Goal: Complete Application Form: Complete application form

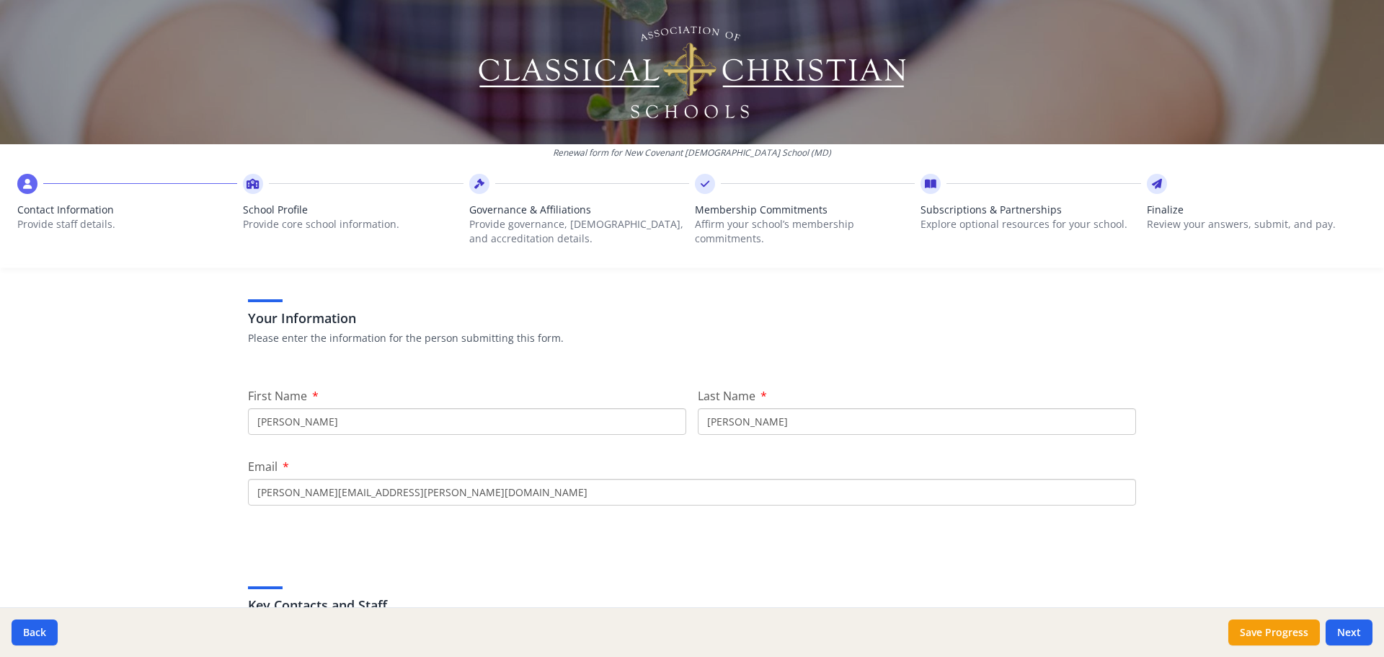
scroll to position [505, 0]
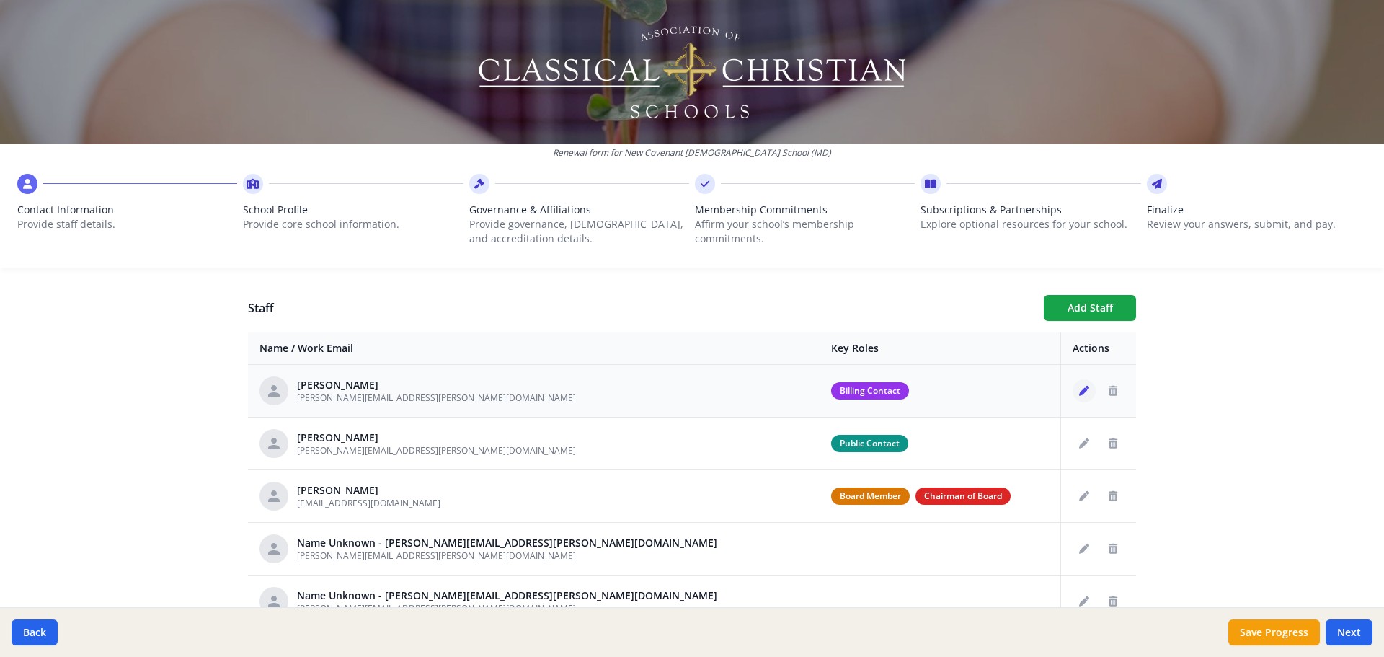
click at [1079, 394] on icon "Edit staff" at bounding box center [1084, 391] width 10 height 10
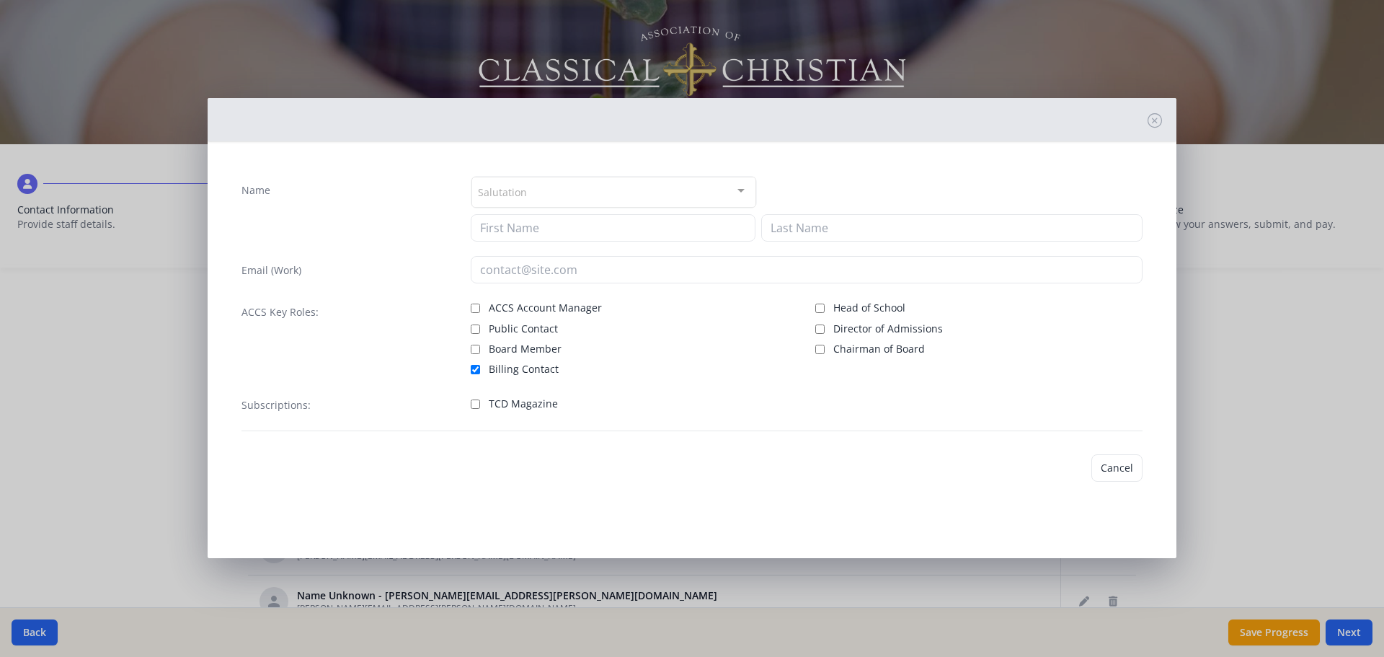
type input "[PERSON_NAME]"
type input "[PERSON_NAME][EMAIL_ADDRESS][PERSON_NAME][DOMAIN_NAME]"
checkbox input "true"
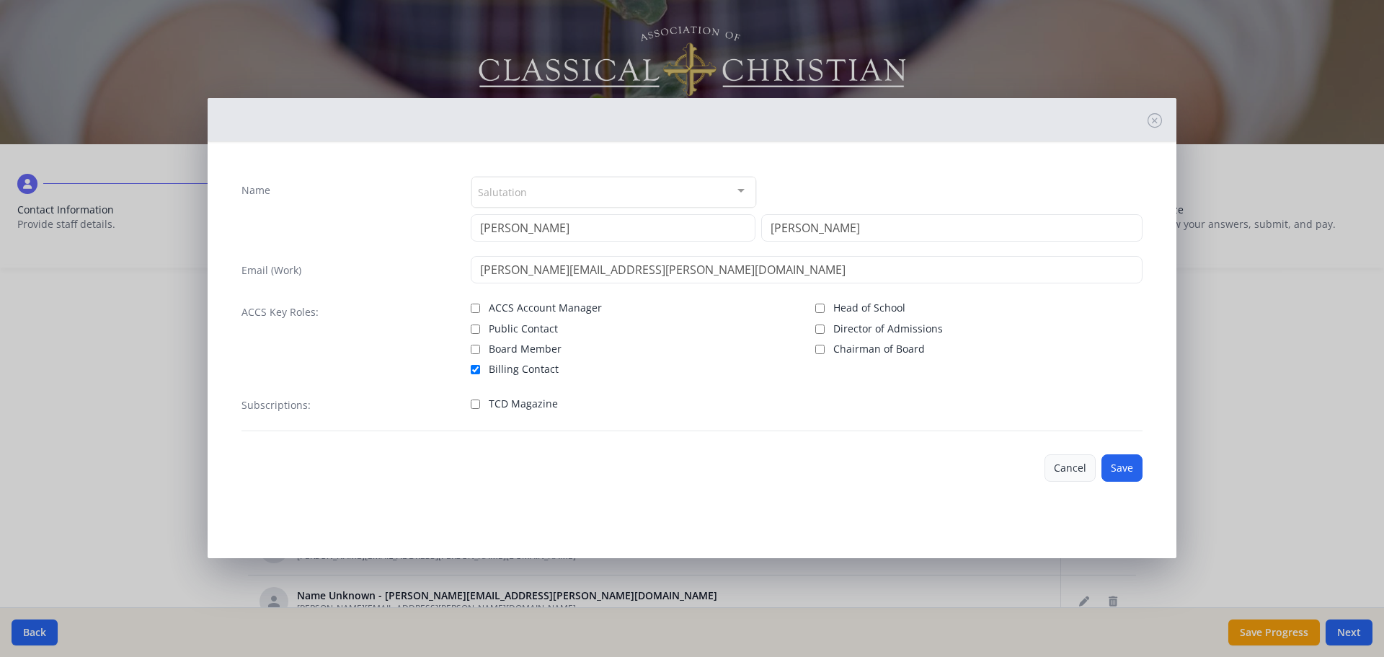
click at [1063, 478] on button "Cancel" at bounding box center [1070, 467] width 51 height 27
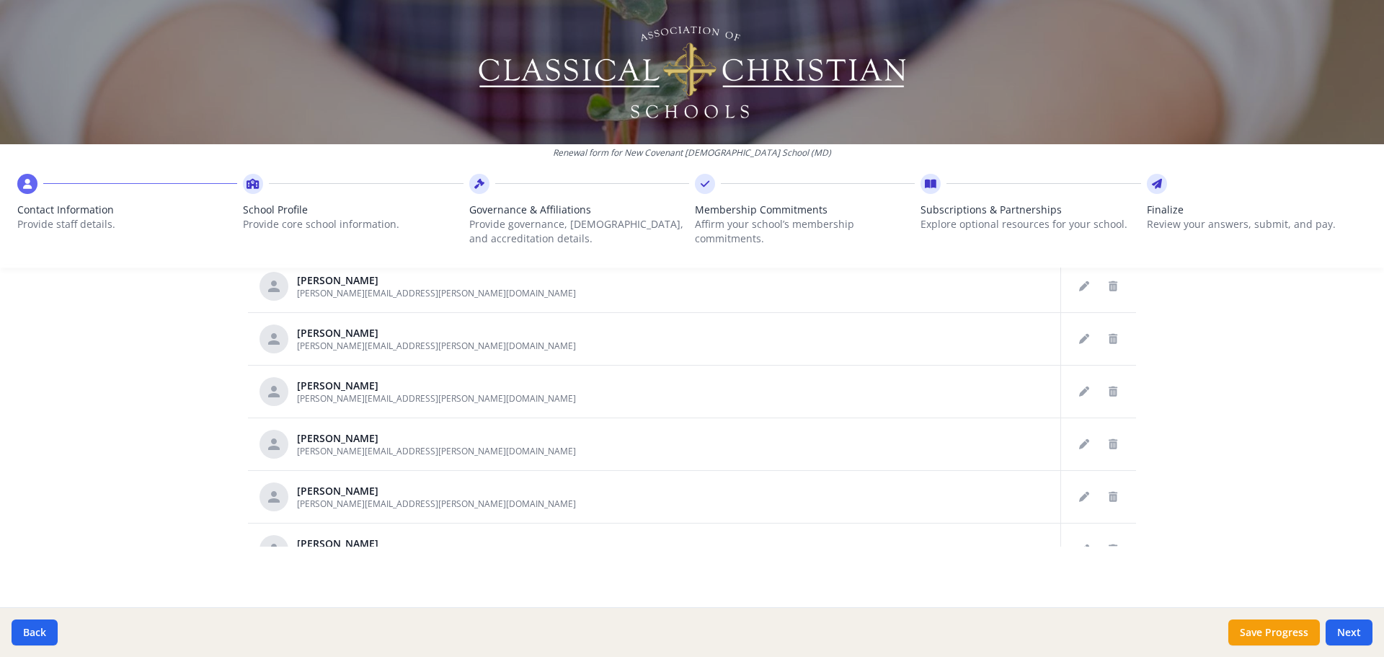
scroll to position [1216, 0]
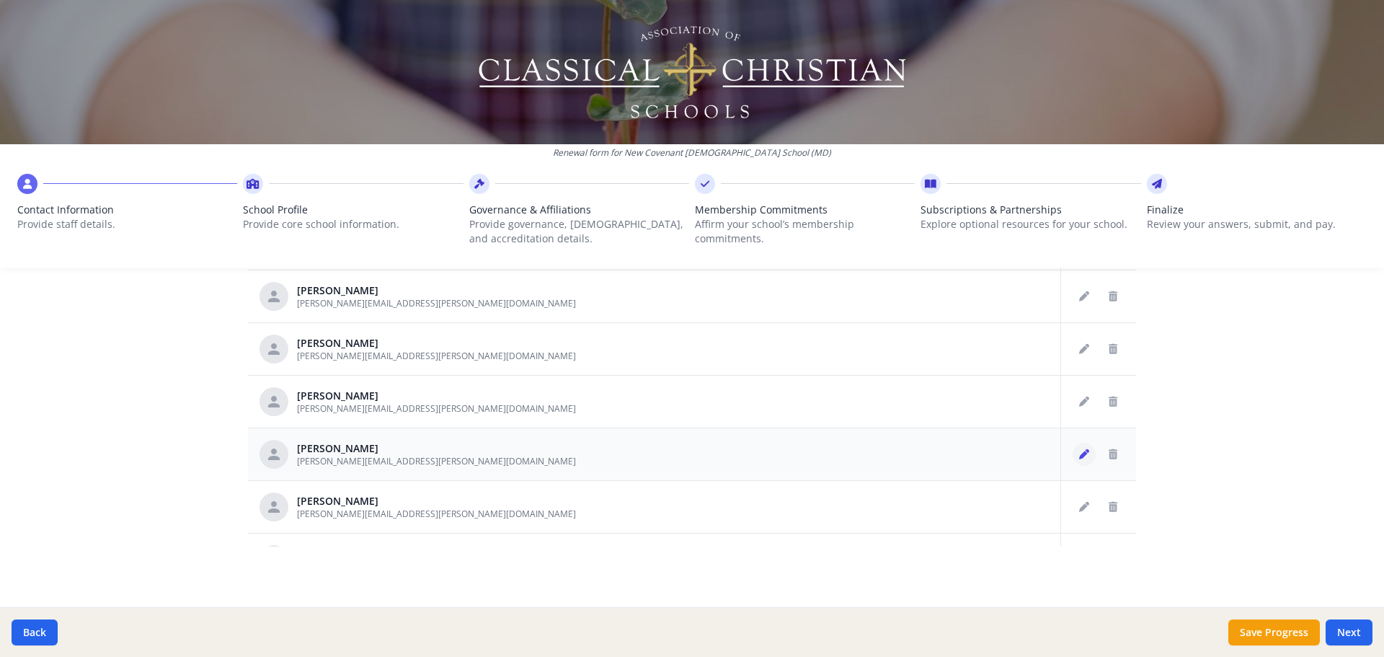
click at [1079, 452] on icon "Edit staff" at bounding box center [1084, 454] width 10 height 10
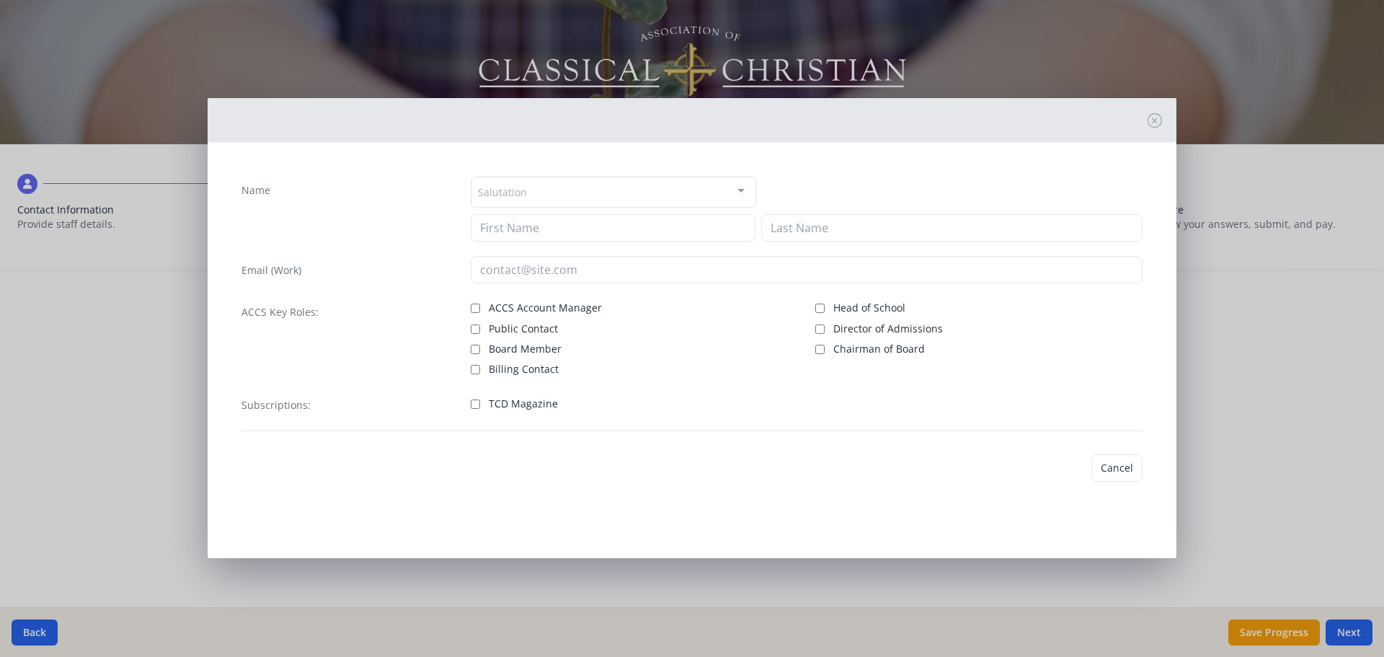
type input "[PERSON_NAME]"
type input "[PERSON_NAME][EMAIL_ADDRESS][PERSON_NAME][DOMAIN_NAME]"
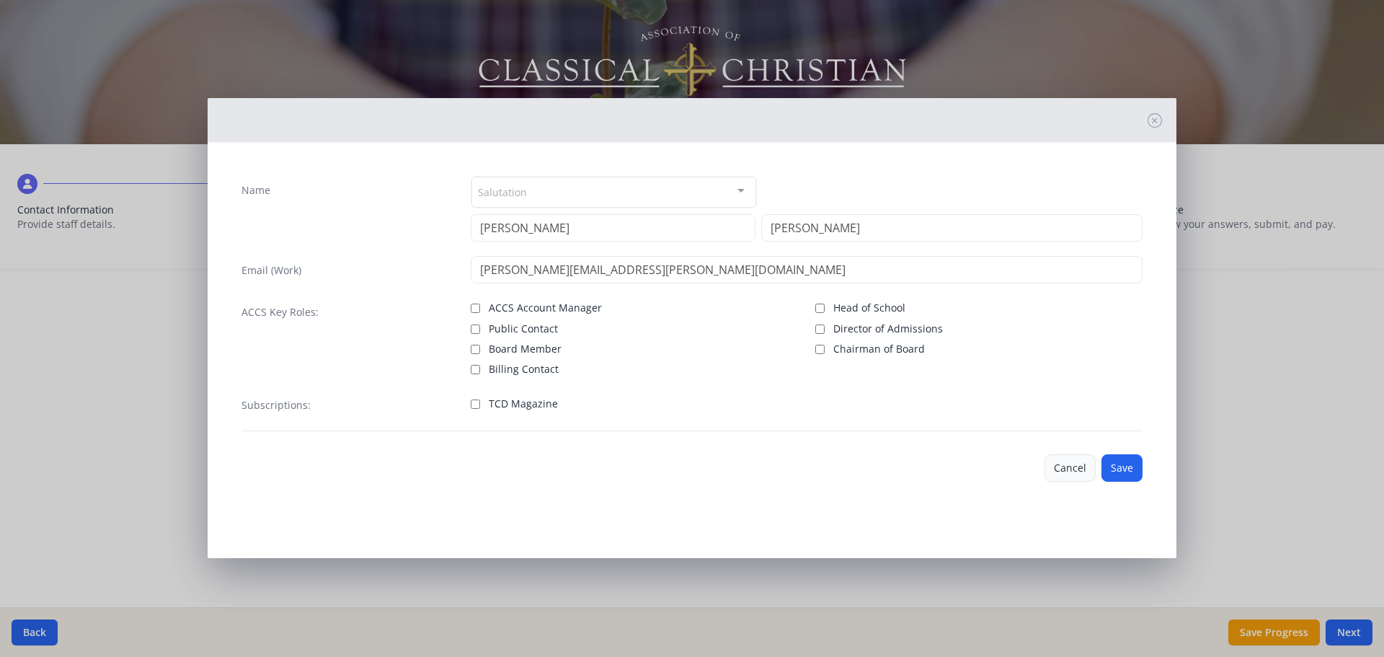
click at [1063, 473] on button "Cancel" at bounding box center [1070, 467] width 51 height 27
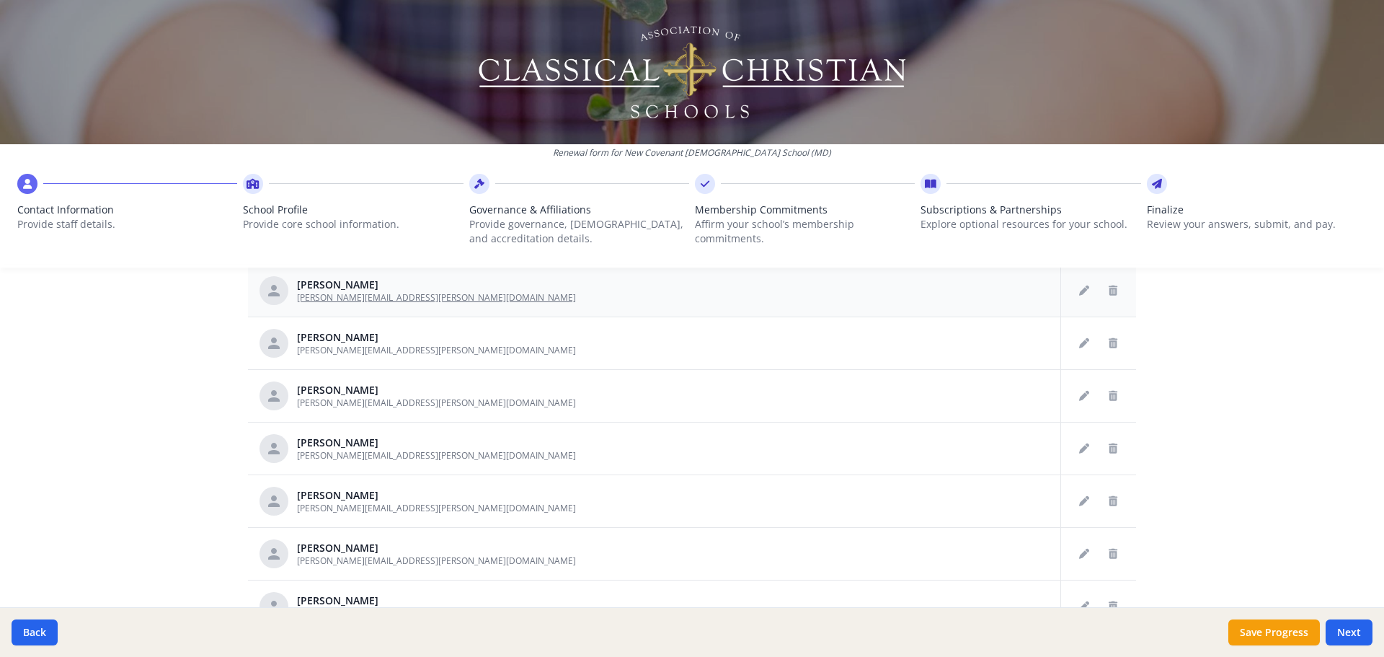
scroll to position [1288, 0]
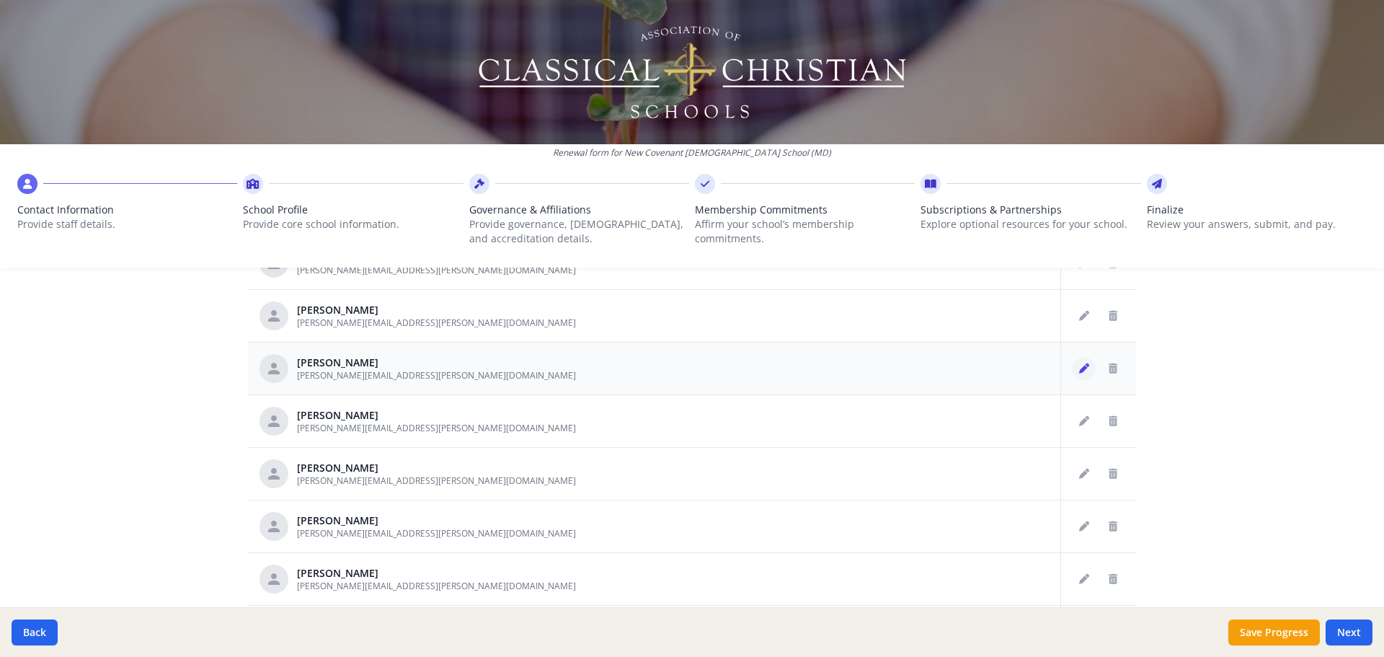
click at [1073, 373] on button "Edit staff" at bounding box center [1084, 368] width 23 height 23
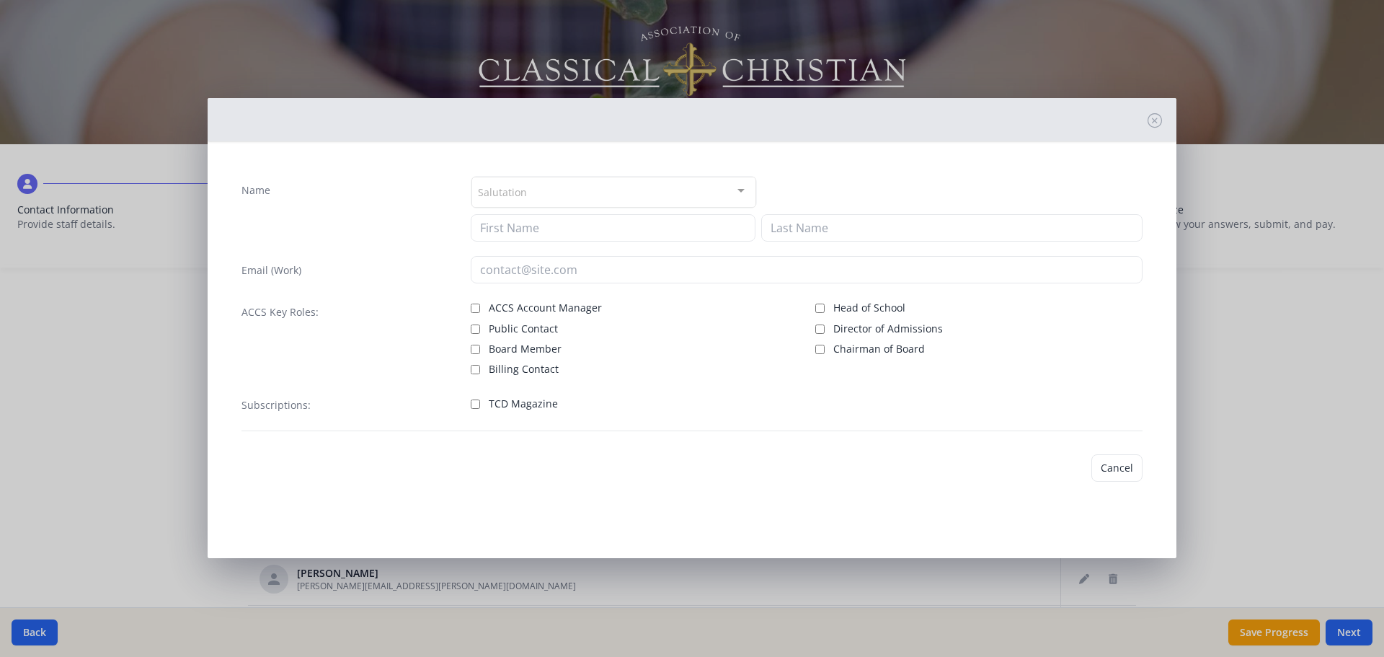
type input "[PERSON_NAME]"
type input "[PERSON_NAME][EMAIL_ADDRESS][PERSON_NAME][DOMAIN_NAME]"
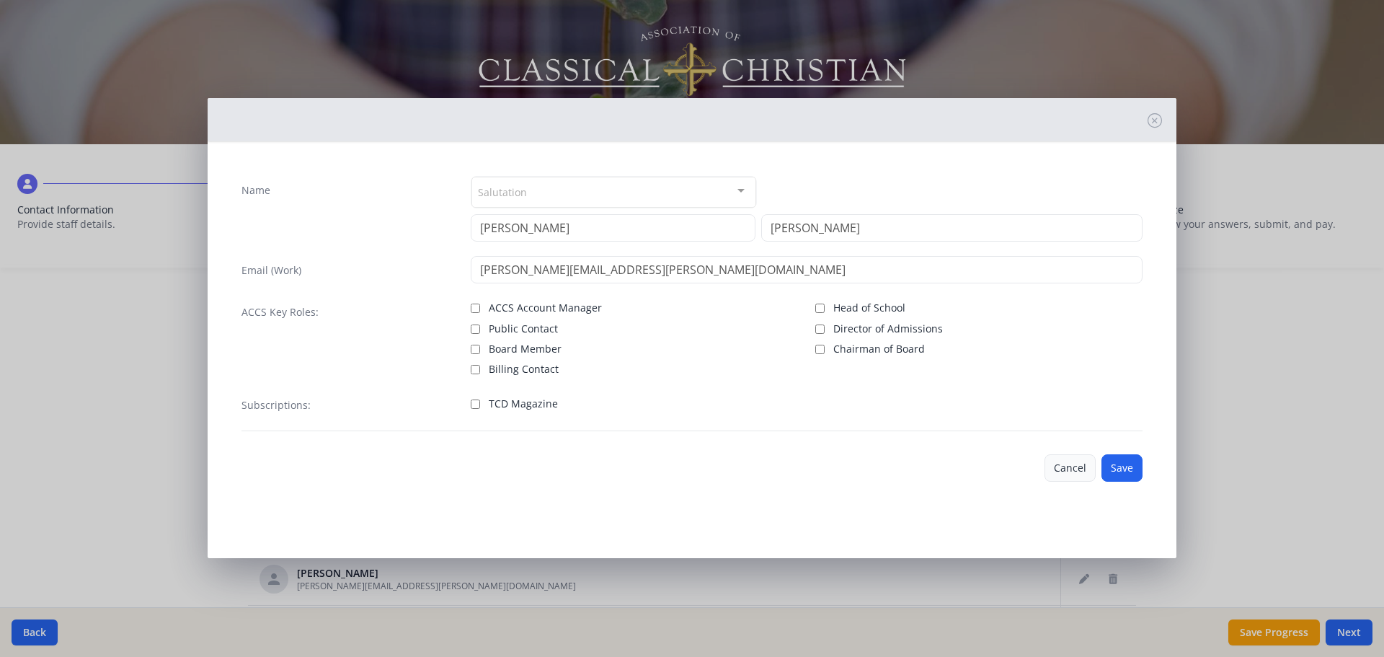
click at [1065, 463] on button "Cancel" at bounding box center [1070, 467] width 51 height 27
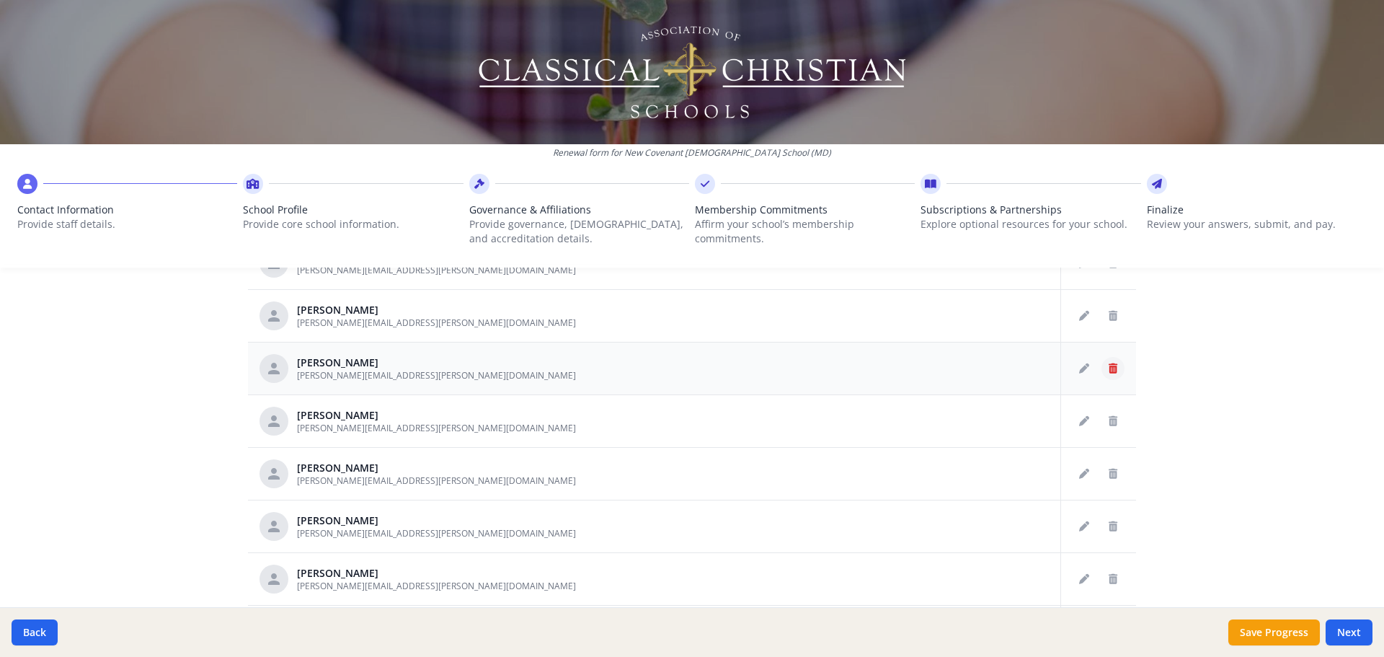
click at [1109, 369] on icon "Delete staff" at bounding box center [1113, 368] width 9 height 10
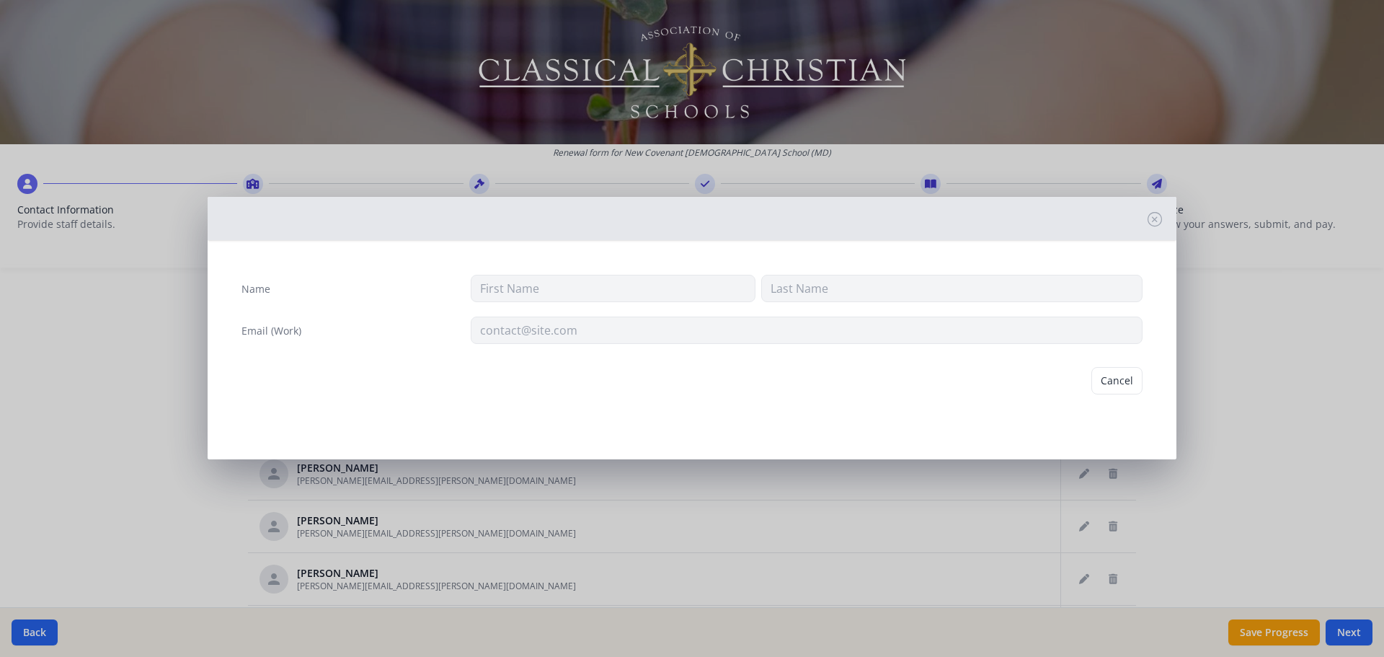
type input "[PERSON_NAME]"
type input "[PERSON_NAME][EMAIL_ADDRESS][PERSON_NAME][DOMAIN_NAME]"
click at [1110, 386] on button "Delete" at bounding box center [1118, 380] width 50 height 27
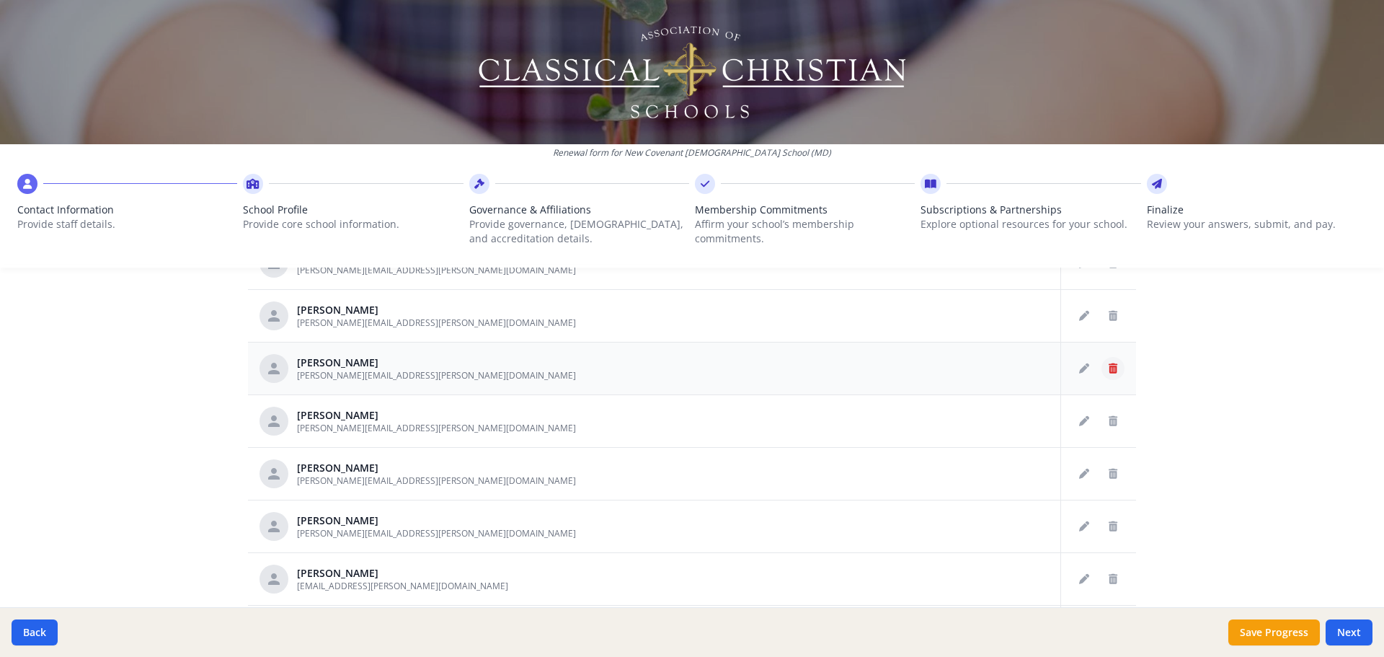
click at [1109, 371] on icon "Delete staff" at bounding box center [1113, 368] width 9 height 10
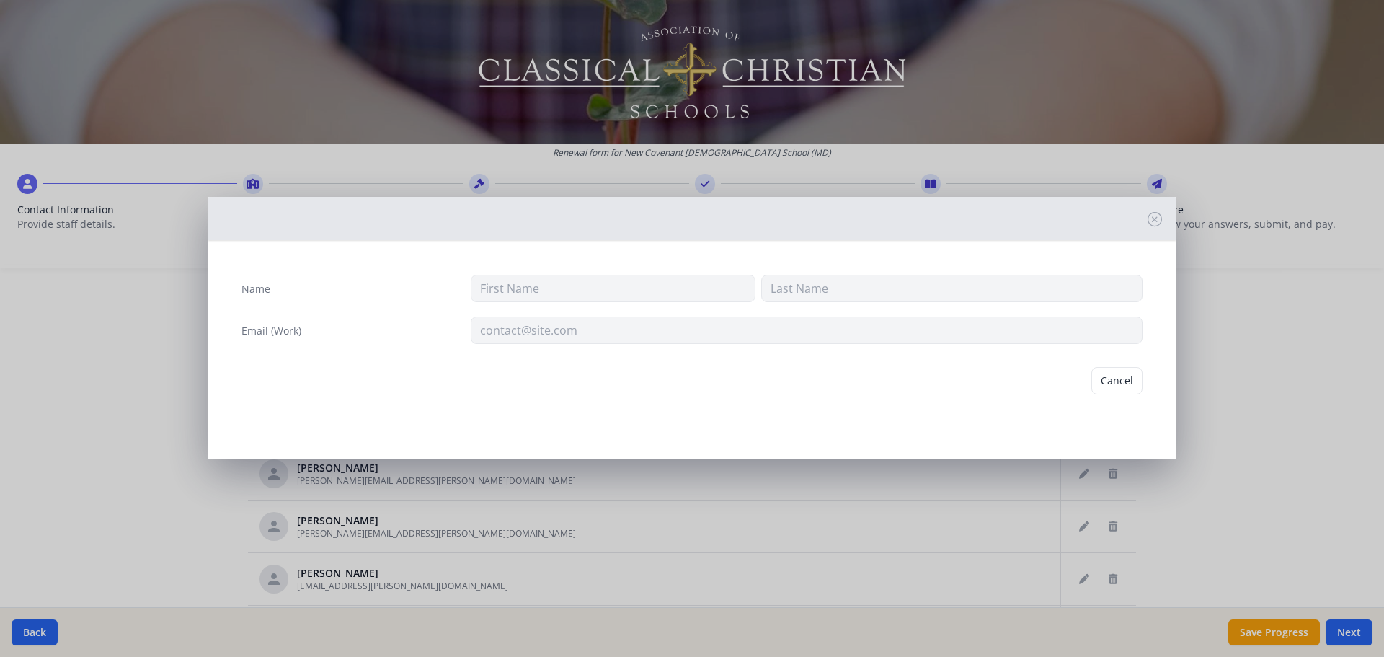
type input "[PERSON_NAME]"
type input "[PERSON_NAME][EMAIL_ADDRESS][PERSON_NAME][DOMAIN_NAME]"
click at [1112, 381] on button "Delete" at bounding box center [1118, 380] width 50 height 27
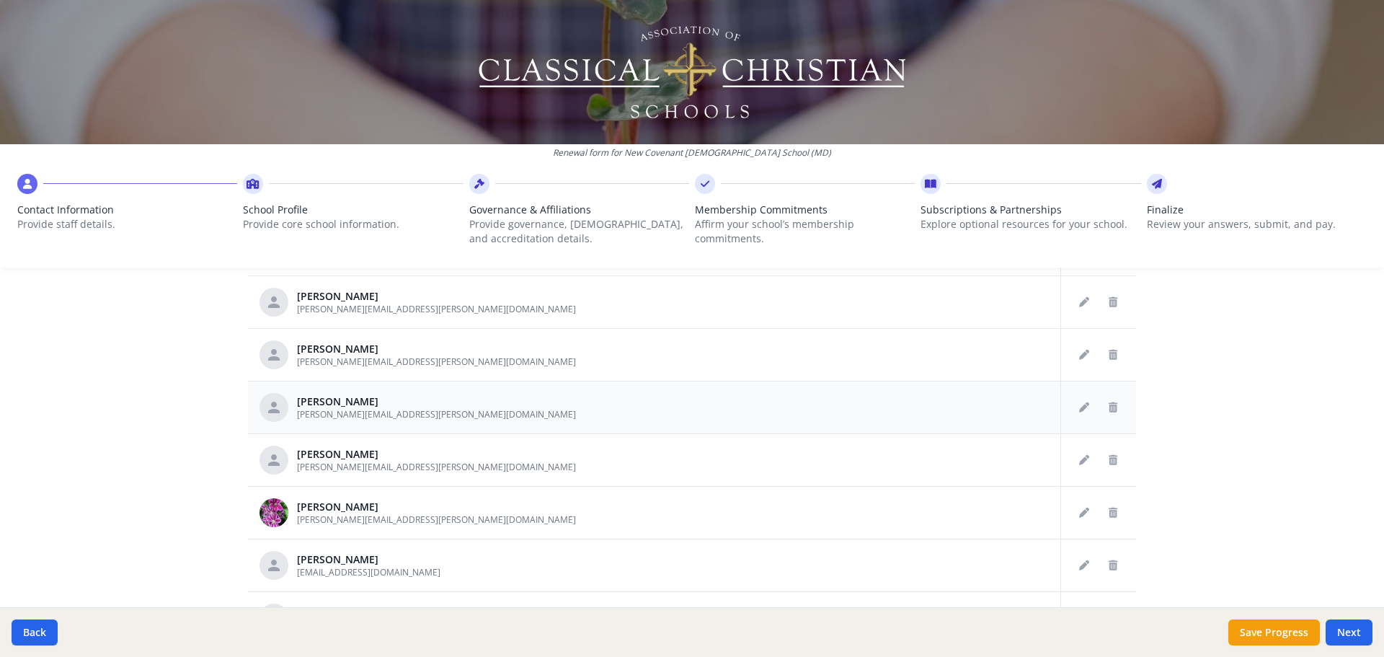
scroll to position [750, 0]
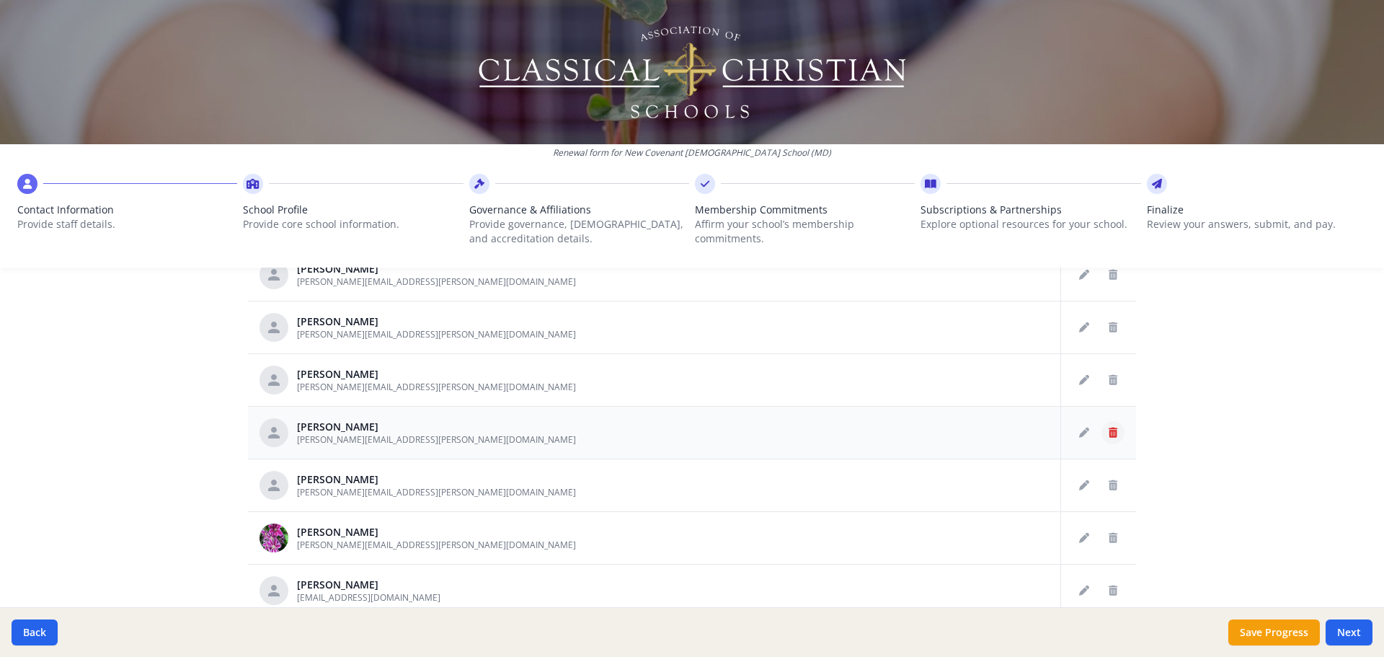
click at [1109, 433] on icon "Delete staff" at bounding box center [1113, 433] width 9 height 10
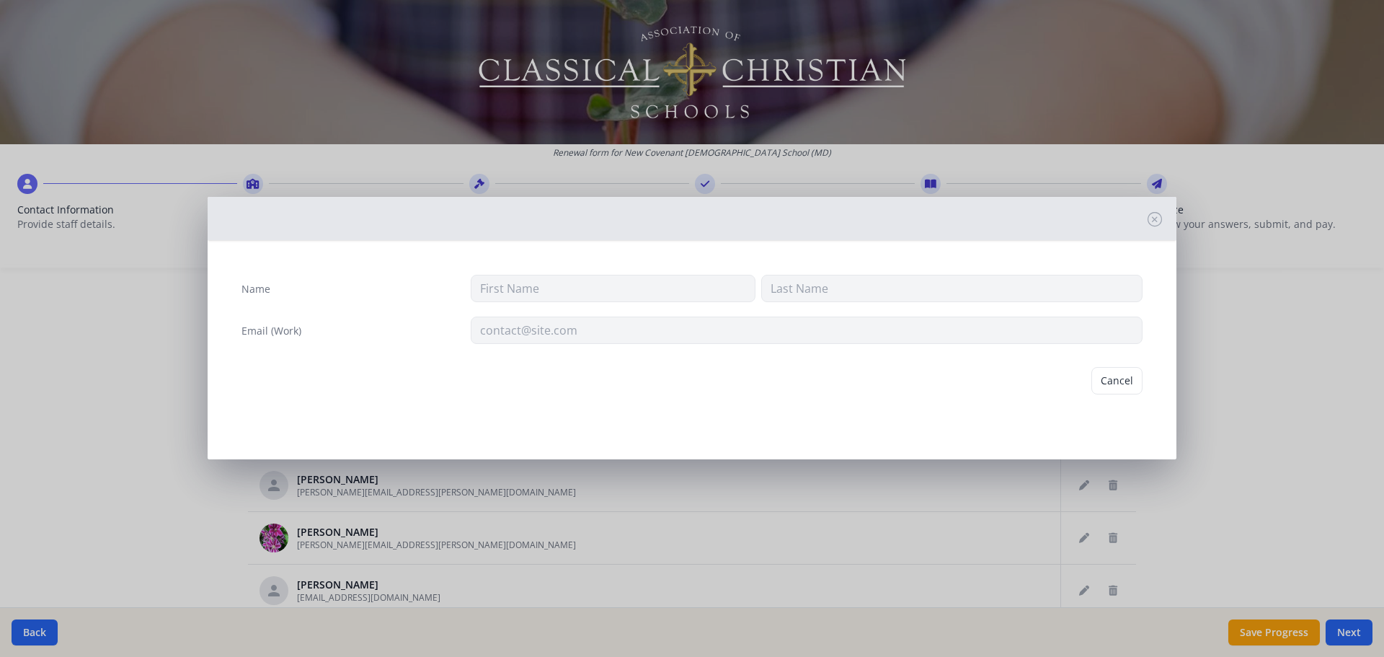
type input "[PERSON_NAME]"
type input "Hennlein"
type input "[PERSON_NAME][EMAIL_ADDRESS][PERSON_NAME][DOMAIN_NAME]"
click at [1125, 386] on button "Delete" at bounding box center [1118, 380] width 50 height 27
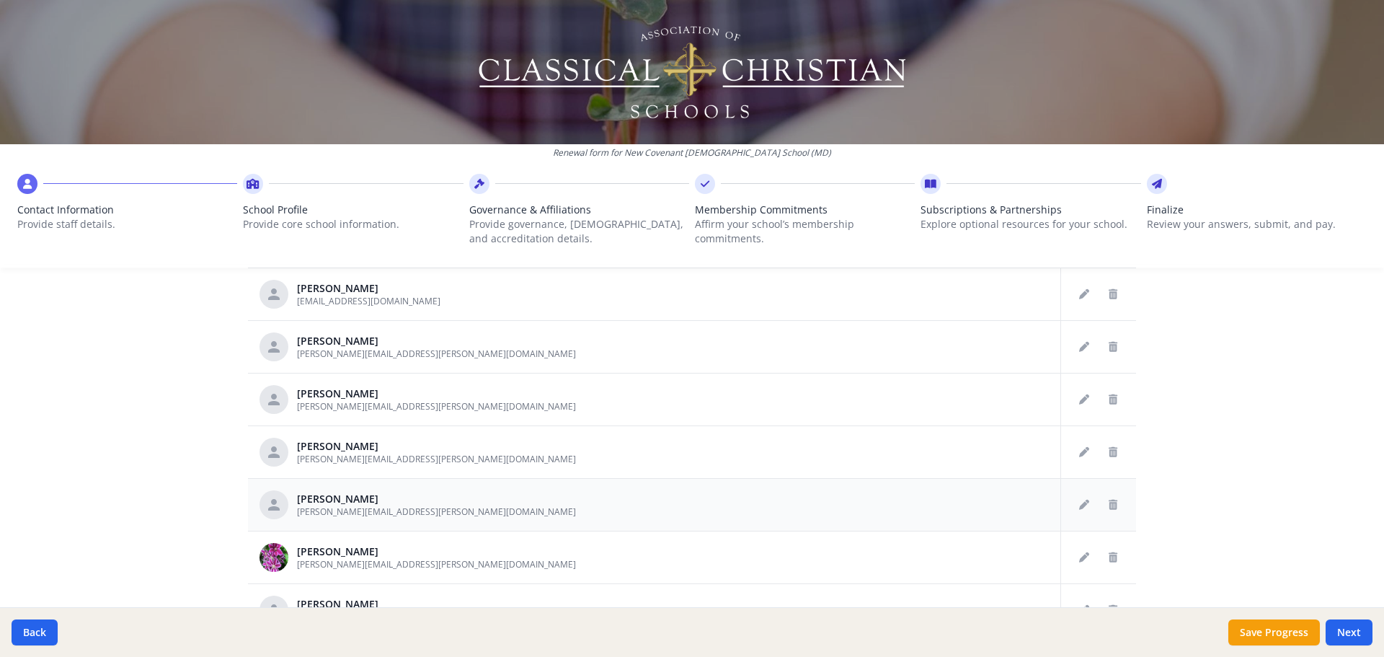
scroll to position [606, 0]
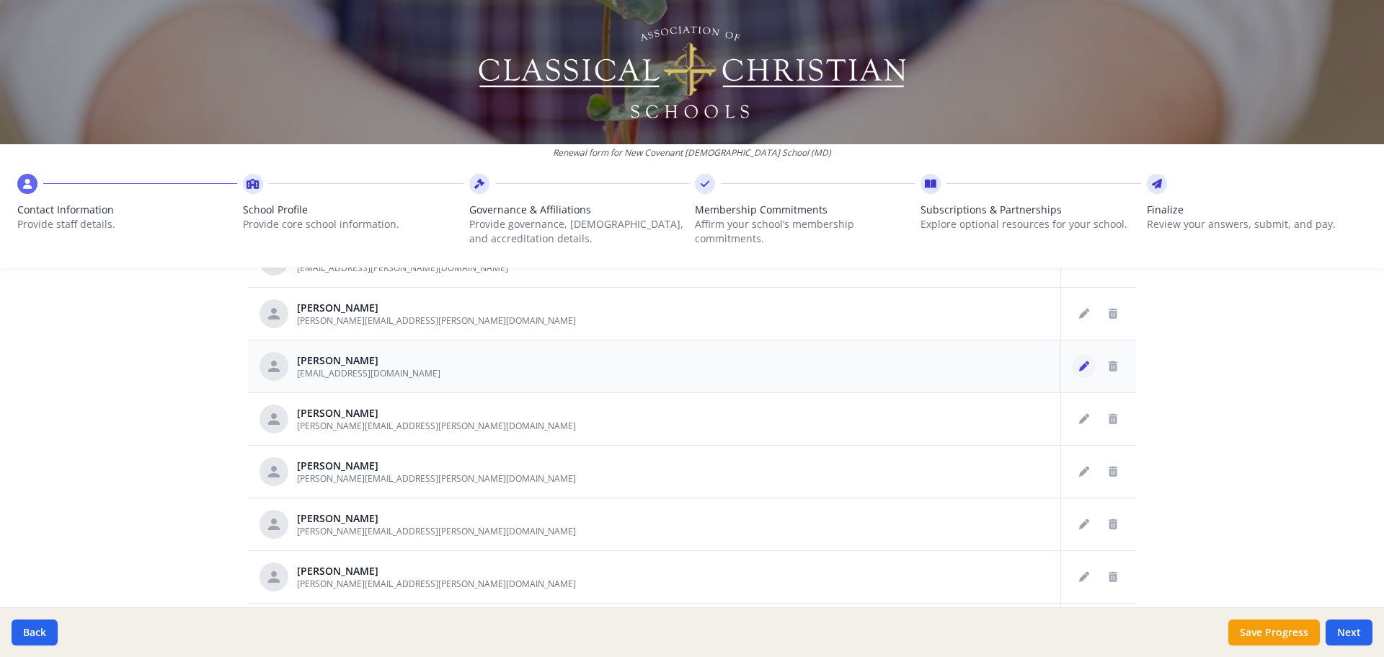
click at [1079, 368] on icon "Edit staff" at bounding box center [1084, 366] width 10 height 10
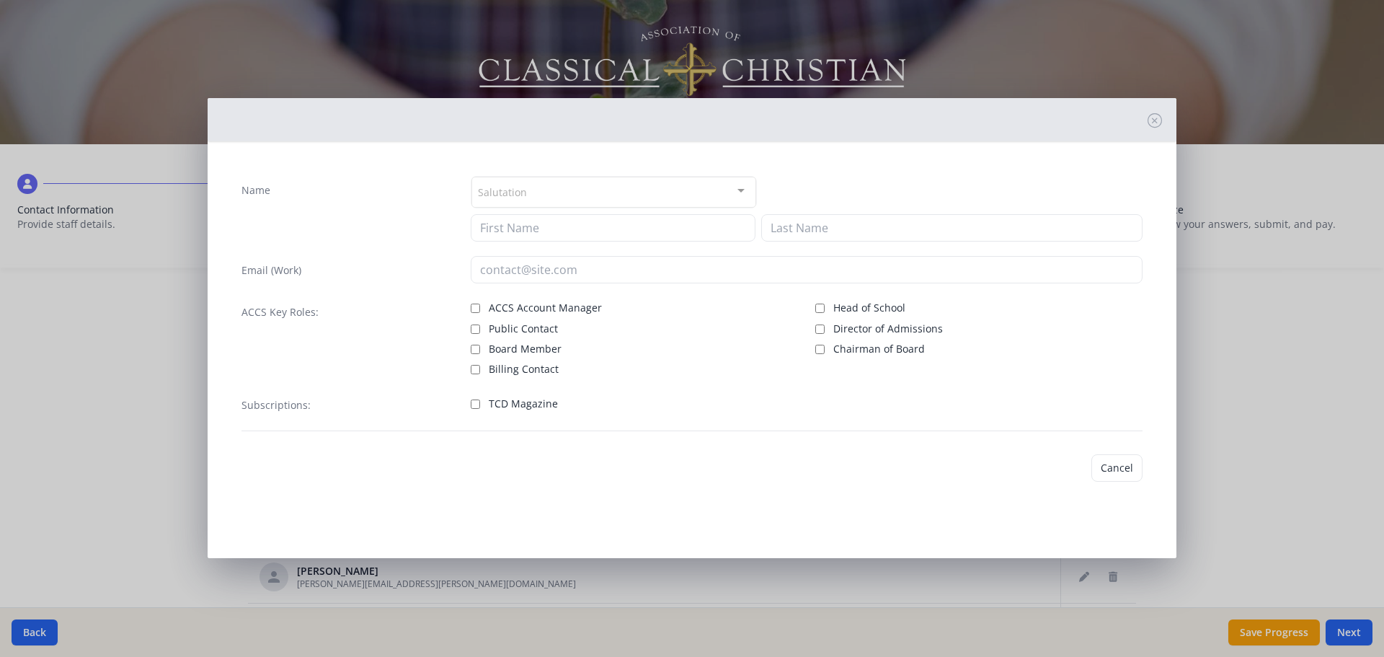
type input "[PERSON_NAME]"
type input "[EMAIL_ADDRESS][DOMAIN_NAME]"
click at [1071, 469] on button "Cancel" at bounding box center [1070, 467] width 51 height 27
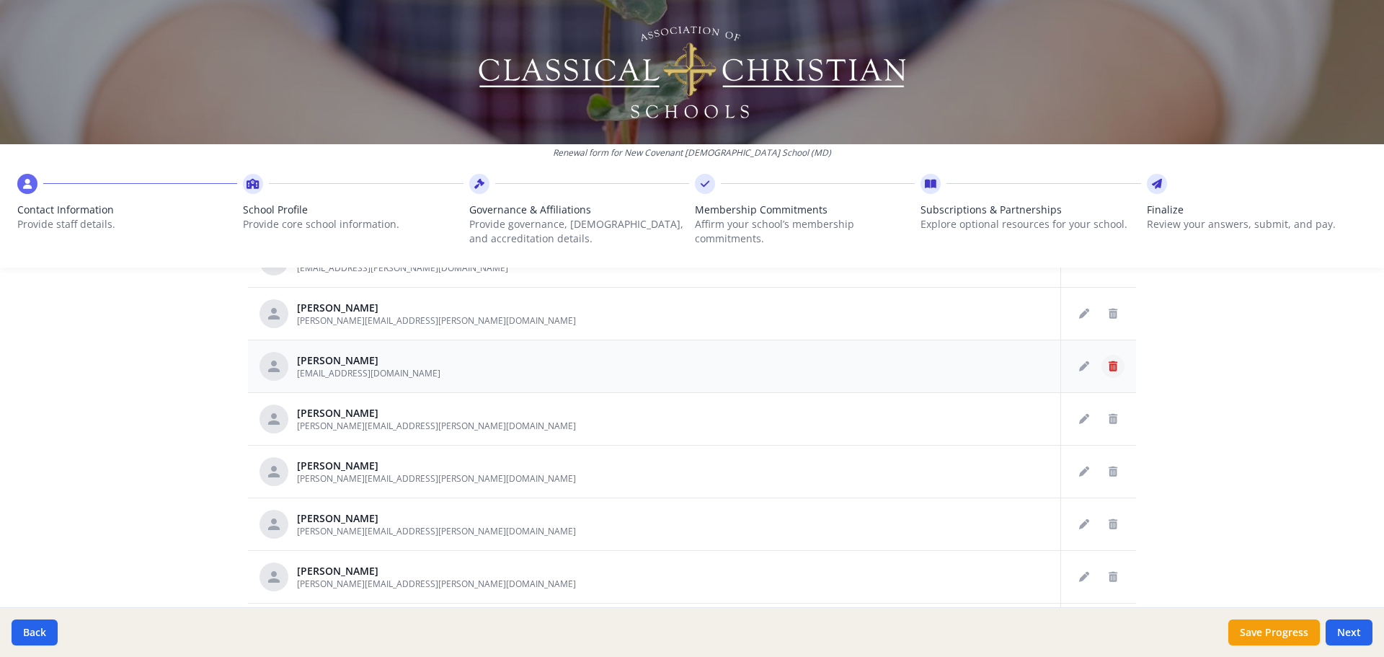
click at [1109, 368] on icon "Delete staff" at bounding box center [1113, 366] width 9 height 10
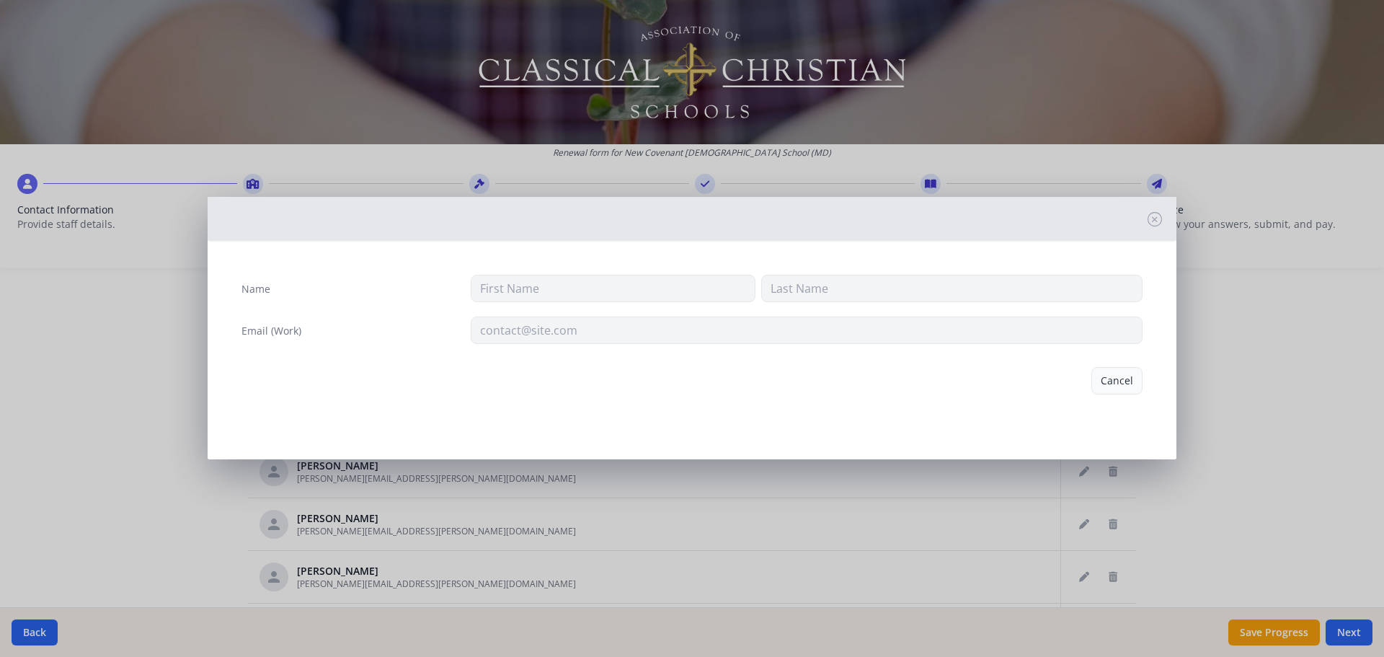
type input "[PERSON_NAME]"
type input "[EMAIL_ADDRESS][DOMAIN_NAME]"
click at [1105, 380] on button "Delete" at bounding box center [1118, 380] width 50 height 27
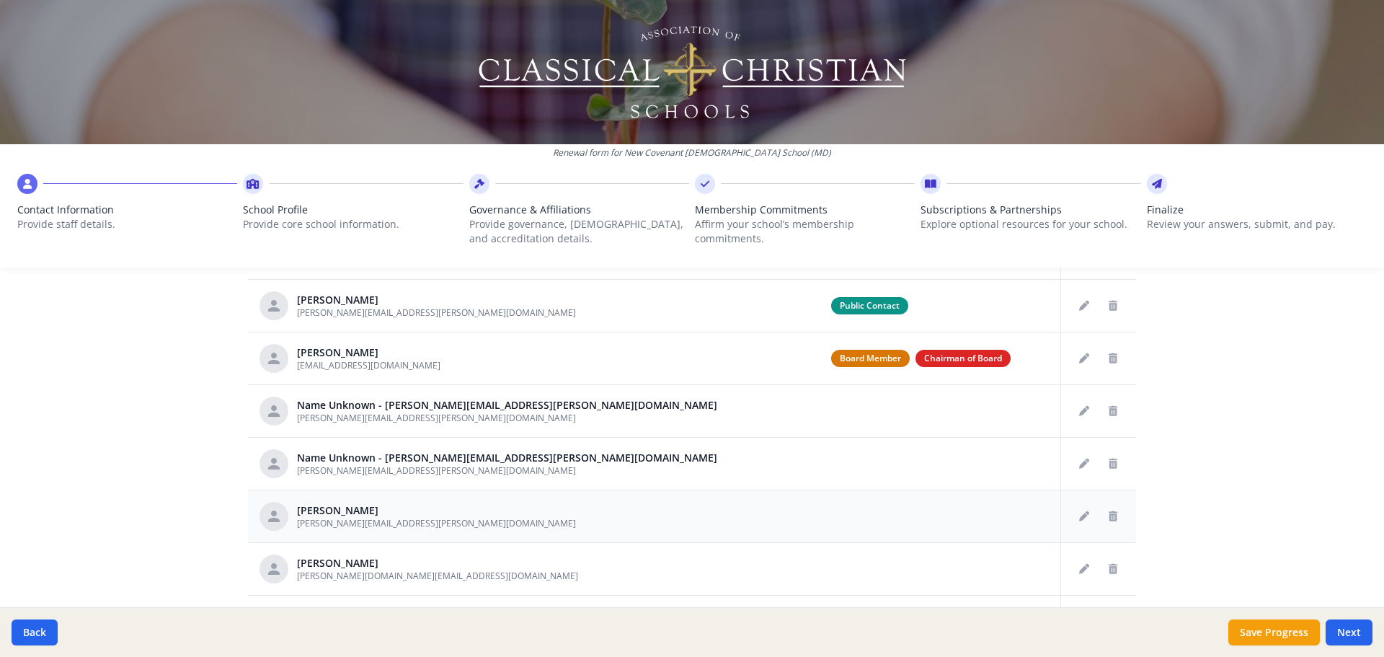
scroll to position [29, 0]
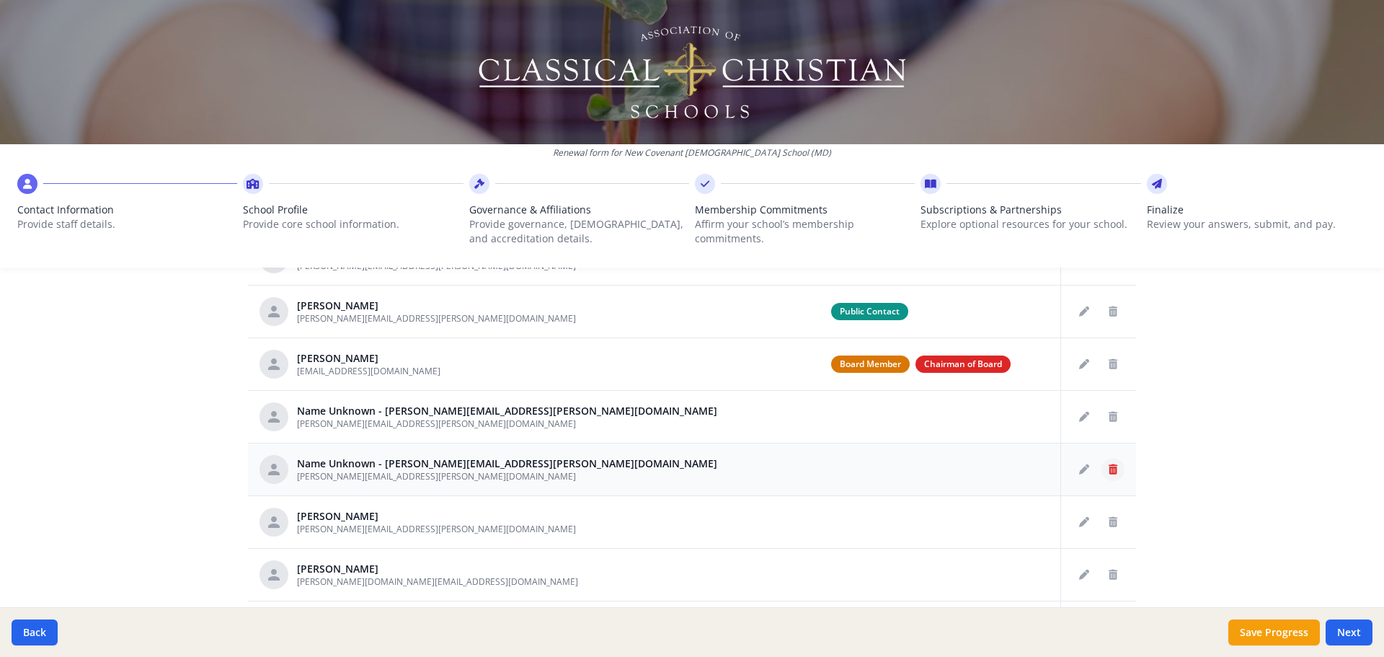
click at [1109, 465] on icon "Delete staff" at bounding box center [1113, 469] width 9 height 10
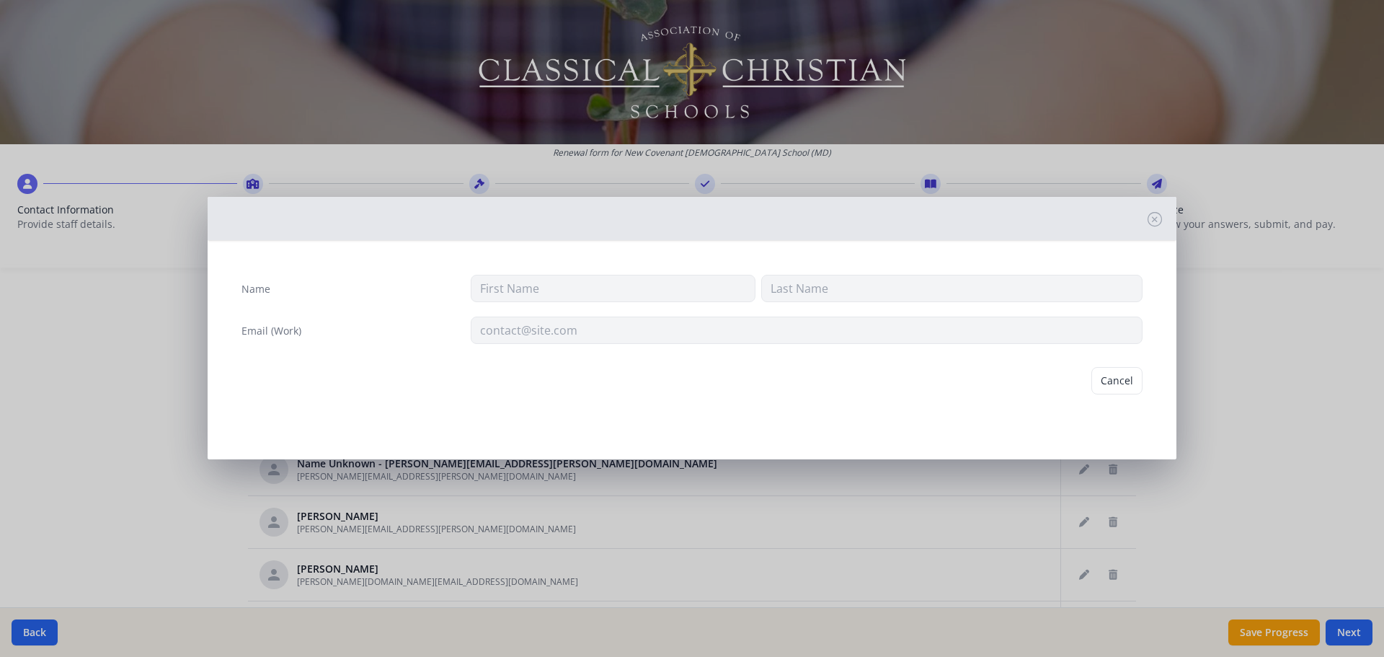
type input "[PERSON_NAME][EMAIL_ADDRESS][PERSON_NAME][DOMAIN_NAME]"
click at [1112, 386] on button "Delete" at bounding box center [1118, 380] width 50 height 27
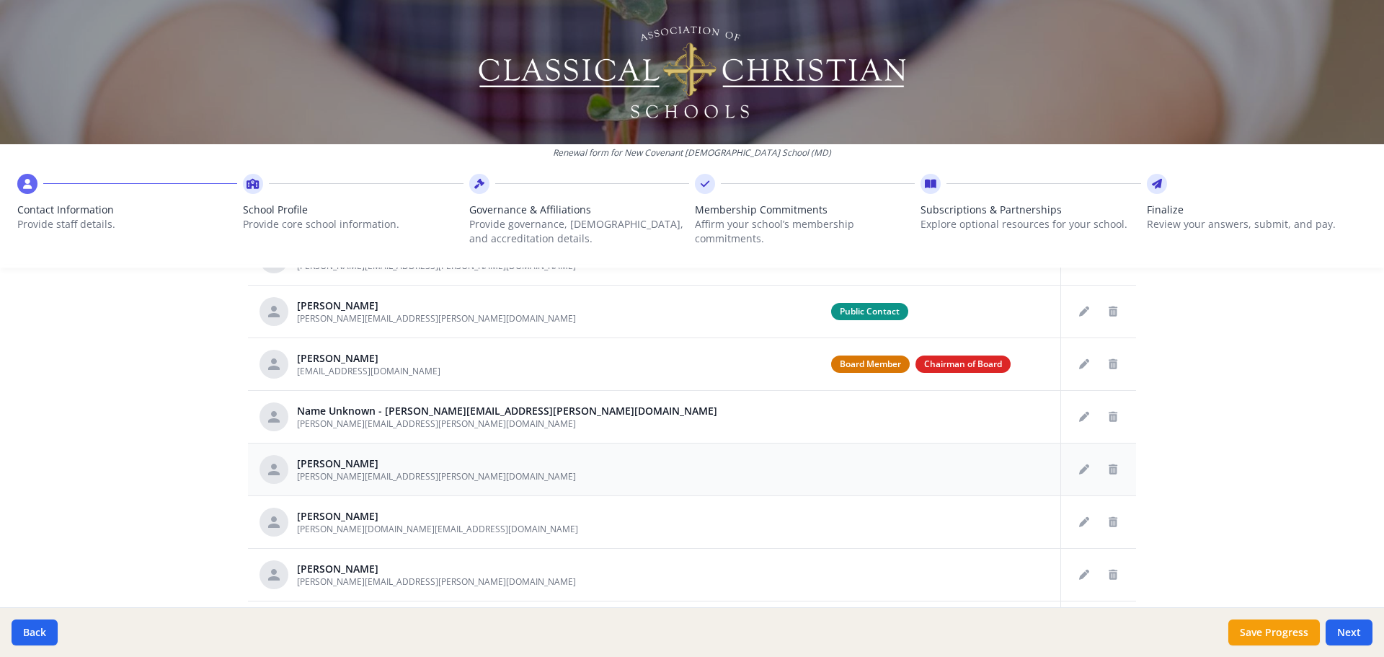
scroll to position [0, 0]
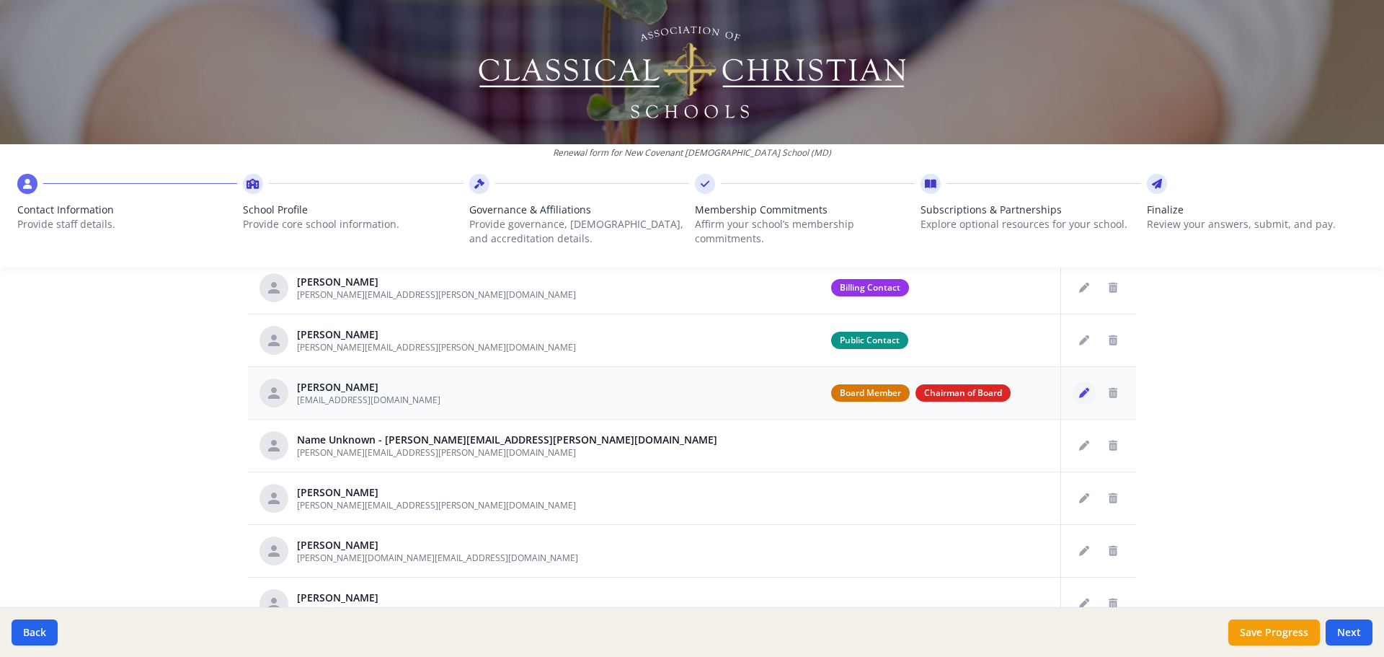
click at [1079, 397] on icon "Edit staff" at bounding box center [1084, 393] width 10 height 10
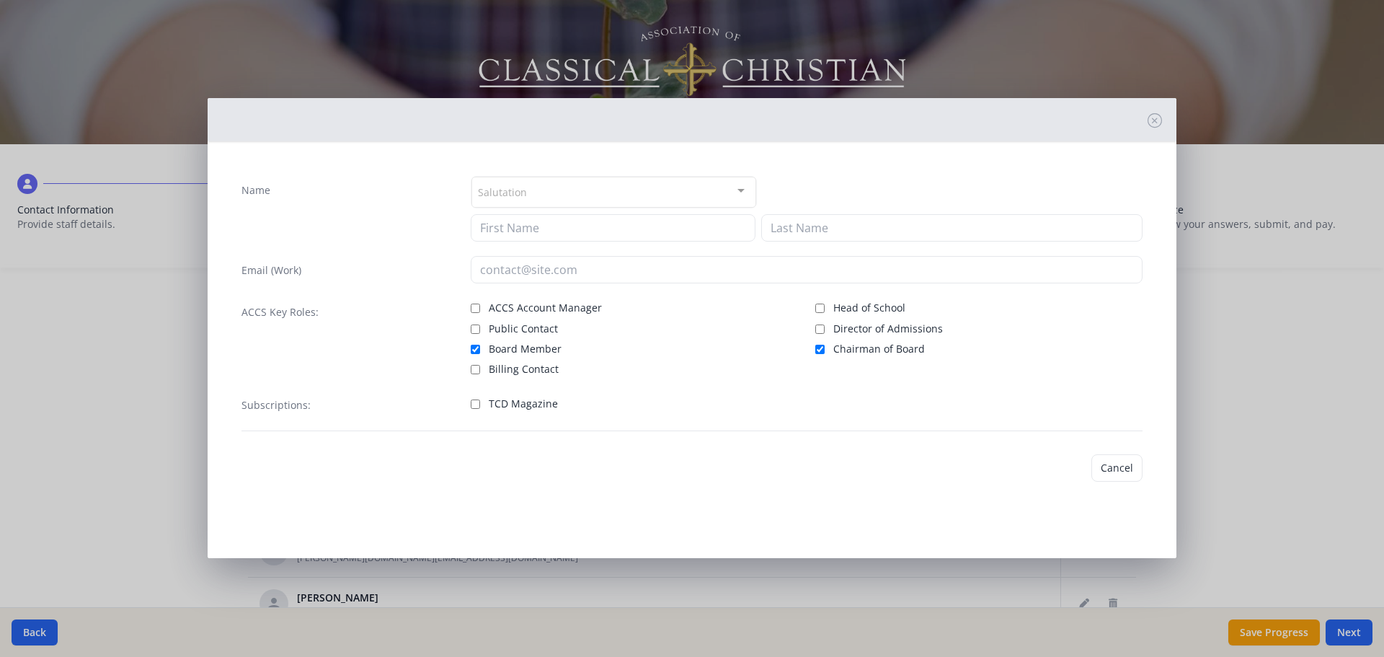
type input "[PERSON_NAME]"
type input "[EMAIL_ADDRESS][DOMAIN_NAME]"
checkbox input "true"
click at [839, 350] on span "Chairman of Board" at bounding box center [879, 349] width 92 height 14
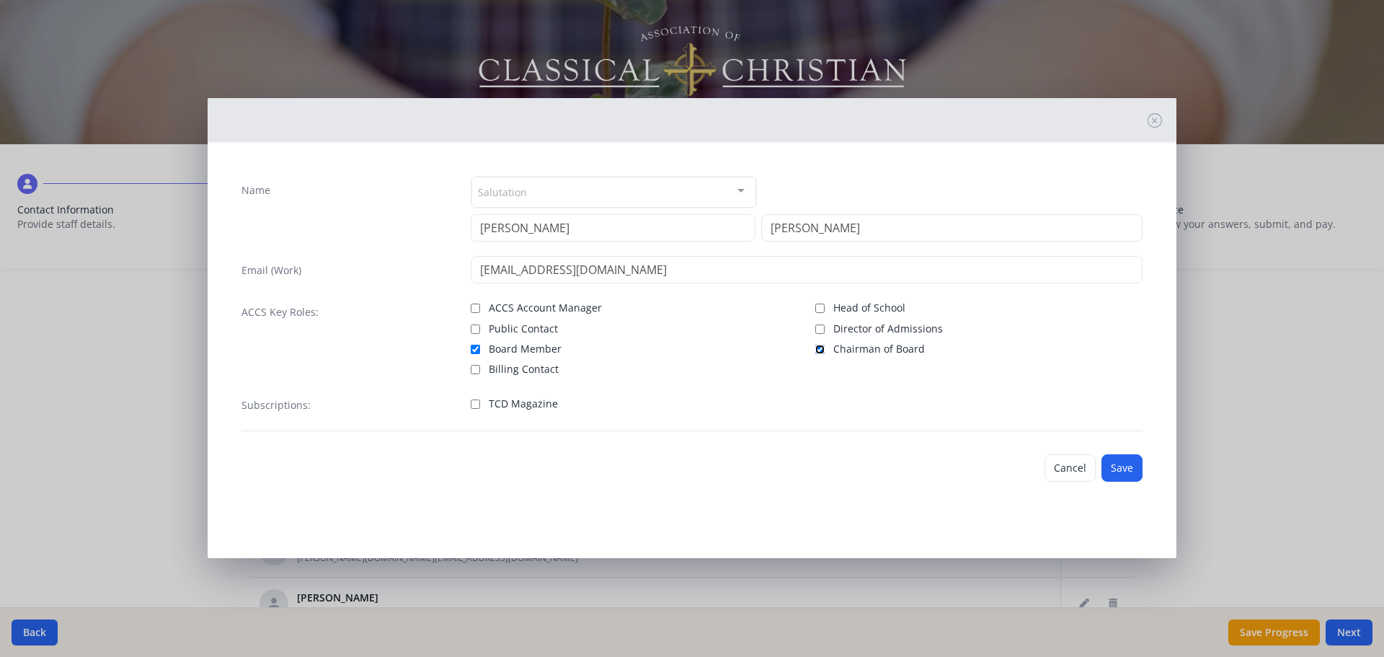
click at [825, 350] on input "Chairman of Board" at bounding box center [819, 349] width 9 height 9
checkbox input "false"
click at [1123, 469] on button "Save" at bounding box center [1122, 467] width 41 height 27
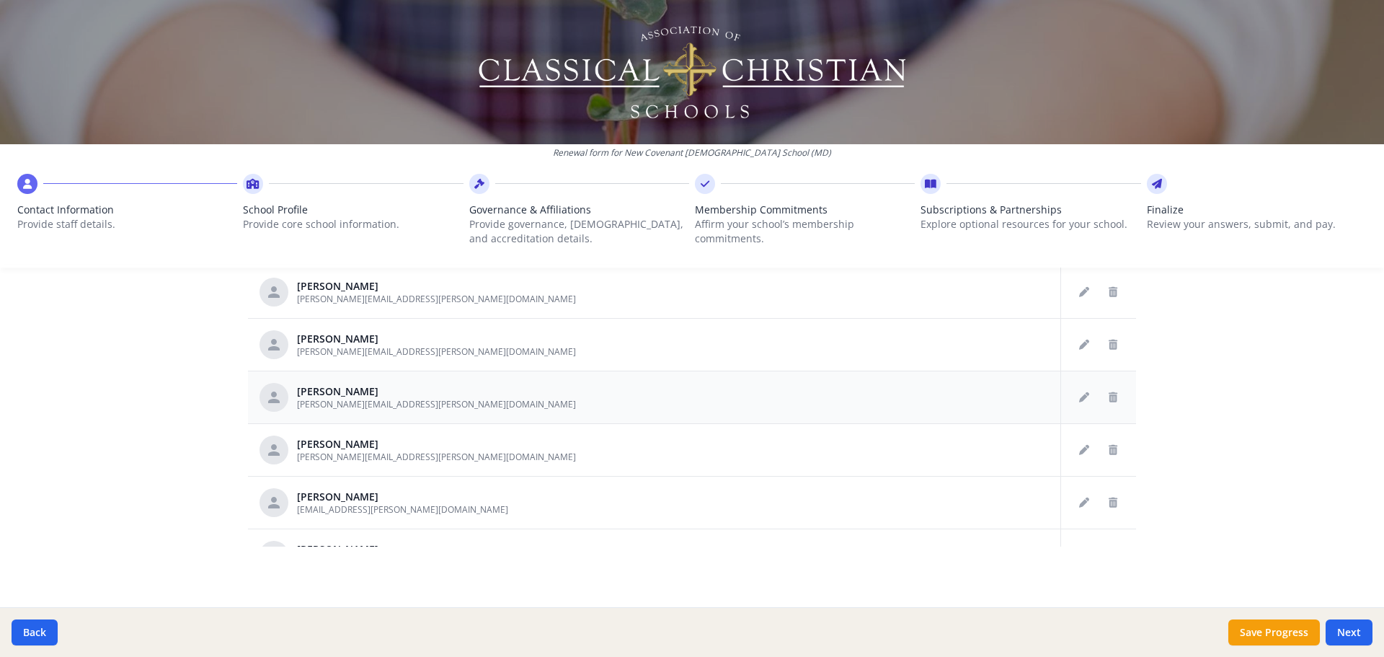
scroll to position [721, 0]
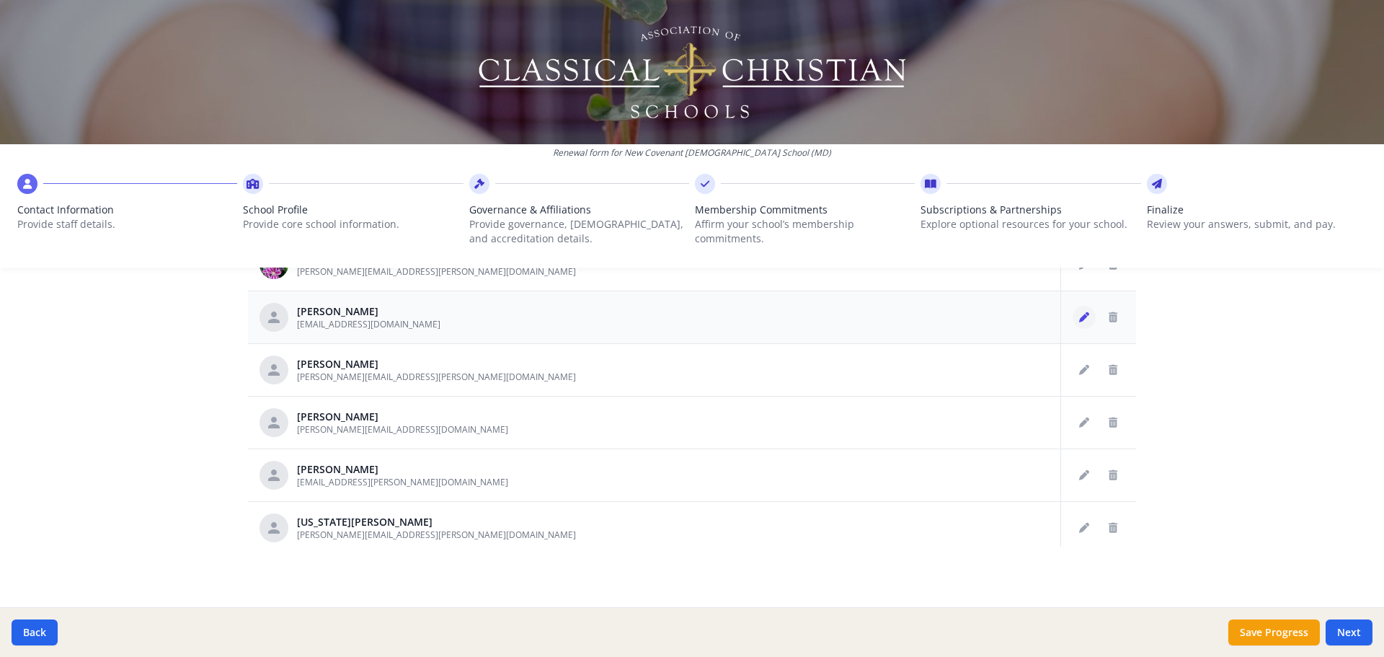
click at [1079, 319] on icon "Edit staff" at bounding box center [1084, 317] width 10 height 10
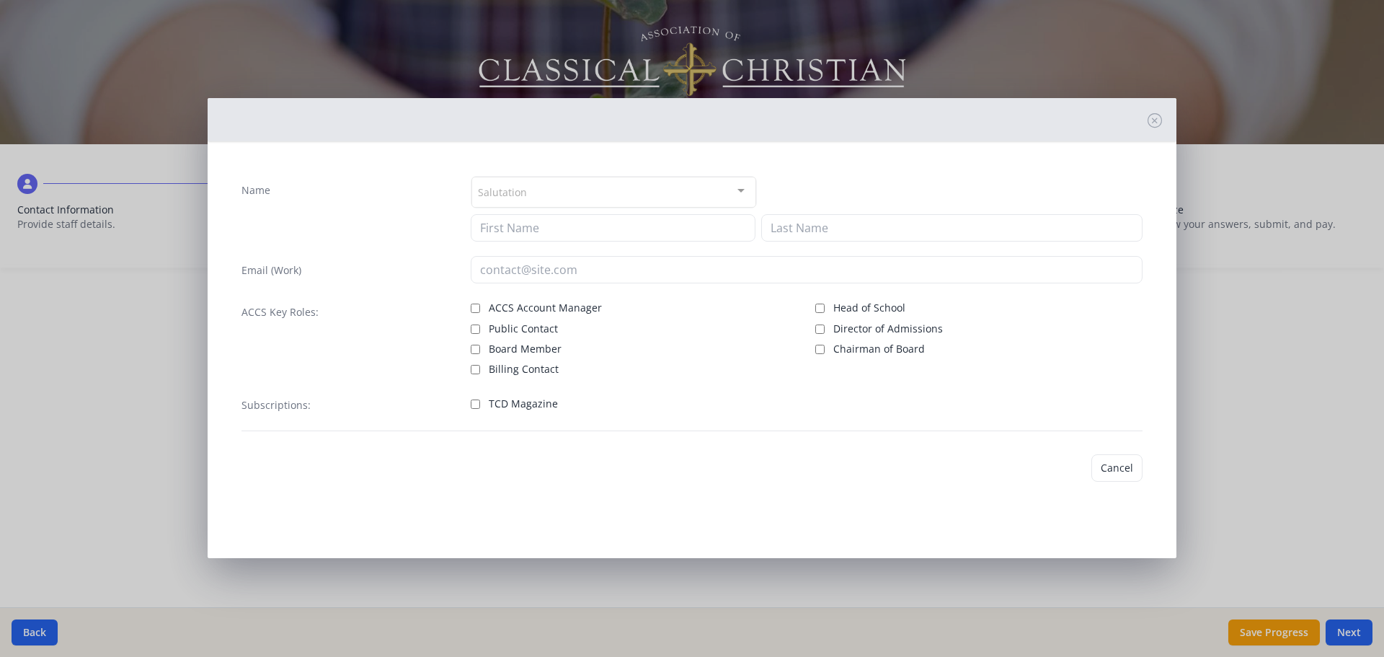
type input "[PERSON_NAME]"
type input "Kaptur"
type input "[EMAIL_ADDRESS][DOMAIN_NAME]"
click at [476, 347] on input "Board Member" at bounding box center [475, 349] width 9 height 9
checkbox input "true"
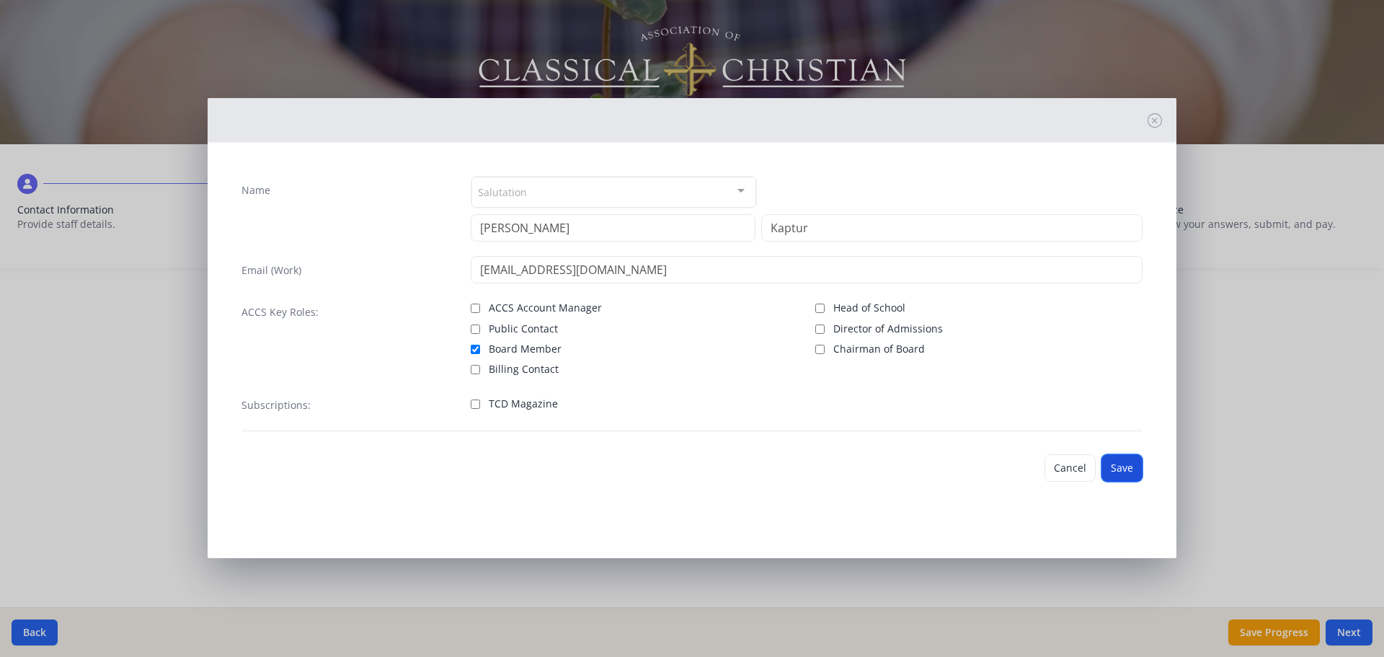
click at [1133, 466] on button "Save" at bounding box center [1122, 467] width 41 height 27
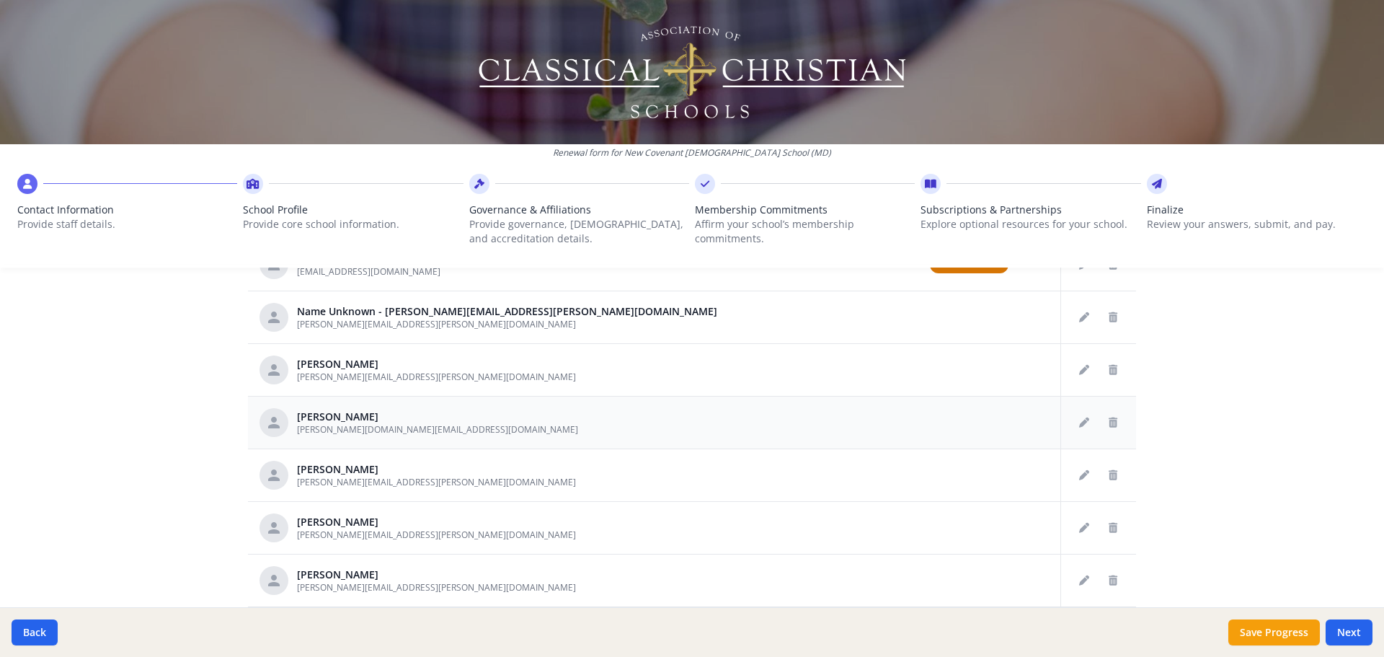
scroll to position [216, 0]
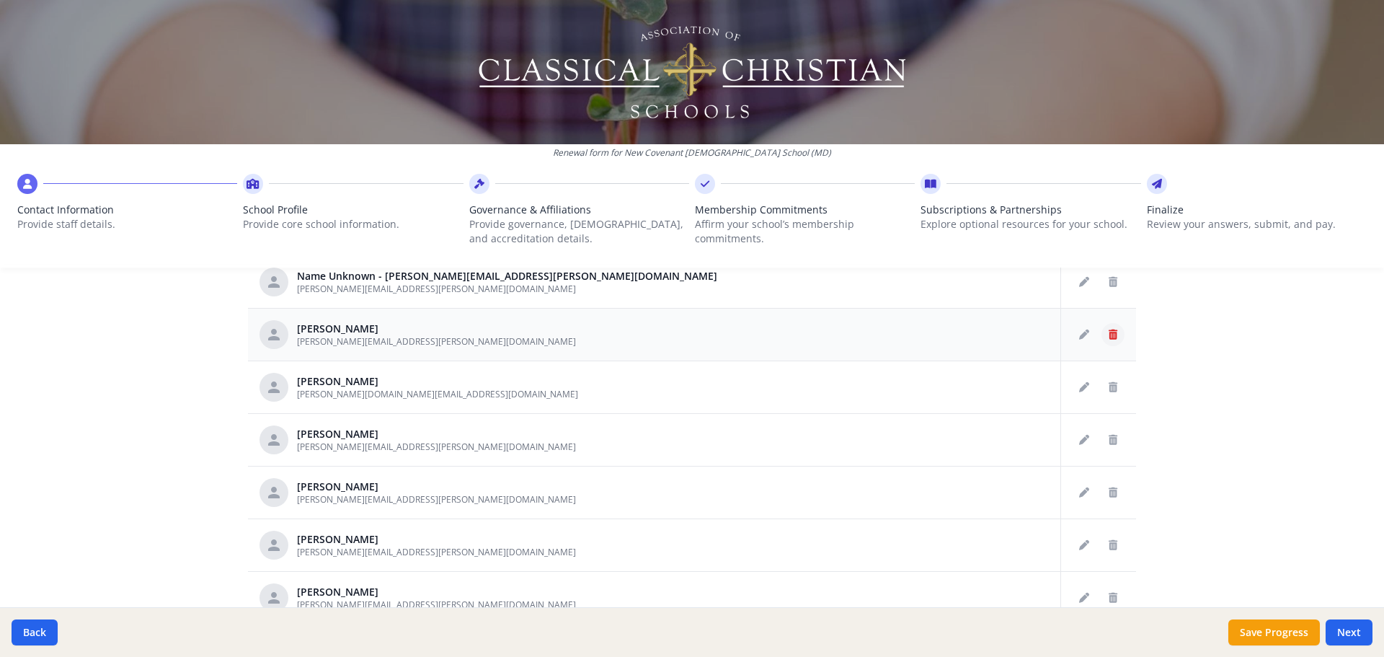
click at [1109, 337] on icon "Delete staff" at bounding box center [1113, 334] width 9 height 10
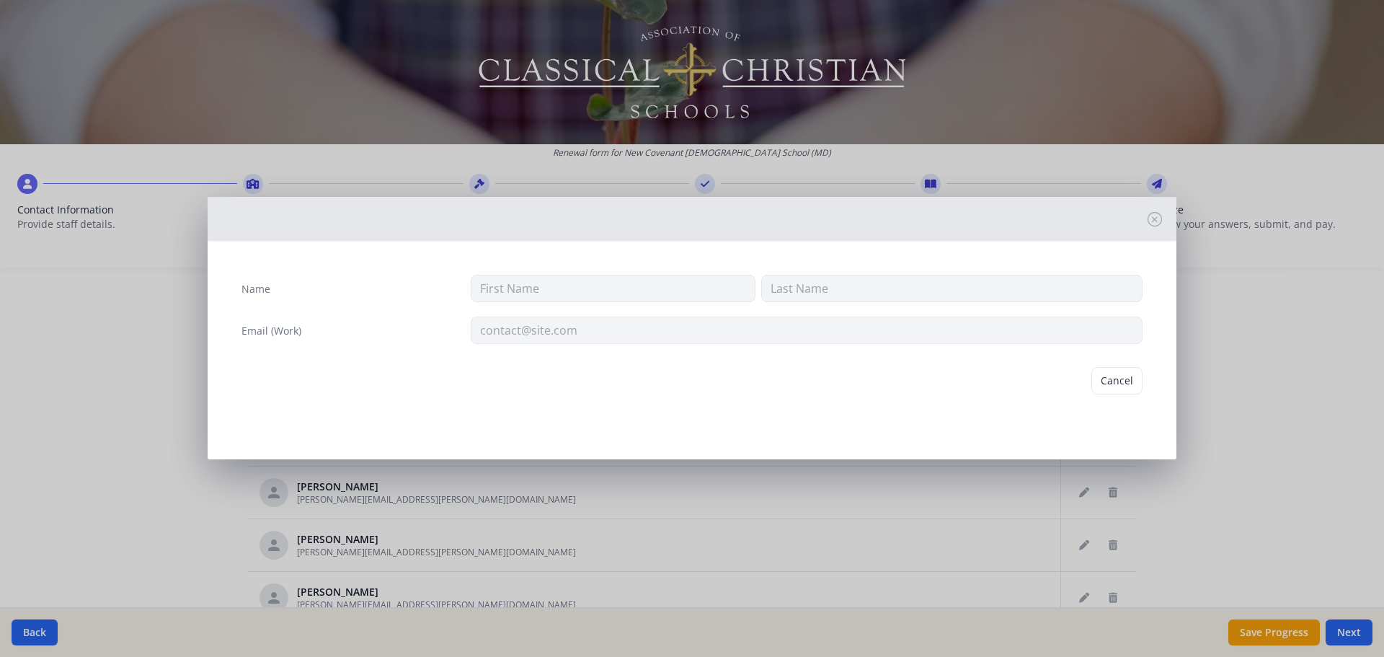
type input "[PERSON_NAME]"
type input "[PERSON_NAME][EMAIL_ADDRESS][PERSON_NAME][DOMAIN_NAME]"
click at [1118, 383] on button "Delete" at bounding box center [1118, 380] width 50 height 27
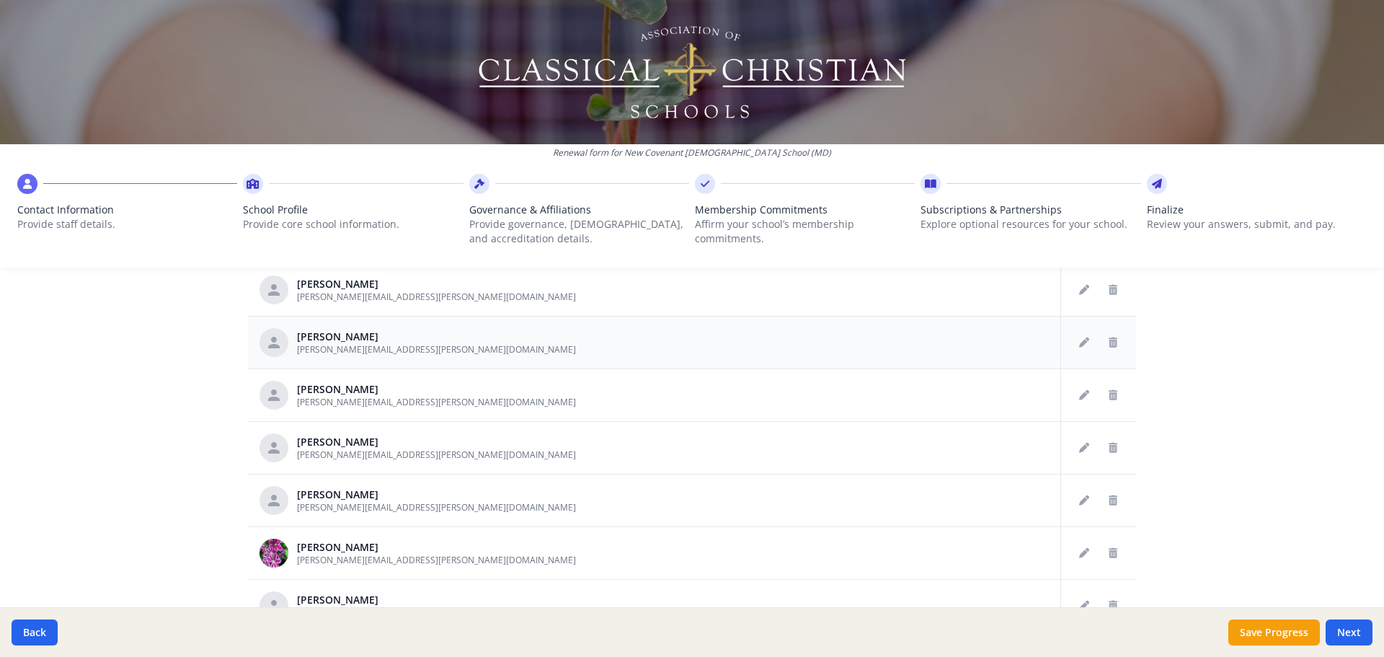
scroll to position [649, 0]
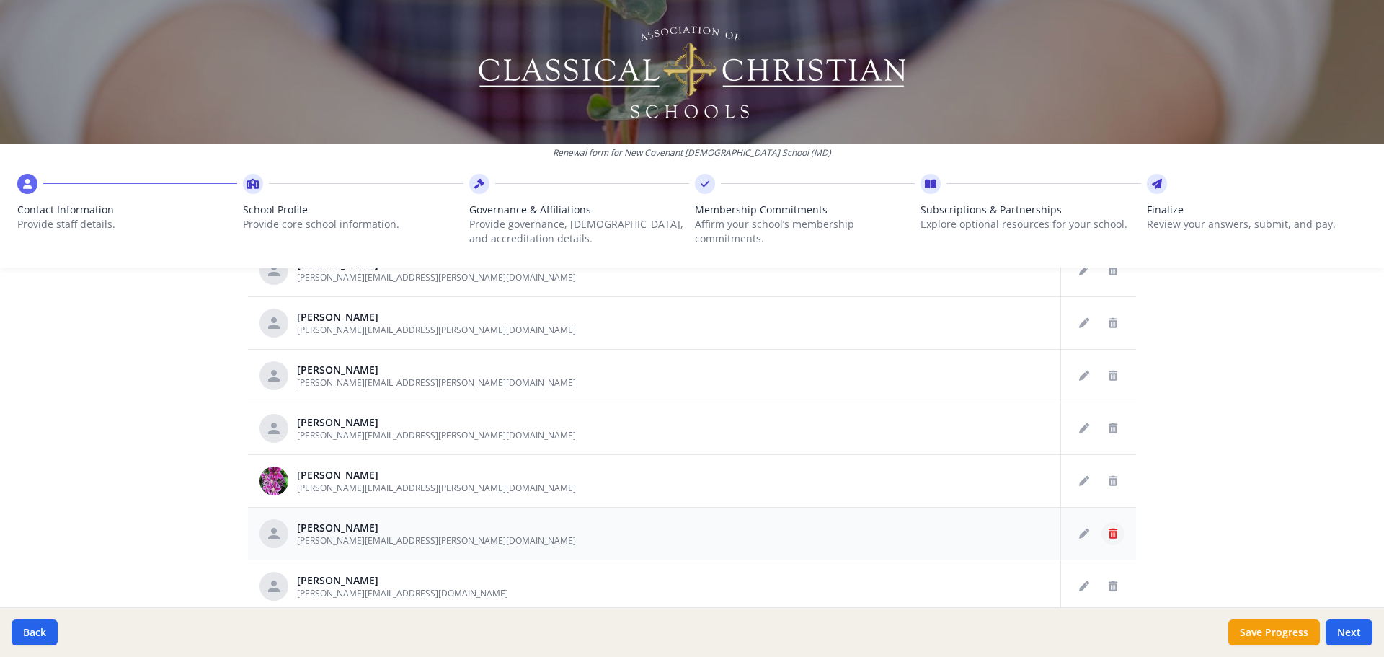
click at [1109, 534] on icon "Delete staff" at bounding box center [1113, 533] width 9 height 10
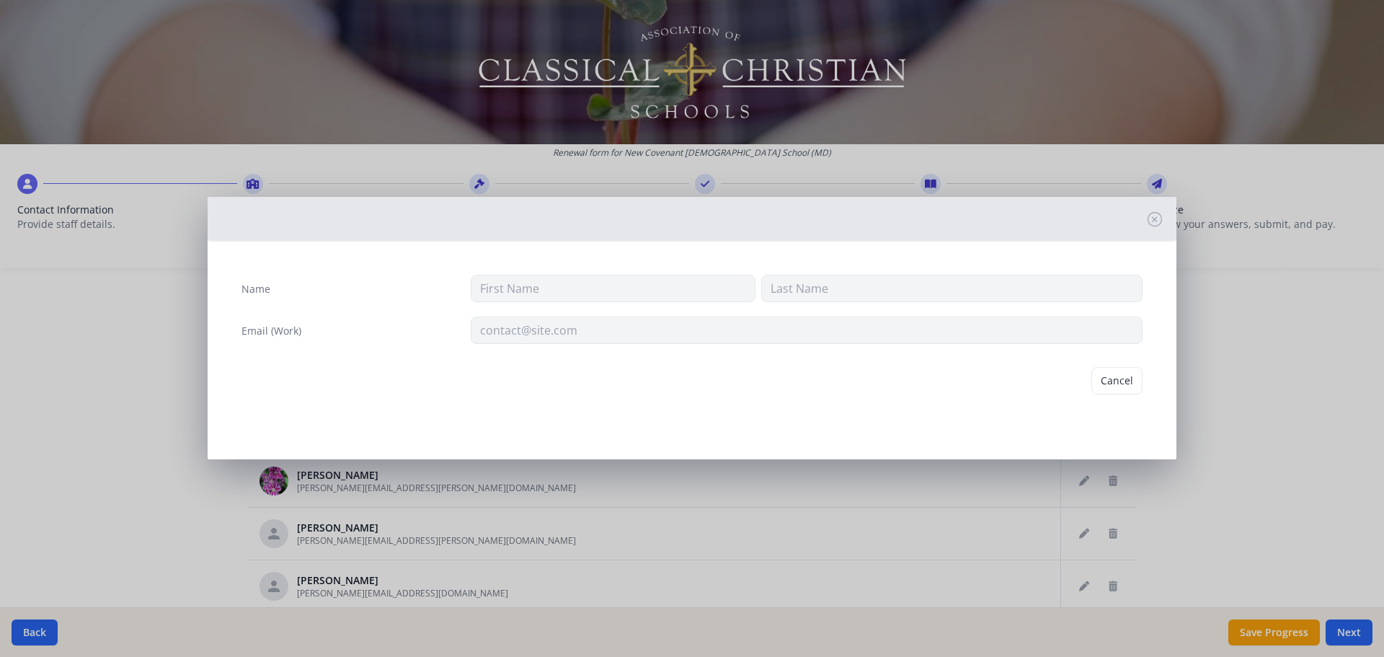
type input "[PERSON_NAME]"
type input "[PERSON_NAME][EMAIL_ADDRESS][PERSON_NAME][DOMAIN_NAME]"
click at [1123, 383] on button "Delete" at bounding box center [1118, 380] width 50 height 27
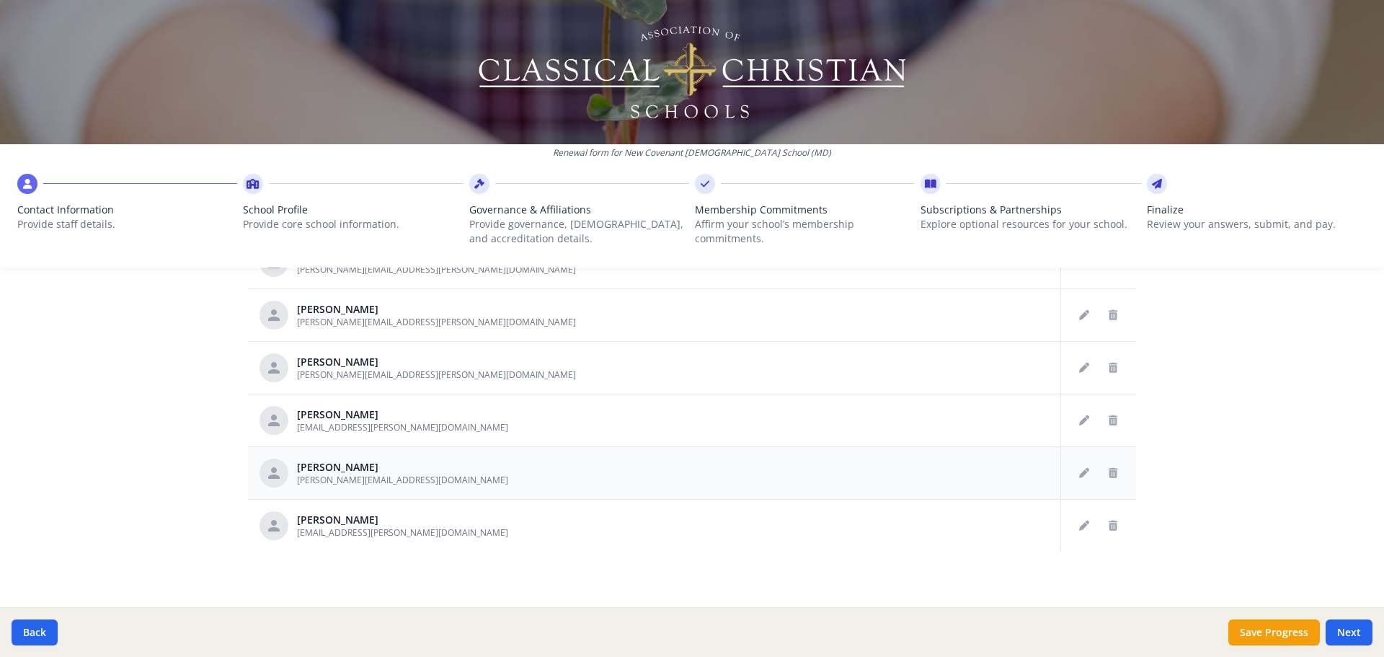
scroll to position [752, 0]
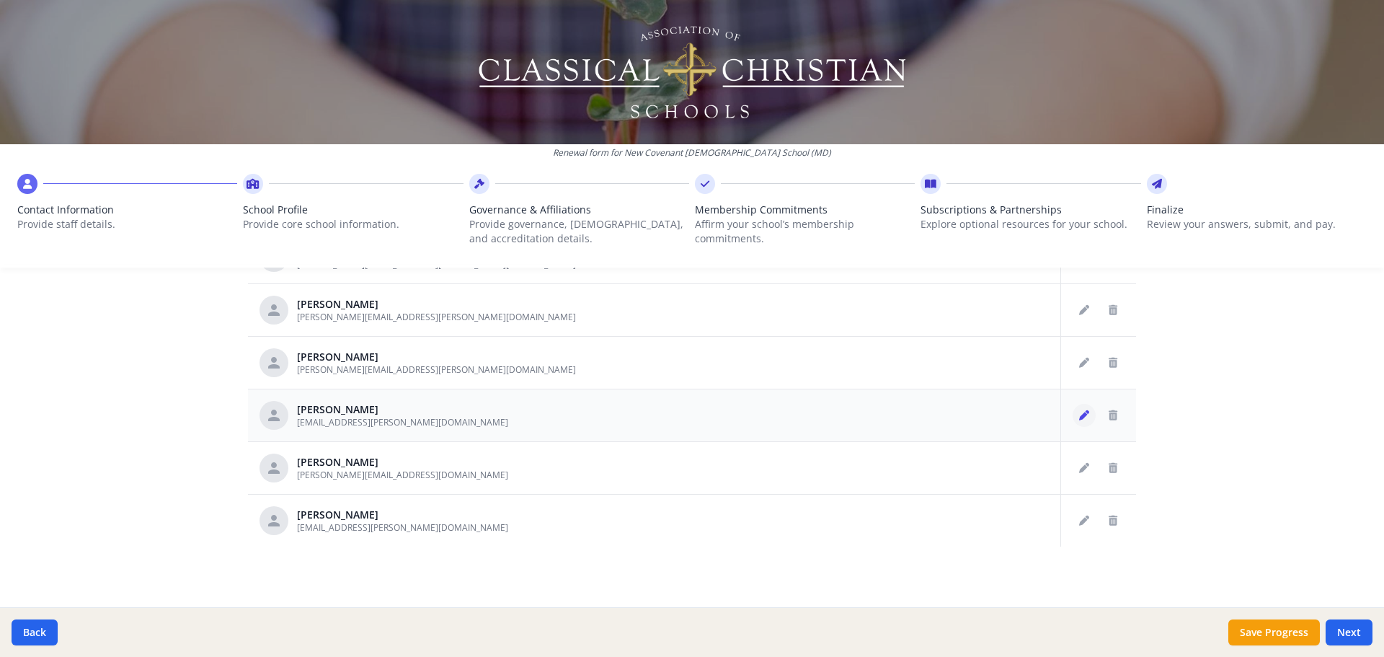
click at [1073, 413] on button "Edit staff" at bounding box center [1084, 415] width 23 height 23
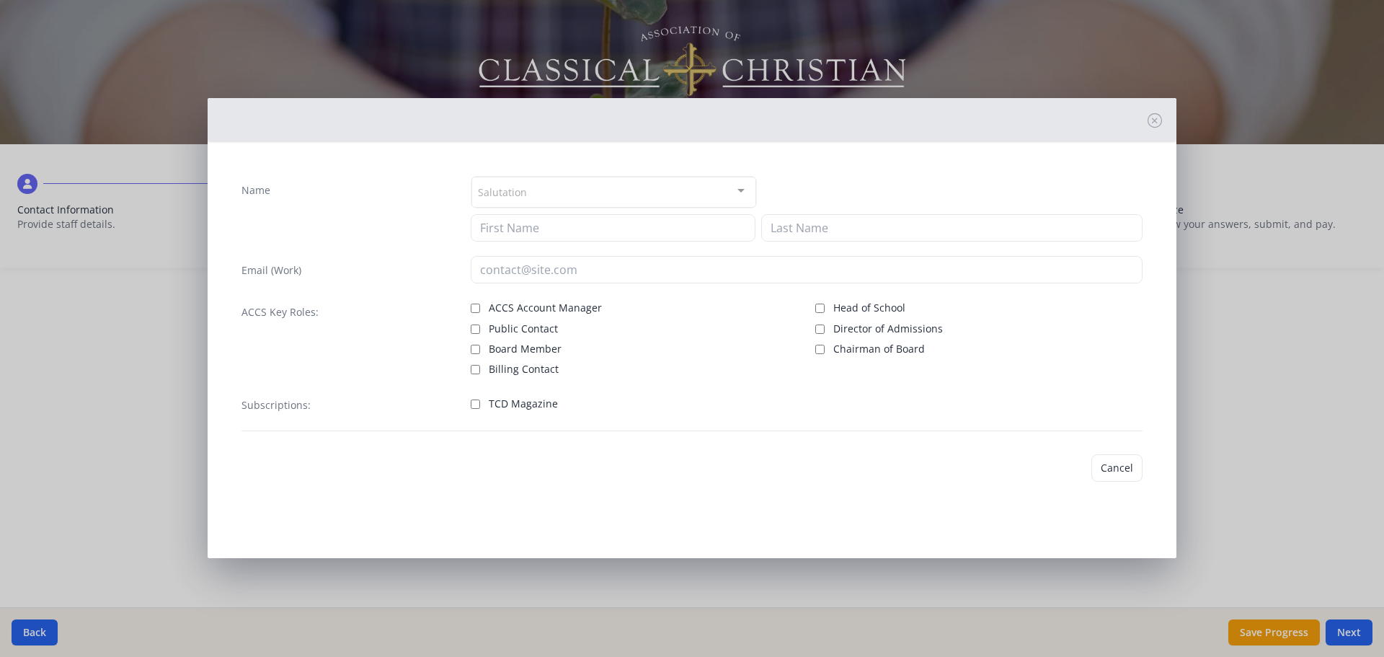
type input "[PERSON_NAME]"
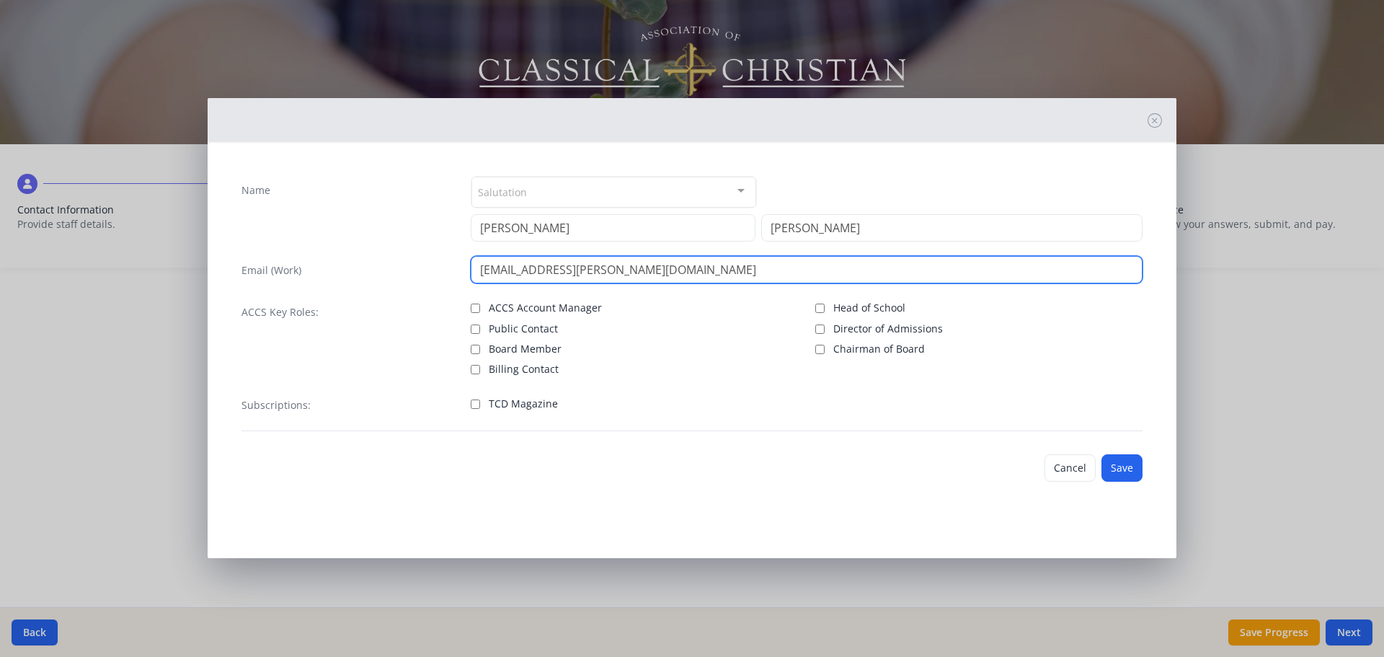
drag, startPoint x: 642, startPoint y: 266, endPoint x: 582, endPoint y: 274, distance: 60.4
click at [582, 274] on input "[EMAIL_ADDRESS][PERSON_NAME][DOMAIN_NAME]" at bounding box center [807, 269] width 673 height 27
type input "[EMAIL_ADDRESS][PERSON_NAME][DOMAIN_NAME]"
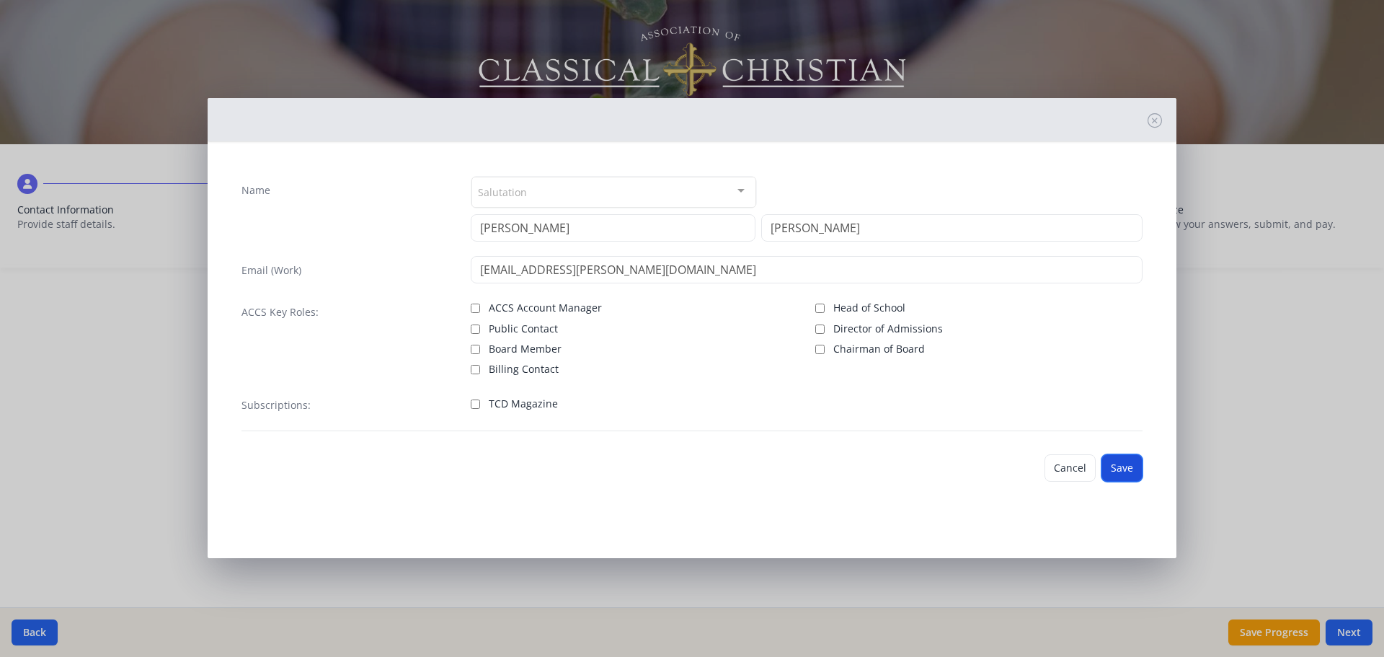
click at [1120, 469] on button "Save" at bounding box center [1122, 467] width 41 height 27
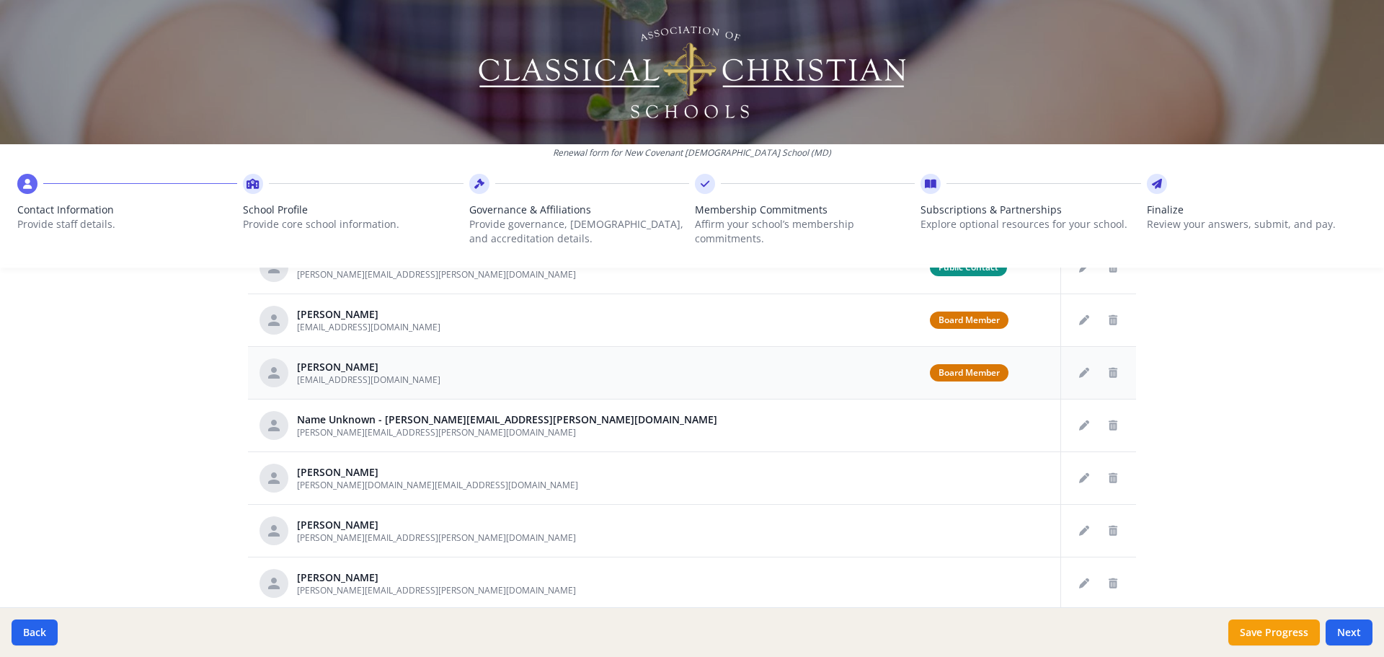
scroll to position [72, 0]
click at [1079, 428] on icon "Edit staff" at bounding box center [1084, 426] width 10 height 10
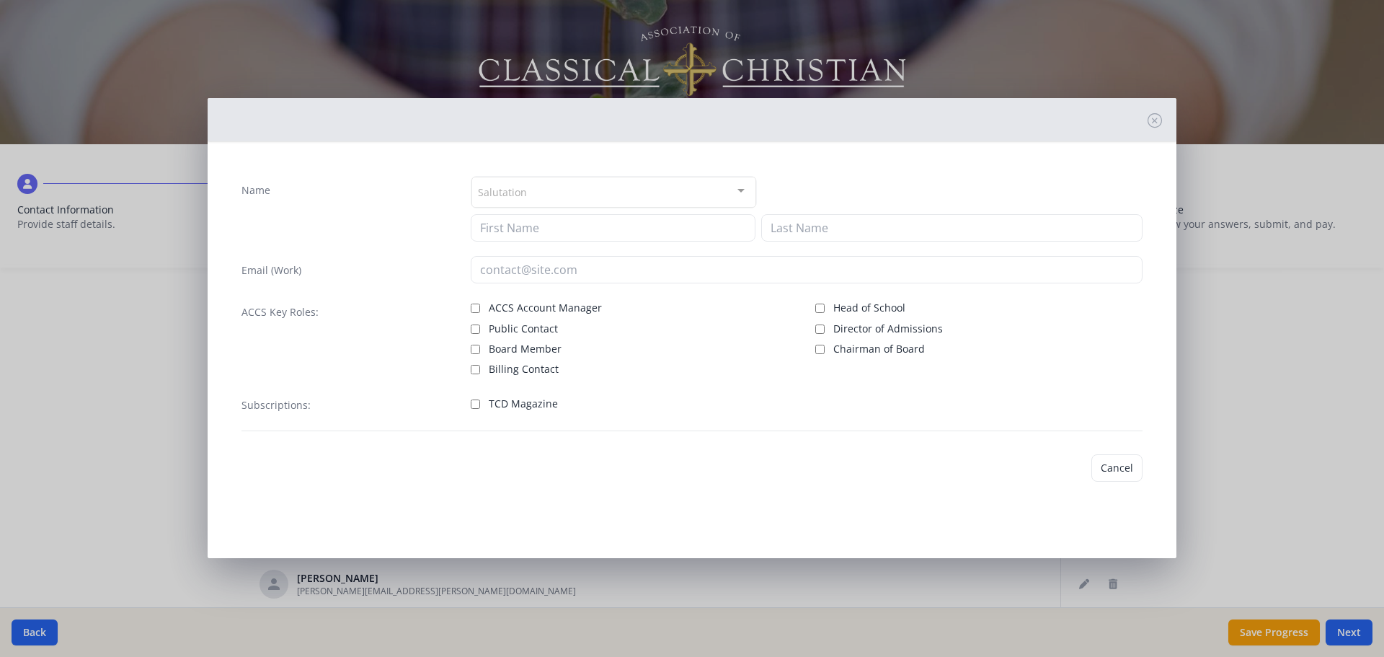
type input "[PERSON_NAME][EMAIL_ADDRESS][PERSON_NAME][DOMAIN_NAME]"
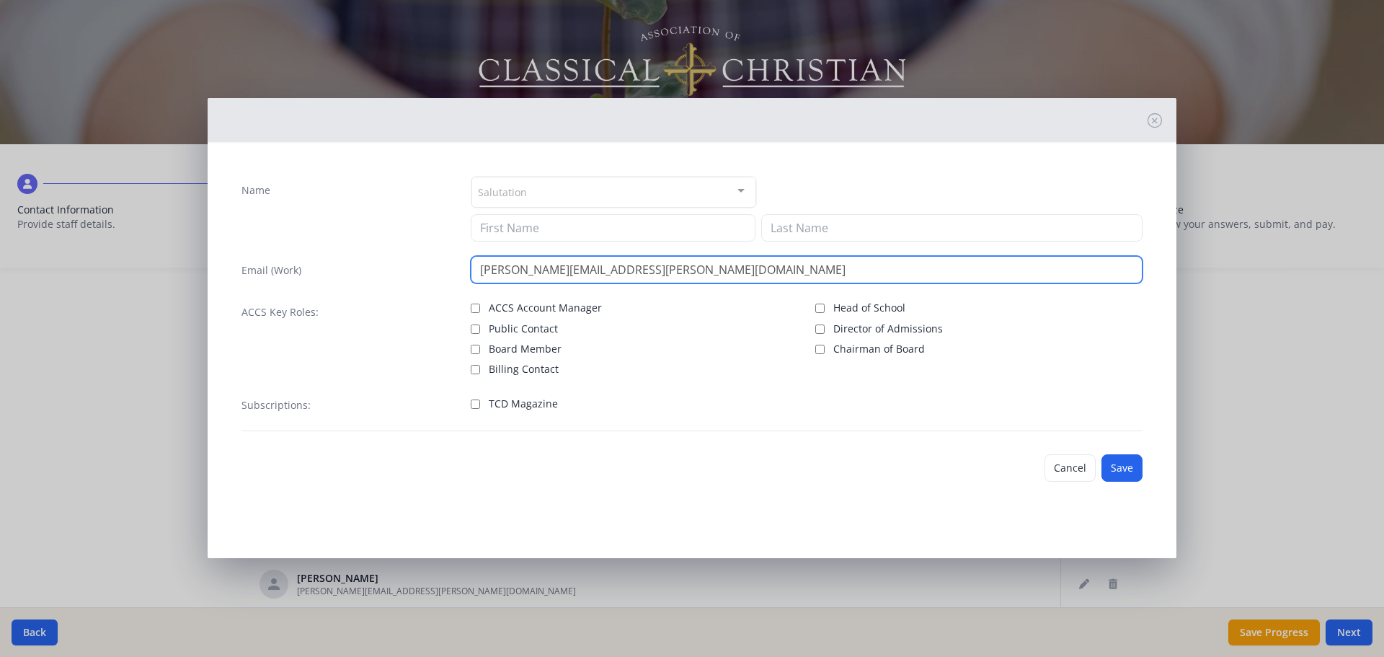
drag, startPoint x: 566, startPoint y: 267, endPoint x: 357, endPoint y: 254, distance: 209.5
click at [357, 254] on div "Name Salutation Mr. Mrs. Ms. Dr. Rev. Fr. Esq. No elements found. Consider chan…" at bounding box center [692, 303] width 924 height 278
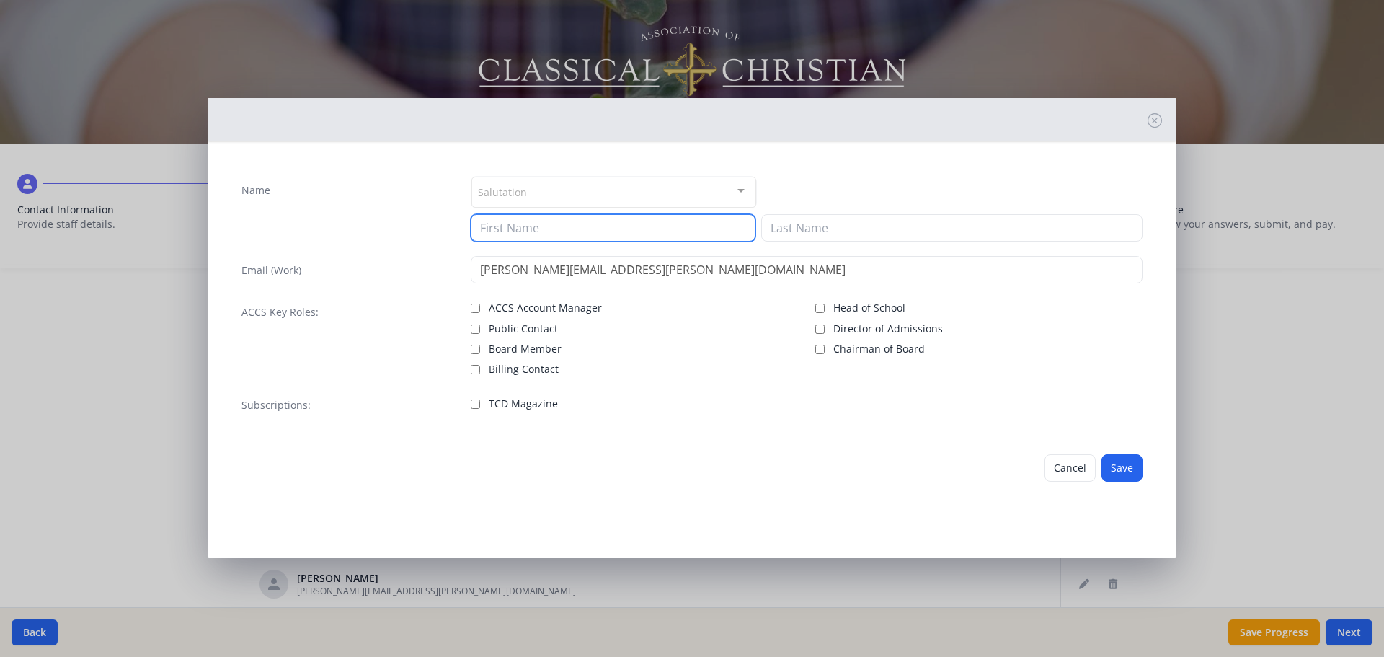
click at [554, 231] on input at bounding box center [613, 227] width 285 height 27
paste input "[PERSON_NAME].[PERSON_NAME]"
type input "[PERSON_NAME]"
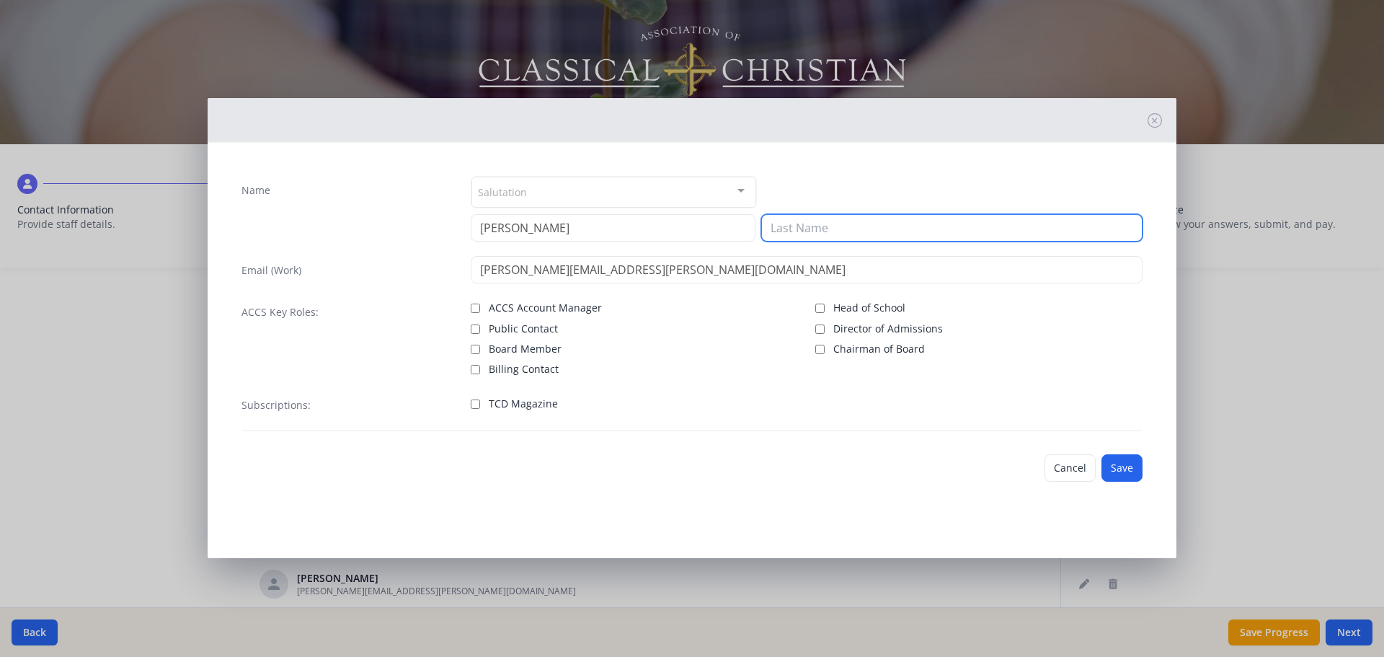
click at [815, 222] on input at bounding box center [951, 227] width 381 height 27
paste input "[PERSON_NAME]"
click at [771, 227] on input "[PERSON_NAME]" at bounding box center [951, 227] width 381 height 27
type input "[PERSON_NAME]"
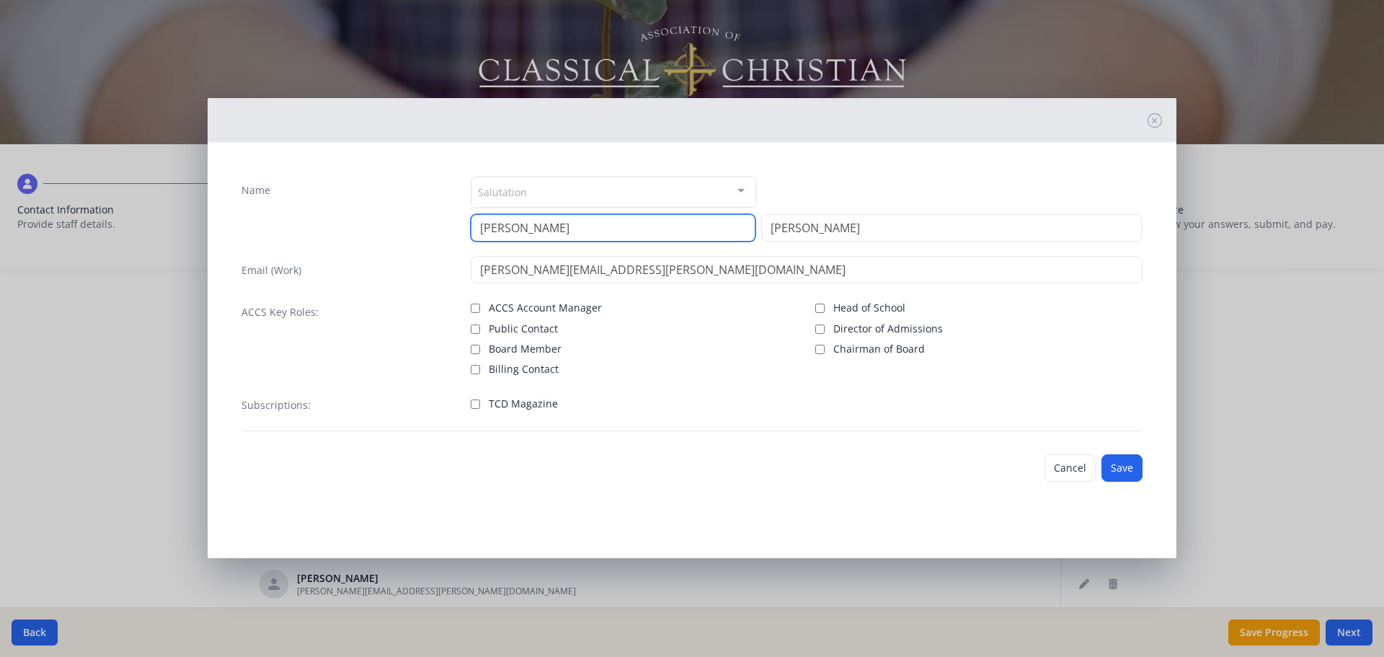
click at [485, 228] on input "[PERSON_NAME]" at bounding box center [613, 227] width 285 height 27
type input "[PERSON_NAME]"
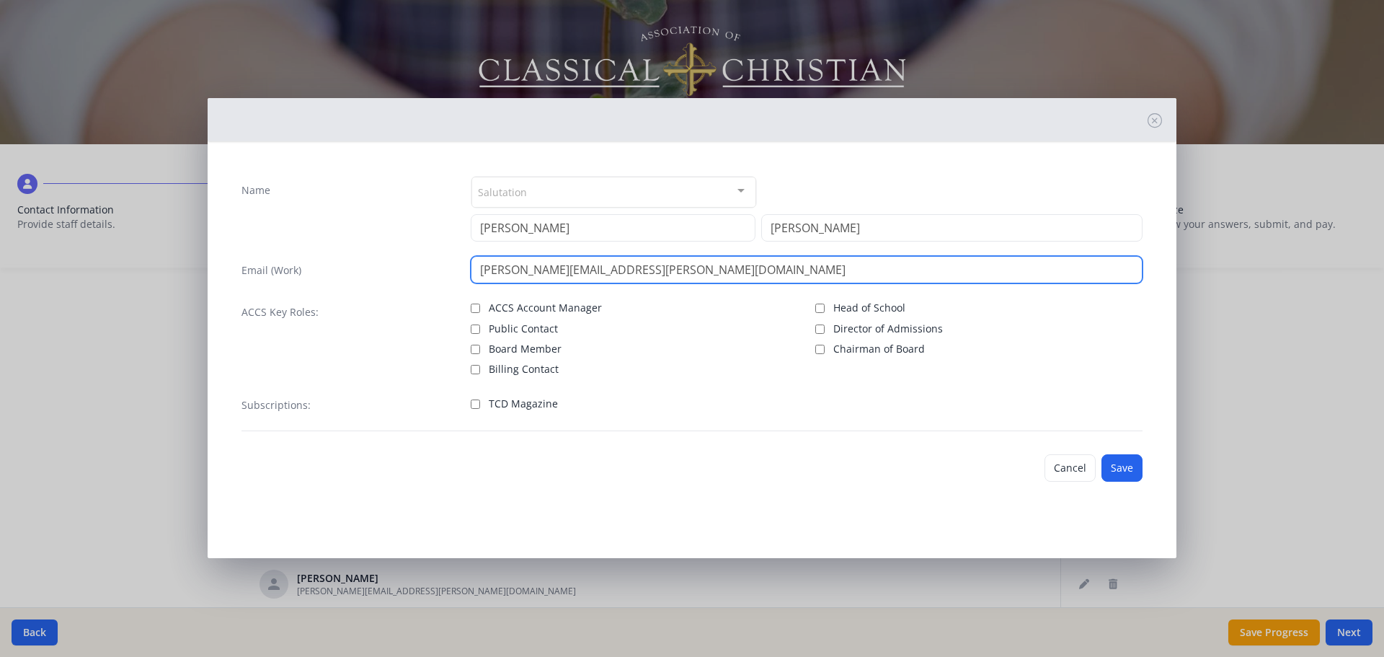
click at [612, 268] on input "[PERSON_NAME][EMAIL_ADDRESS][PERSON_NAME][DOMAIN_NAME]" at bounding box center [807, 269] width 673 height 27
click at [676, 275] on input "[PERSON_NAME][EMAIL_ADDRESS][PERSON_NAME][DOMAIN_NAME]" at bounding box center [807, 269] width 673 height 27
type input "[PERSON_NAME][EMAIL_ADDRESS][PERSON_NAME][DOMAIN_NAME]"
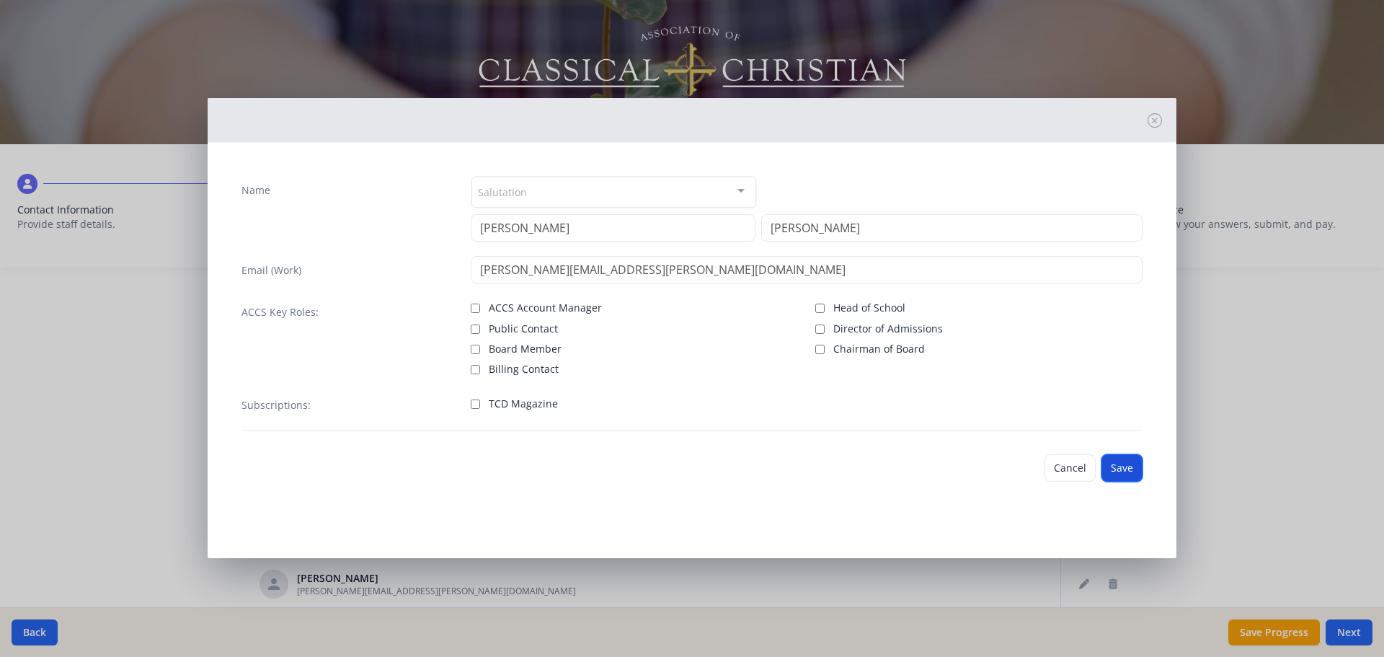
click at [1128, 476] on button "Save" at bounding box center [1122, 467] width 41 height 27
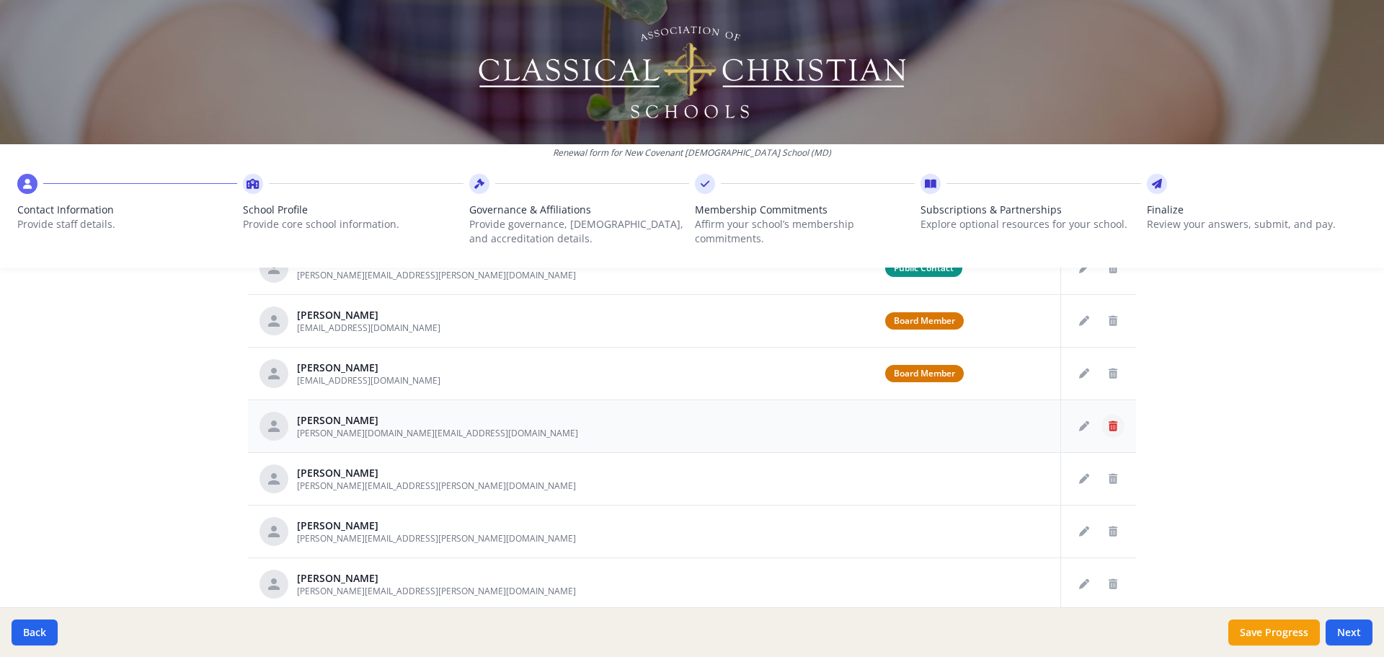
click at [1109, 429] on icon "Delete staff" at bounding box center [1113, 426] width 9 height 10
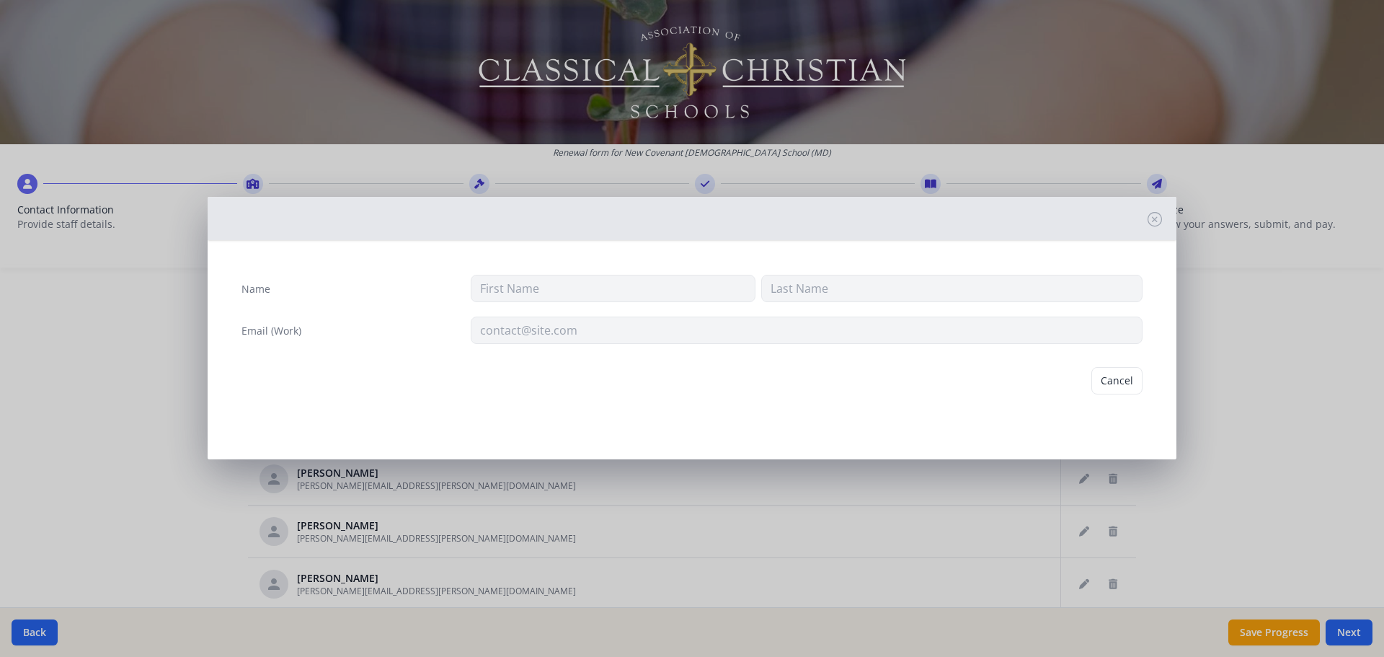
type input "[PERSON_NAME]"
type input "[PERSON_NAME][DOMAIN_NAME][EMAIL_ADDRESS][DOMAIN_NAME]"
click at [1116, 382] on button "Delete" at bounding box center [1118, 380] width 50 height 27
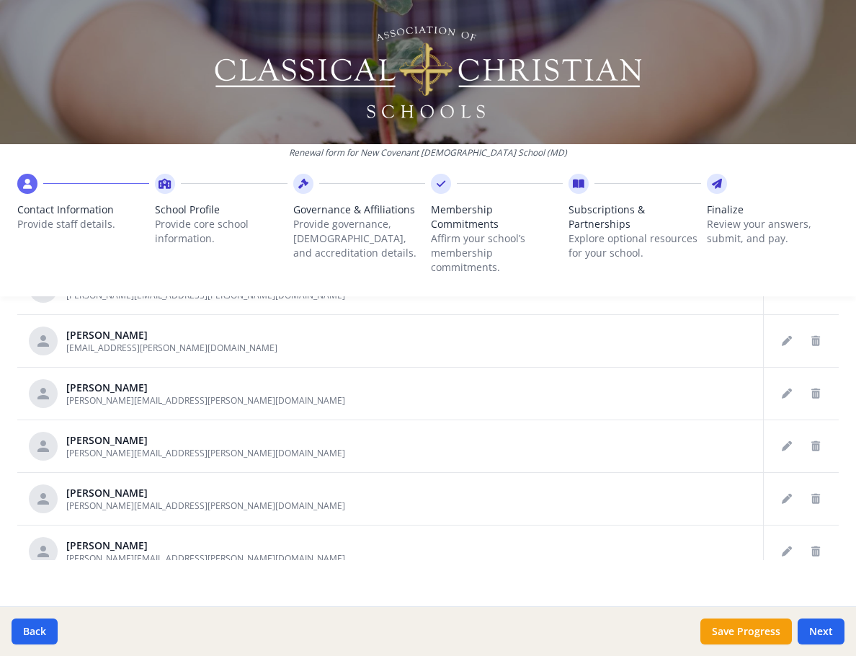
scroll to position [362, 0]
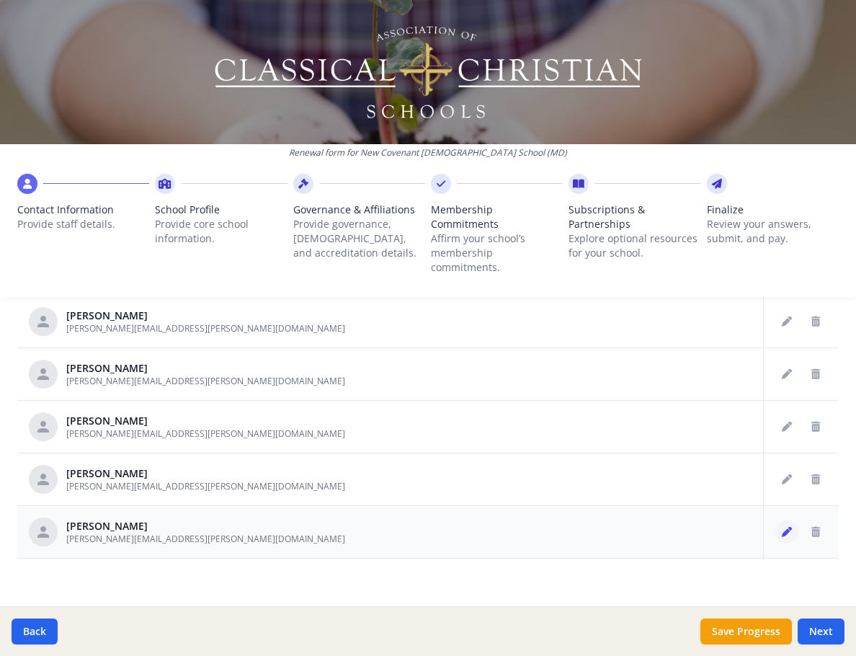
click at [782, 527] on icon "Edit staff" at bounding box center [787, 532] width 10 height 10
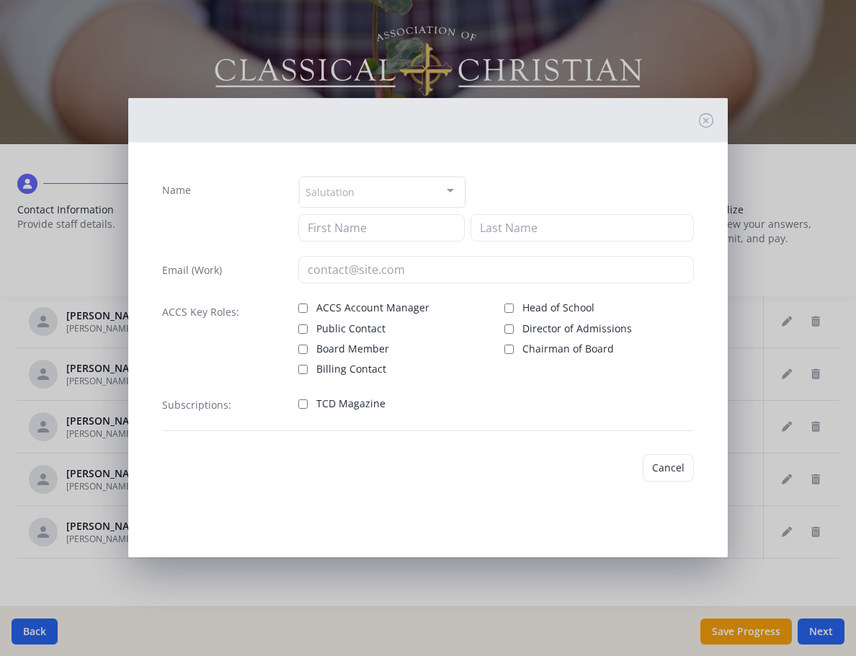
type input "[PERSON_NAME]"
type input "[PERSON_NAME][EMAIL_ADDRESS][PERSON_NAME][DOMAIN_NAME]"
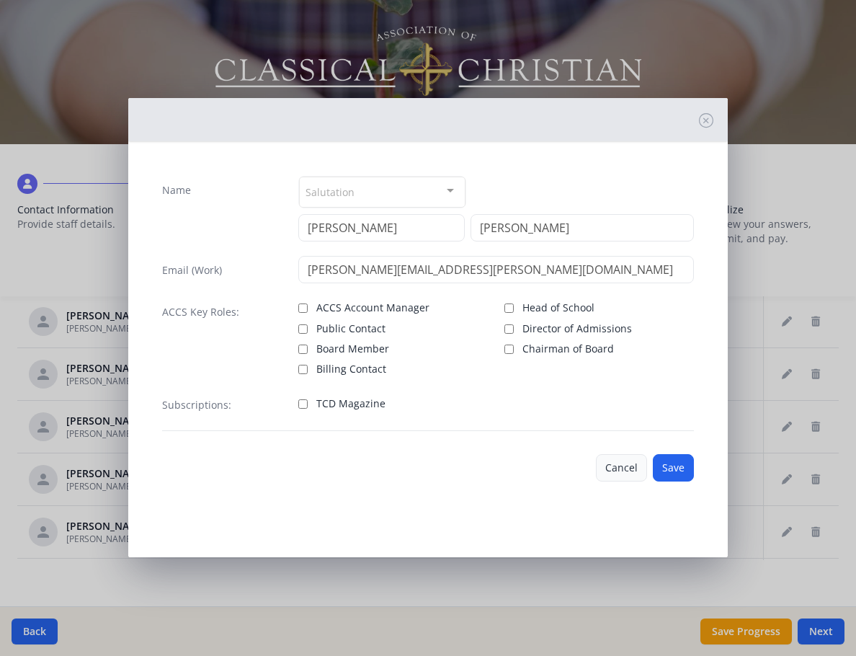
click at [631, 475] on button "Cancel" at bounding box center [621, 467] width 51 height 27
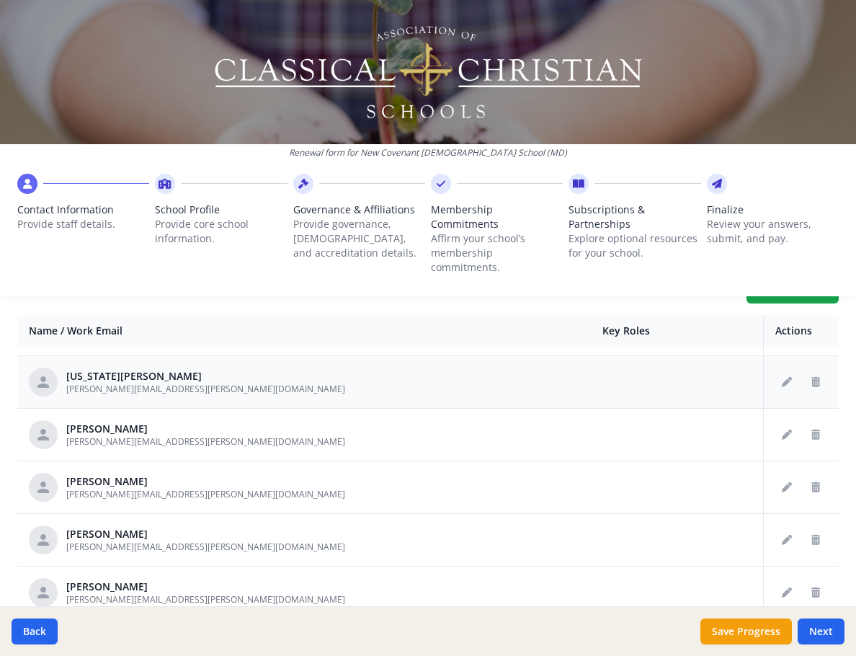
scroll to position [767, 0]
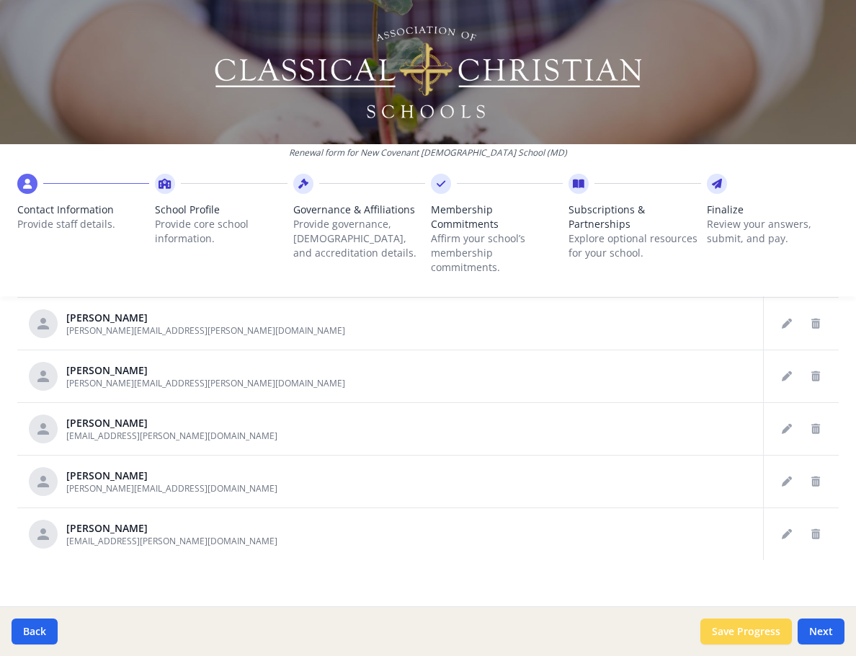
click at [761, 632] on button "Save Progress" at bounding box center [747, 632] width 92 height 26
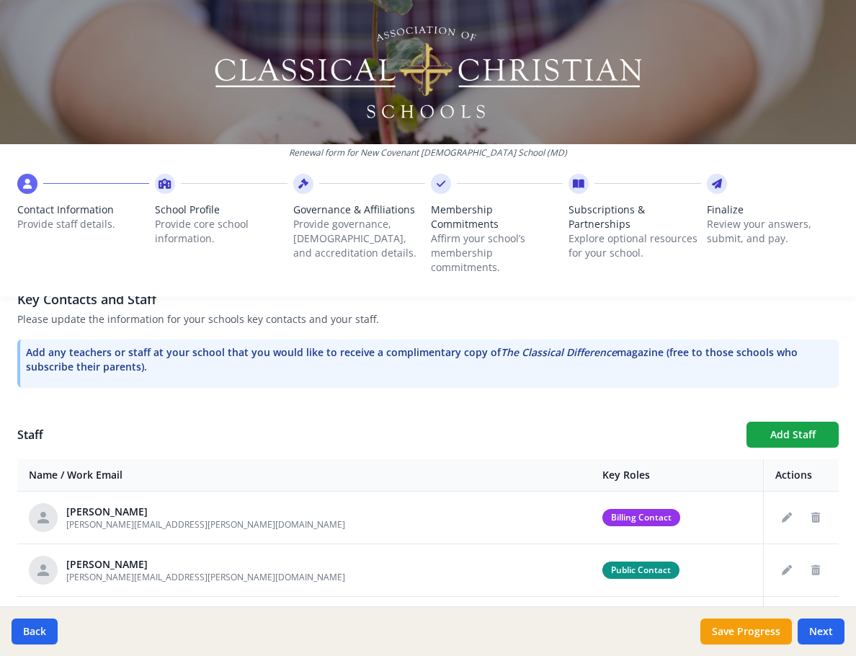
scroll to position [623, 0]
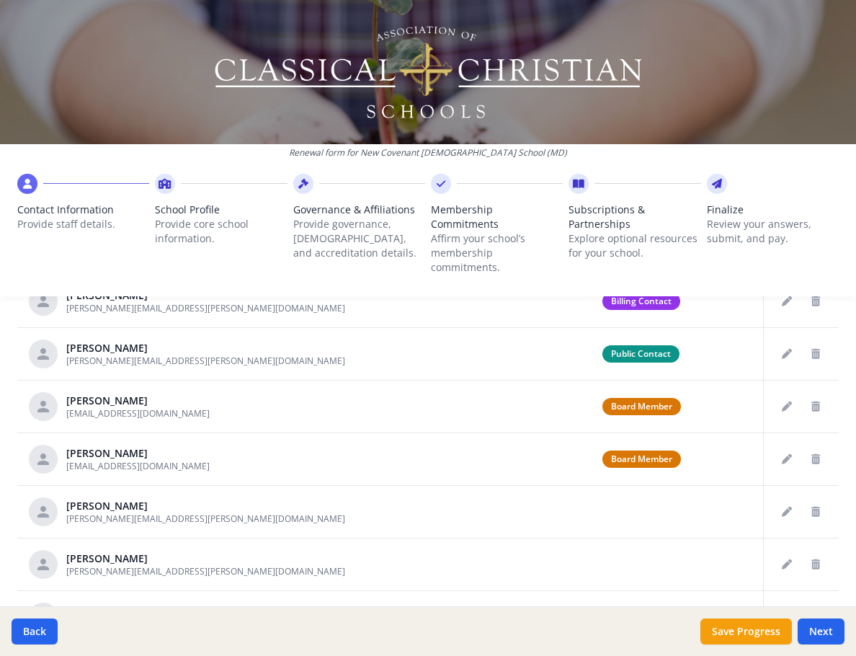
click at [145, 265] on li "Contact Information Provide staff details." at bounding box center [83, 235] width 132 height 123
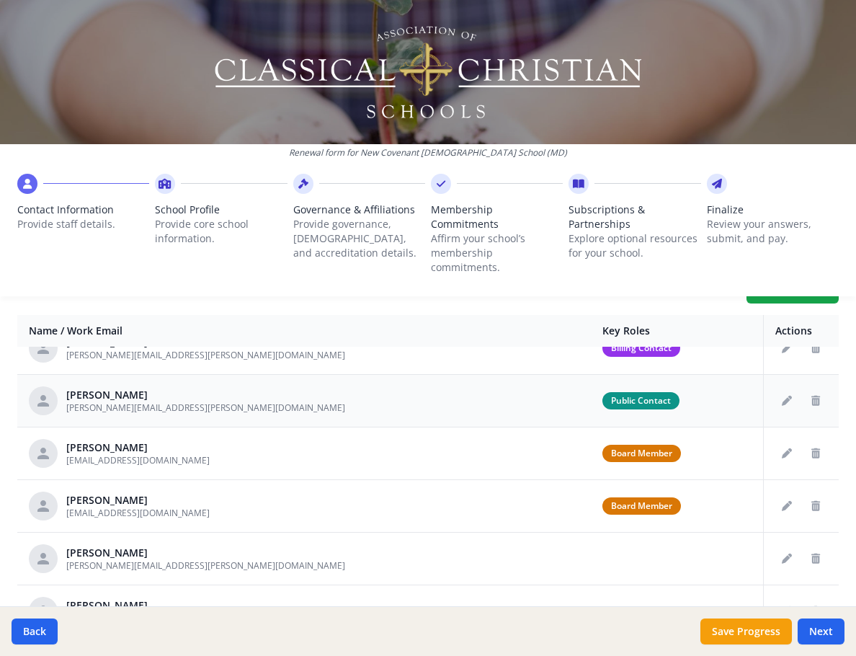
scroll to position [0, 0]
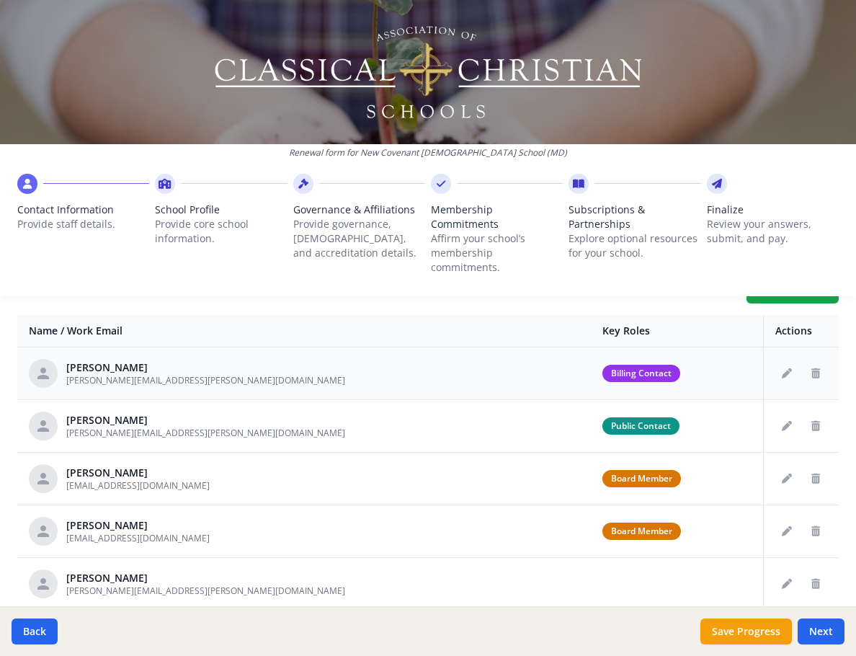
click at [257, 366] on div "[PERSON_NAME] [PERSON_NAME][EMAIL_ADDRESS][PERSON_NAME][DOMAIN_NAME]" at bounding box center [304, 373] width 551 height 29
click at [782, 368] on icon "Edit staff" at bounding box center [787, 373] width 10 height 10
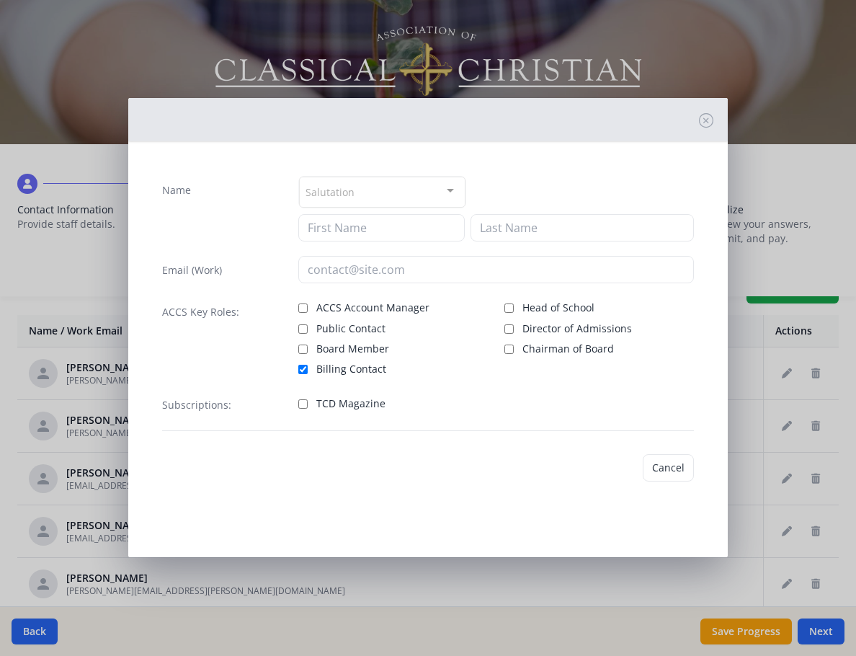
type input "[PERSON_NAME]"
type input "[PERSON_NAME][EMAIL_ADDRESS][PERSON_NAME][DOMAIN_NAME]"
checkbox input "true"
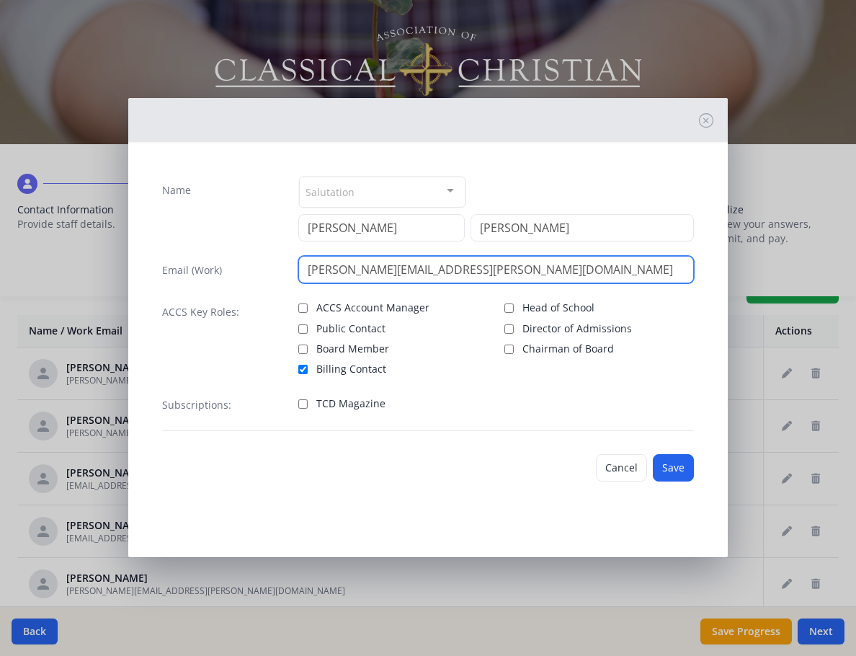
drag, startPoint x: 376, startPoint y: 276, endPoint x: 498, endPoint y: 277, distance: 122.6
click at [493, 275] on input "[PERSON_NAME][EMAIL_ADDRESS][PERSON_NAME][DOMAIN_NAME]" at bounding box center [495, 269] width 395 height 27
type input "[PERSON_NAME][EMAIL_ADDRESS][PERSON_NAME][DOMAIN_NAME]"
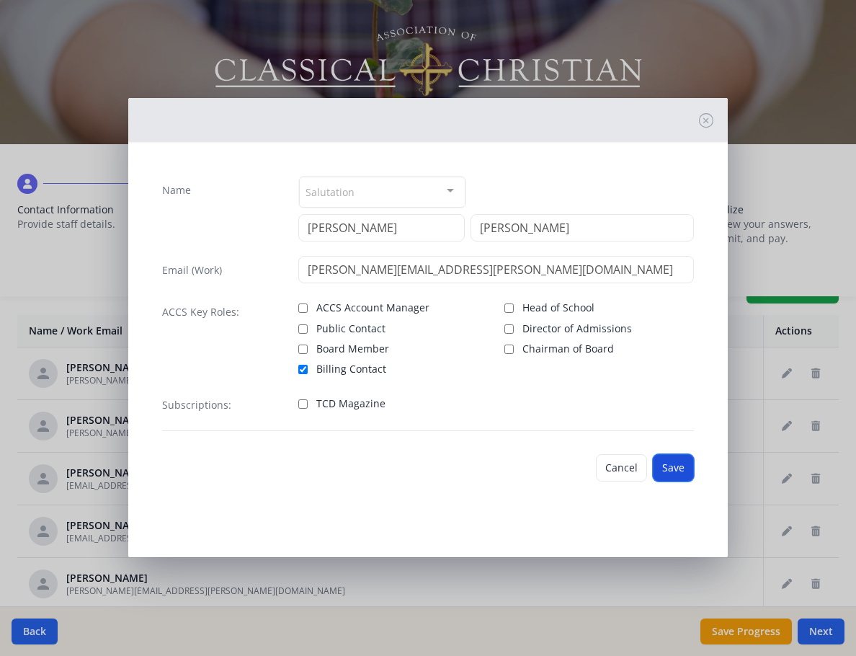
click at [680, 477] on button "Save" at bounding box center [673, 467] width 41 height 27
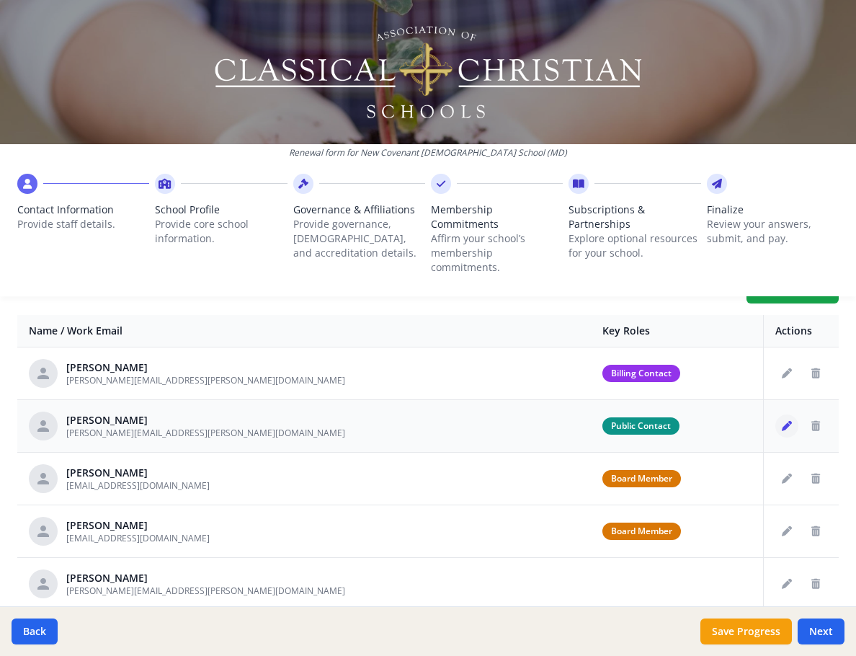
click at [782, 421] on icon "Edit staff" at bounding box center [787, 426] width 10 height 10
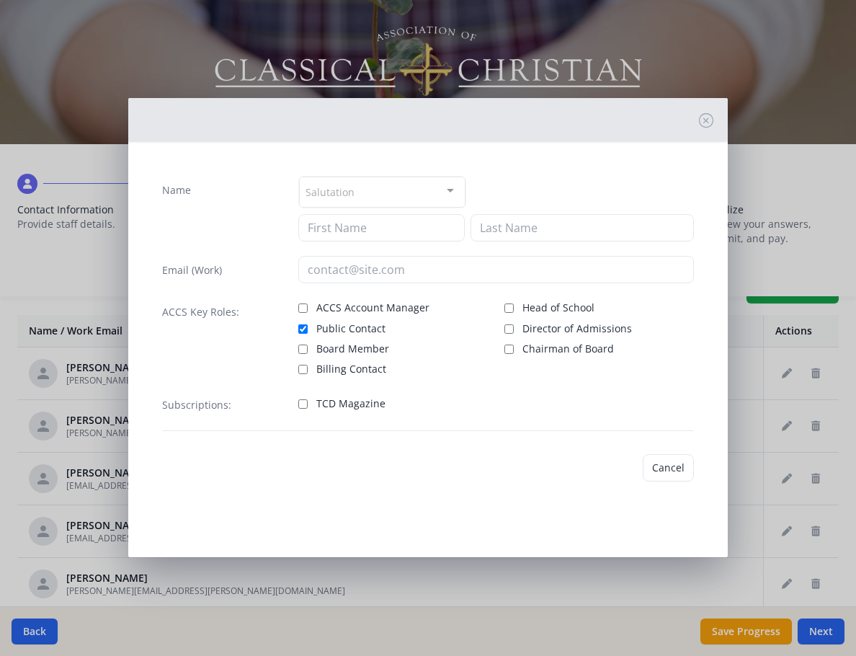
type input "[PERSON_NAME]"
type input "Grammer"
type input "[PERSON_NAME][EMAIL_ADDRESS][PERSON_NAME][DOMAIN_NAME]"
checkbox input "true"
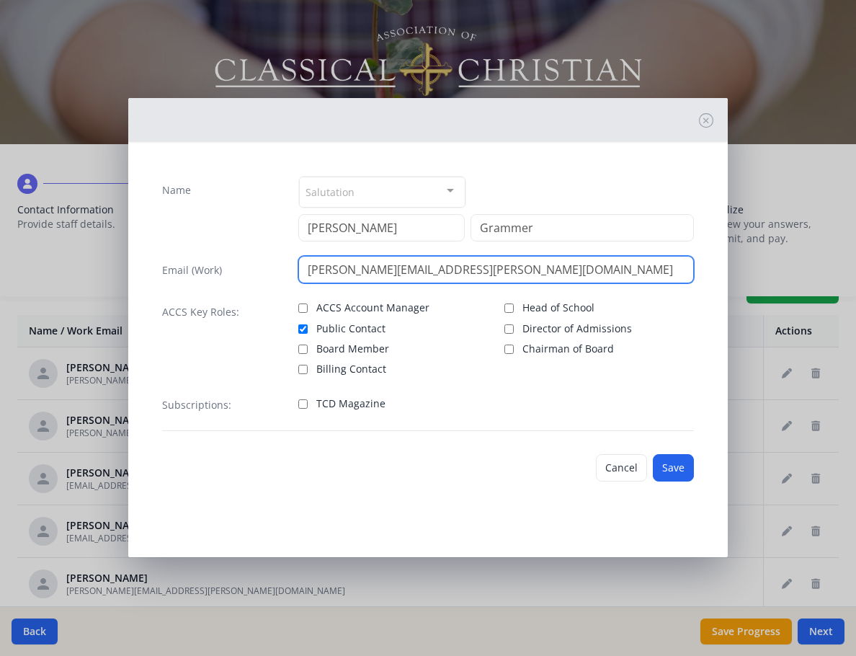
drag, startPoint x: 411, startPoint y: 267, endPoint x: 528, endPoint y: 276, distance: 117.8
click at [528, 276] on input "[PERSON_NAME][EMAIL_ADDRESS][PERSON_NAME][DOMAIN_NAME]" at bounding box center [495, 269] width 395 height 27
type input "[PERSON_NAME][EMAIL_ADDRESS][PERSON_NAME][DOMAIN_NAME]"
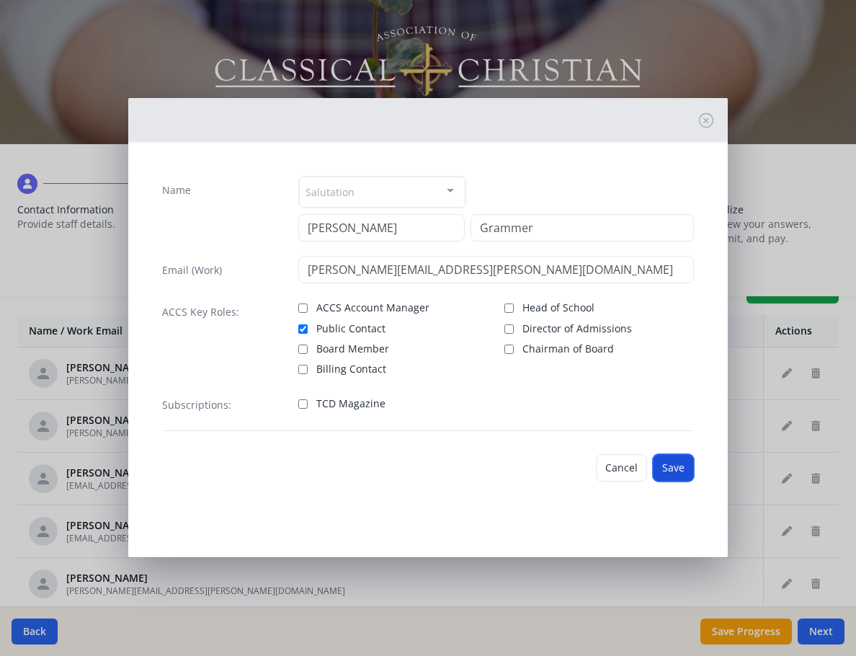
click at [681, 473] on button "Save" at bounding box center [673, 467] width 41 height 27
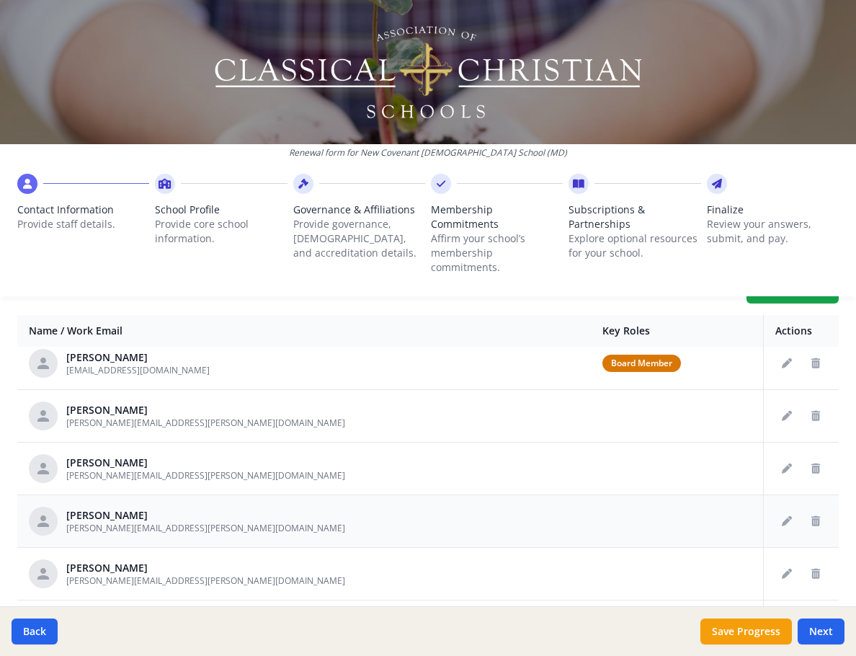
scroll to position [144, 0]
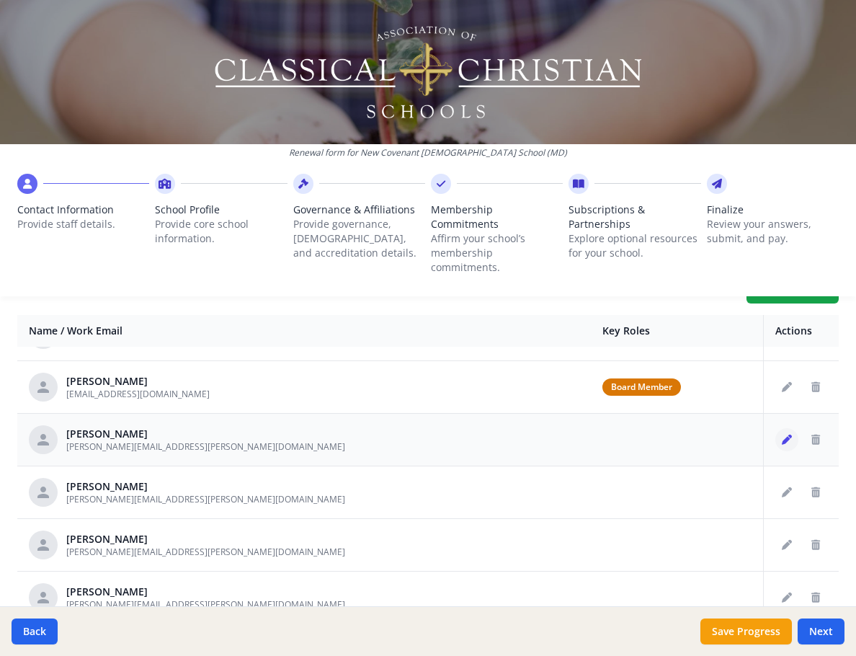
click at [776, 428] on button "Edit staff" at bounding box center [787, 439] width 23 height 23
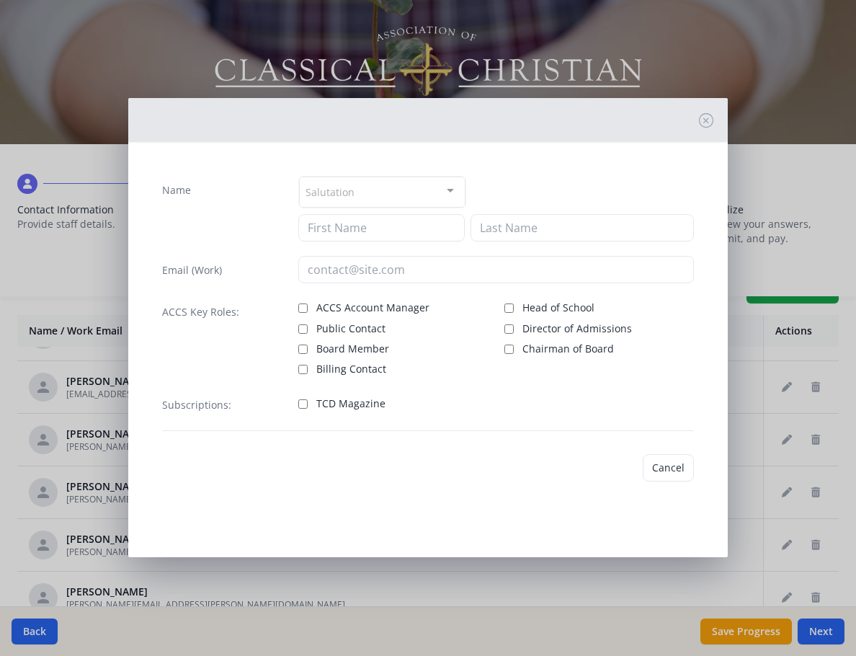
type input "[PERSON_NAME]"
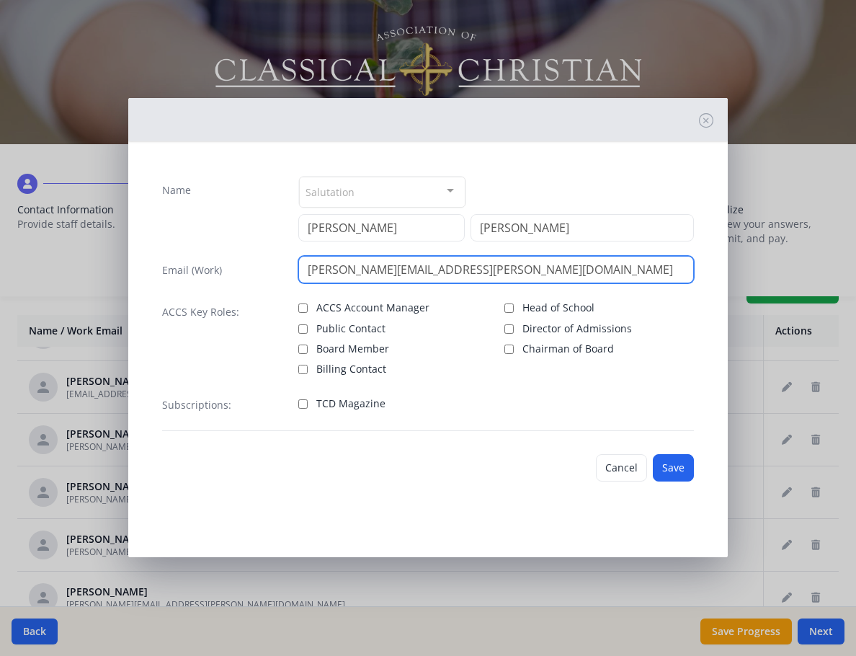
click at [400, 265] on input "[PERSON_NAME][EMAIL_ADDRESS][PERSON_NAME][DOMAIN_NAME]" at bounding box center [495, 269] width 395 height 27
drag, startPoint x: 397, startPoint y: 266, endPoint x: 494, endPoint y: 273, distance: 96.8
click at [492, 273] on input "[PERSON_NAME][EMAIL_ADDRESS][PERSON_NAME][DOMAIN_NAME]" at bounding box center [495, 269] width 395 height 27
type input "[PERSON_NAME][EMAIL_ADDRESS][PERSON_NAME][DOMAIN_NAME]"
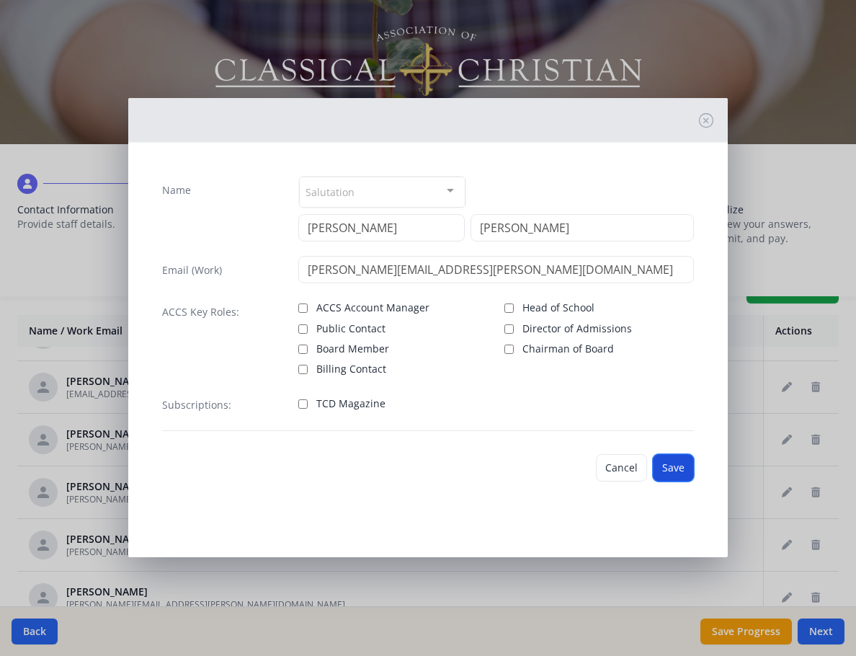
click at [681, 466] on button "Save" at bounding box center [673, 467] width 41 height 27
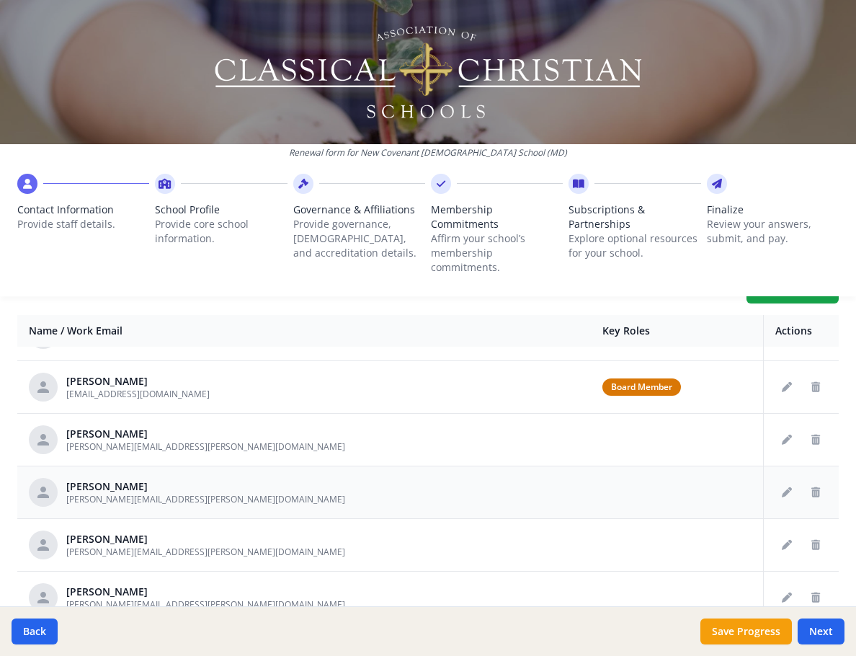
scroll to position [216, 0]
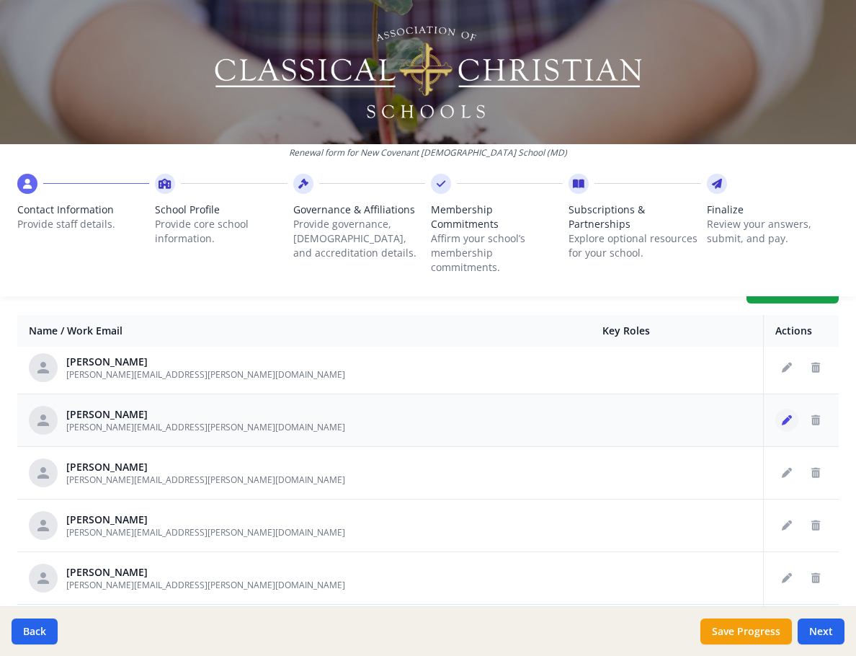
click at [782, 415] on icon "Edit staff" at bounding box center [787, 420] width 10 height 10
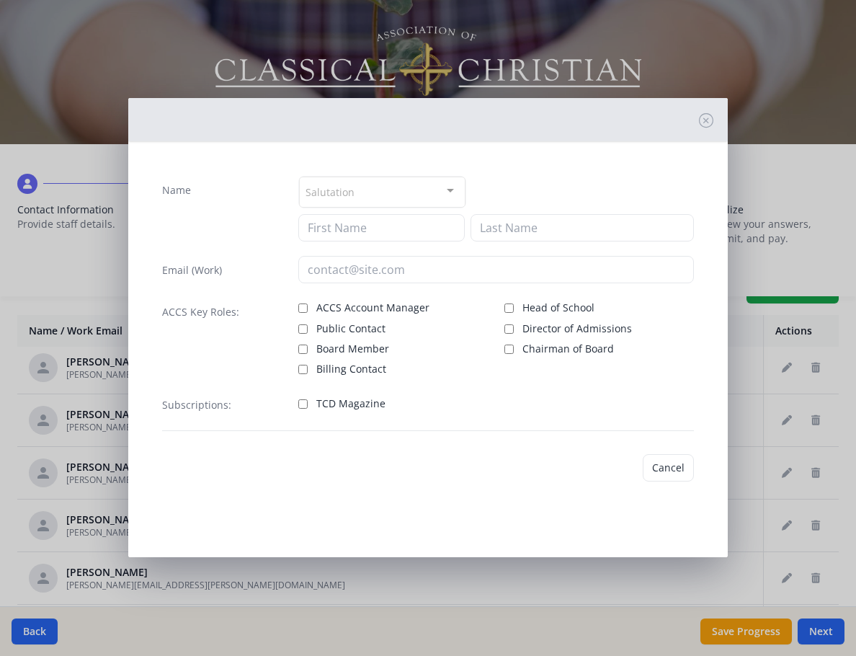
type input "[PERSON_NAME]"
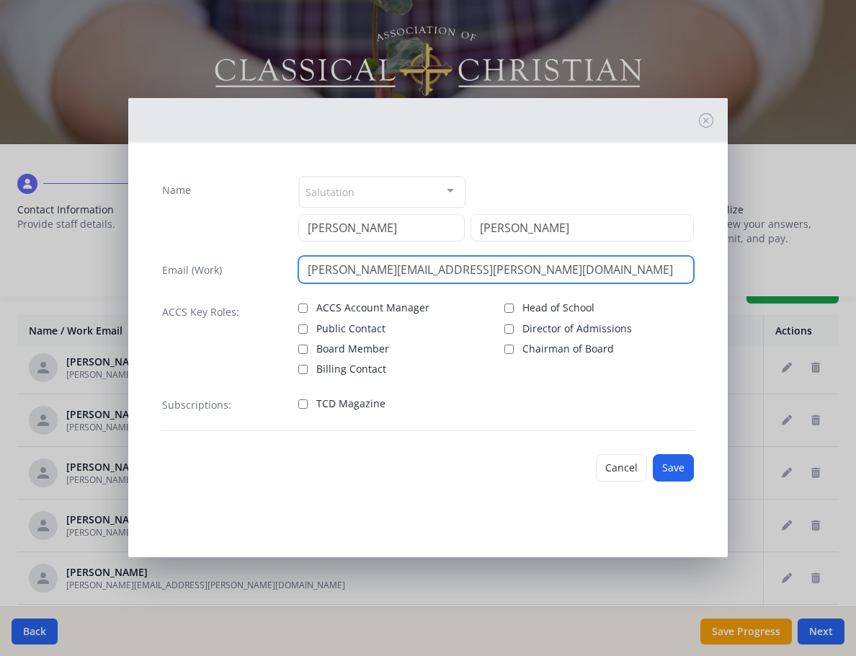
drag, startPoint x: 428, startPoint y: 265, endPoint x: 495, endPoint y: 267, distance: 66.3
click at [487, 267] on input "[PERSON_NAME][EMAIL_ADDRESS][PERSON_NAME][DOMAIN_NAME]" at bounding box center [495, 269] width 395 height 27
click at [541, 273] on input "[PERSON_NAME][EMAIL_ADDRESS][PERSON_NAME][DOMAIN_NAME]" at bounding box center [495, 269] width 395 height 27
type input "[PERSON_NAME][EMAIL_ADDRESS][PERSON_NAME][DOMAIN_NAME]"
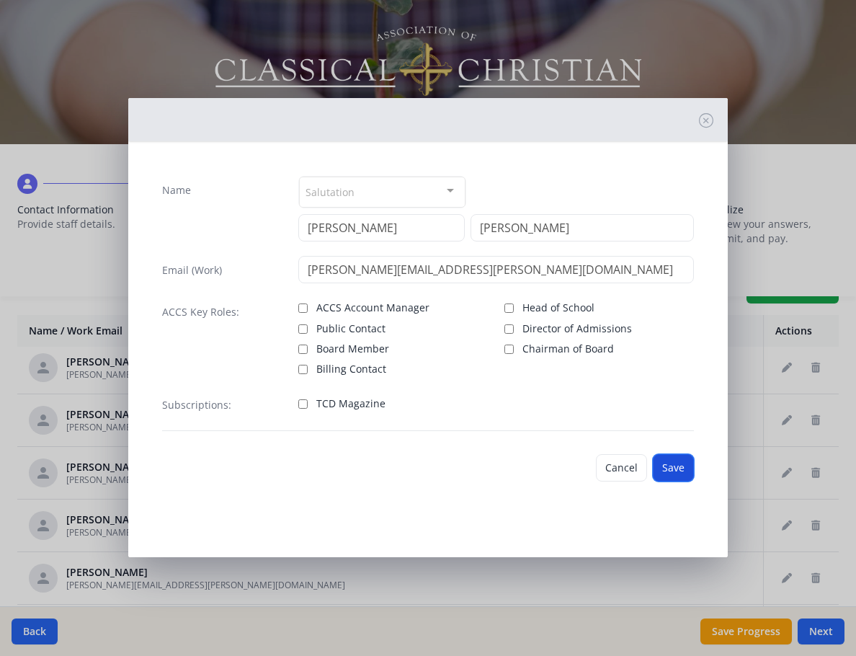
click at [670, 469] on button "Save" at bounding box center [673, 467] width 41 height 27
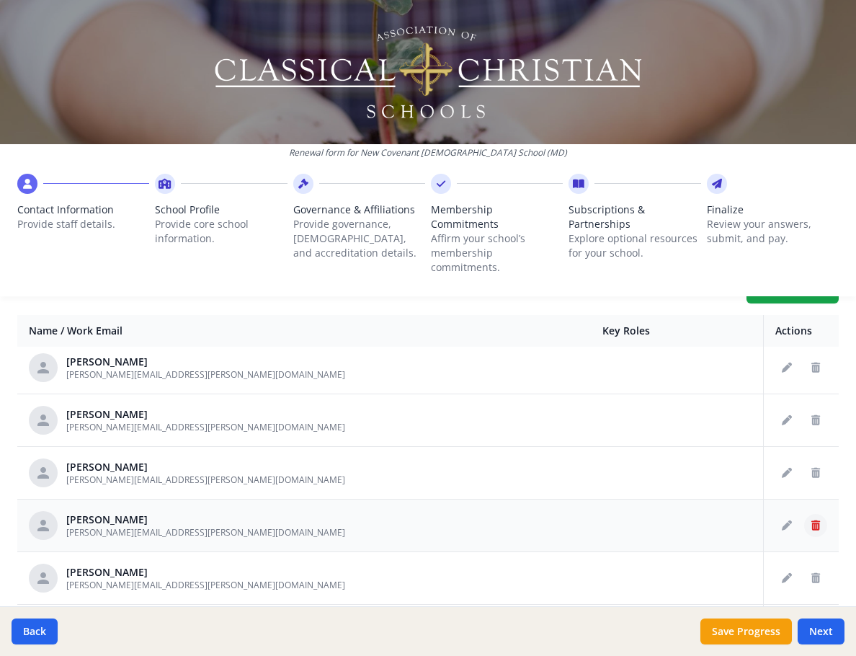
click at [812, 521] on icon "Delete staff" at bounding box center [816, 526] width 9 height 10
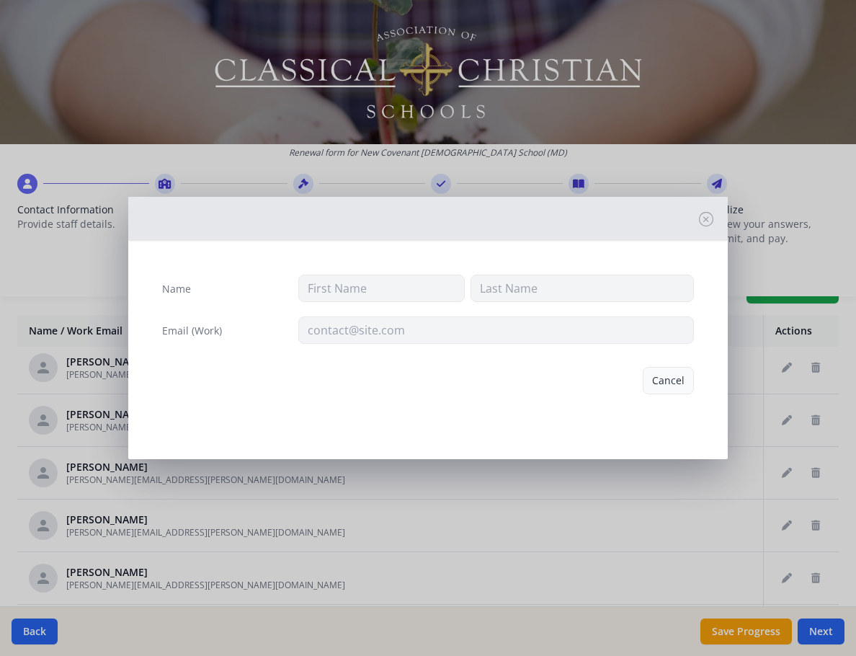
type input "[PERSON_NAME]"
type input "Bomhardt"
type input "[PERSON_NAME][EMAIL_ADDRESS][PERSON_NAME][DOMAIN_NAME]"
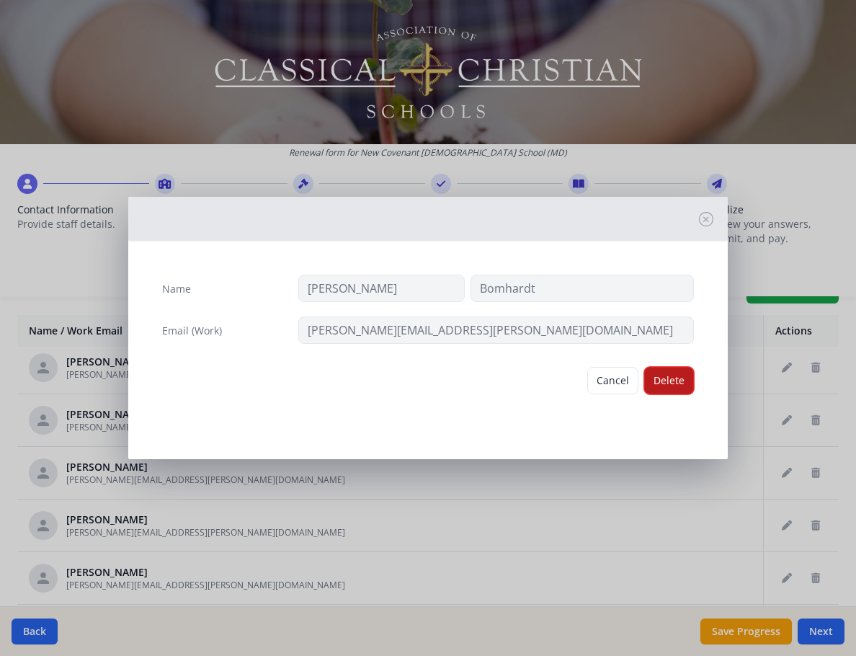
click at [678, 378] on button "Delete" at bounding box center [670, 380] width 50 height 27
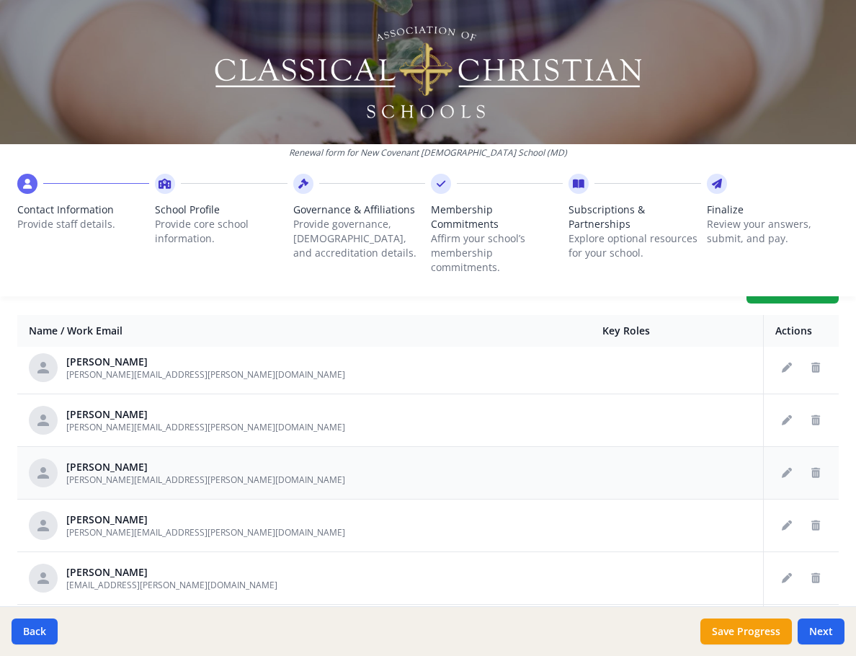
scroll to position [288, 0]
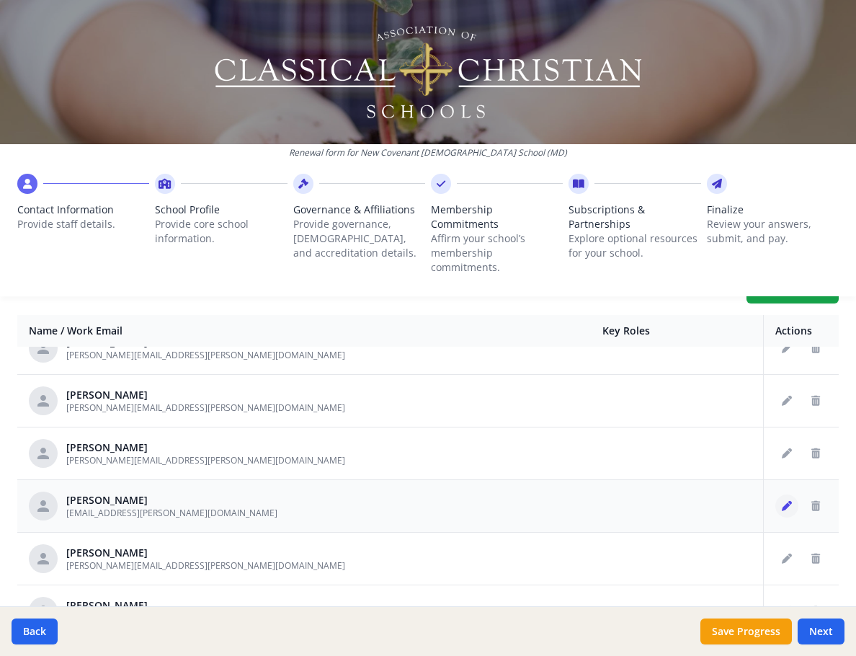
click at [782, 501] on icon "Edit staff" at bounding box center [787, 506] width 10 height 10
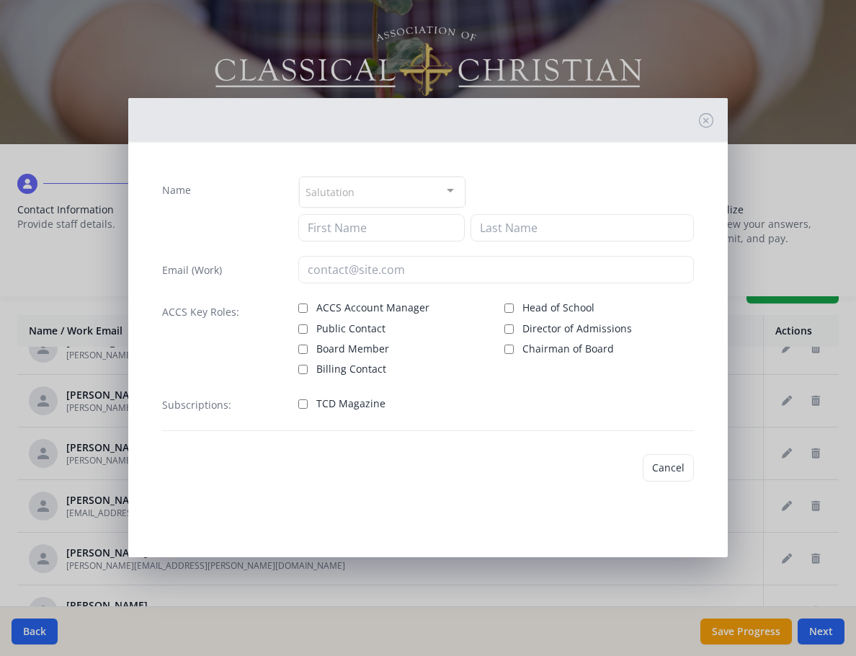
type input "Pat"
type input "[PERSON_NAME]"
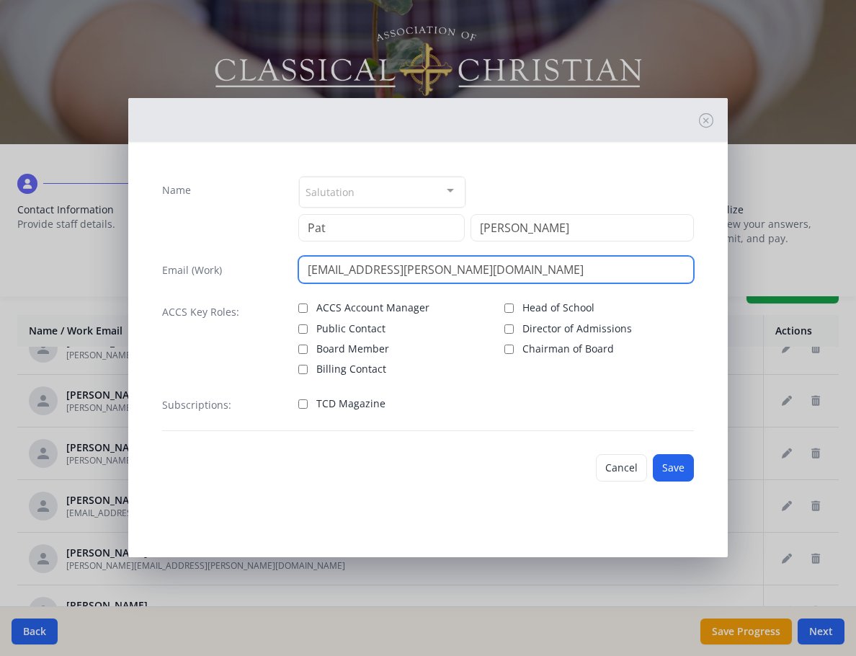
drag, startPoint x: 314, startPoint y: 275, endPoint x: 283, endPoint y: 271, distance: 31.2
click at [285, 271] on div "Email (Work) [PERSON_NAME][EMAIL_ADDRESS][PERSON_NAME][DOMAIN_NAME]" at bounding box center [428, 269] width 532 height 27
click at [500, 280] on input "[EMAIL_ADDRESS][PERSON_NAME][DOMAIN_NAME]" at bounding box center [495, 269] width 395 height 27
type input "[EMAIL_ADDRESS][PERSON_NAME][DOMAIN_NAME]"
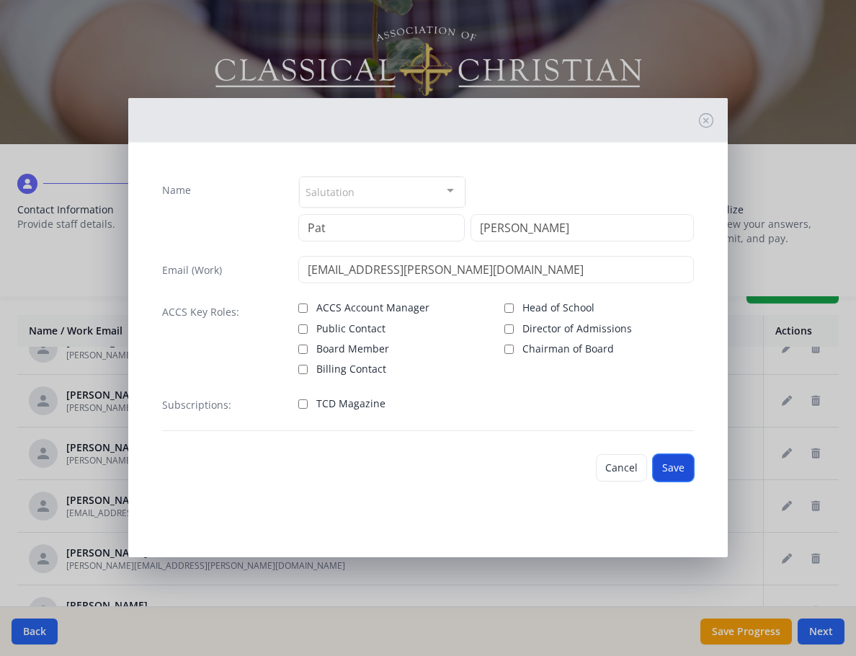
click at [676, 465] on button "Save" at bounding box center [673, 467] width 41 height 27
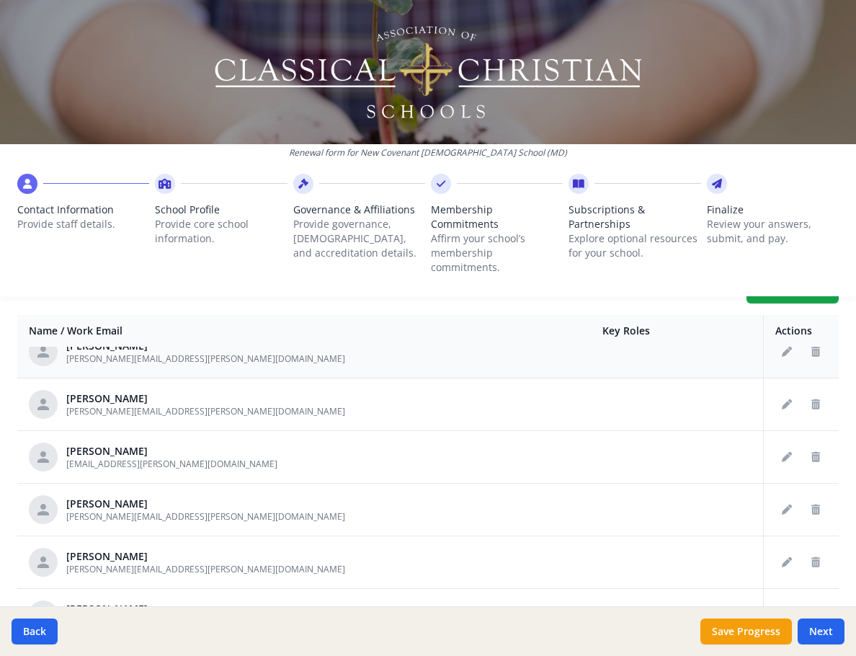
scroll to position [360, 0]
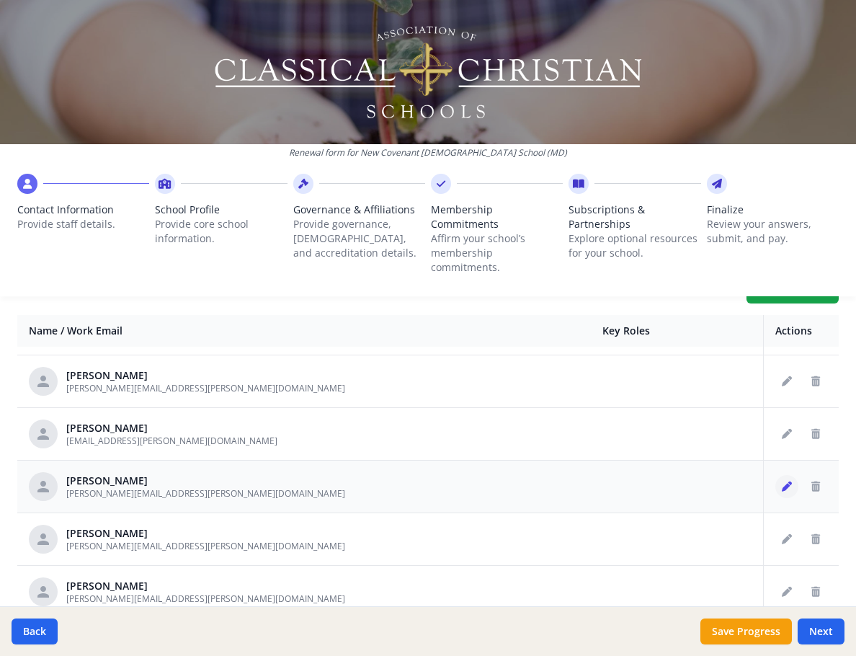
click at [782, 482] on icon "Edit staff" at bounding box center [787, 487] width 10 height 10
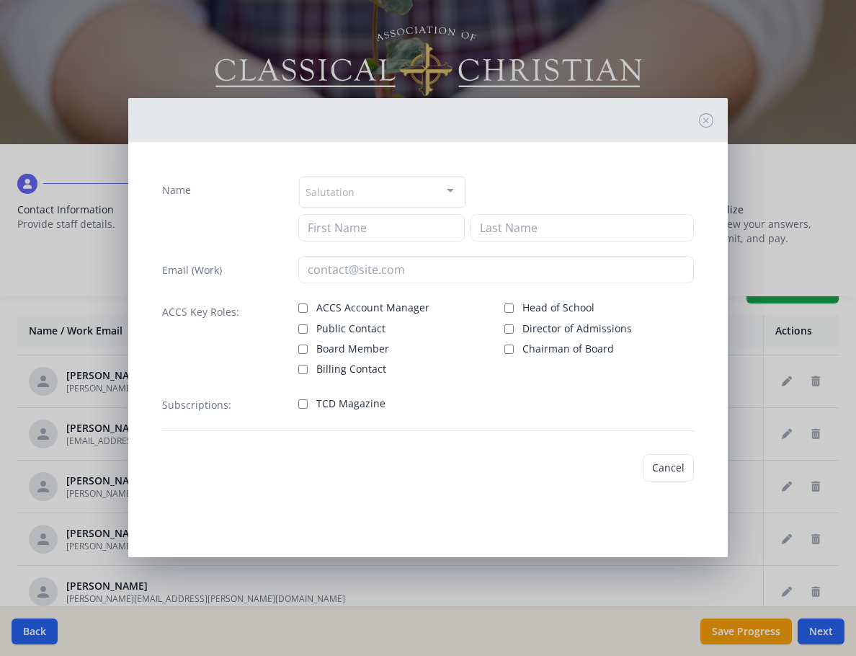
type input "[PERSON_NAME]"
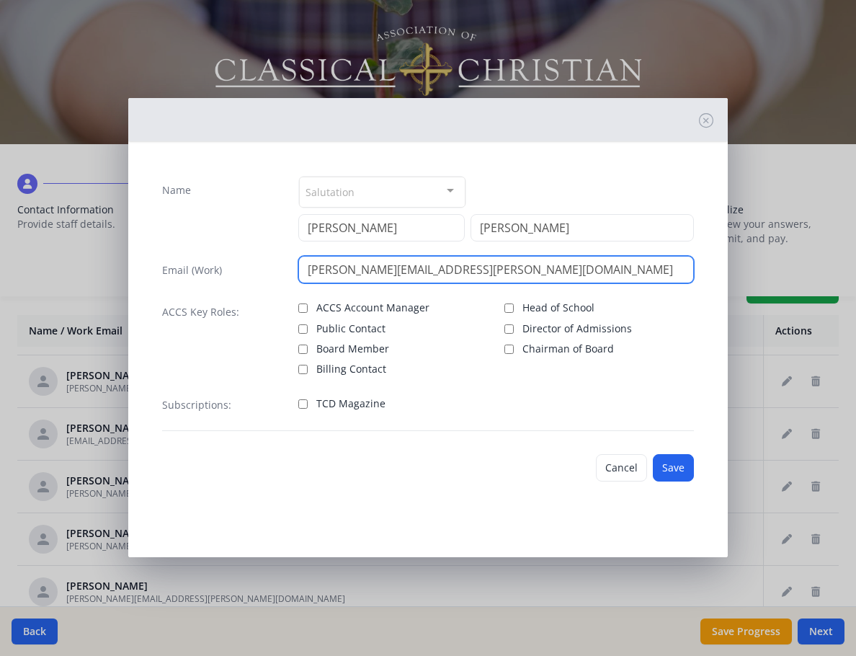
click at [420, 273] on input "[PERSON_NAME][EMAIL_ADDRESS][PERSON_NAME][DOMAIN_NAME]" at bounding box center [495, 269] width 395 height 27
click at [474, 281] on input "[PERSON_NAME][EMAIL_ADDRESS][PERSON_NAME][DOMAIN_NAME]" at bounding box center [495, 269] width 395 height 27
type input "[PERSON_NAME][EMAIL_ADDRESS][PERSON_NAME][DOMAIN_NAME]"
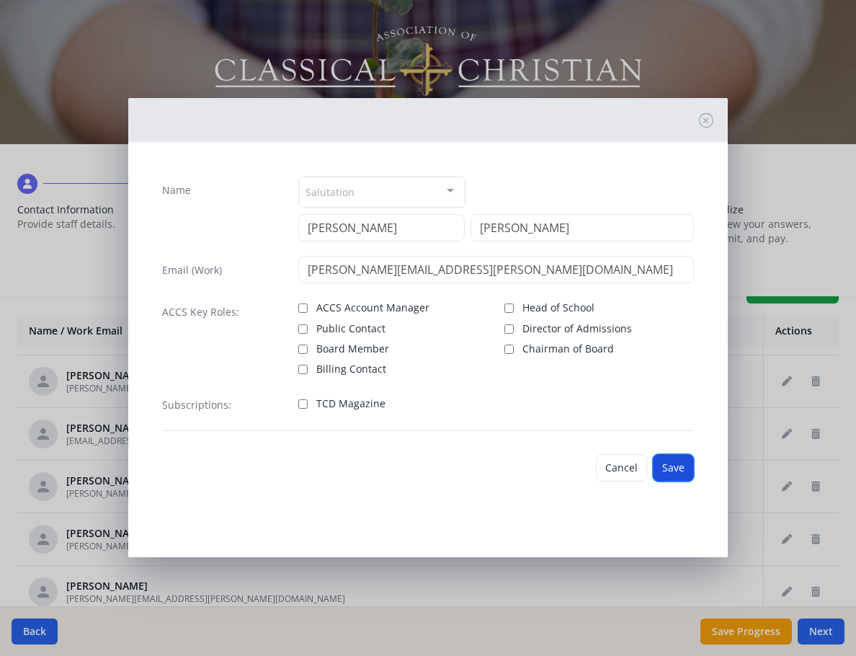
click at [686, 471] on button "Save" at bounding box center [673, 467] width 41 height 27
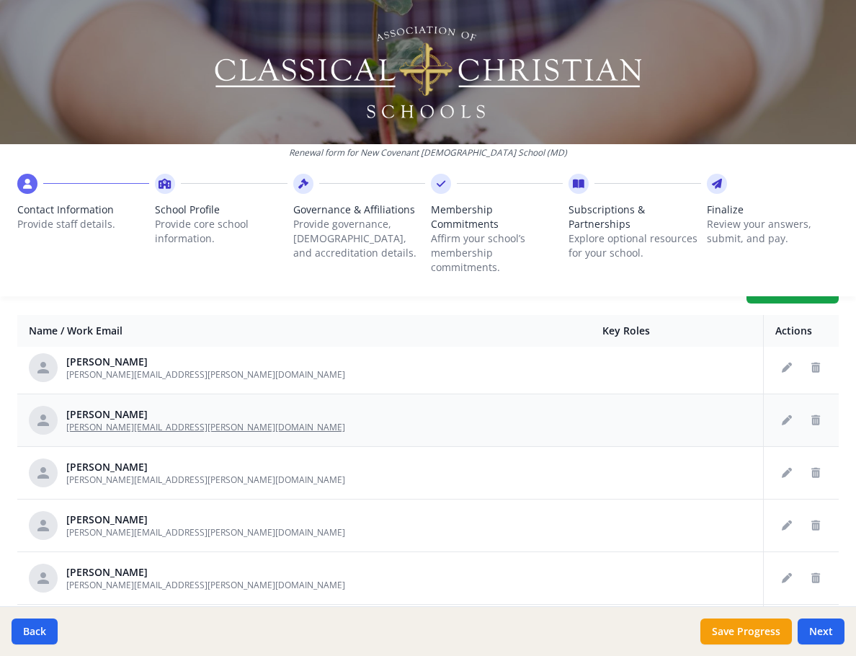
scroll to position [505, 0]
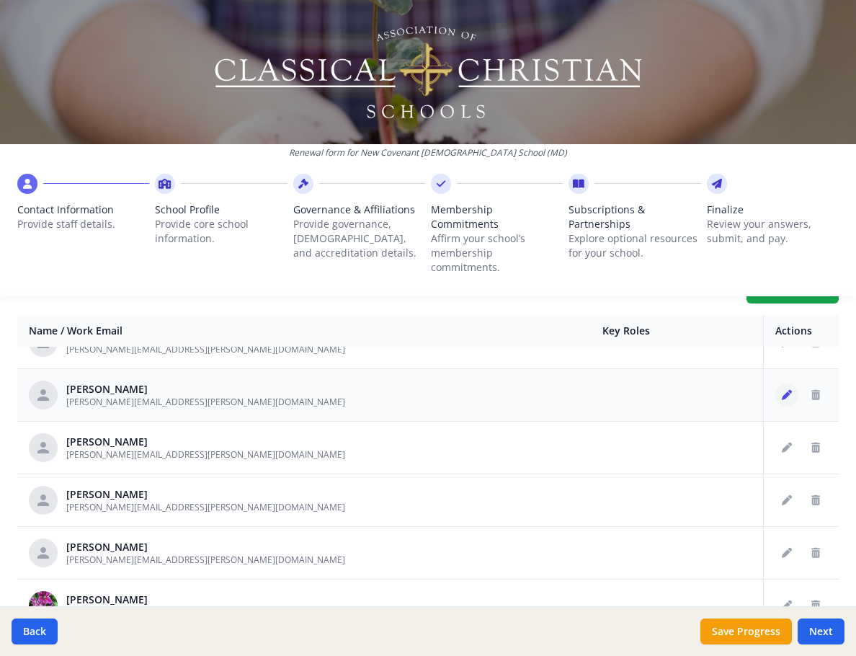
click at [776, 384] on button "Edit staff" at bounding box center [787, 395] width 23 height 23
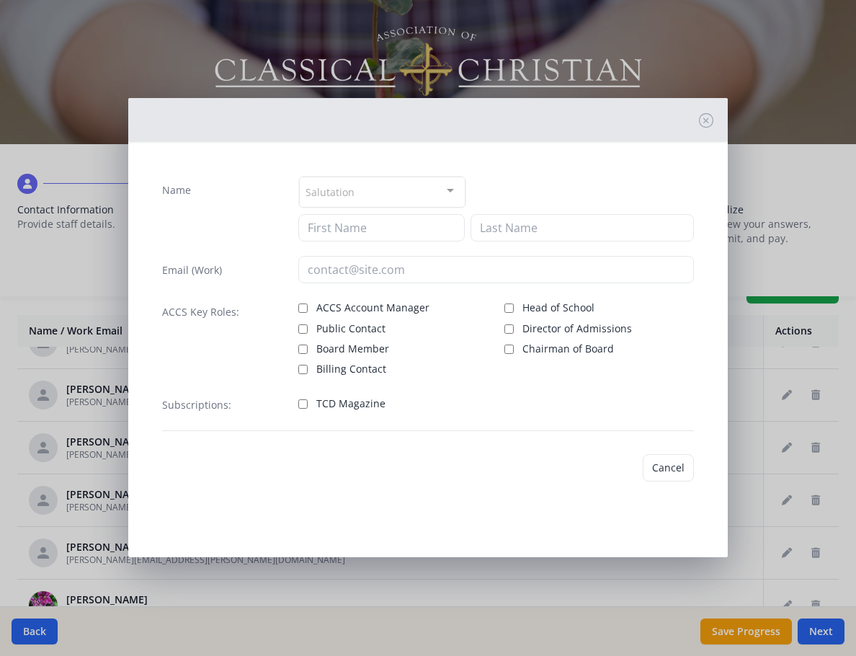
type input "[PERSON_NAME]"
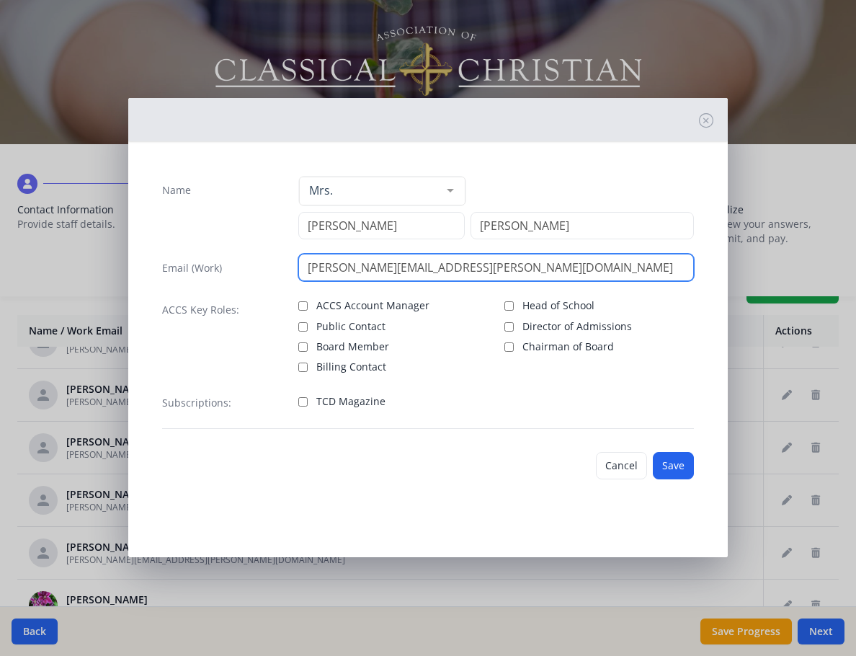
drag, startPoint x: 407, startPoint y: 268, endPoint x: 571, endPoint y: 285, distance: 164.5
click at [571, 285] on div "Name Mrs. Mr. Mrs. Ms. Dr. Rev. Fr. Esq. No elements found. Consider changing t…" at bounding box center [428, 302] width 555 height 276
type input "[PERSON_NAME][EMAIL_ADDRESS][PERSON_NAME][DOMAIN_NAME]"
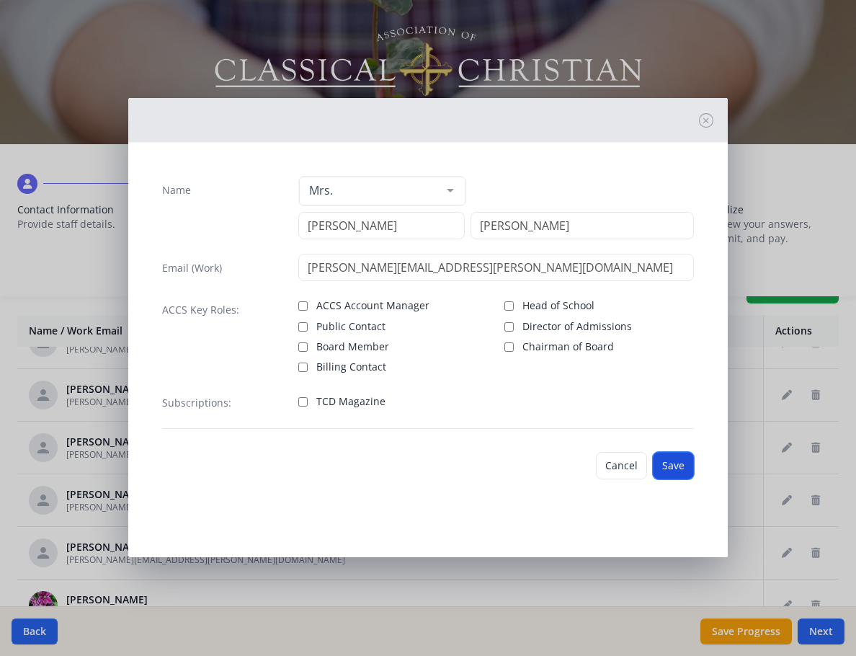
click at [690, 474] on button "Save" at bounding box center [673, 465] width 41 height 27
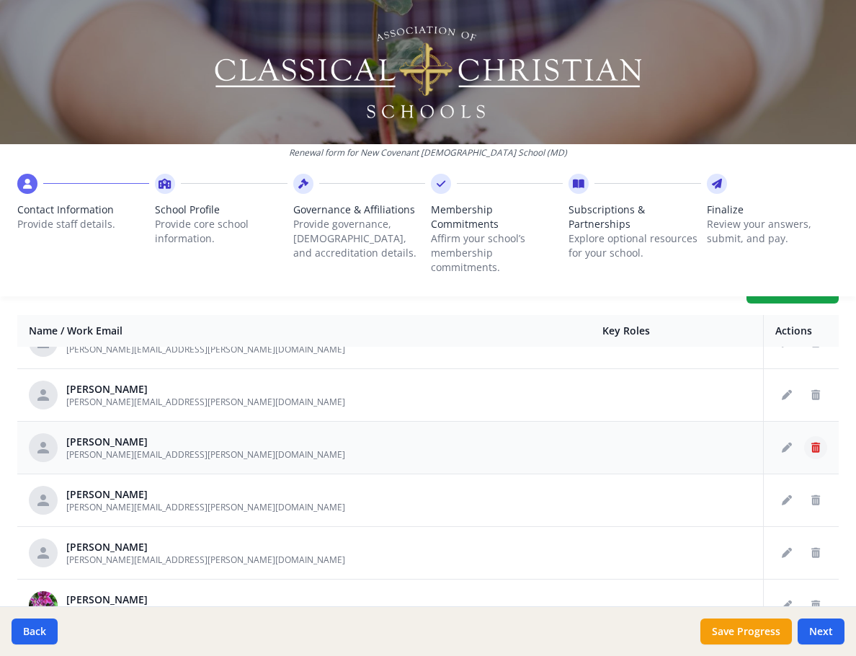
click at [812, 443] on icon "Delete staff" at bounding box center [816, 448] width 9 height 10
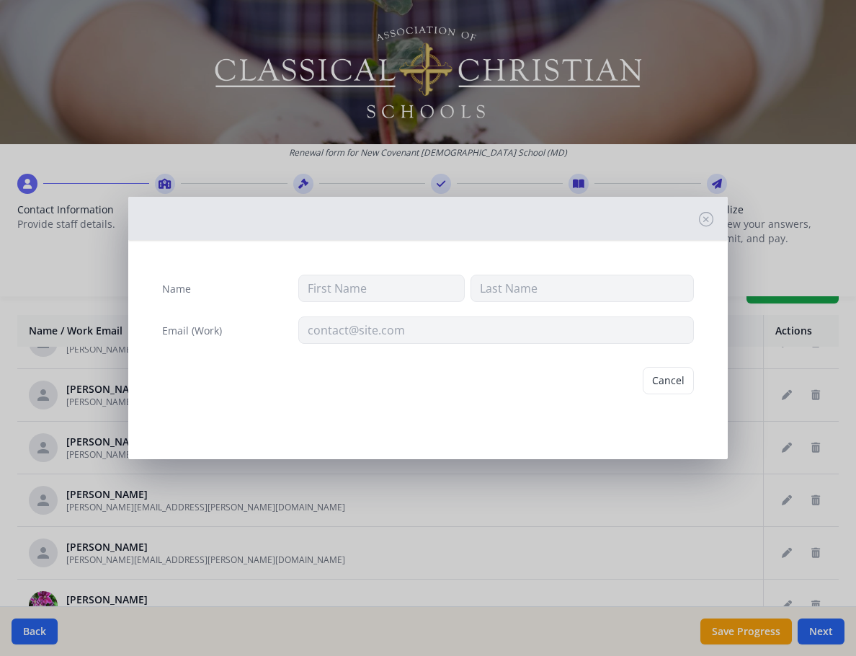
type input "[PERSON_NAME]"
type input "[PERSON_NAME][EMAIL_ADDRESS][PERSON_NAME][DOMAIN_NAME]"
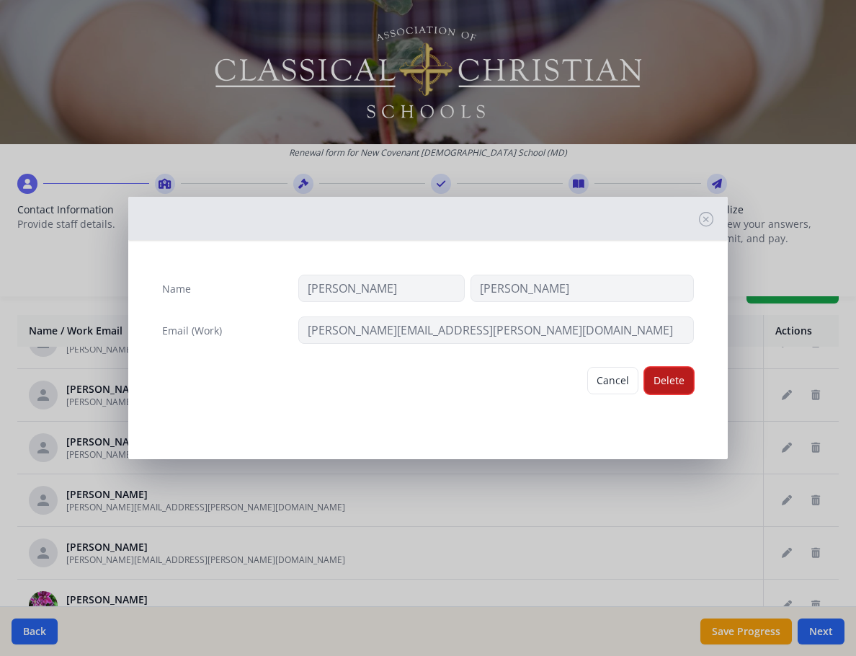
click at [668, 381] on button "Delete" at bounding box center [670, 380] width 50 height 27
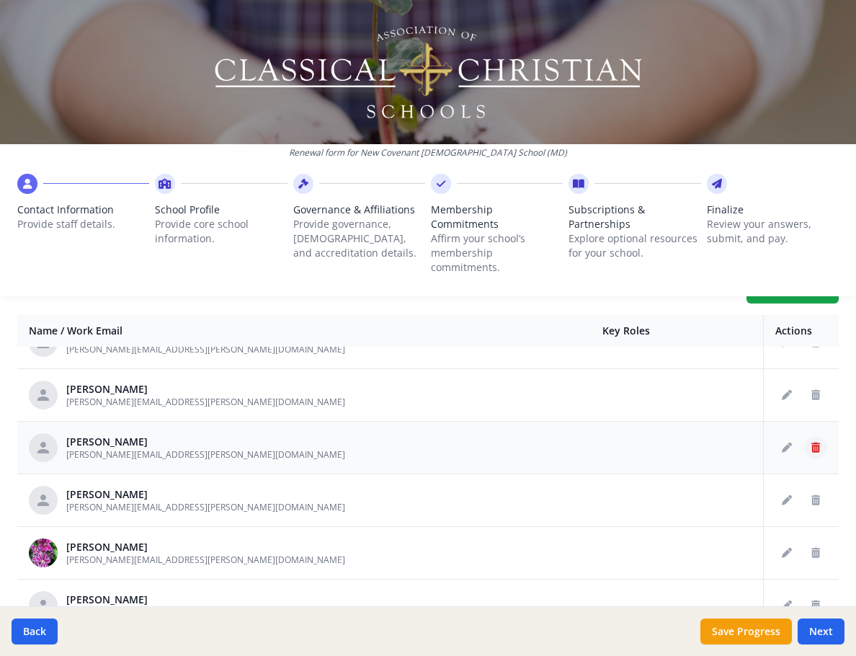
click at [812, 443] on icon "Delete staff" at bounding box center [816, 448] width 9 height 10
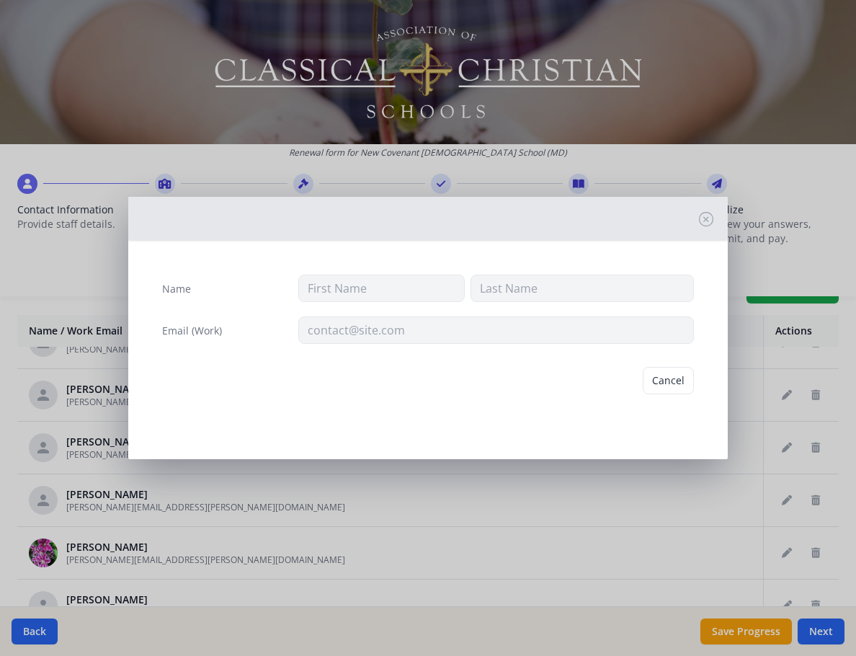
type input "[PERSON_NAME]"
type input "[PERSON_NAME][EMAIL_ADDRESS][PERSON_NAME][DOMAIN_NAME]"
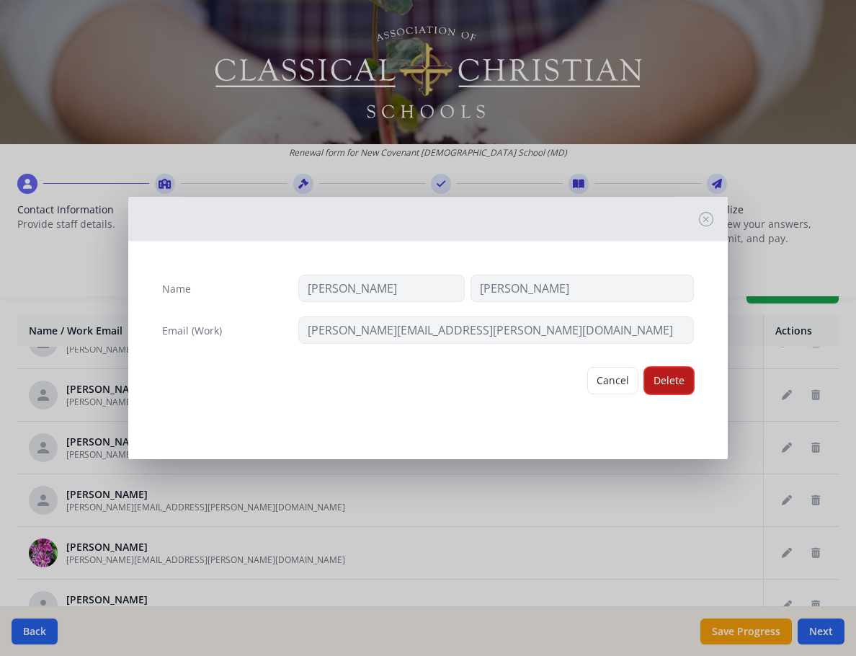
click at [677, 373] on button "Delete" at bounding box center [670, 380] width 50 height 27
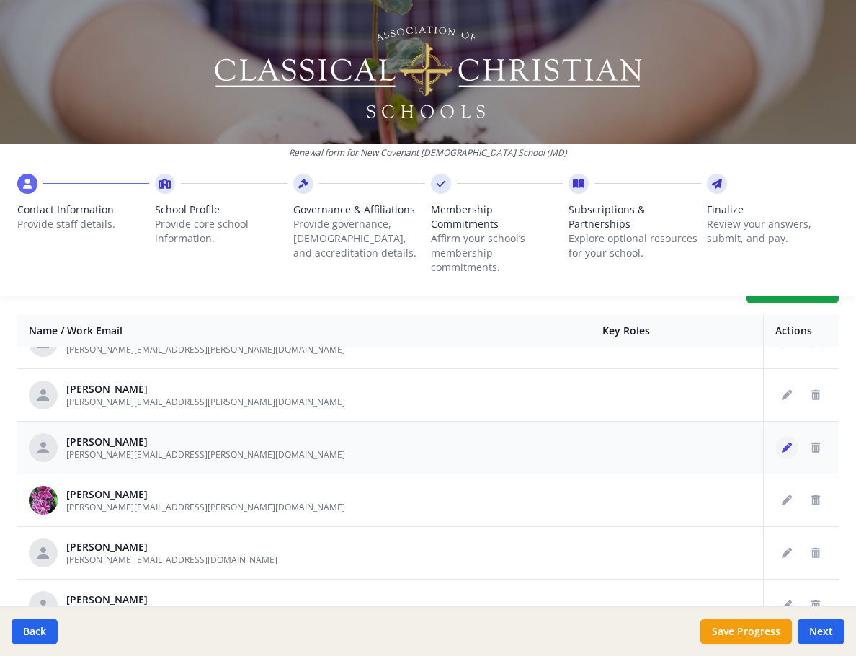
click at [782, 443] on icon "Edit staff" at bounding box center [787, 448] width 10 height 10
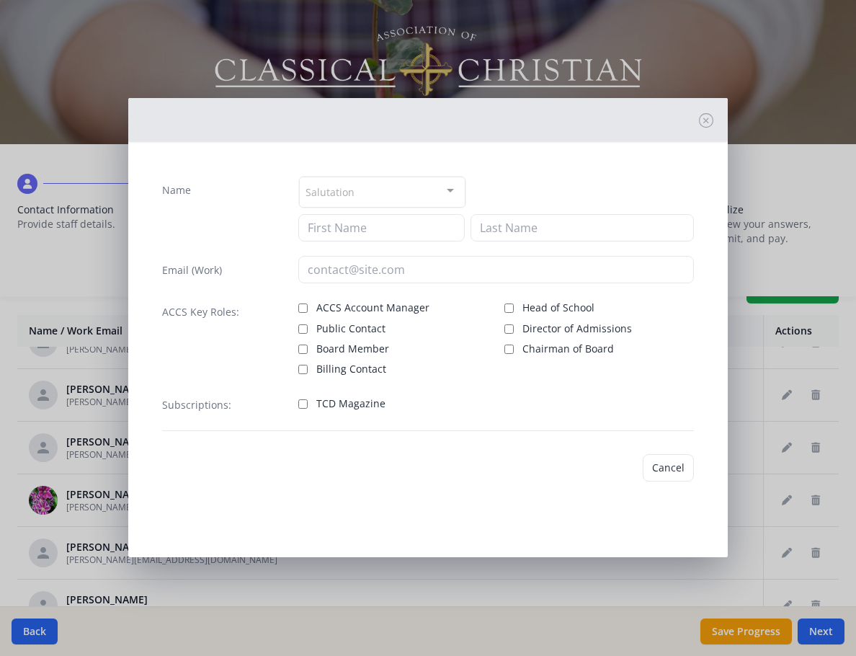
type input "[PERSON_NAME]"
type input "[PERSON_NAME][EMAIL_ADDRESS][PERSON_NAME][DOMAIN_NAME]"
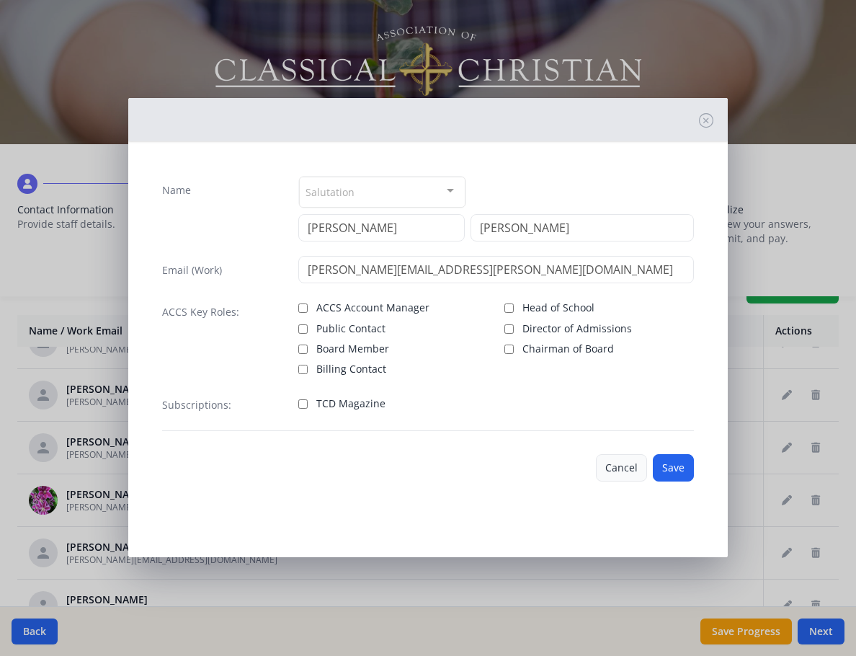
click at [619, 467] on button "Cancel" at bounding box center [621, 467] width 51 height 27
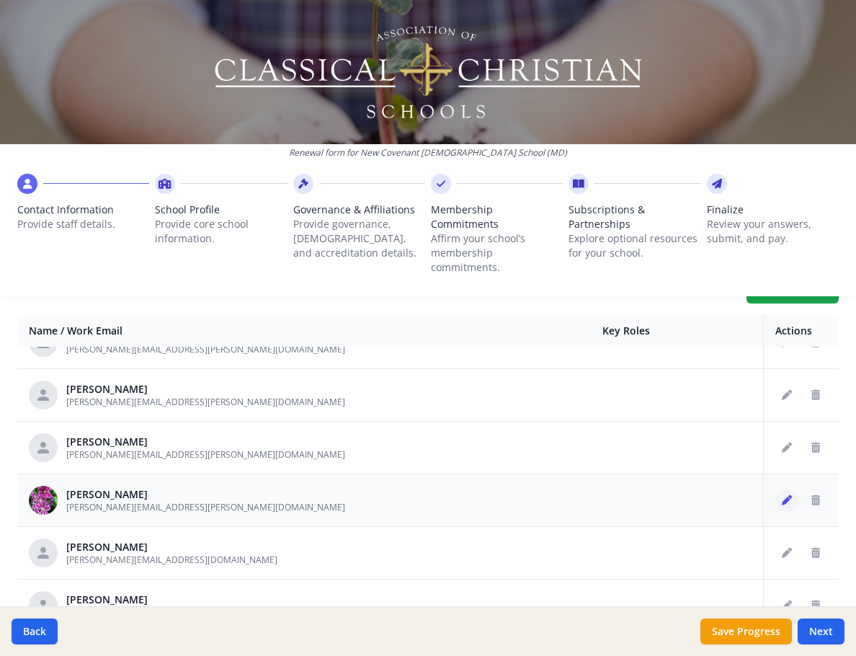
click at [782, 495] on icon "Edit staff" at bounding box center [787, 500] width 10 height 10
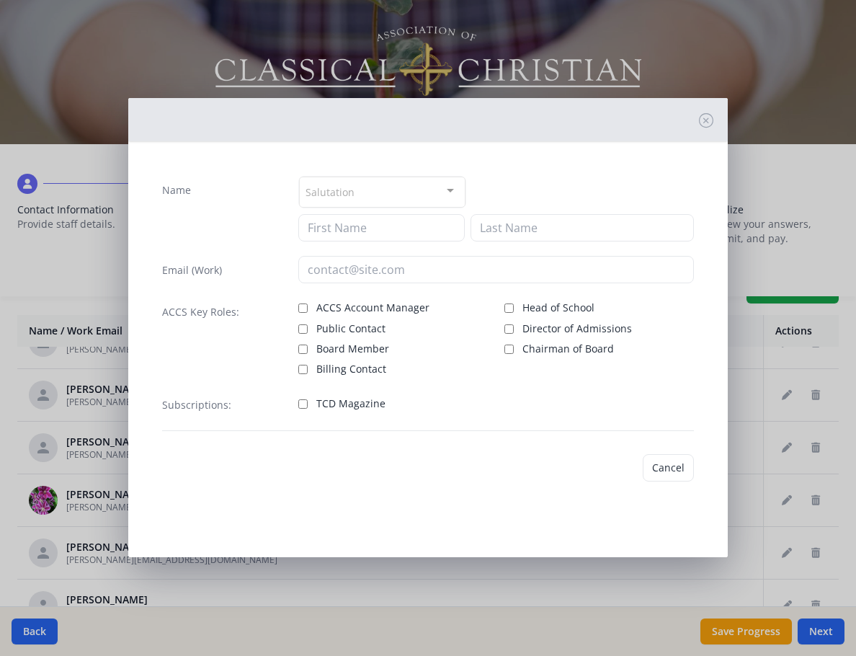
type input "[PERSON_NAME]"
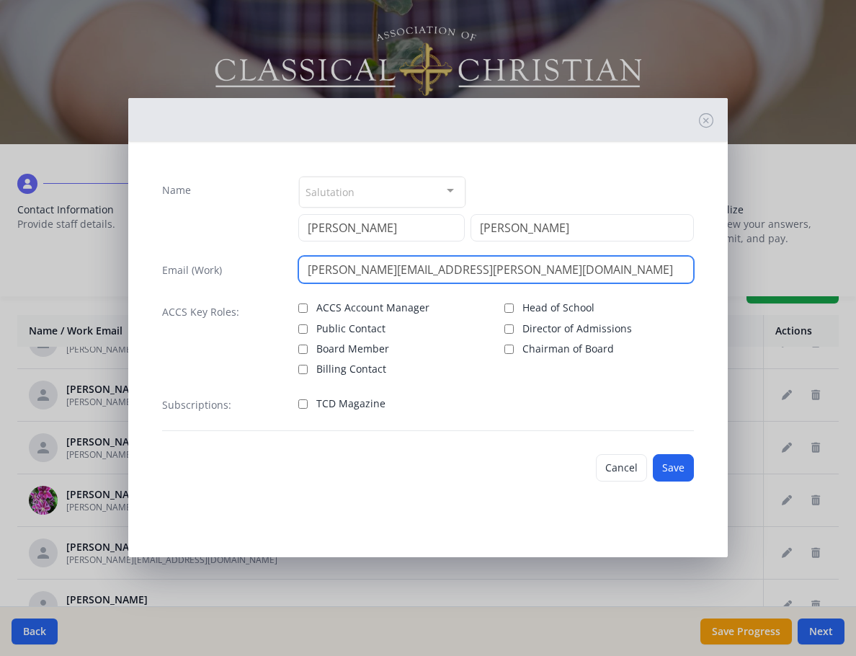
drag, startPoint x: 388, startPoint y: 270, endPoint x: 583, endPoint y: 294, distance: 196.8
click at [573, 294] on div "Name Salutation Mr. Mrs. Ms. Dr. Rev. Fr. Esq. No elements found. Consider chan…" at bounding box center [428, 303] width 555 height 278
type input "[PERSON_NAME][EMAIL_ADDRESS][PERSON_NAME][DOMAIN_NAME]"
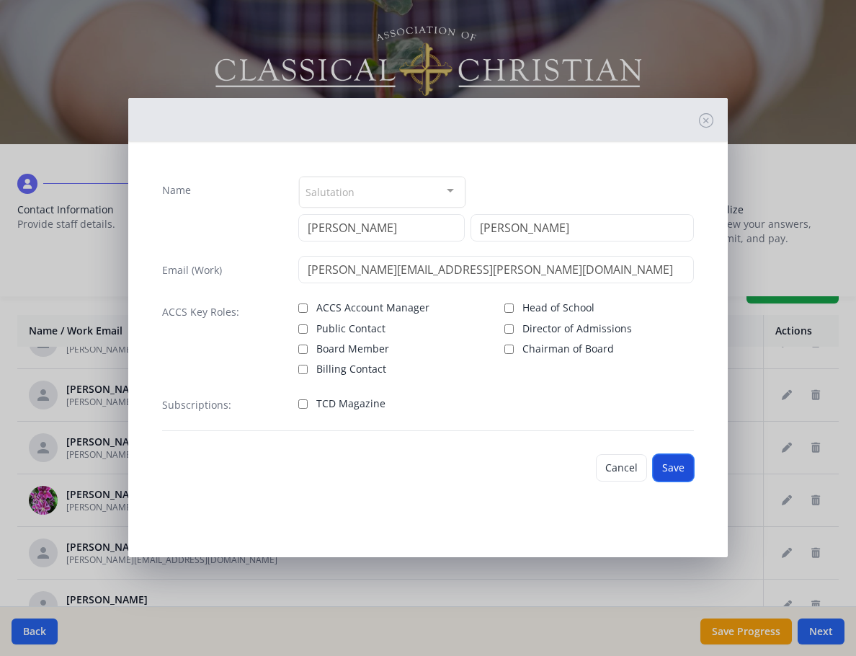
click at [671, 474] on button "Save" at bounding box center [673, 467] width 41 height 27
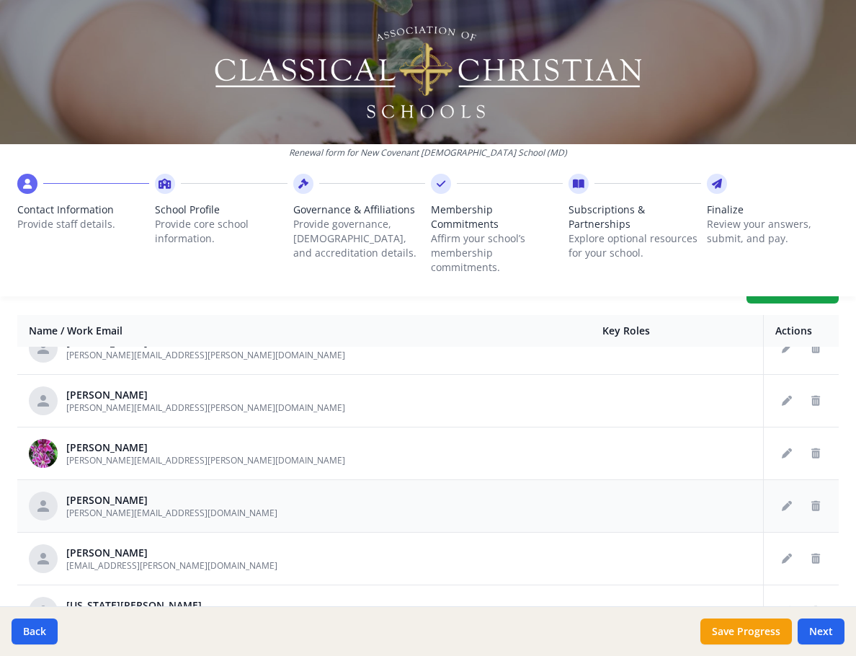
scroll to position [577, 0]
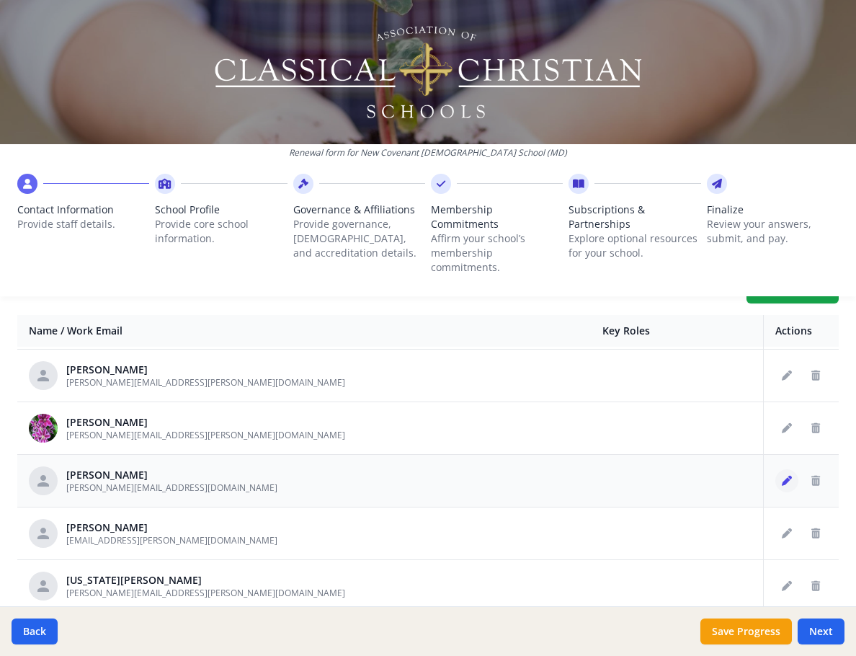
click at [782, 476] on icon "Edit staff" at bounding box center [787, 481] width 10 height 10
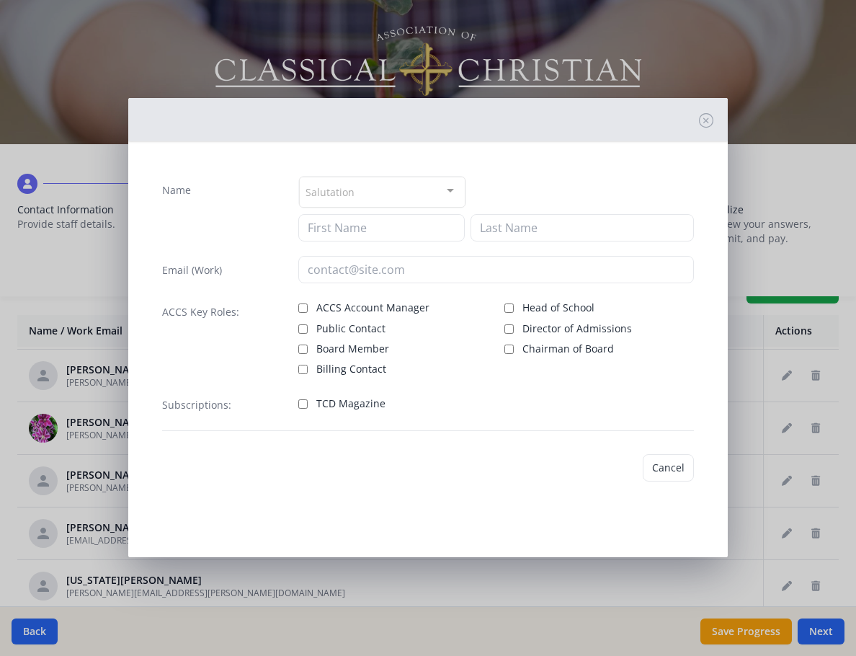
type input "[PERSON_NAME]"
type input "Kord"
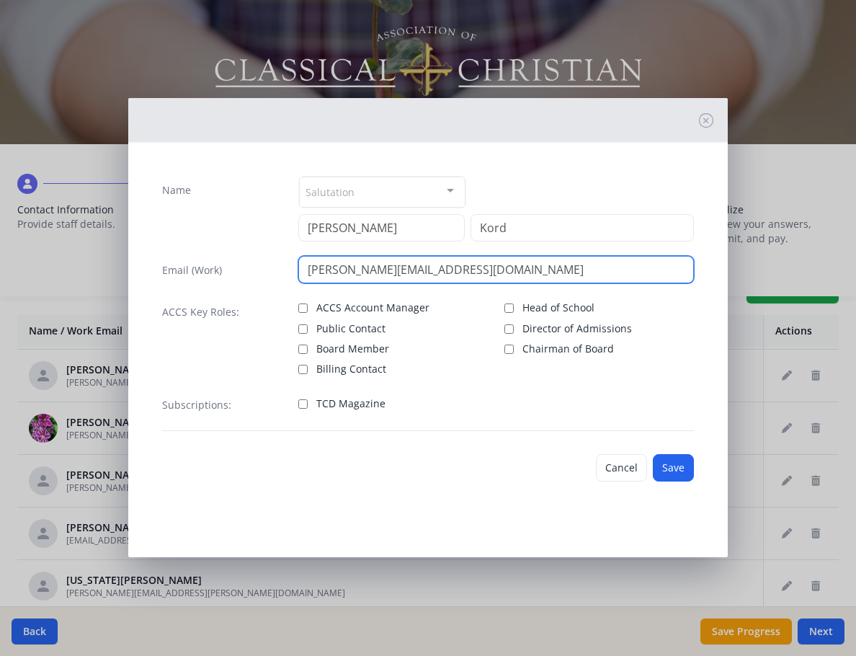
drag, startPoint x: 399, startPoint y: 269, endPoint x: 574, endPoint y: 277, distance: 175.4
click at [565, 277] on input "[PERSON_NAME][EMAIL_ADDRESS][DOMAIN_NAME]" at bounding box center [495, 269] width 395 height 27
type input "[PERSON_NAME][EMAIL_ADDRESS][DOMAIN_NAME]"
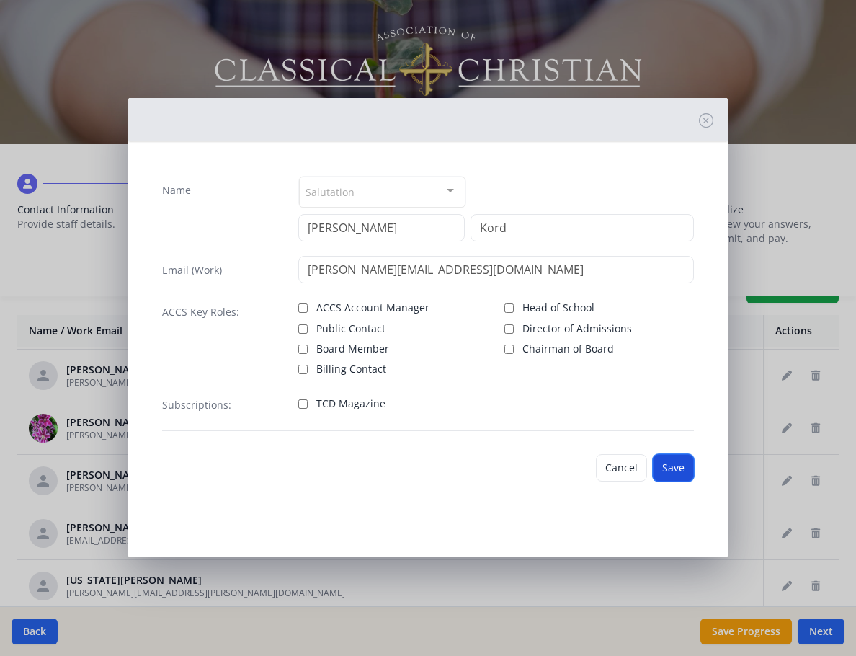
click at [679, 474] on button "Save" at bounding box center [673, 467] width 41 height 27
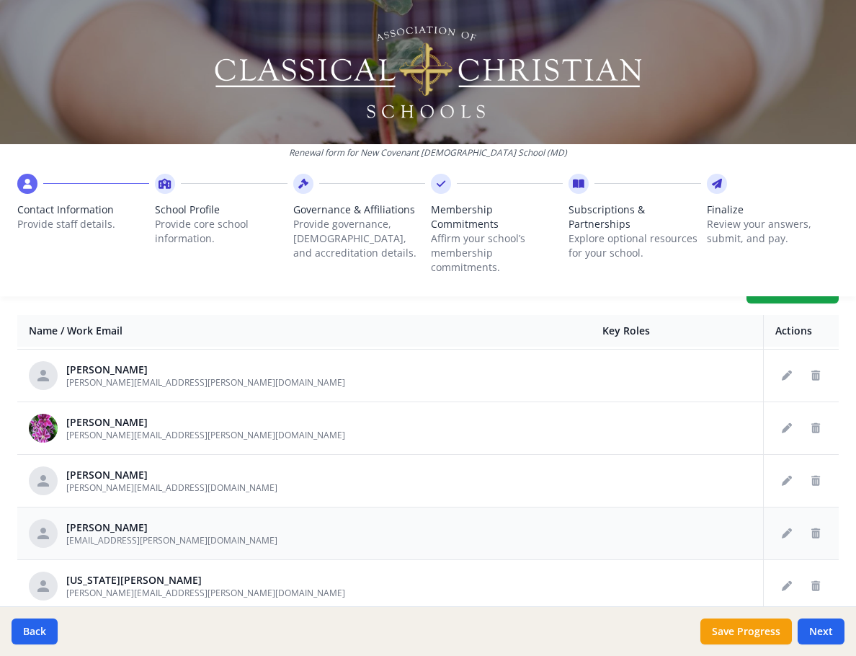
scroll to position [649, 0]
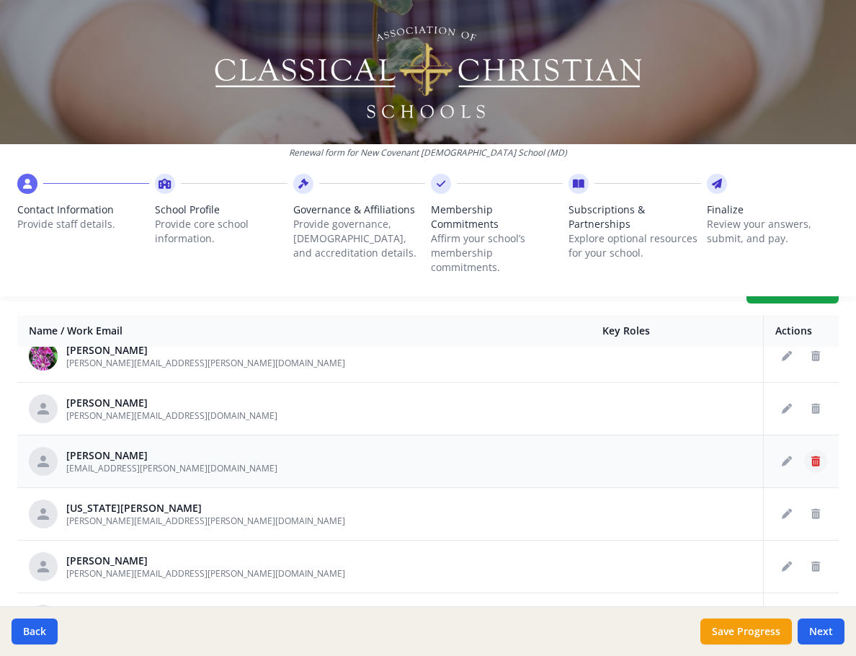
click at [805, 450] on button "Delete staff" at bounding box center [816, 461] width 23 height 23
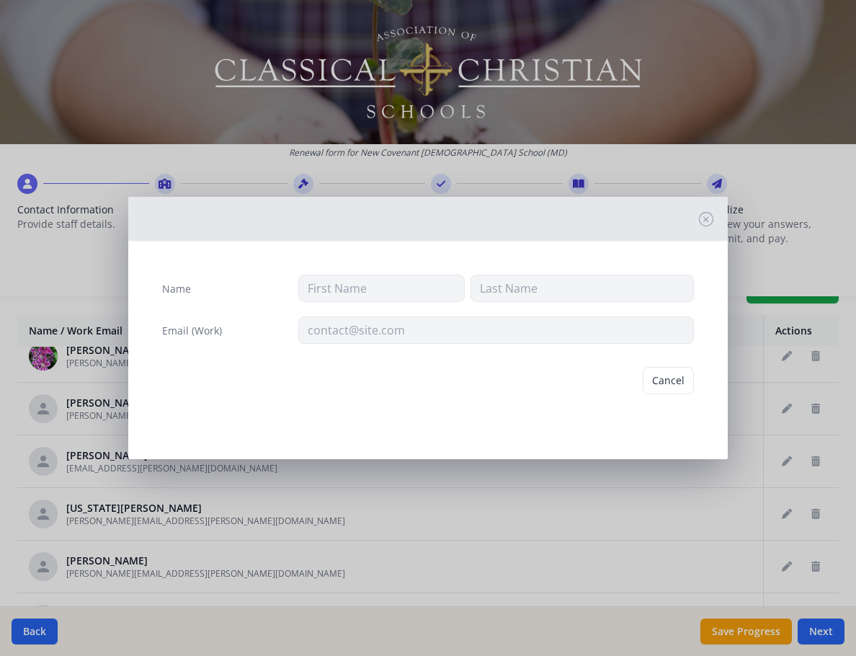
type input "Grace"
type input "[PERSON_NAME]"
type input "[EMAIL_ADDRESS][PERSON_NAME][DOMAIN_NAME]"
click at [678, 385] on button "Delete" at bounding box center [670, 380] width 50 height 27
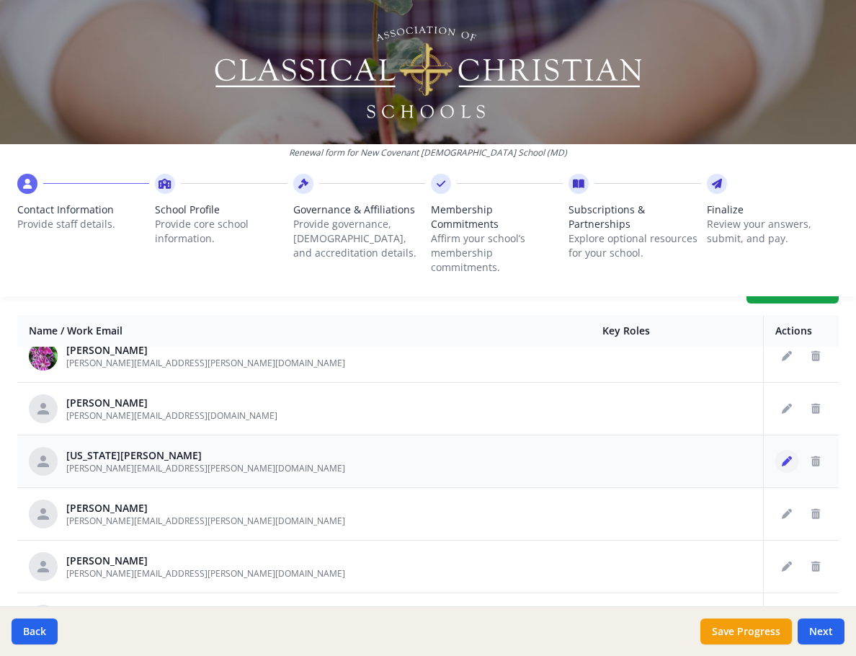
click at [782, 456] on icon "Edit staff" at bounding box center [787, 461] width 10 height 10
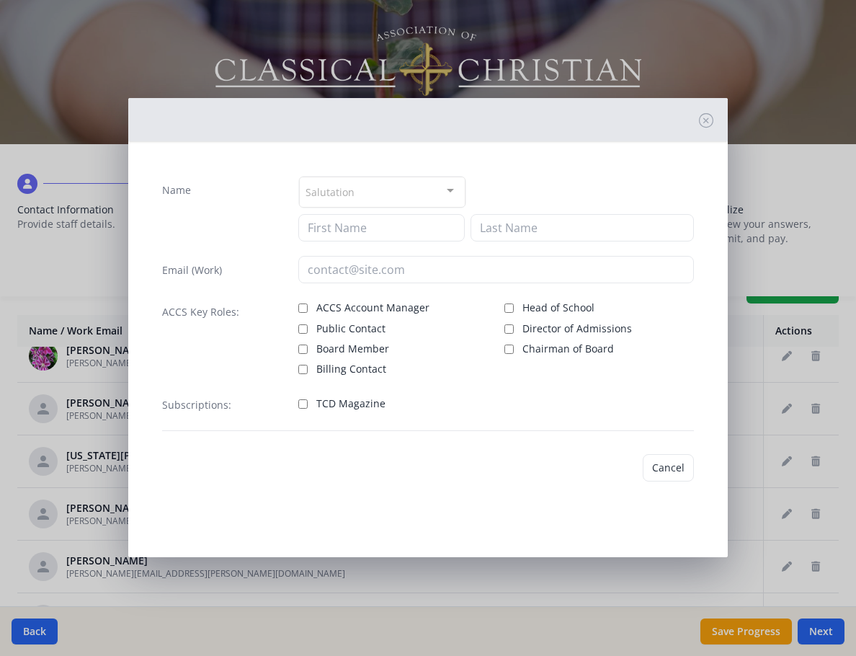
type input "[US_STATE]"
type input "[PERSON_NAME]"
type input "[PERSON_NAME][EMAIL_ADDRESS][PERSON_NAME][DOMAIN_NAME]"
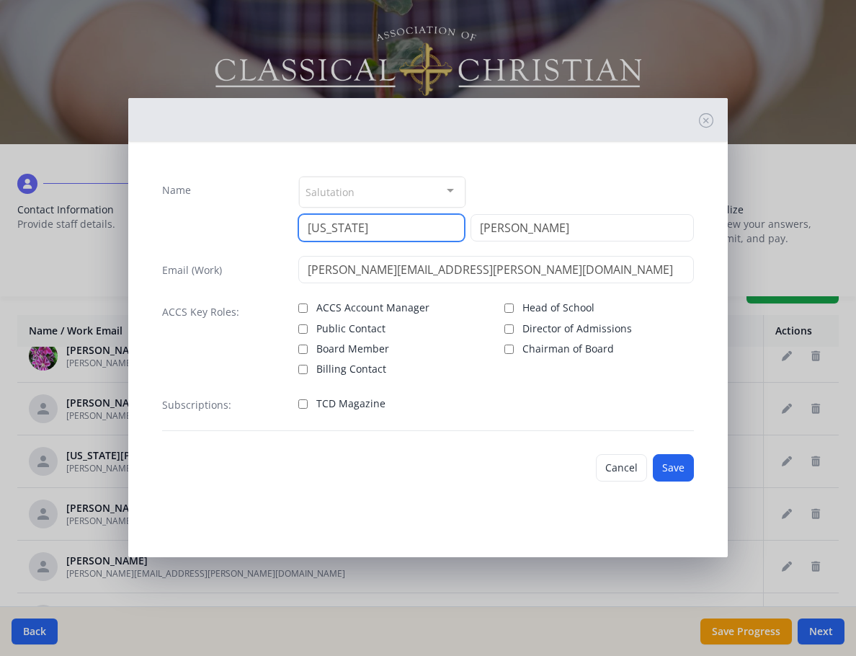
drag, startPoint x: 364, startPoint y: 228, endPoint x: 231, endPoint y: 222, distance: 133.5
click at [234, 220] on div "Name Salutation Mr. Mrs. Ms. Dr. Rev. Fr. Esq. No elements found. Consider chan…" at bounding box center [428, 209] width 532 height 66
type input "[PERSON_NAME]"
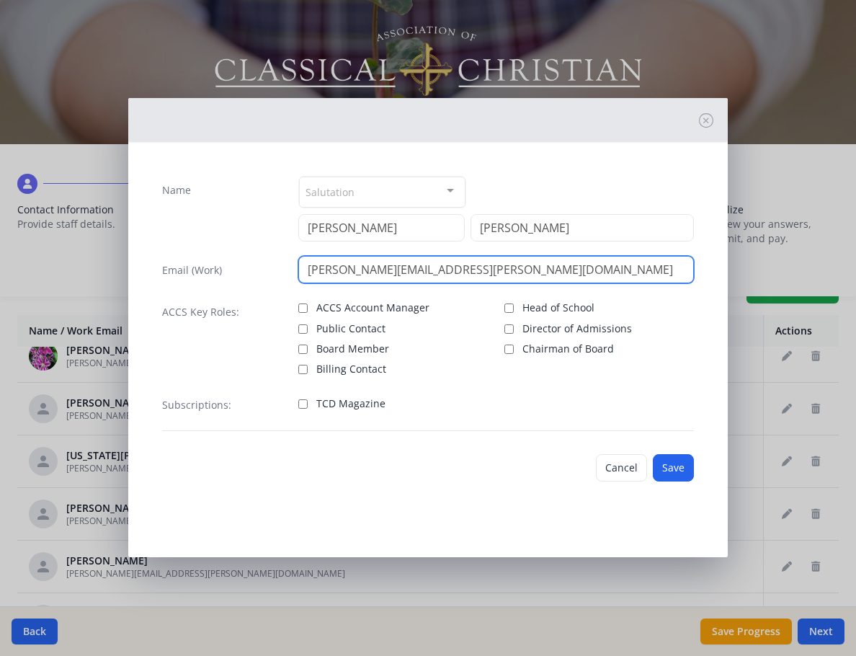
click at [378, 265] on input "[PERSON_NAME][EMAIL_ADDRESS][PERSON_NAME][DOMAIN_NAME]" at bounding box center [495, 269] width 395 height 27
drag, startPoint x: 409, startPoint y: 270, endPoint x: 501, endPoint y: 274, distance: 92.4
click at [501, 274] on input "[PERSON_NAME][EMAIL_ADDRESS][PERSON_NAME][DOMAIN_NAME]" at bounding box center [495, 269] width 395 height 27
type input "[PERSON_NAME][EMAIL_ADDRESS][PERSON_NAME][DOMAIN_NAME]"
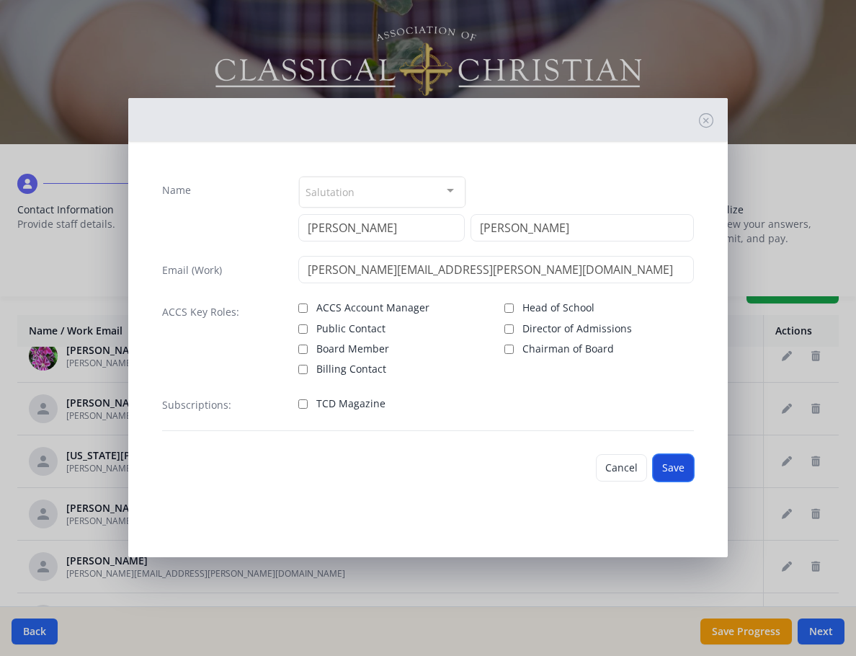
click at [673, 474] on button "Save" at bounding box center [673, 467] width 41 height 27
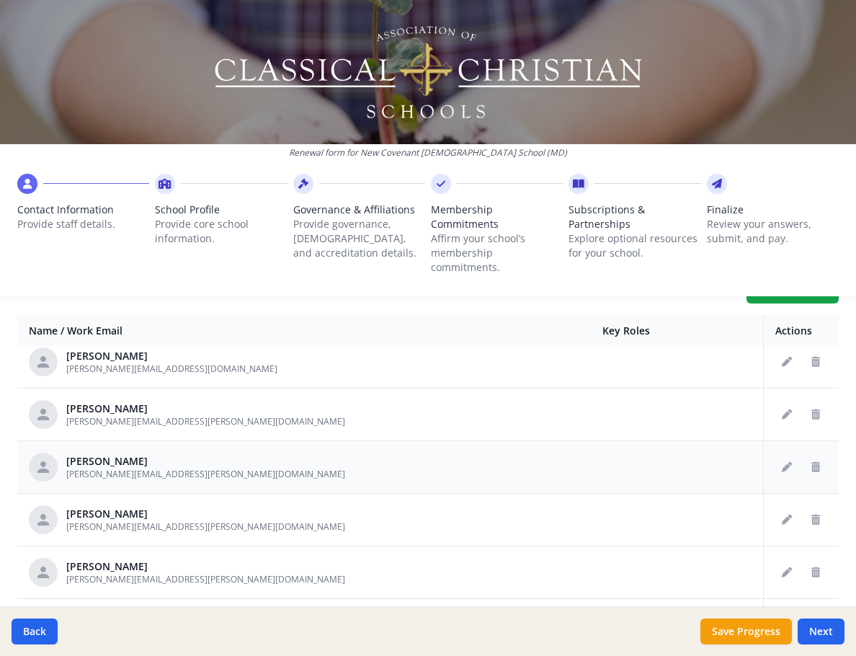
scroll to position [721, 0]
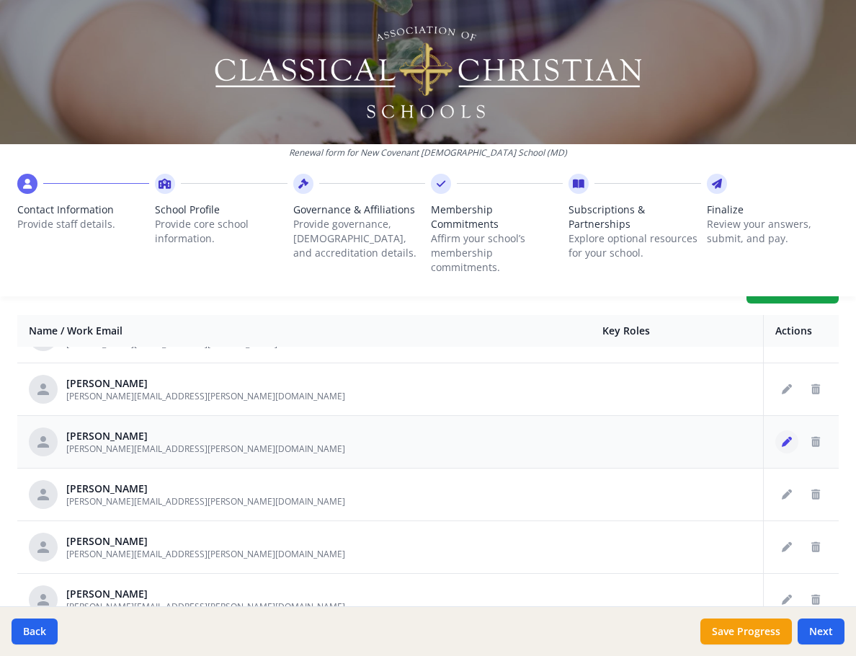
click at [782, 437] on icon "Edit staff" at bounding box center [787, 442] width 10 height 10
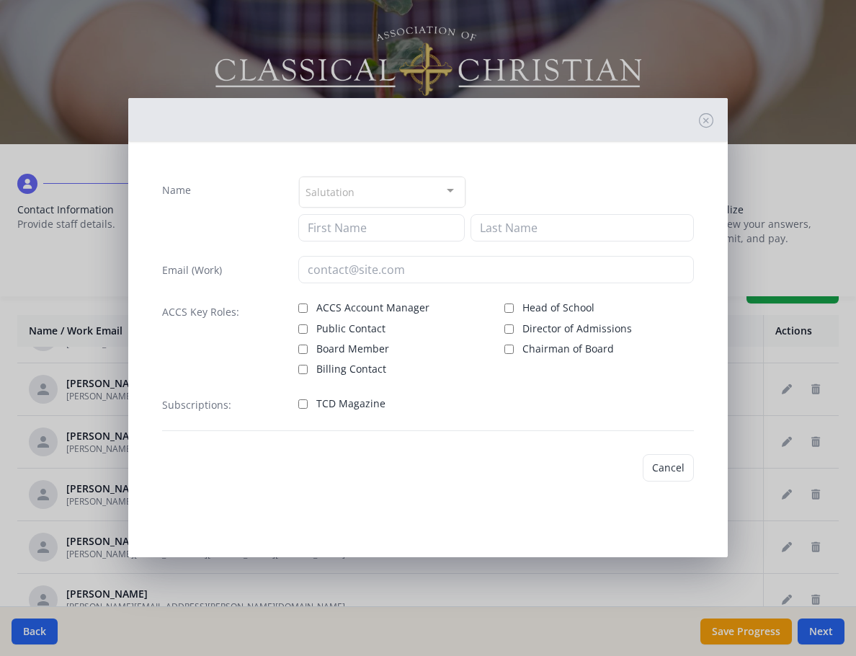
type input "[PERSON_NAME]"
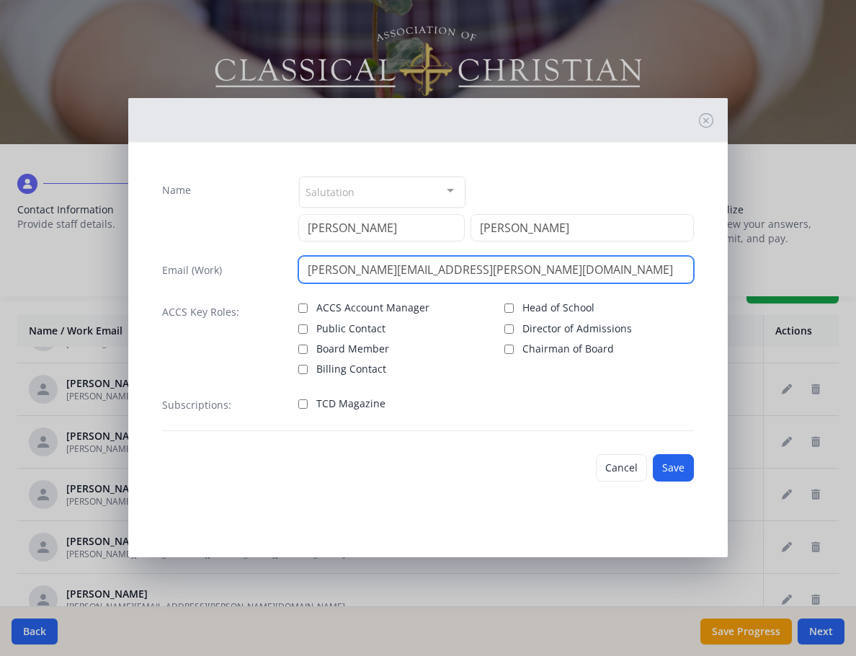
drag, startPoint x: 391, startPoint y: 275, endPoint x: 541, endPoint y: 279, distance: 149.3
click at [529, 281] on input "[PERSON_NAME][EMAIL_ADDRESS][PERSON_NAME][DOMAIN_NAME]" at bounding box center [495, 269] width 395 height 27
type input "[PERSON_NAME][EMAIL_ADDRESS][PERSON_NAME][DOMAIN_NAME]"
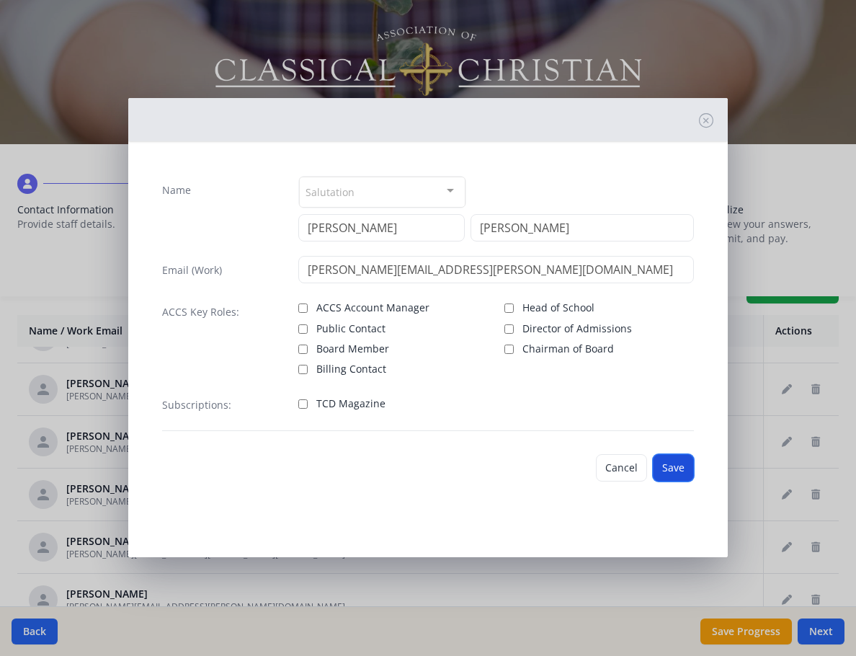
click at [686, 471] on button "Save" at bounding box center [673, 467] width 41 height 27
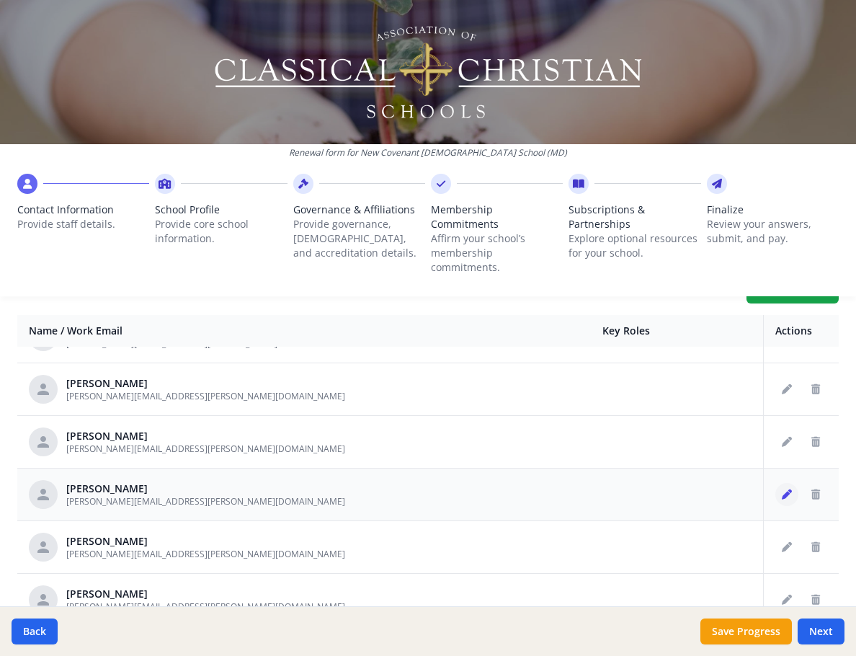
click at [782, 490] on icon "Edit staff" at bounding box center [787, 495] width 10 height 10
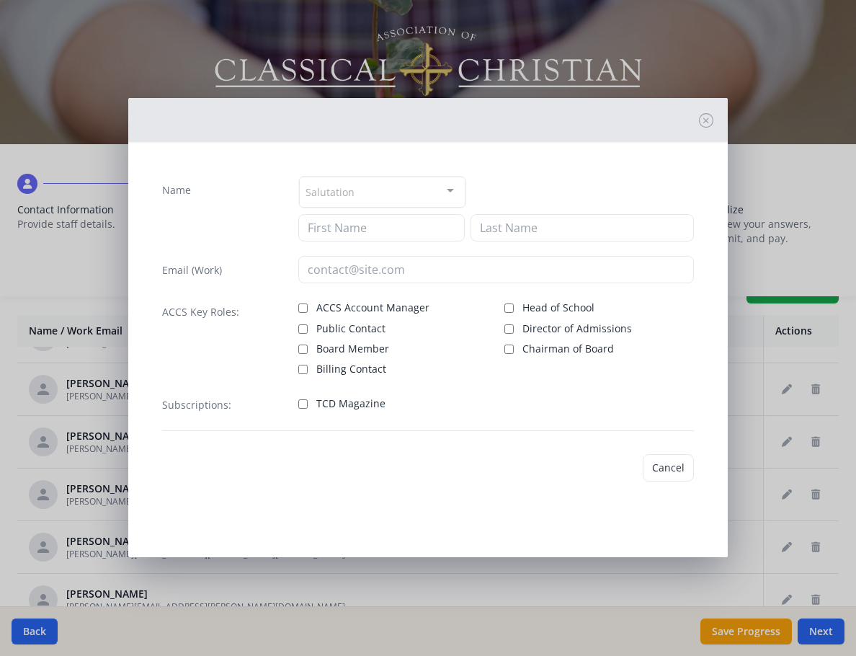
type input "[PERSON_NAME]"
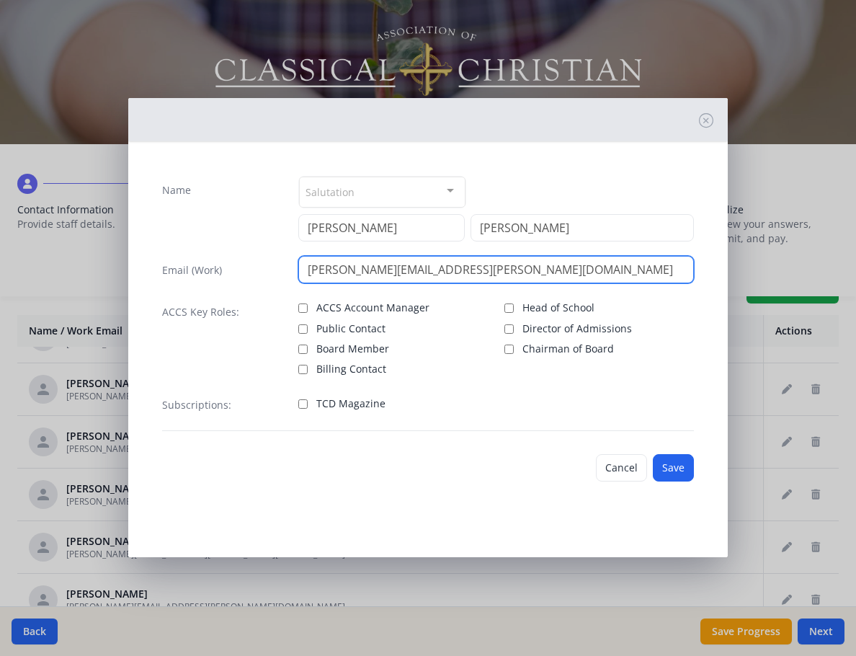
drag, startPoint x: 414, startPoint y: 266, endPoint x: 508, endPoint y: 266, distance: 94.4
click at [510, 266] on input "[PERSON_NAME][EMAIL_ADDRESS][PERSON_NAME][DOMAIN_NAME]" at bounding box center [495, 269] width 395 height 27
type input "[PERSON_NAME][EMAIL_ADDRESS][PERSON_NAME][DOMAIN_NAME]"
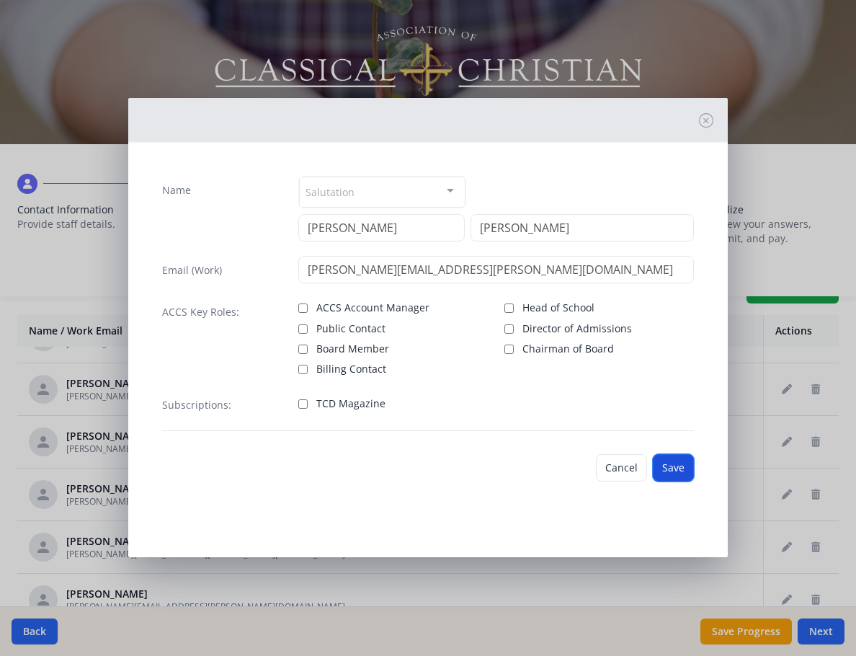
click at [686, 477] on button "Save" at bounding box center [673, 467] width 41 height 27
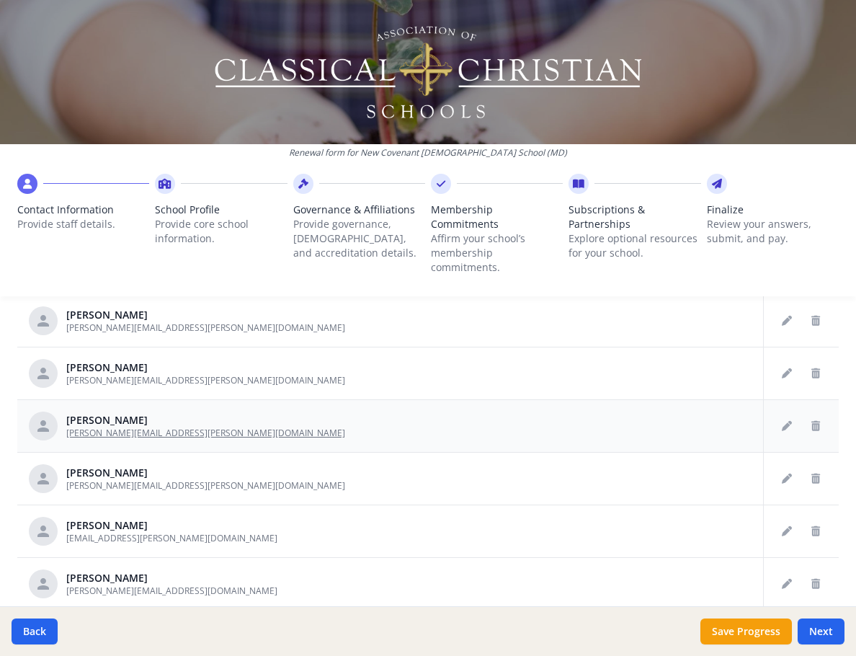
scroll to position [695, 0]
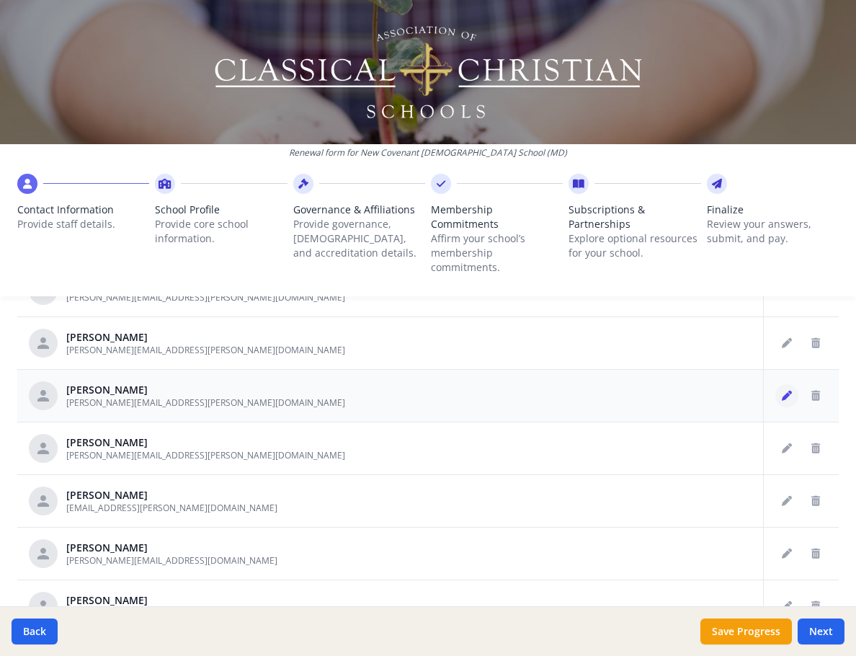
click at [782, 391] on icon "Edit staff" at bounding box center [787, 396] width 10 height 10
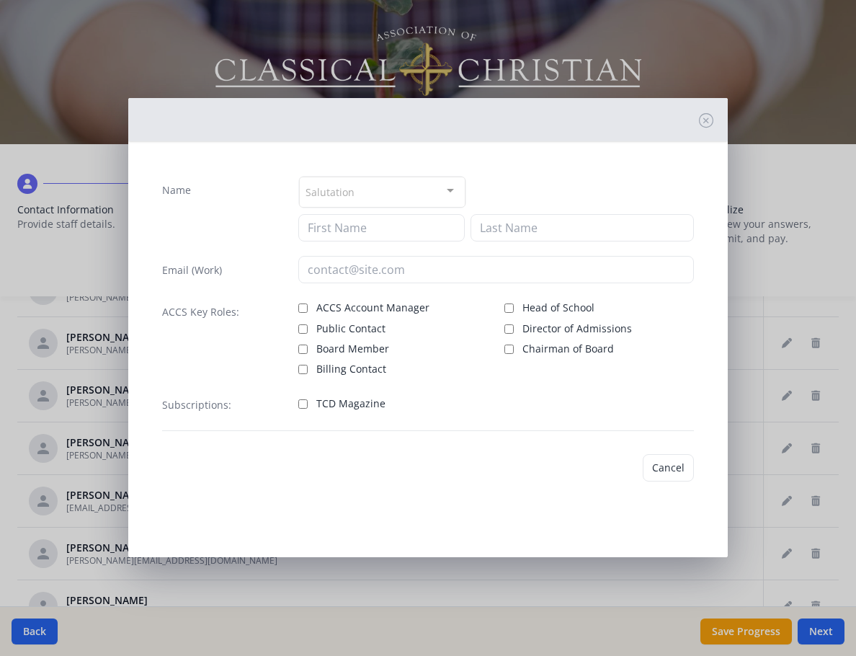
type input "[PERSON_NAME]"
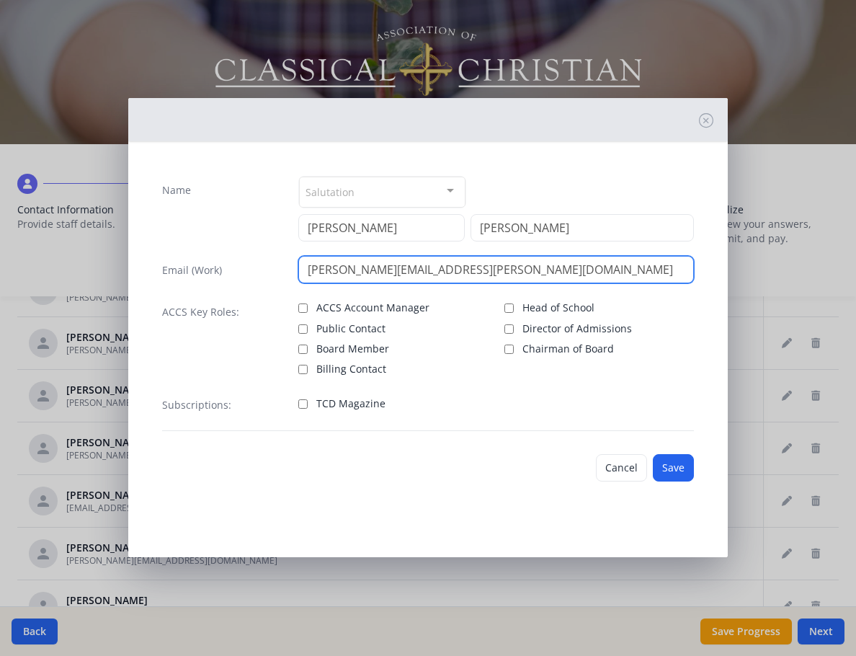
drag, startPoint x: 425, startPoint y: 268, endPoint x: 613, endPoint y: 295, distance: 190.0
click at [611, 295] on div "Name Salutation Mr. Mrs. Ms. Dr. Rev. Fr. Esq. No elements found. Consider chan…" at bounding box center [428, 303] width 555 height 278
type input "[PERSON_NAME][EMAIL_ADDRESS][PERSON_NAME][DOMAIN_NAME]"
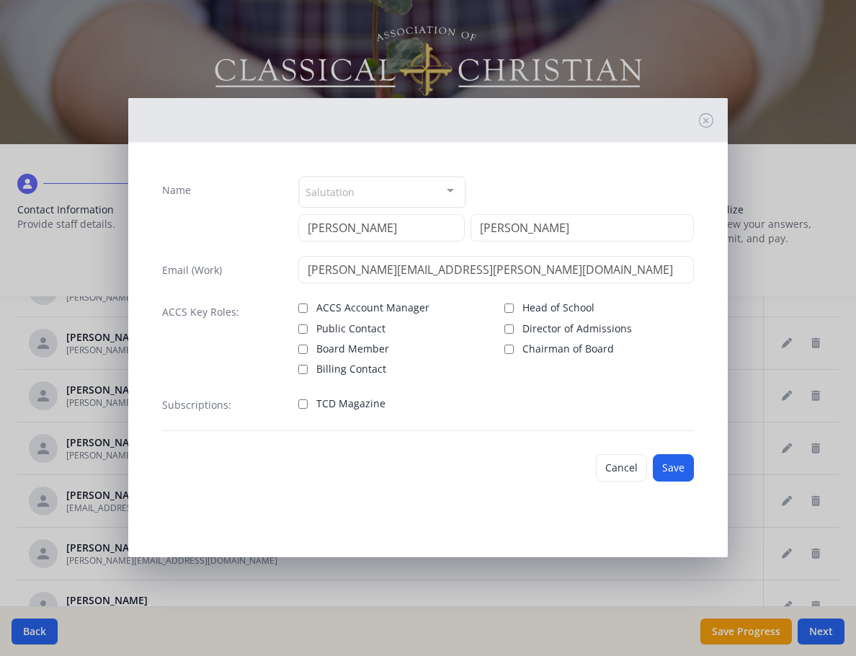
click at [577, 311] on span "Head of School" at bounding box center [559, 308] width 72 height 14
click at [514, 311] on input "Head of School" at bounding box center [509, 308] width 9 height 9
checkbox input "true"
click at [677, 466] on button "Save" at bounding box center [673, 467] width 41 height 27
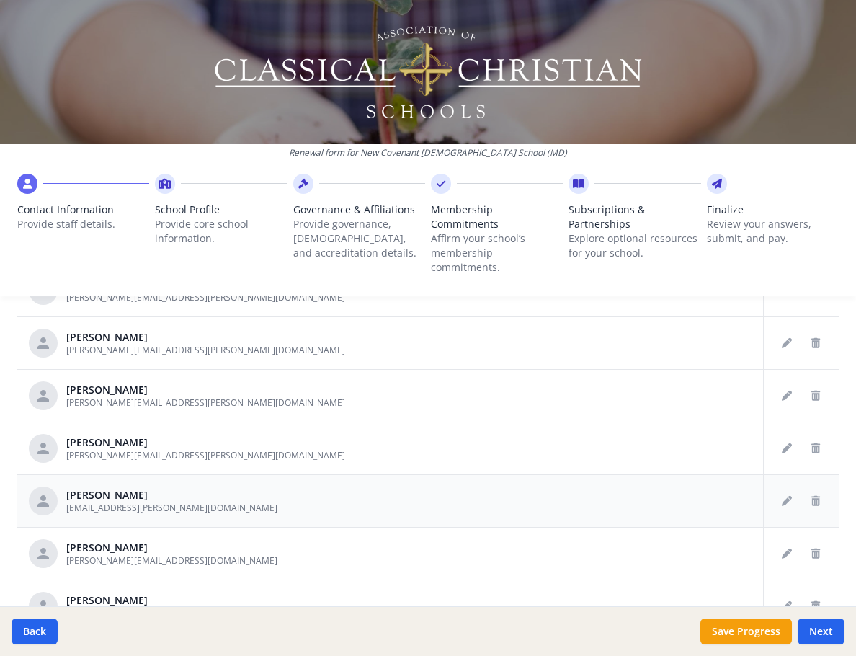
scroll to position [767, 0]
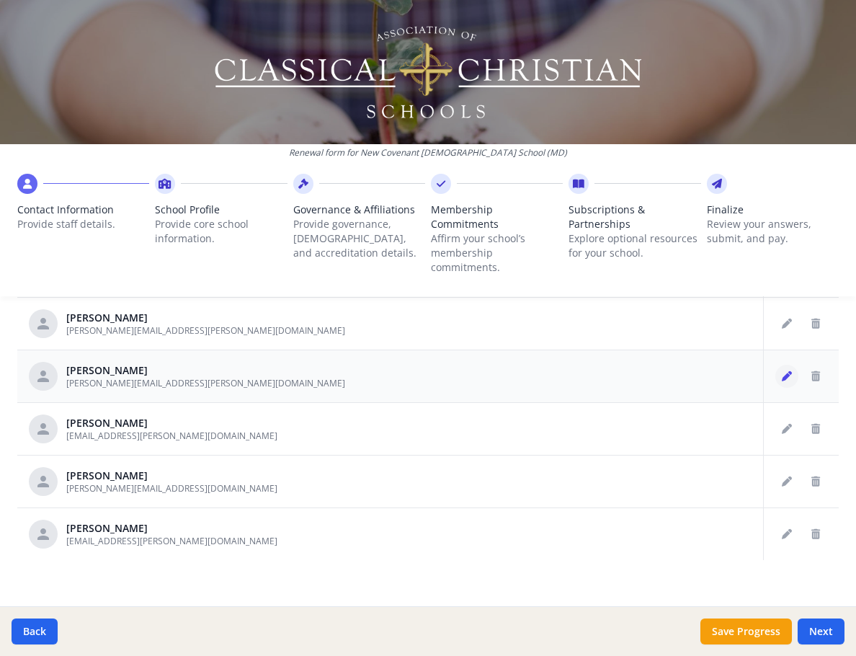
click at [776, 368] on button "Edit staff" at bounding box center [787, 376] width 23 height 23
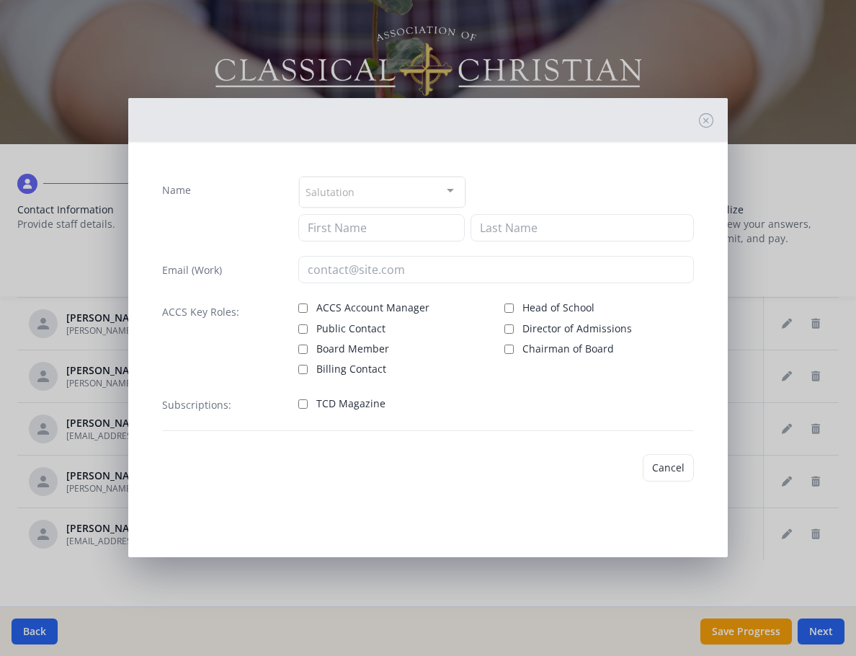
type input "[PERSON_NAME]"
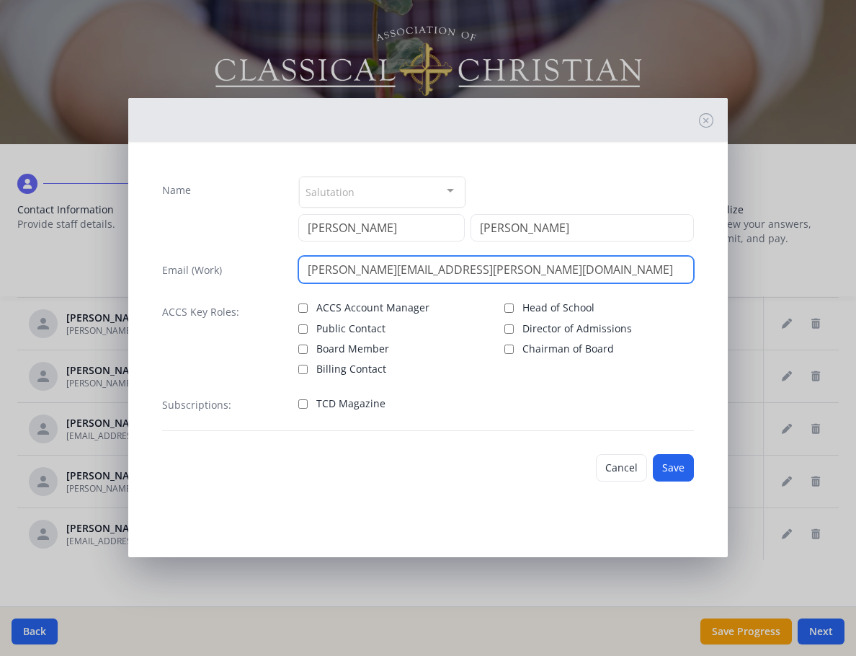
click at [412, 278] on input "[PERSON_NAME][EMAIL_ADDRESS][PERSON_NAME][DOMAIN_NAME]" at bounding box center [495, 269] width 395 height 27
drag, startPoint x: 416, startPoint y: 272, endPoint x: 577, endPoint y: 270, distance: 160.8
click at [577, 270] on input "[PERSON_NAME][EMAIL_ADDRESS][PERSON_NAME][DOMAIN_NAME]" at bounding box center [495, 269] width 395 height 27
type input "[PERSON_NAME][EMAIL_ADDRESS][PERSON_NAME][DOMAIN_NAME]"
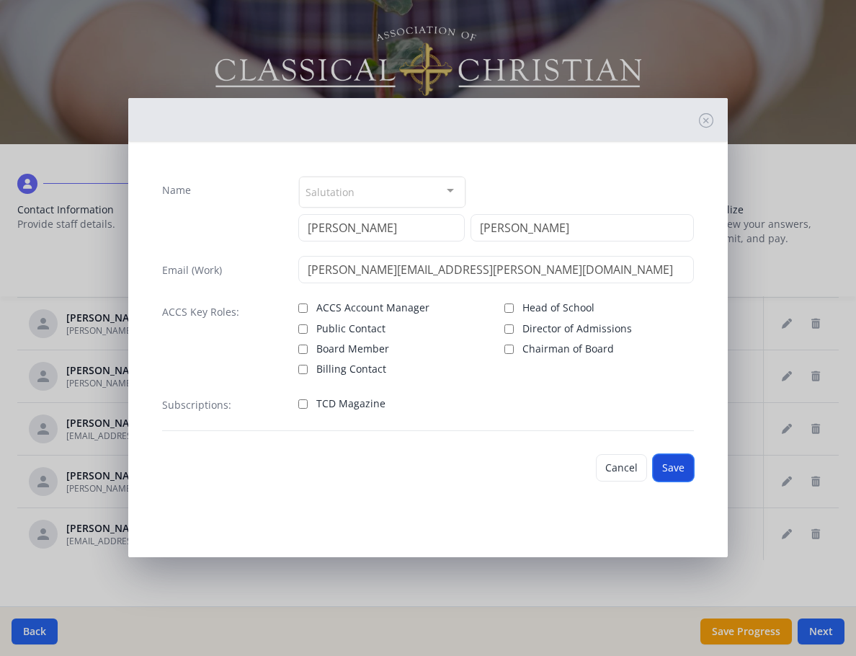
click at [673, 471] on button "Save" at bounding box center [673, 467] width 41 height 27
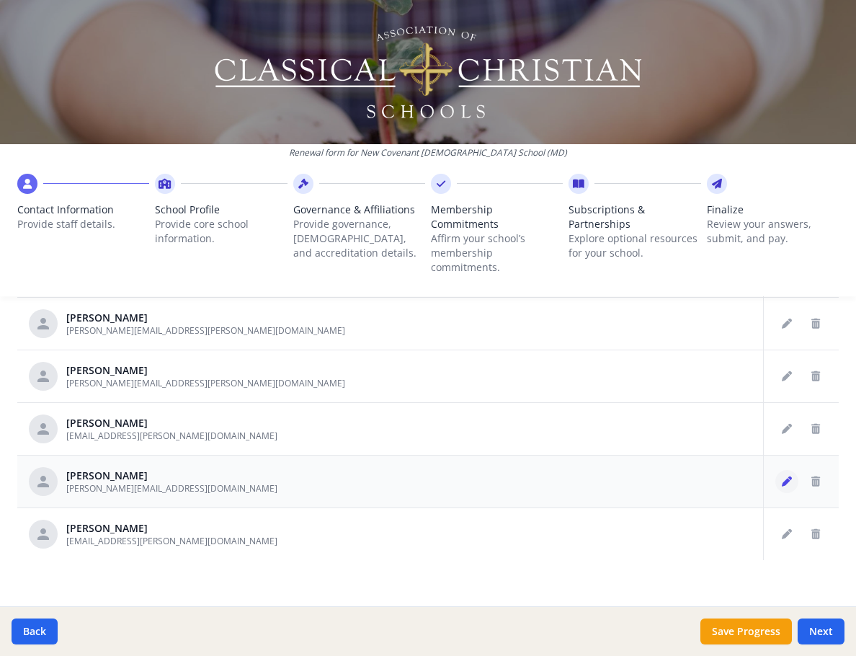
click at [782, 477] on icon "Edit staff" at bounding box center [787, 482] width 10 height 10
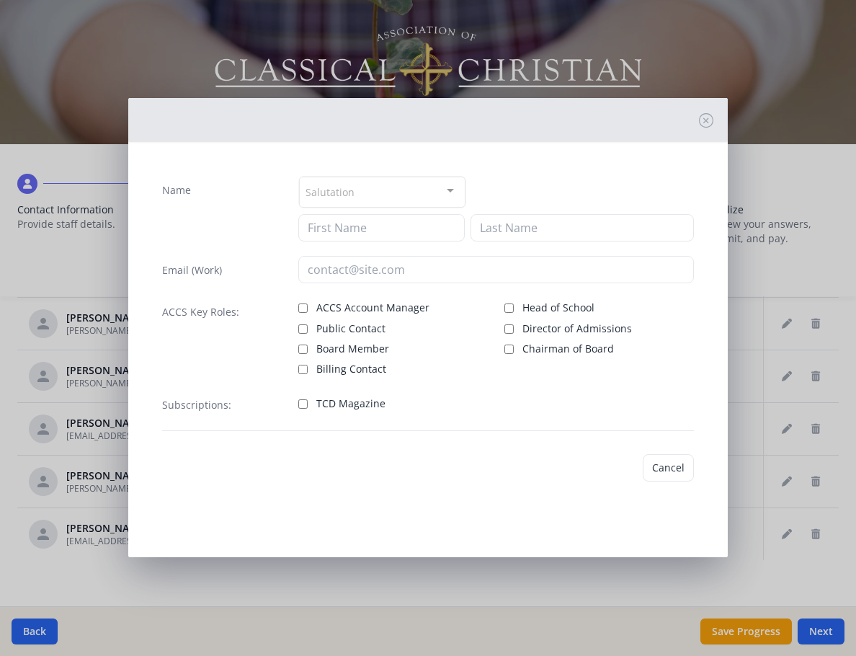
type input "[PERSON_NAME]"
type input "White"
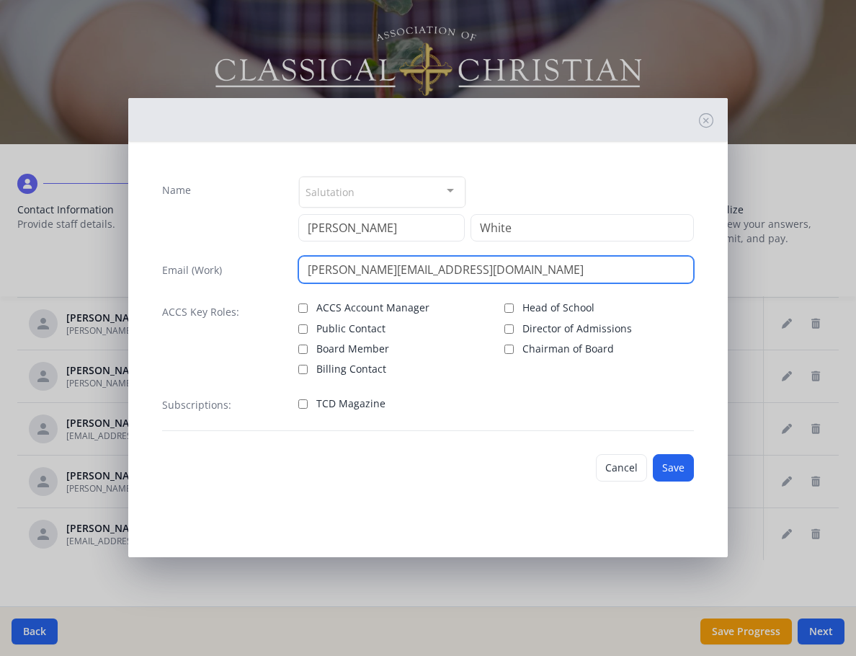
click at [434, 277] on input "[PERSON_NAME][EMAIL_ADDRESS][DOMAIN_NAME]" at bounding box center [495, 269] width 395 height 27
drag, startPoint x: 396, startPoint y: 275, endPoint x: 522, endPoint y: 280, distance: 126.2
click at [522, 280] on input "[PERSON_NAME][EMAIL_ADDRESS][DOMAIN_NAME]" at bounding box center [495, 269] width 395 height 27
type input "[PERSON_NAME][EMAIL_ADDRESS][DOMAIN_NAME]"
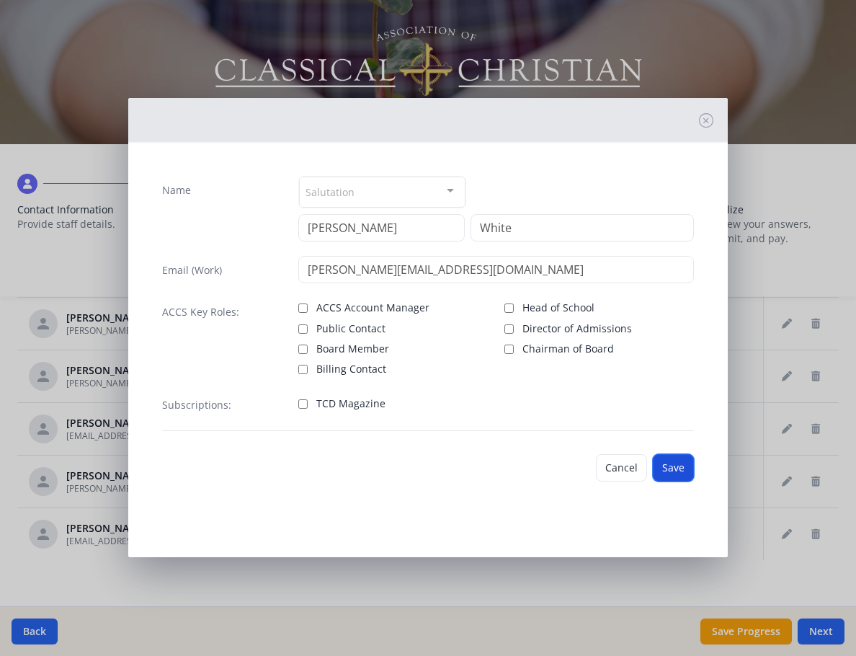
click at [685, 464] on button "Save" at bounding box center [673, 467] width 41 height 27
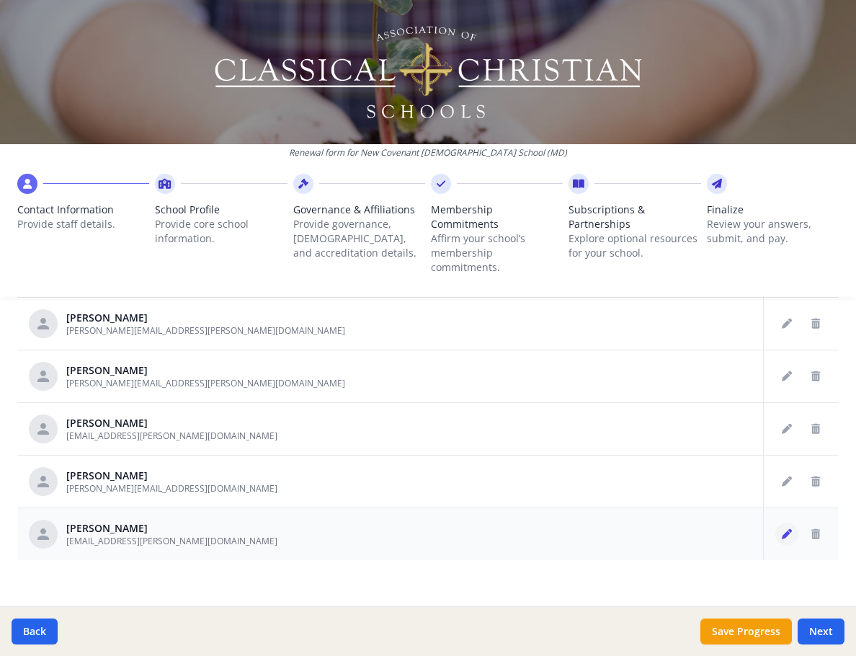
click at [782, 529] on icon "Edit staff" at bounding box center [787, 534] width 10 height 10
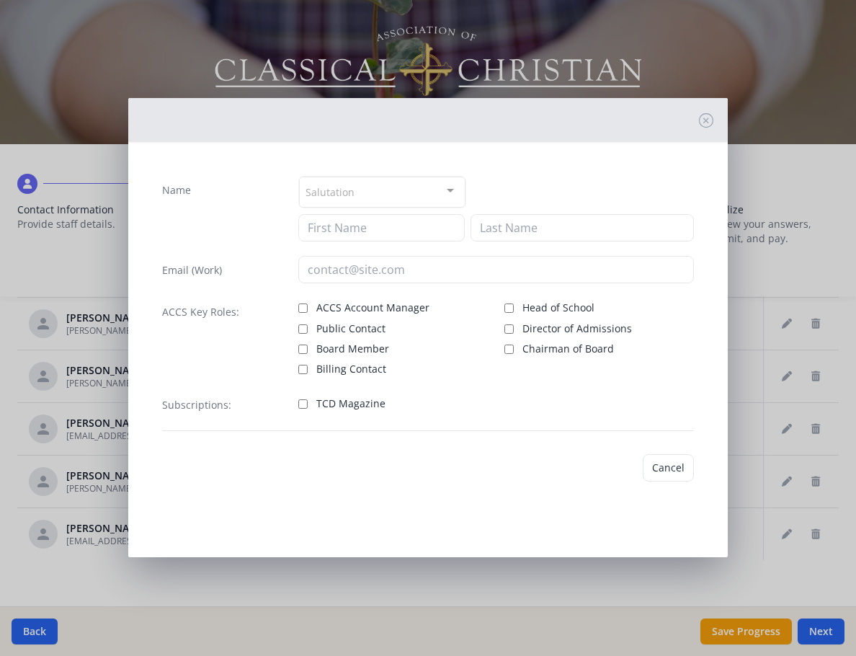
type input "[PERSON_NAME]"
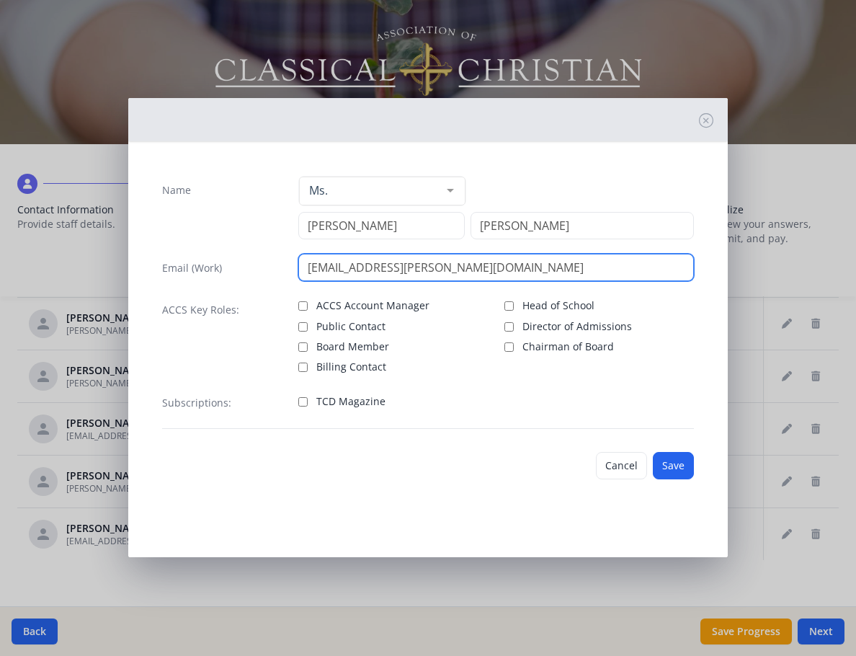
click at [405, 269] on input "[EMAIL_ADDRESS][PERSON_NAME][DOMAIN_NAME]" at bounding box center [495, 267] width 395 height 27
type input "[EMAIL_ADDRESS][PERSON_NAME][DOMAIN_NAME]"
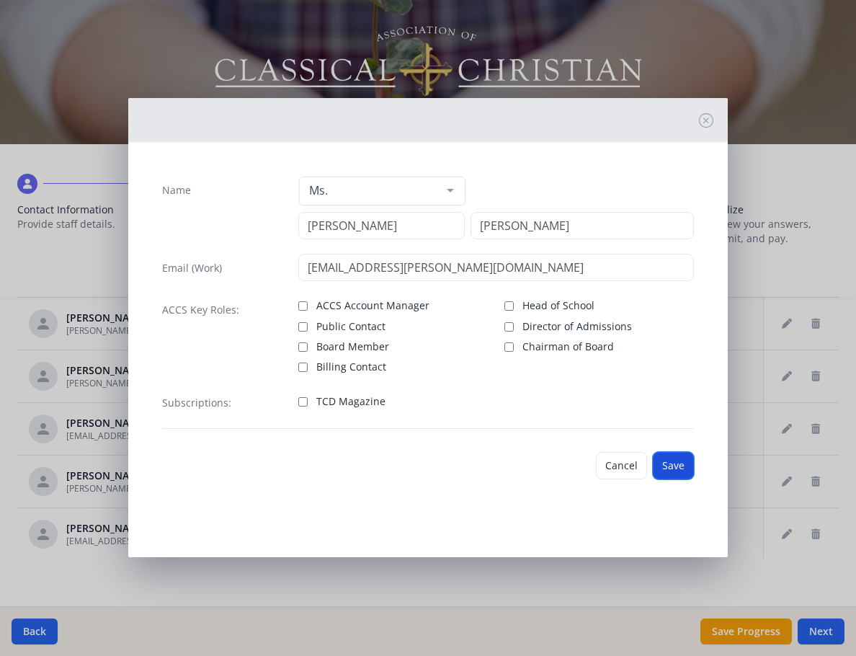
click at [686, 461] on button "Save" at bounding box center [673, 465] width 41 height 27
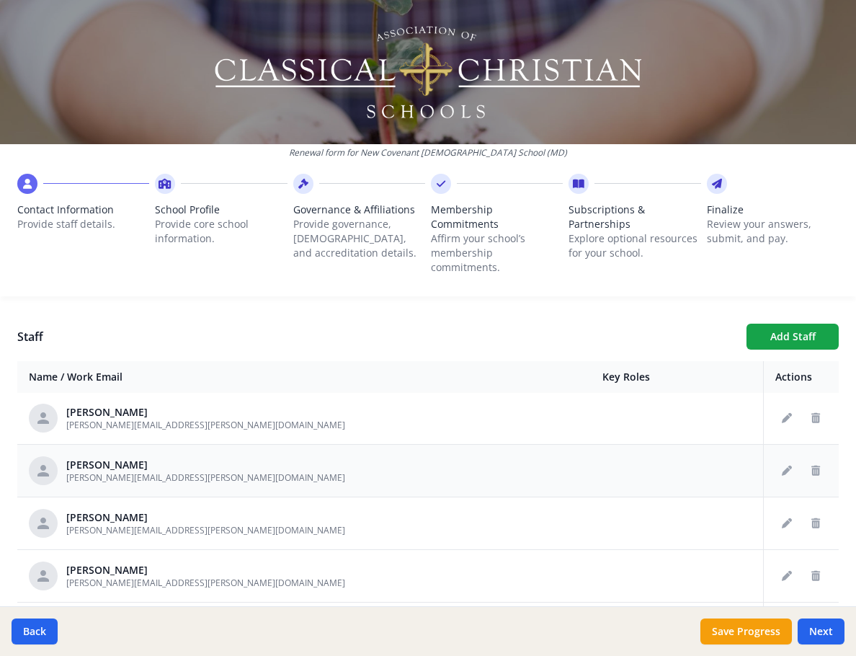
scroll to position [288, 0]
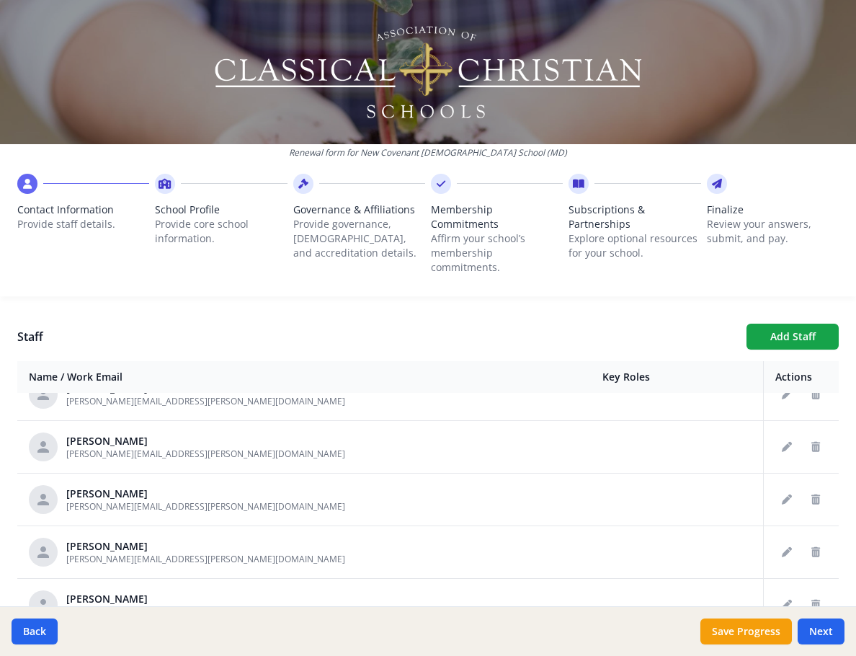
click at [149, 304] on div "Your Information Please enter the information for the person submitting this fo…" at bounding box center [428, 371] width 856 height 1066
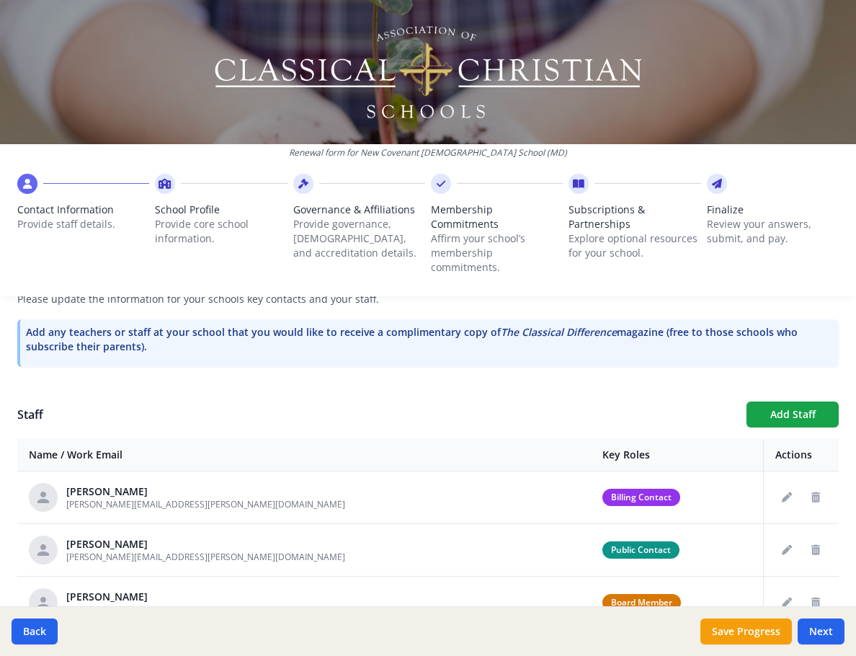
scroll to position [433, 0]
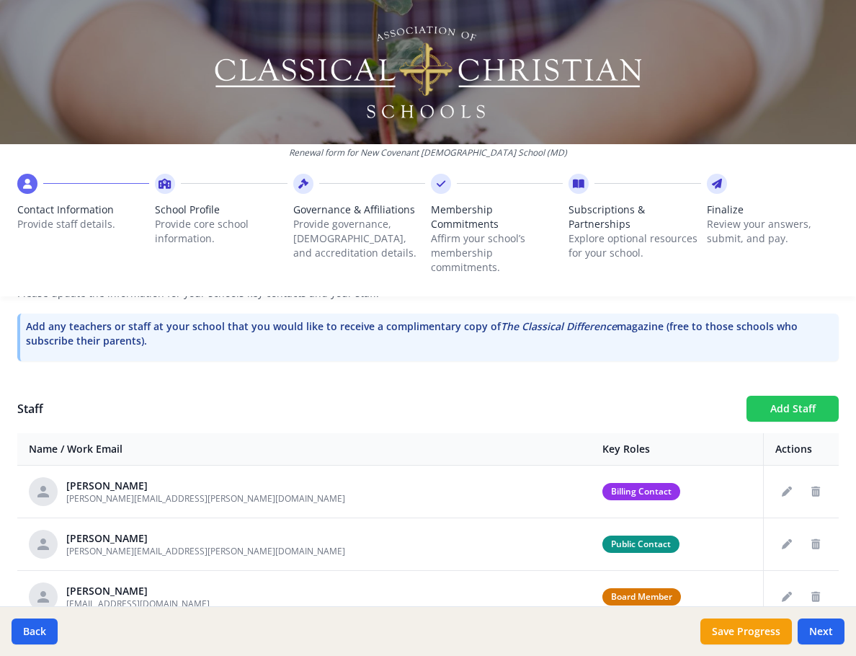
click at [798, 396] on button "Add Staff" at bounding box center [793, 409] width 92 height 26
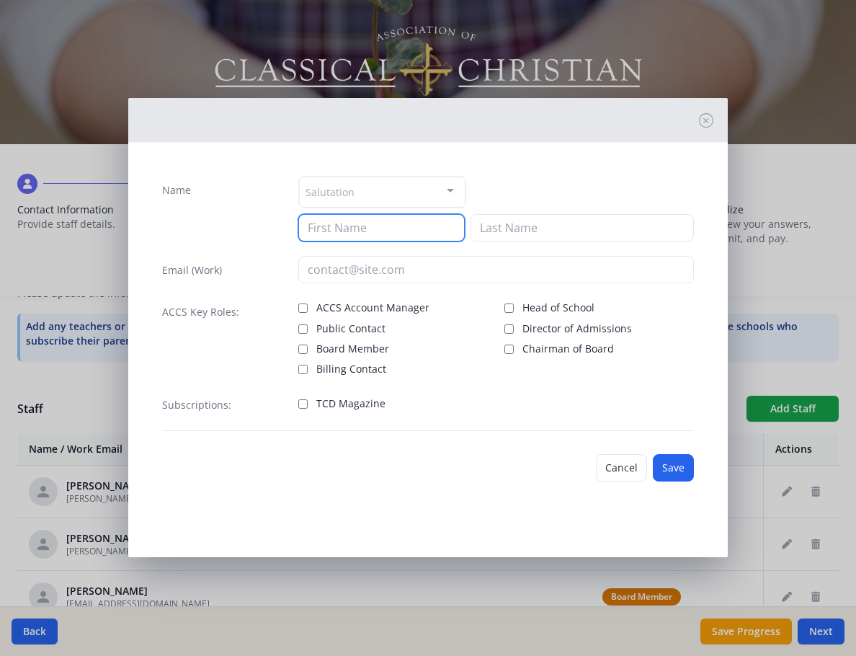
click at [393, 229] on input at bounding box center [381, 227] width 166 height 27
drag, startPoint x: 392, startPoint y: 229, endPoint x: 270, endPoint y: 231, distance: 121.9
click at [270, 231] on div "Name Salutation Mr. Mrs. Ms. Dr. Rev. Fr. Esq. No elements found. Consider chan…" at bounding box center [428, 209] width 532 height 66
click at [353, 226] on input "[PERSON_NAME]" at bounding box center [381, 227] width 166 height 27
click at [361, 226] on input "[PERSON_NAME]" at bounding box center [381, 227] width 166 height 27
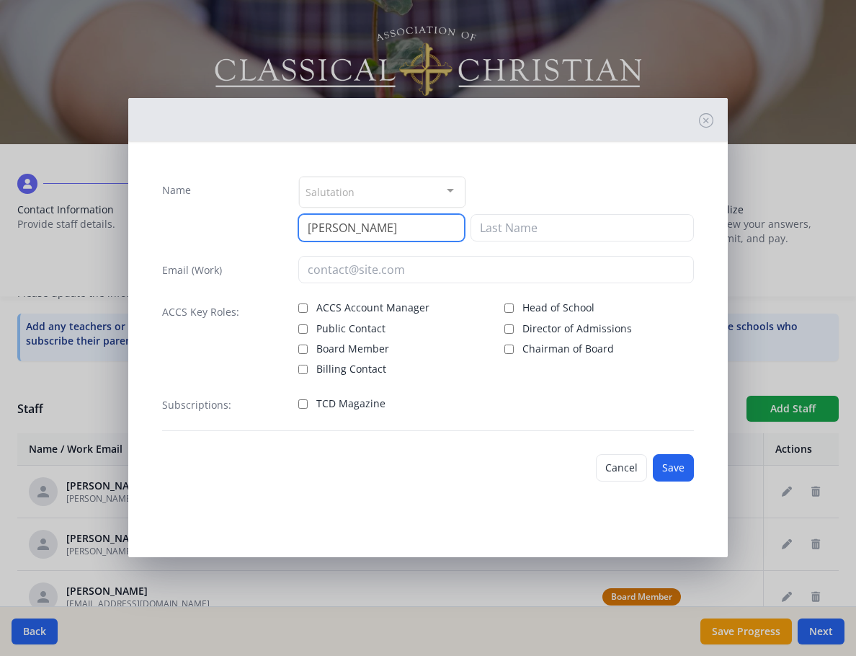
type input "[PERSON_NAME]"
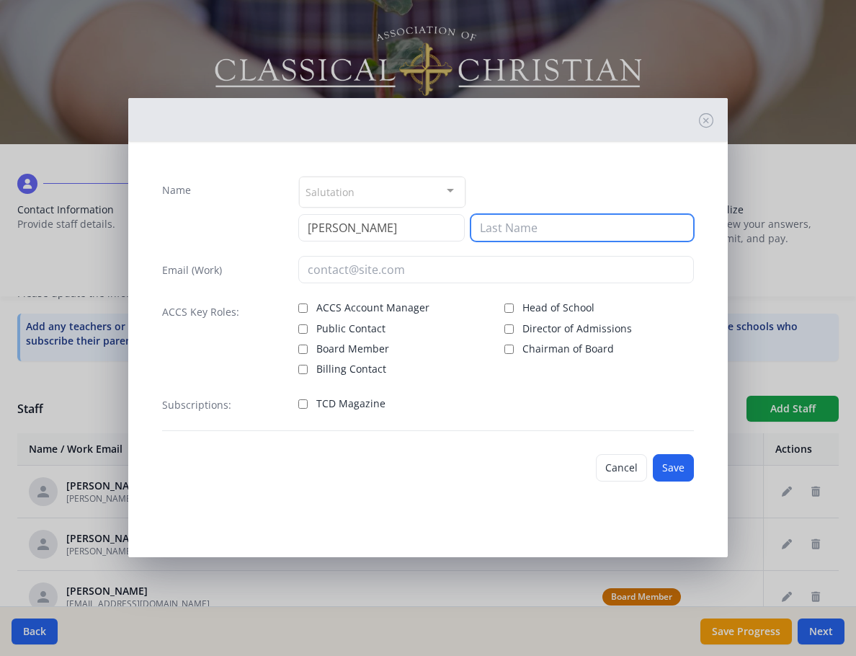
click at [541, 227] on input at bounding box center [582, 227] width 223 height 27
type input "Branson"
click at [339, 118] on div at bounding box center [428, 119] width 600 height 43
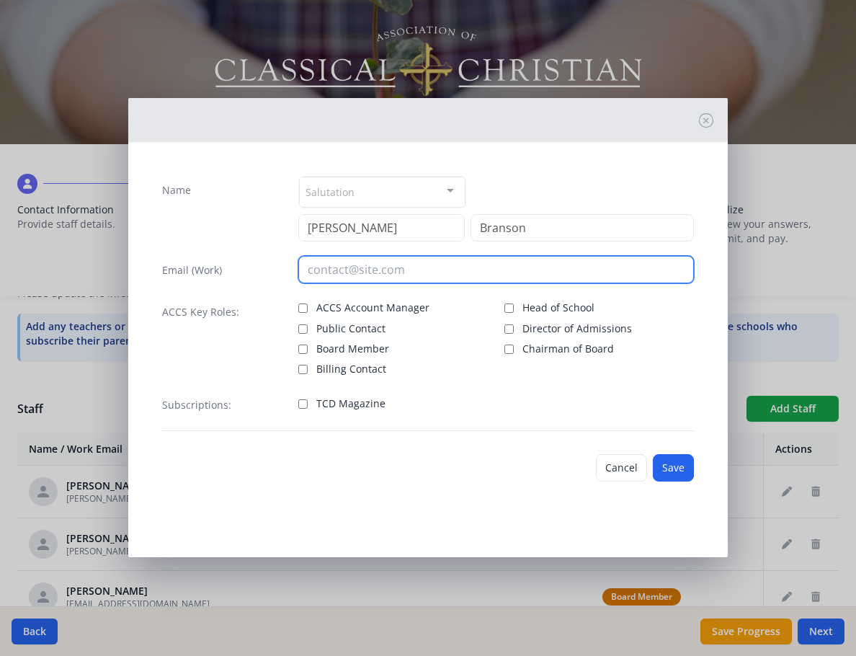
click at [392, 276] on input "email" at bounding box center [495, 269] width 395 height 27
paste input "[PERSON_NAME][EMAIL_ADDRESS][PERSON_NAME][DOMAIN_NAME]"
click at [535, 267] on input "[PERSON_NAME][EMAIL_ADDRESS][PERSON_NAME][DOMAIN_NAME]" at bounding box center [495, 269] width 395 height 27
type input "[PERSON_NAME][EMAIL_ADDRESS][PERSON_NAME][DOMAIN_NAME]"
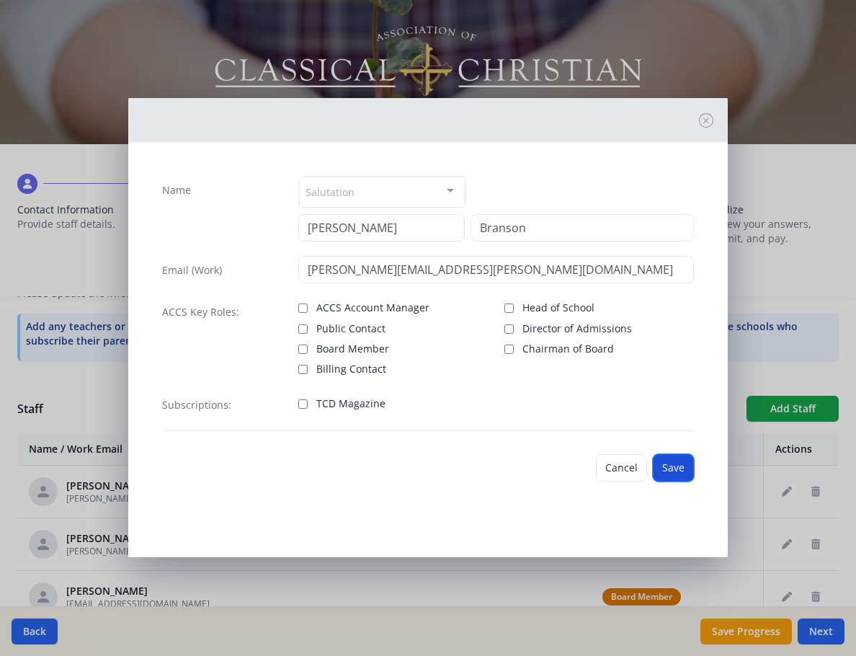
click at [674, 469] on button "Save" at bounding box center [673, 467] width 41 height 27
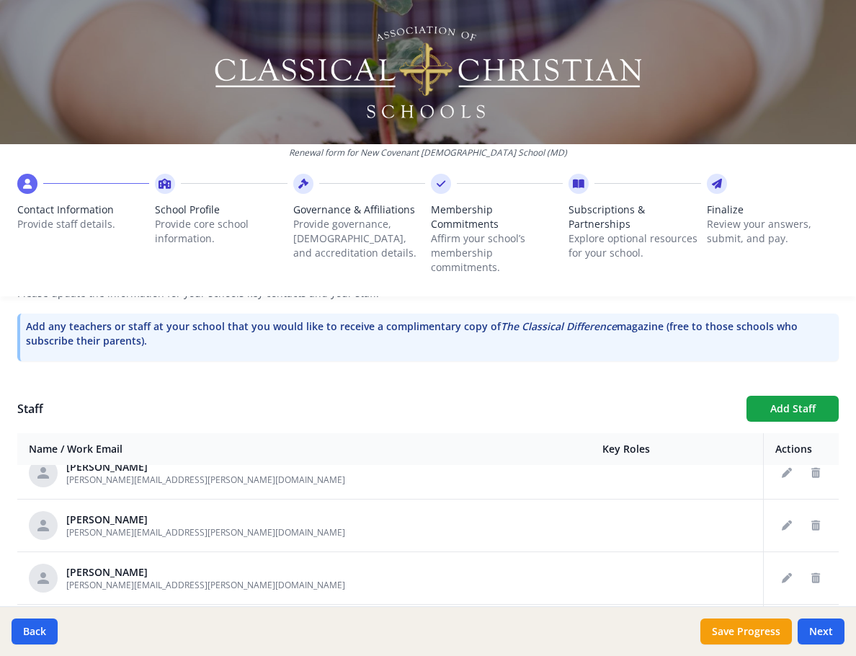
scroll to position [360, 0]
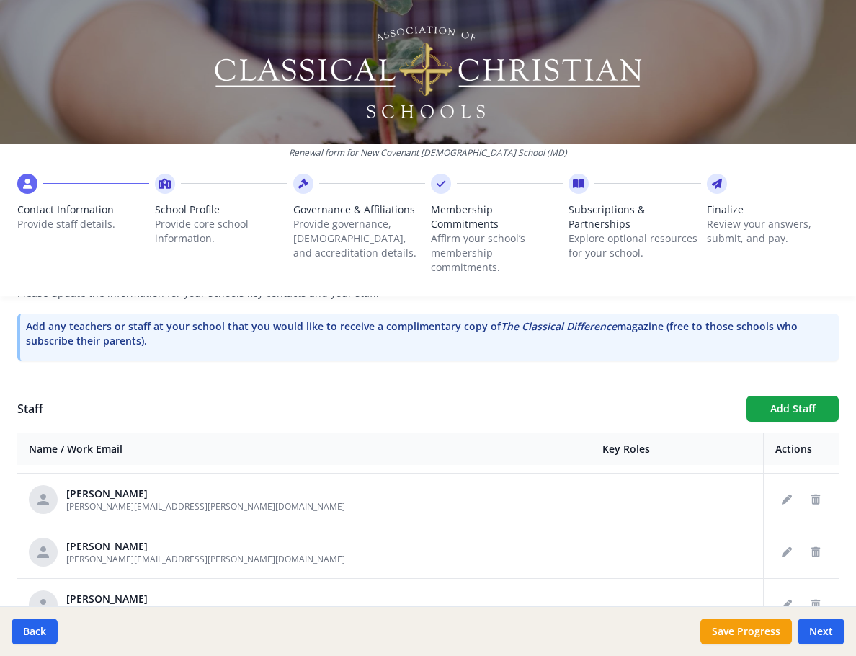
click at [257, 357] on div "Key Contacts and Staff Please update the information for your schools key conta…" at bounding box center [428, 301] width 822 height 141
click at [772, 396] on button "Add Staff" at bounding box center [793, 409] width 92 height 26
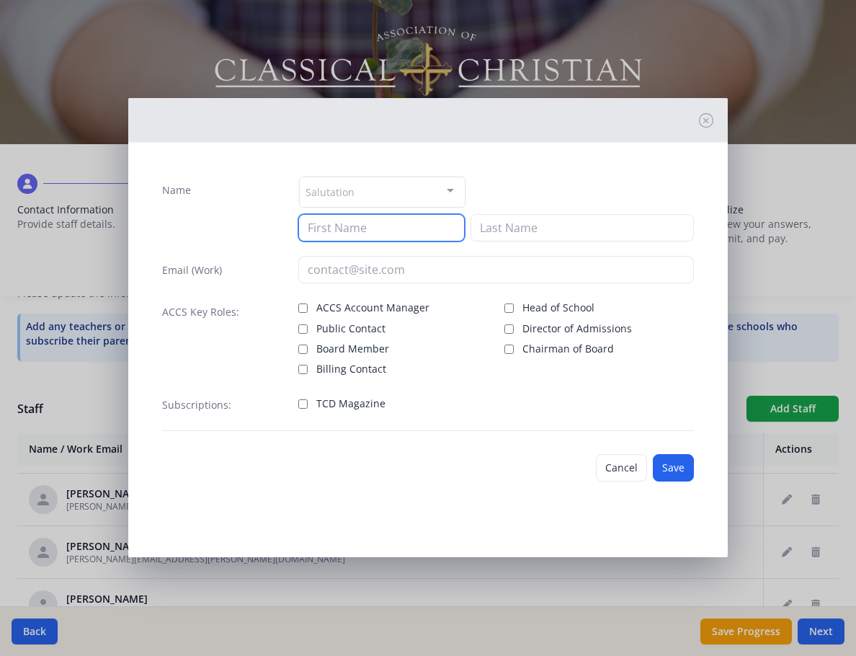
click at [380, 232] on input at bounding box center [381, 227] width 166 height 27
paste input "[PERSON_NAME]"
type input "[PERSON_NAME]"
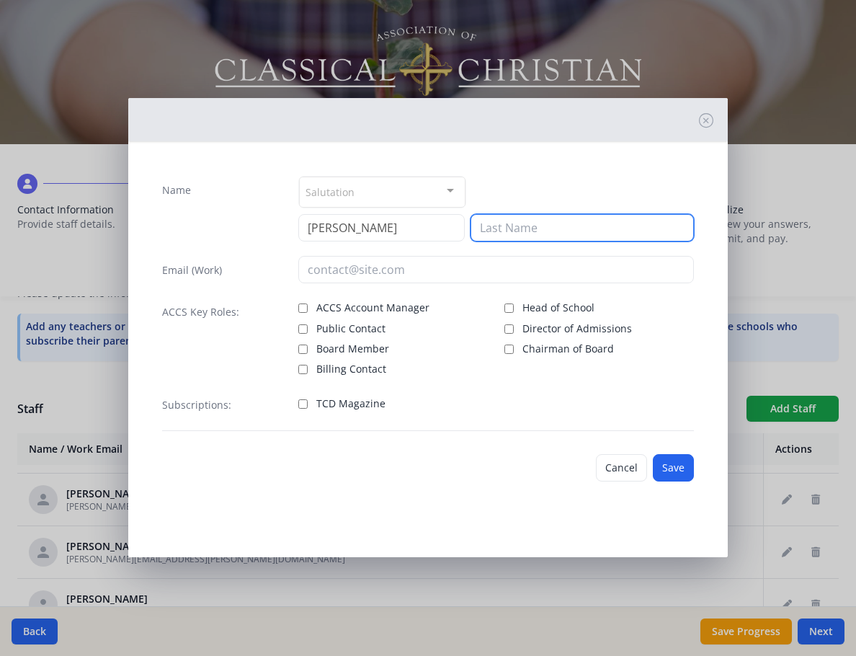
click at [504, 231] on input at bounding box center [582, 227] width 223 height 27
paste input "[PERSON_NAME]"
type input "[PERSON_NAME]"
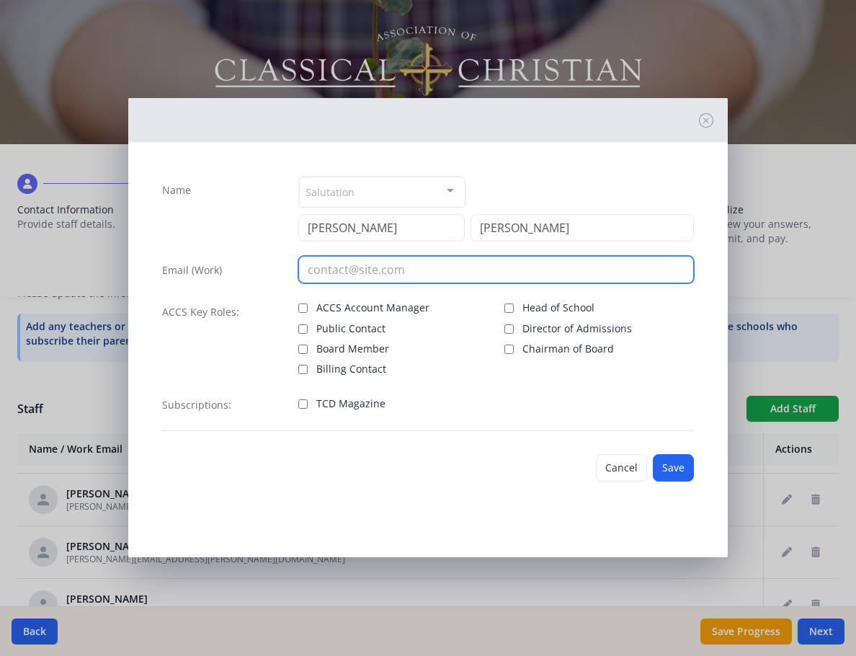
click at [448, 263] on input "email" at bounding box center [495, 269] width 395 height 27
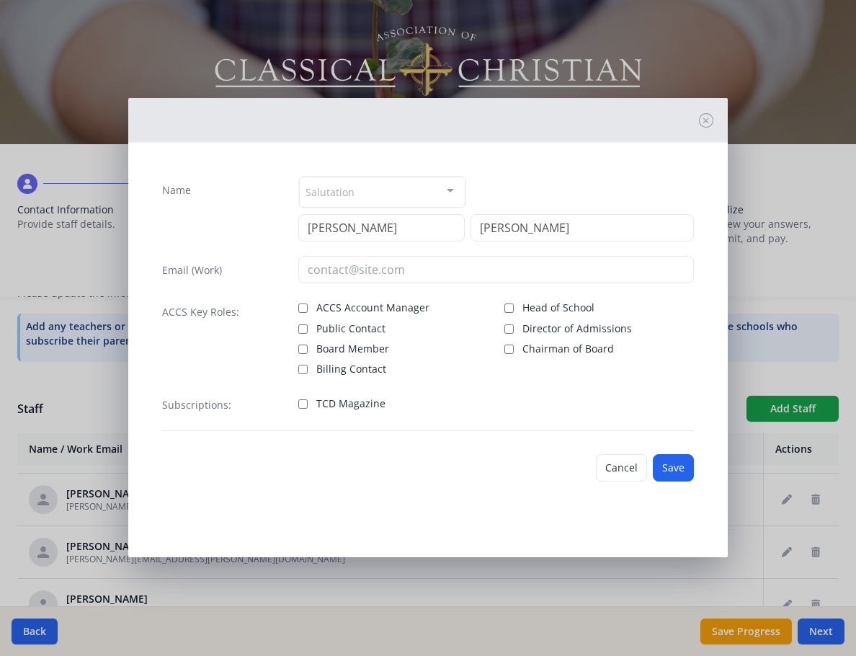
click at [329, 120] on div at bounding box center [428, 119] width 600 height 43
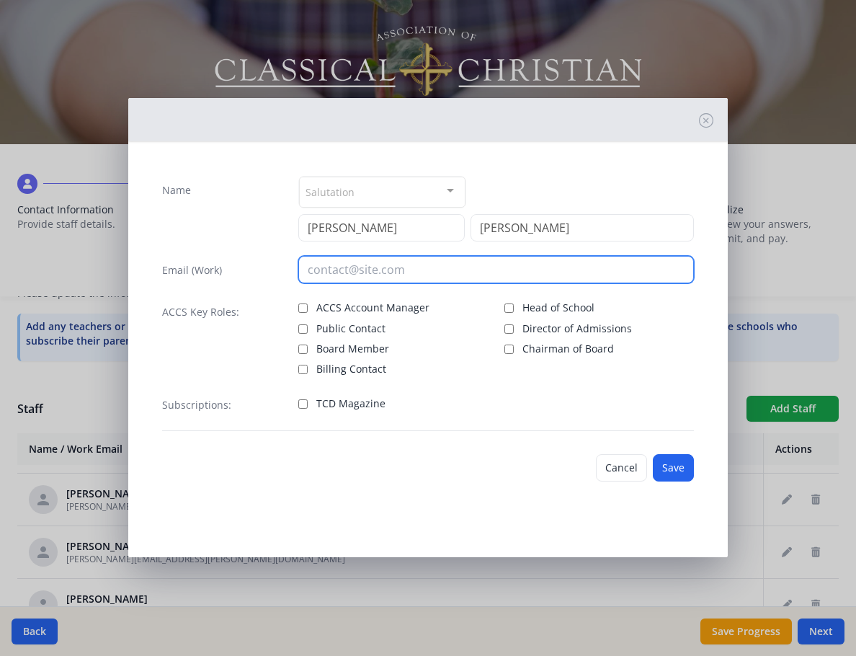
click at [524, 268] on input "email" at bounding box center [495, 269] width 395 height 27
paste input "[PERSON_NAME][EMAIL_ADDRESS][PERSON_NAME][DOMAIN_NAME]"
type input "[PERSON_NAME][EMAIL_ADDRESS][PERSON_NAME][DOMAIN_NAME]"
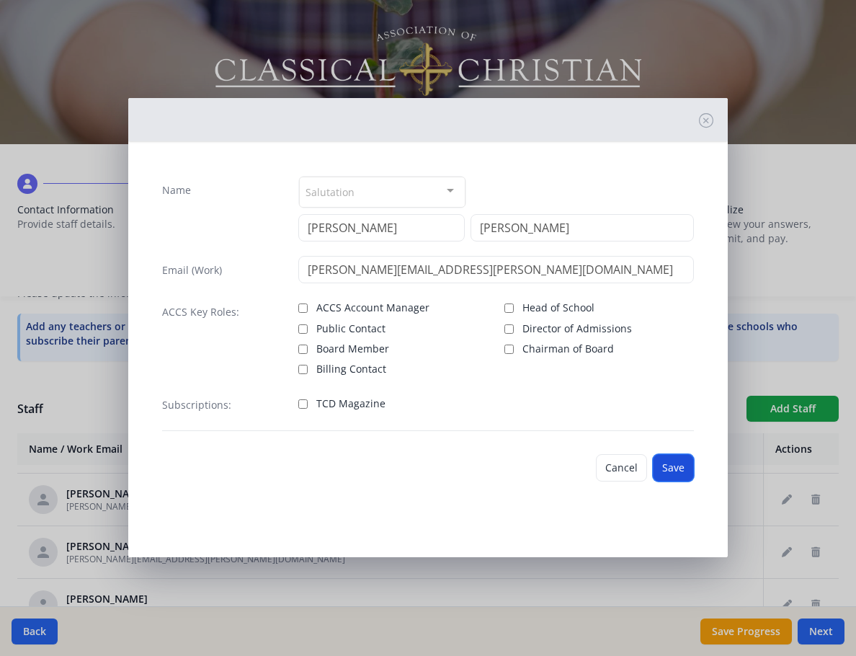
click at [673, 468] on button "Save" at bounding box center [673, 467] width 41 height 27
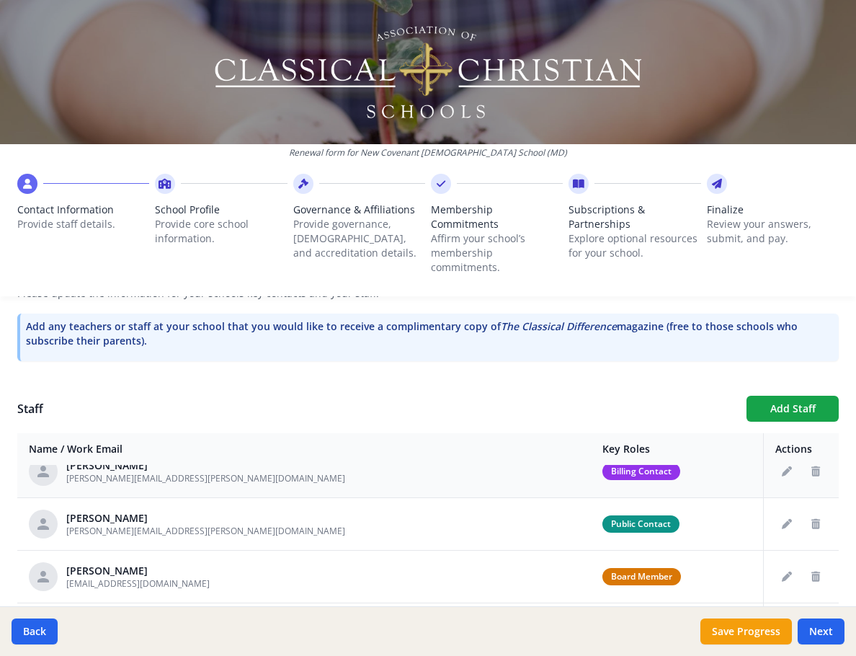
scroll to position [0, 0]
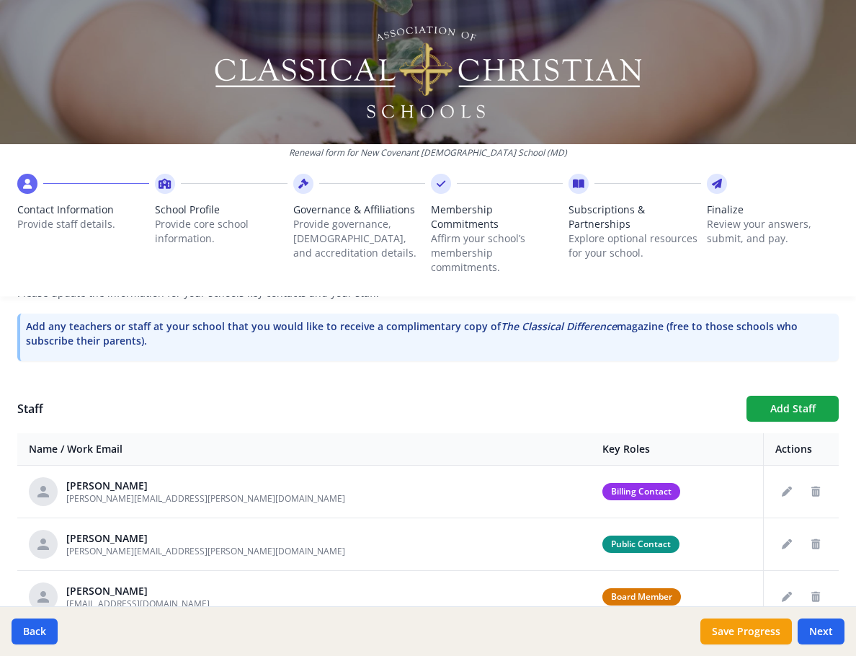
click at [242, 154] on p "Renewal form for New Covenant [DEMOGRAPHIC_DATA] School (MD)" at bounding box center [428, 153] width 856 height 12
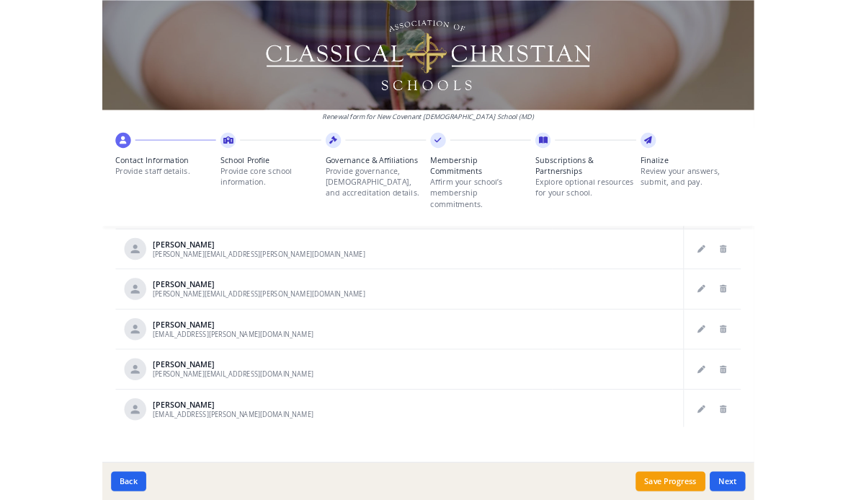
scroll to position [833, 0]
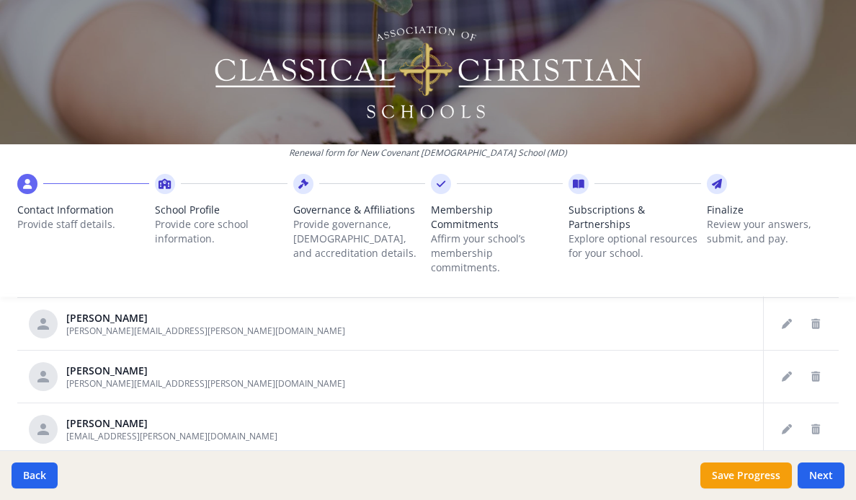
click at [242, 154] on p "Renewal form for New Covenant [DEMOGRAPHIC_DATA] School (MD)" at bounding box center [428, 153] width 856 height 12
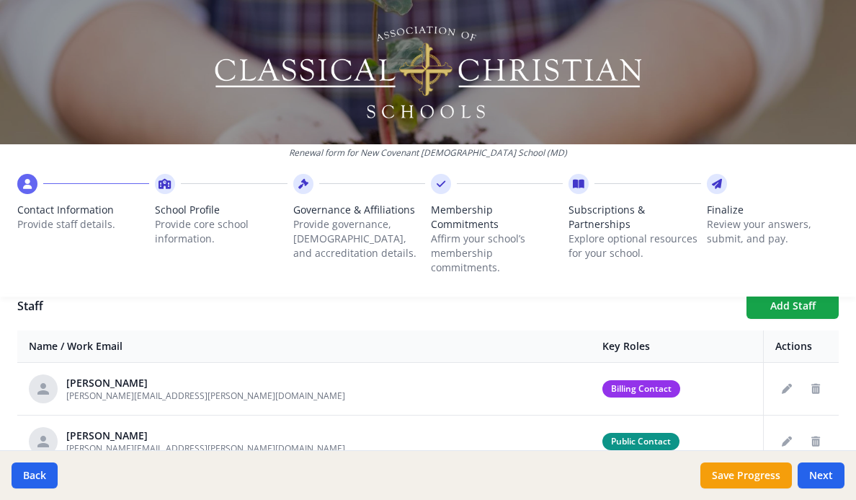
scroll to position [407, 0]
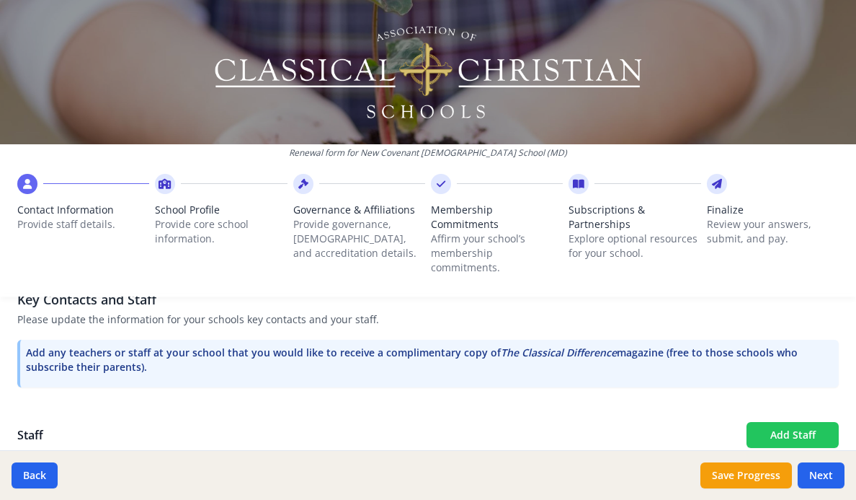
click at [786, 422] on button "Add Staff" at bounding box center [793, 435] width 92 height 26
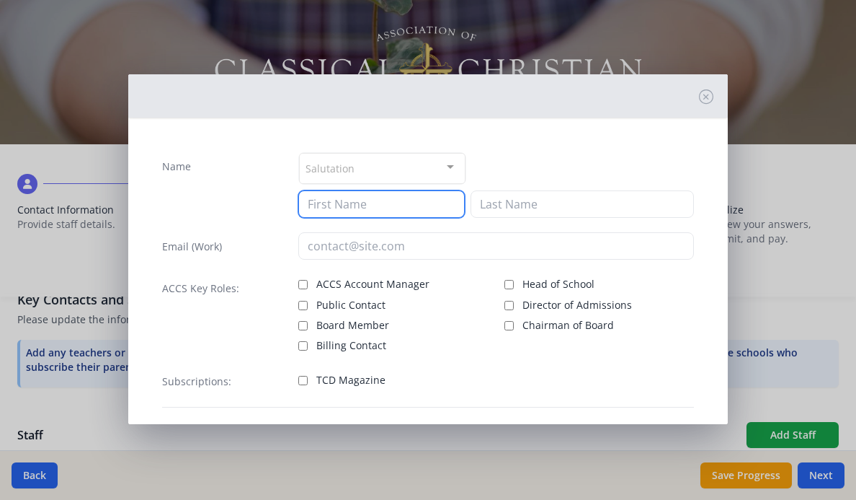
click at [345, 200] on input at bounding box center [381, 203] width 166 height 27
paste input "[PERSON_NAME]"
type input "[PERSON_NAME]"
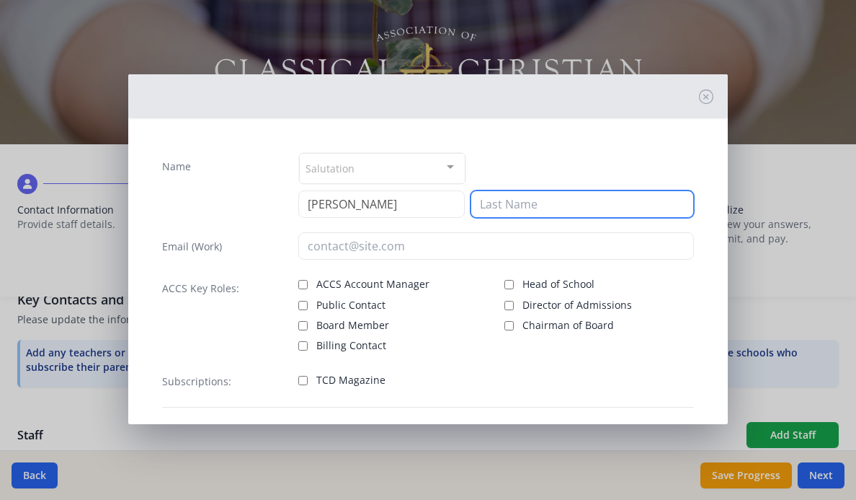
click at [535, 205] on input at bounding box center [582, 203] width 223 height 27
paste input "[PERSON_NAME]"
type input "[PERSON_NAME]"
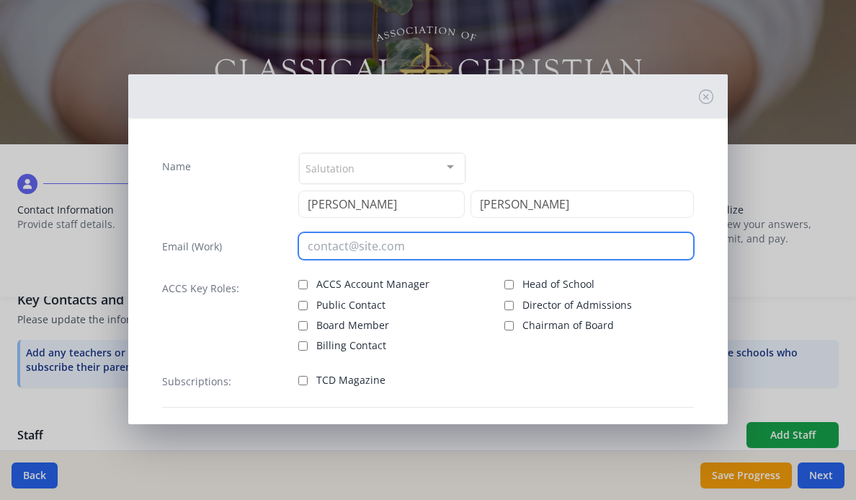
click at [404, 242] on input "email" at bounding box center [495, 245] width 395 height 27
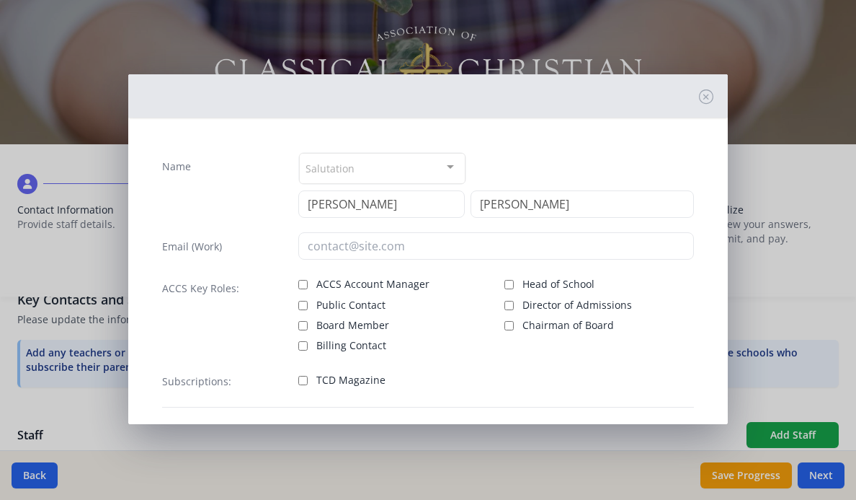
click at [386, 91] on div at bounding box center [428, 95] width 600 height 43
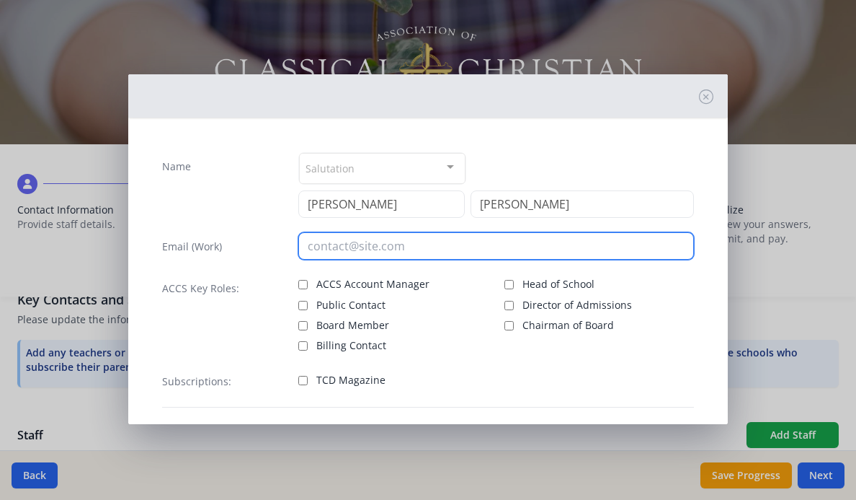
click at [409, 251] on input "email" at bounding box center [495, 245] width 395 height 27
paste input "[EMAIL_ADDRESS][PERSON_NAME][DOMAIN_NAME]"
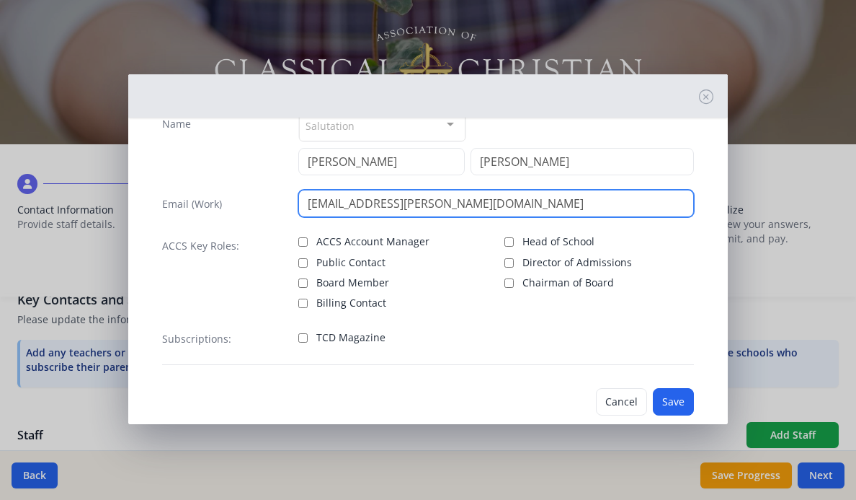
scroll to position [68, 0]
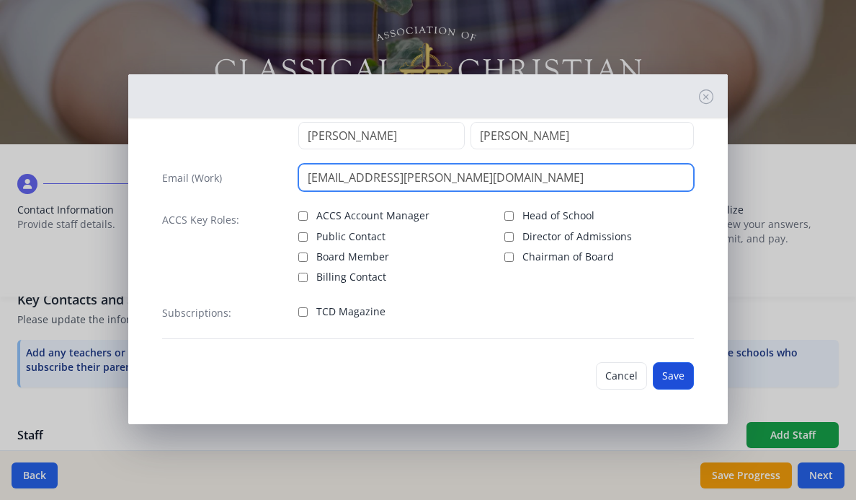
type input "[EMAIL_ADDRESS][PERSON_NAME][DOMAIN_NAME]"
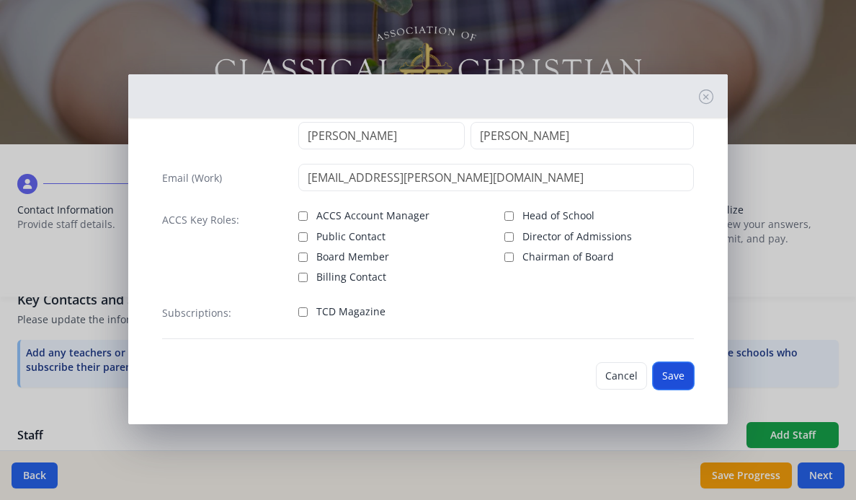
click at [670, 377] on button "Save" at bounding box center [673, 375] width 41 height 27
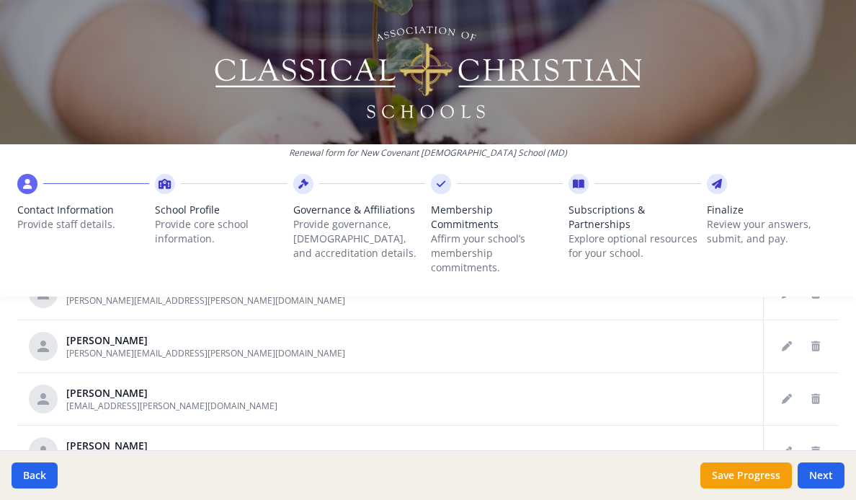
scroll to position [433, 0]
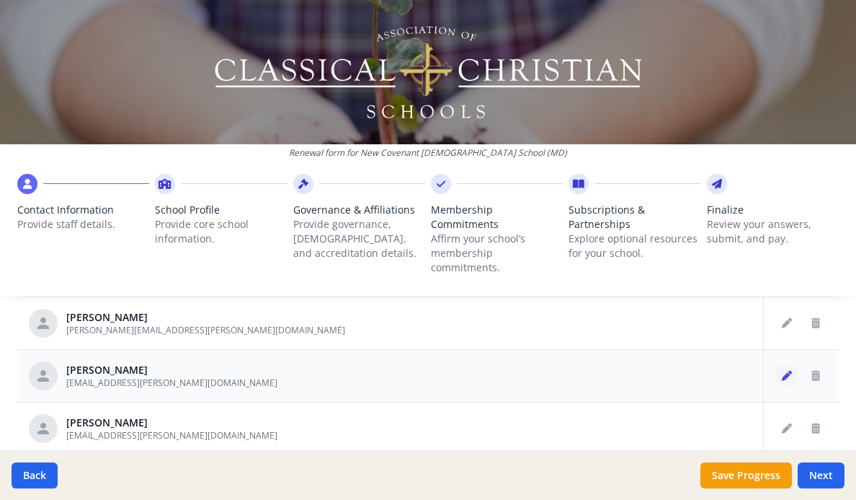
click at [776, 368] on button "Edit staff" at bounding box center [787, 375] width 23 height 23
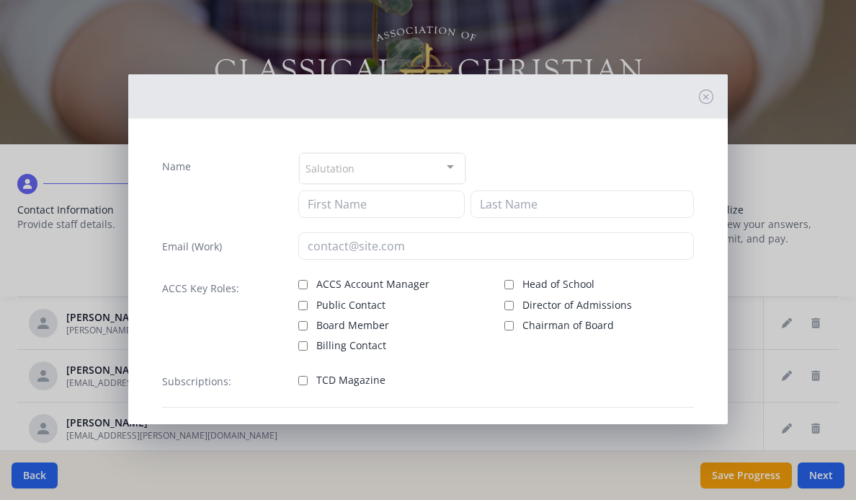
type input "[PERSON_NAME]"
type input "[EMAIL_ADDRESS][PERSON_NAME][DOMAIN_NAME]"
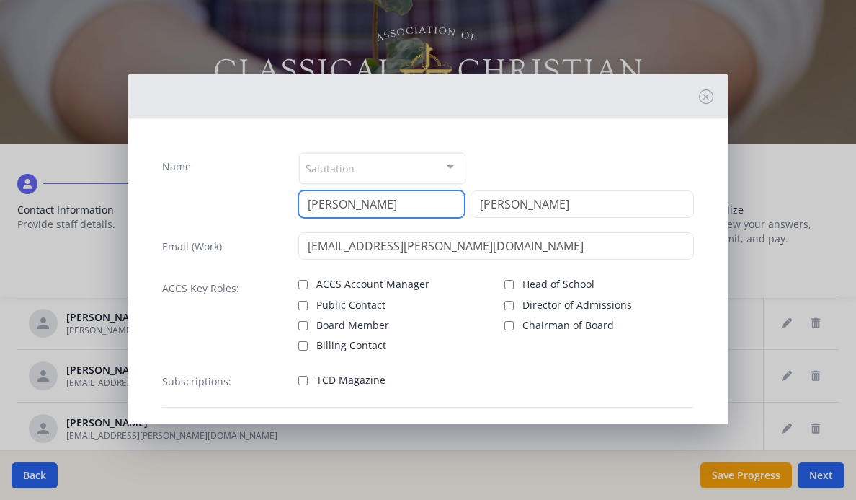
drag, startPoint x: 355, startPoint y: 209, endPoint x: 314, endPoint y: 211, distance: 41.1
click at [314, 211] on input "[PERSON_NAME]" at bounding box center [381, 203] width 166 height 27
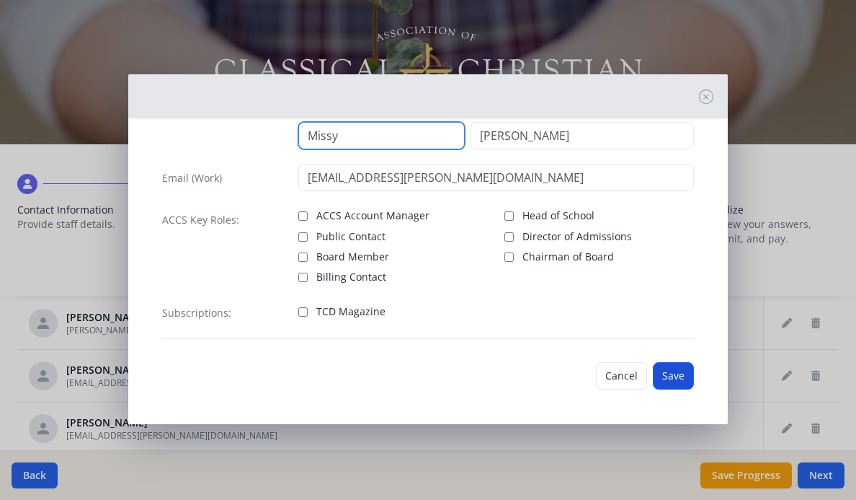
type input "Missy"
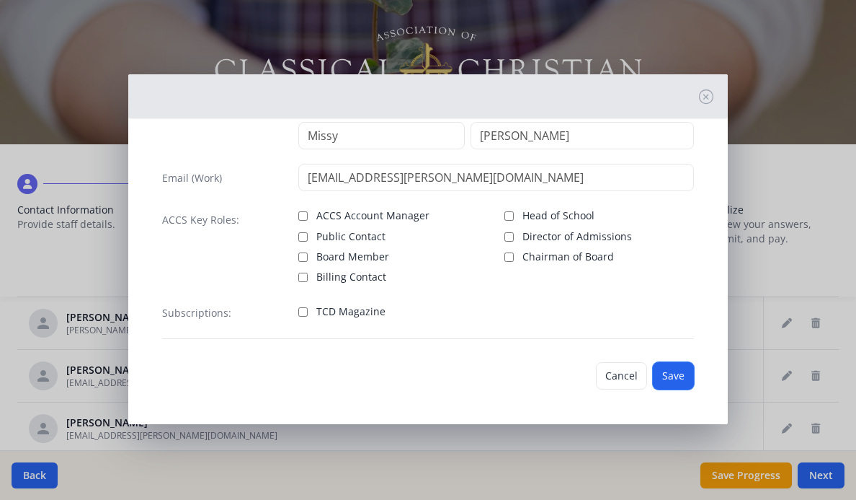
click at [673, 381] on button "Save" at bounding box center [673, 375] width 41 height 27
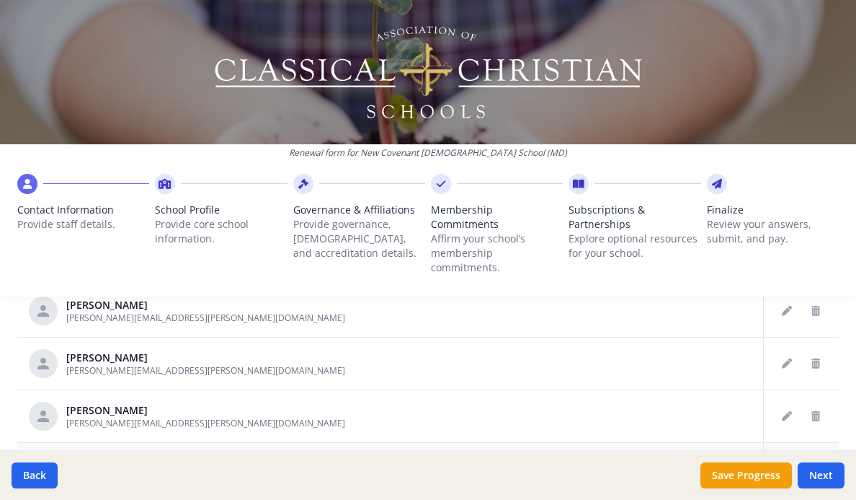
scroll to position [577, 0]
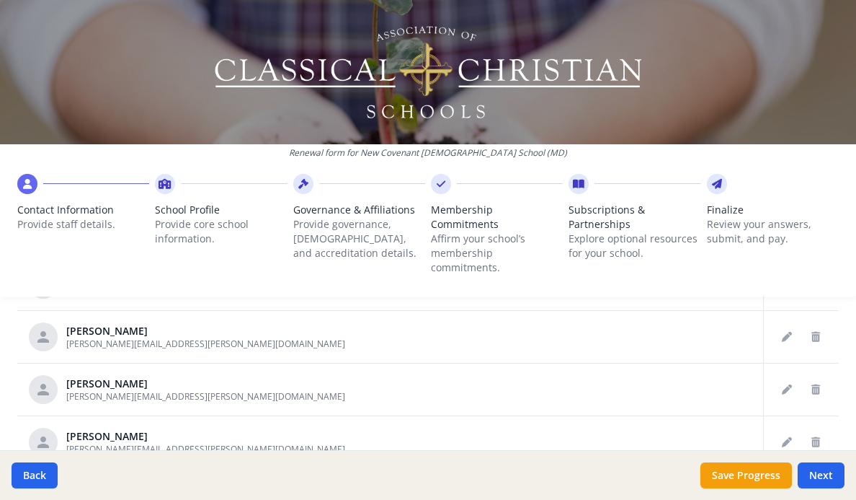
click at [98, 249] on div "Contact Information Provide staff details." at bounding box center [83, 228] width 132 height 50
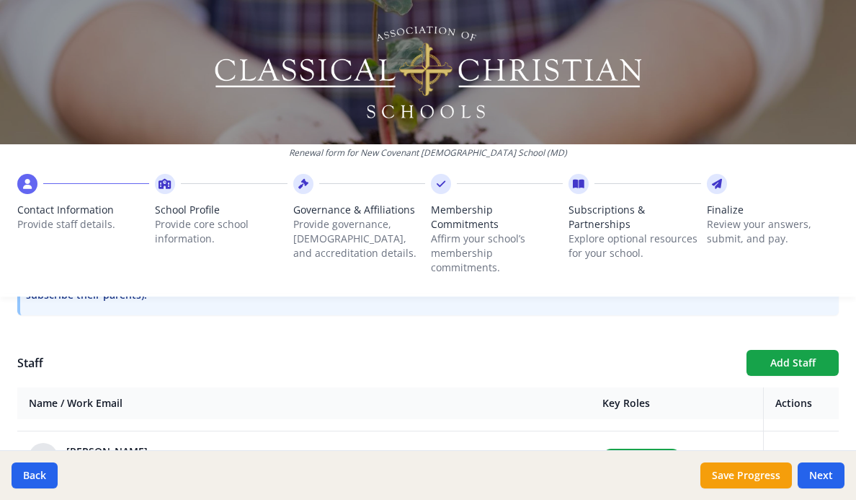
scroll to position [72, 0]
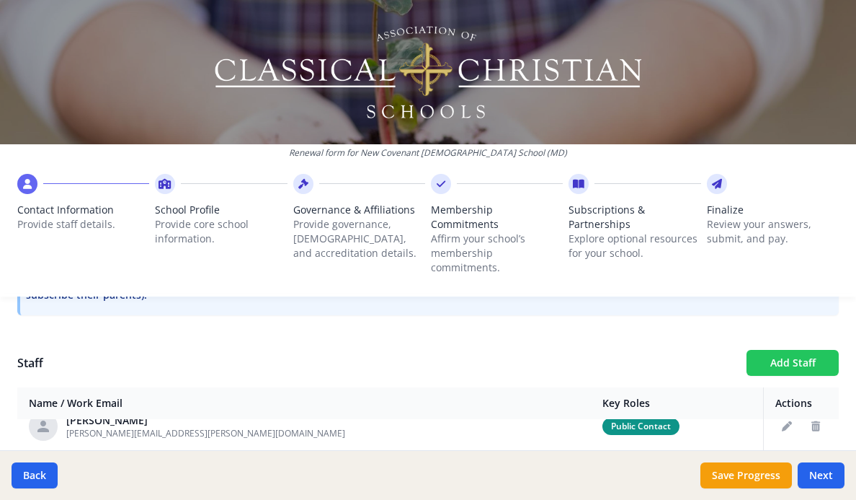
click at [774, 351] on button "Add Staff" at bounding box center [793, 363] width 92 height 26
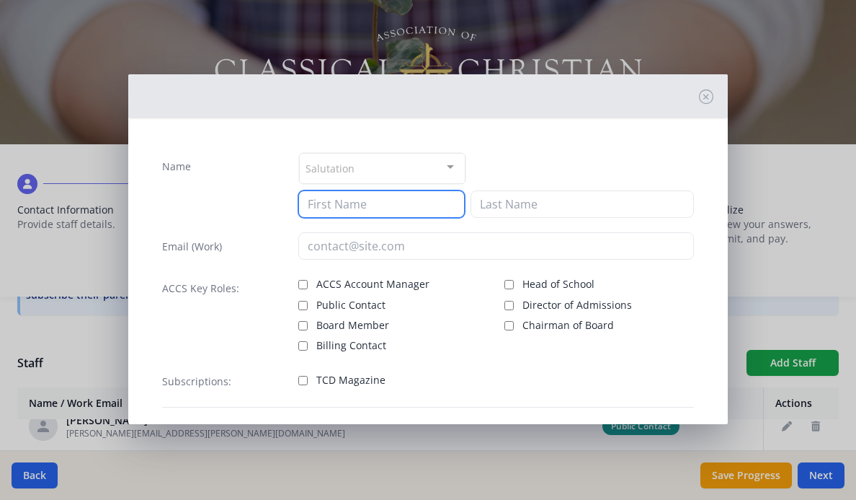
click at [394, 191] on input at bounding box center [381, 203] width 166 height 27
paste input "[PERSON_NAME]"
type input "[PERSON_NAME]"
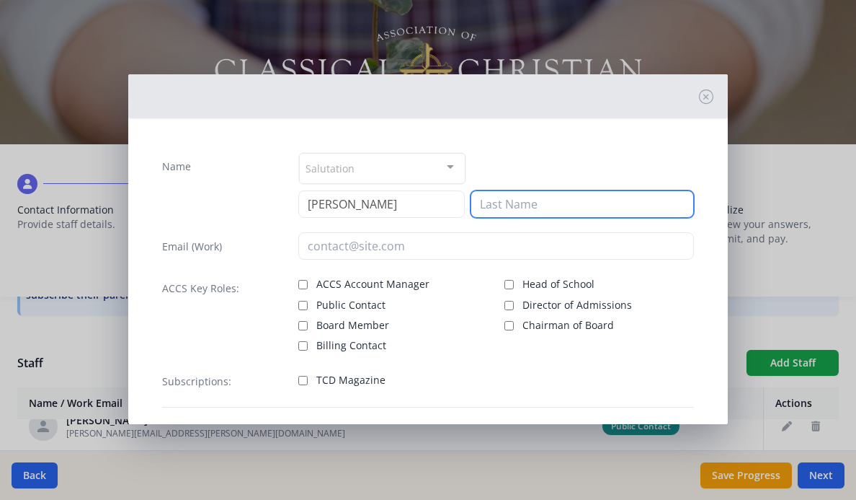
click at [606, 204] on input at bounding box center [582, 203] width 223 height 27
paste input "[PERSON_NAME]"
type input "[PERSON_NAME]"
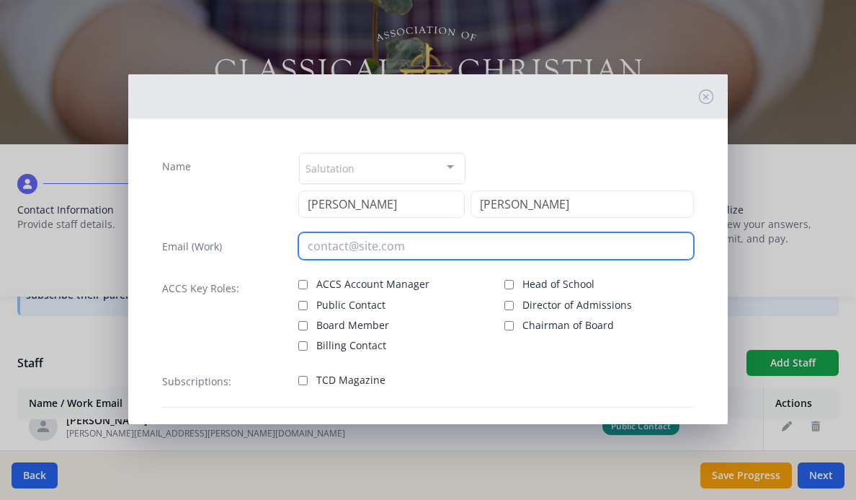
click at [458, 250] on input "email" at bounding box center [495, 245] width 395 height 27
click at [434, 253] on input "email" at bounding box center [495, 245] width 395 height 27
paste input "[PERSON_NAME][EMAIL_ADDRESS][PERSON_NAME][DOMAIN_NAME]"
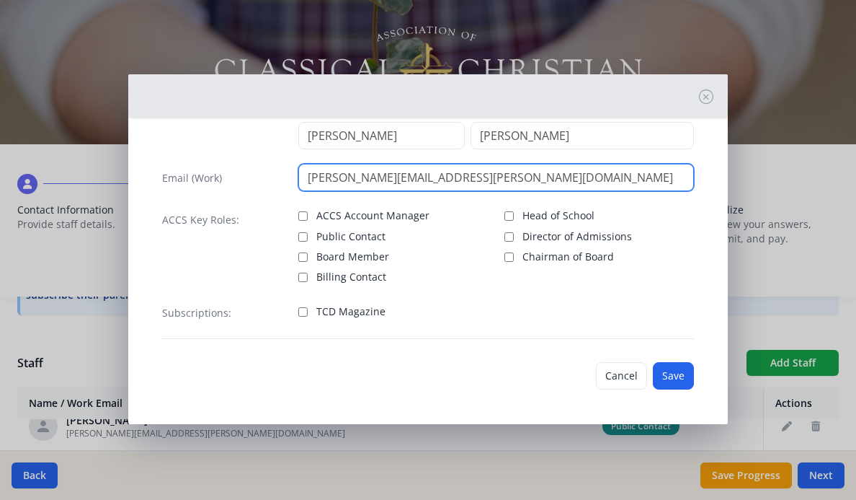
type input "[PERSON_NAME][EMAIL_ADDRESS][PERSON_NAME][DOMAIN_NAME]"
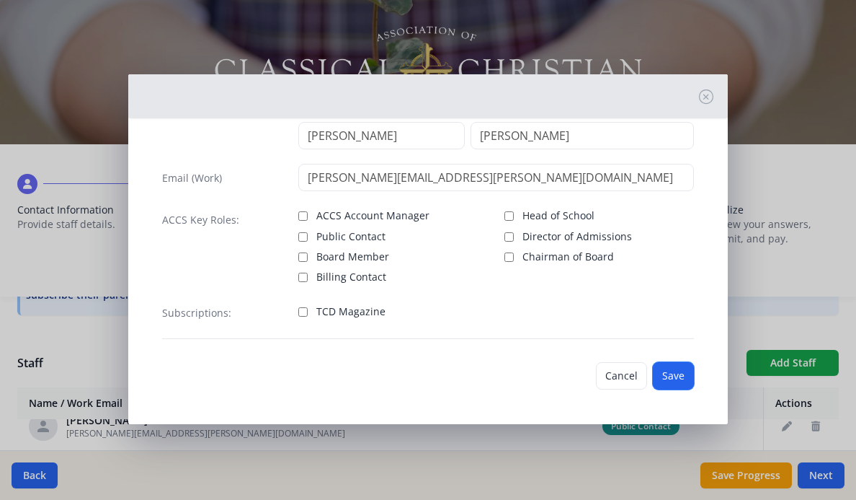
click at [666, 377] on button "Save" at bounding box center [673, 375] width 41 height 27
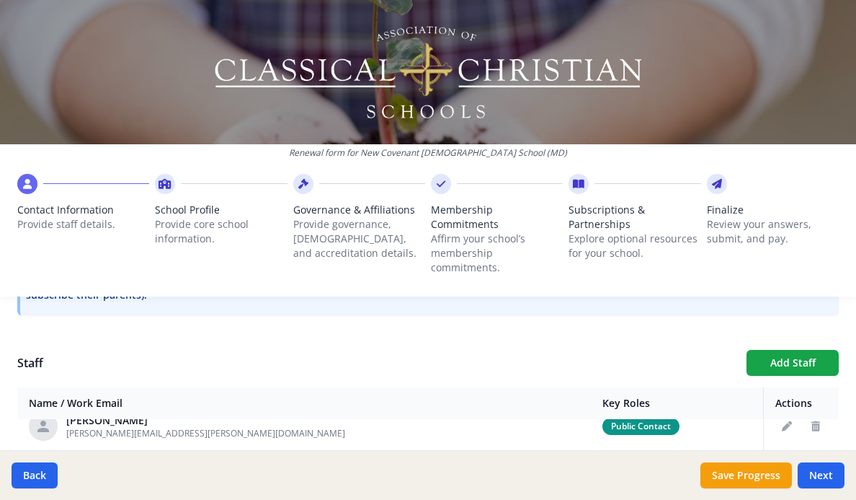
click at [130, 112] on div at bounding box center [428, 72] width 856 height 144
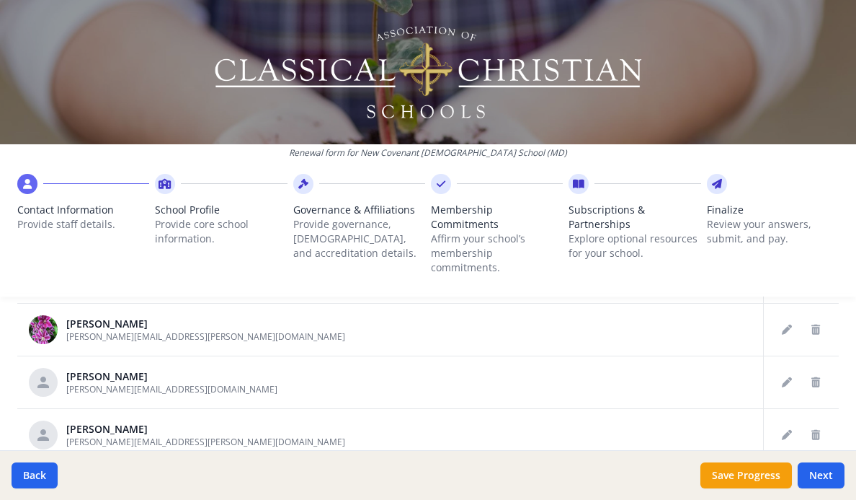
scroll to position [794, 0]
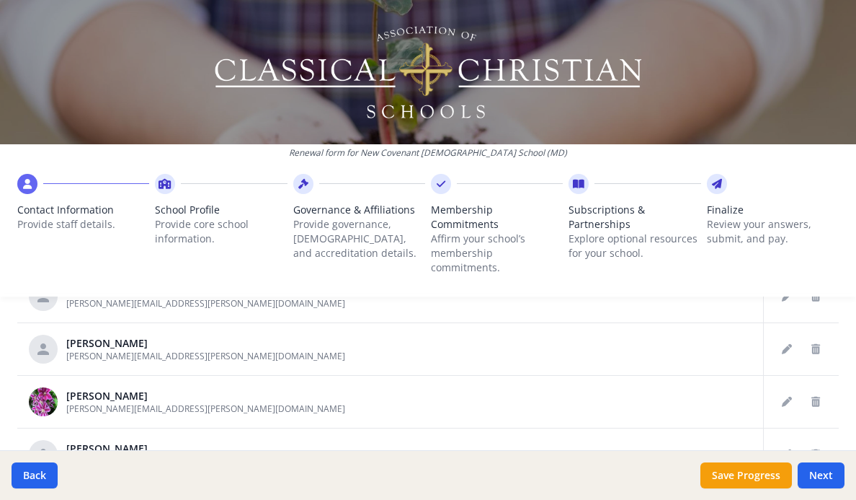
click at [235, 277] on li "School Profile Provide core school information." at bounding box center [221, 235] width 132 height 123
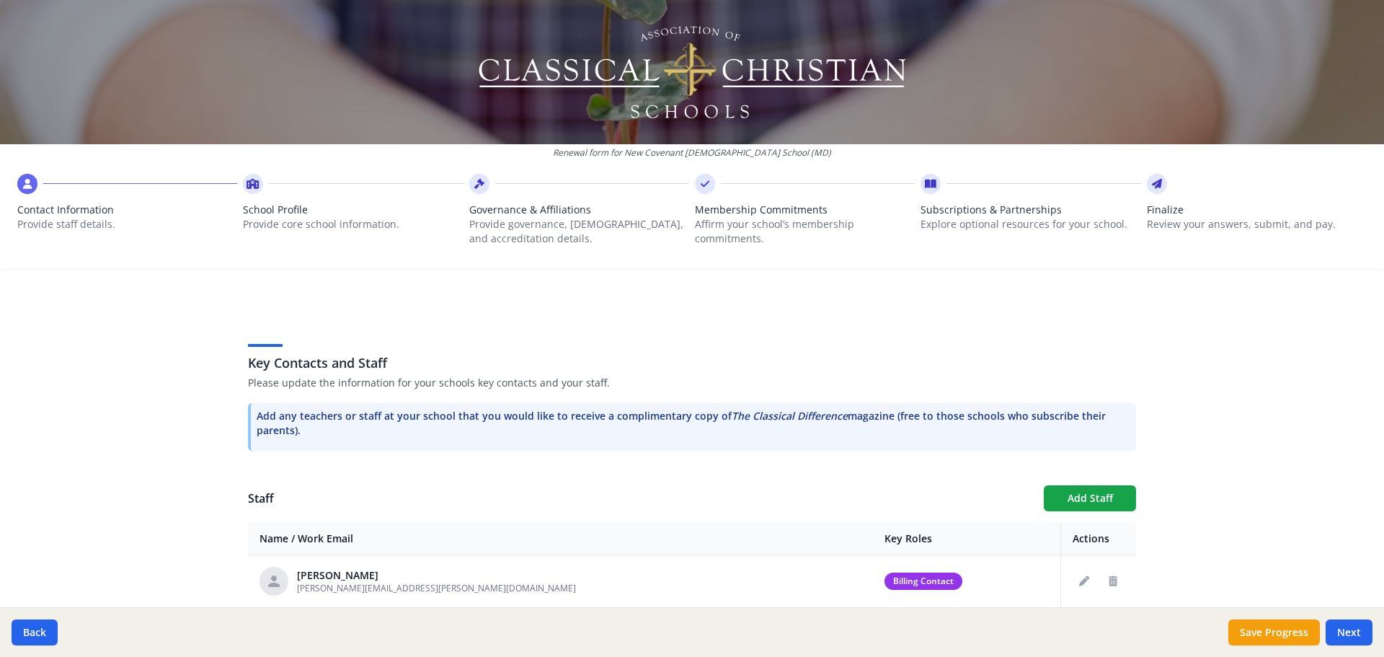
scroll to position [505, 0]
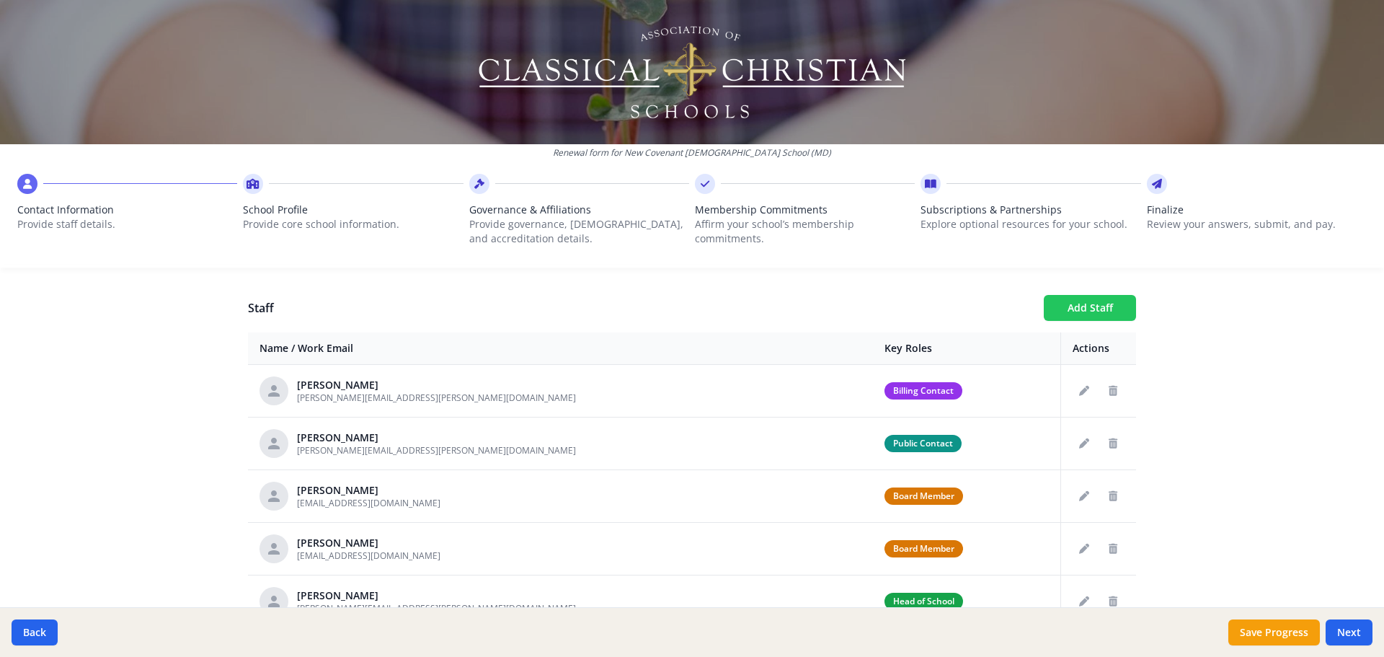
click at [1061, 305] on button "Add Staff" at bounding box center [1090, 308] width 92 height 26
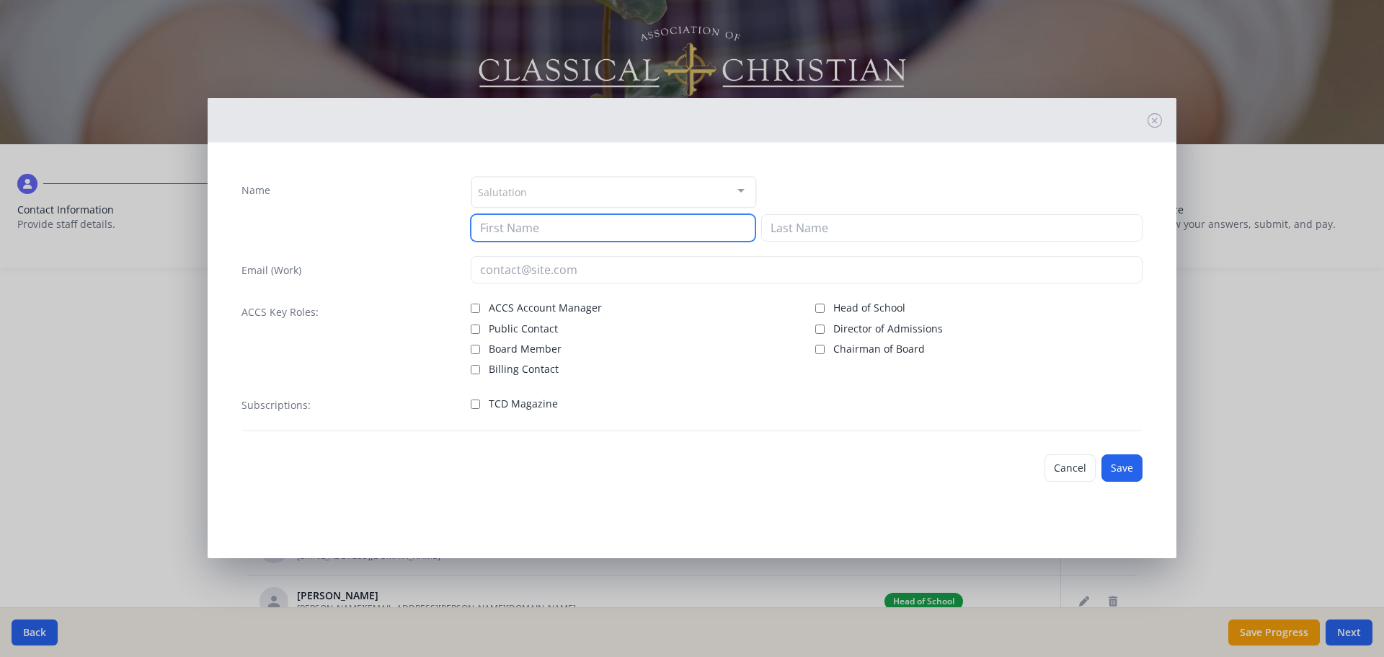
click at [564, 233] on input at bounding box center [613, 227] width 285 height 27
paste input "[PERSON_NAME][EMAIL_ADDRESS][DOMAIN_NAME]"
type input "[PERSON_NAME][EMAIL_ADDRESS][DOMAIN_NAME]"
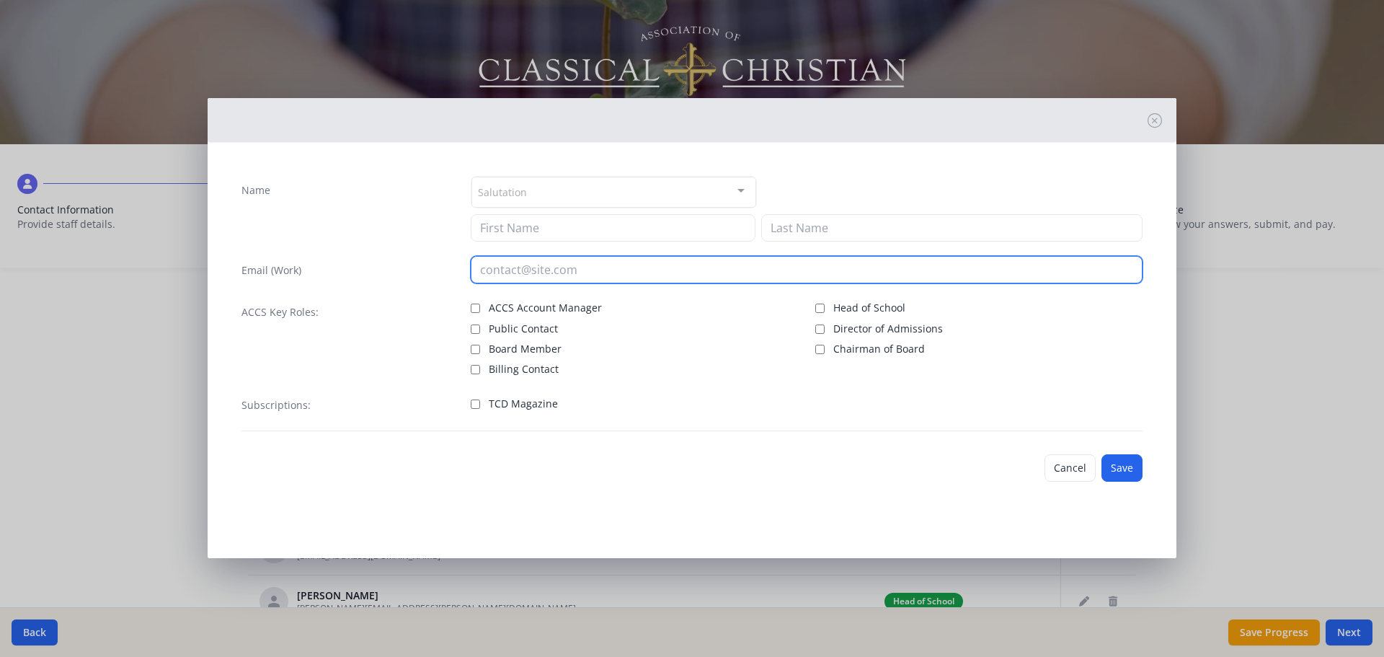
click at [606, 271] on input "email" at bounding box center [807, 269] width 673 height 27
paste input "[PERSON_NAME][EMAIL_ADDRESS][DOMAIN_NAME]"
type input "[PERSON_NAME][EMAIL_ADDRESS][DOMAIN_NAME]"
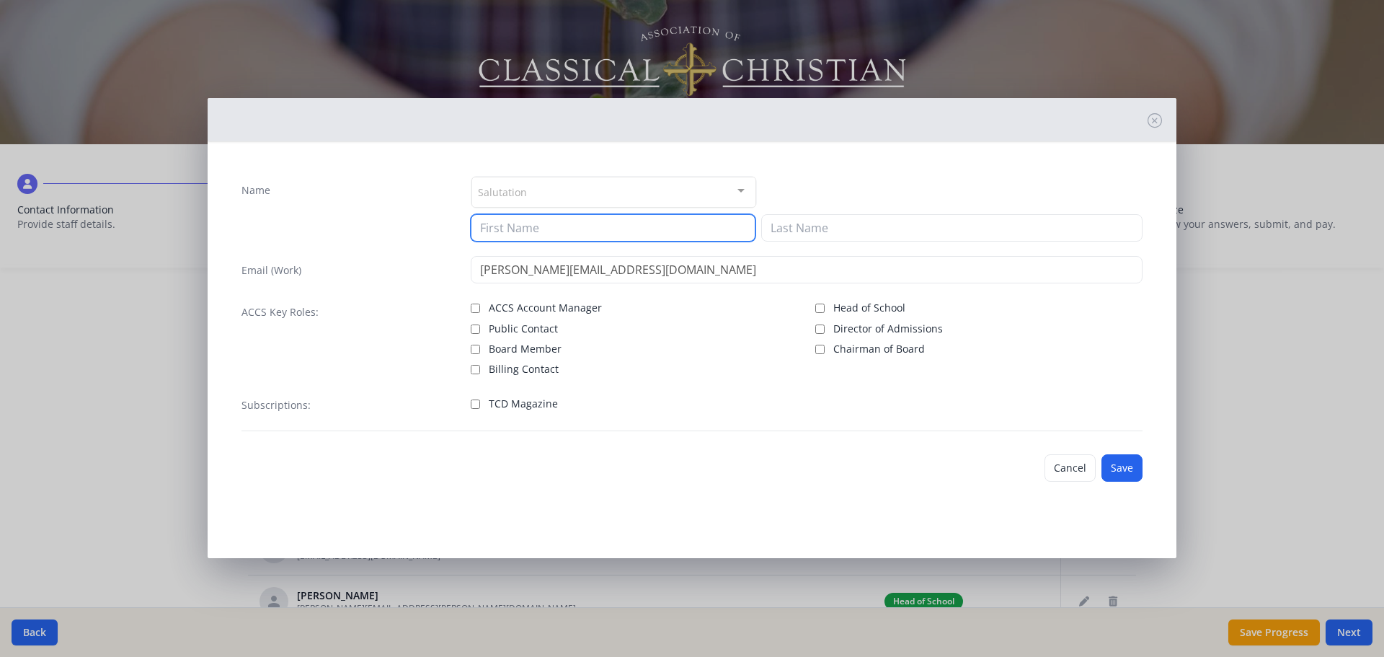
click at [497, 230] on input at bounding box center [613, 227] width 285 height 27
paste input "[PERSON_NAME][EMAIL_ADDRESS][DOMAIN_NAME]"
drag, startPoint x: 509, startPoint y: 230, endPoint x: 677, endPoint y: 231, distance: 168.0
click at [676, 231] on input "[PERSON_NAME][EMAIL_ADDRESS][DOMAIN_NAME]" at bounding box center [613, 227] width 285 height 27
type input "[PERSON_NAME]"
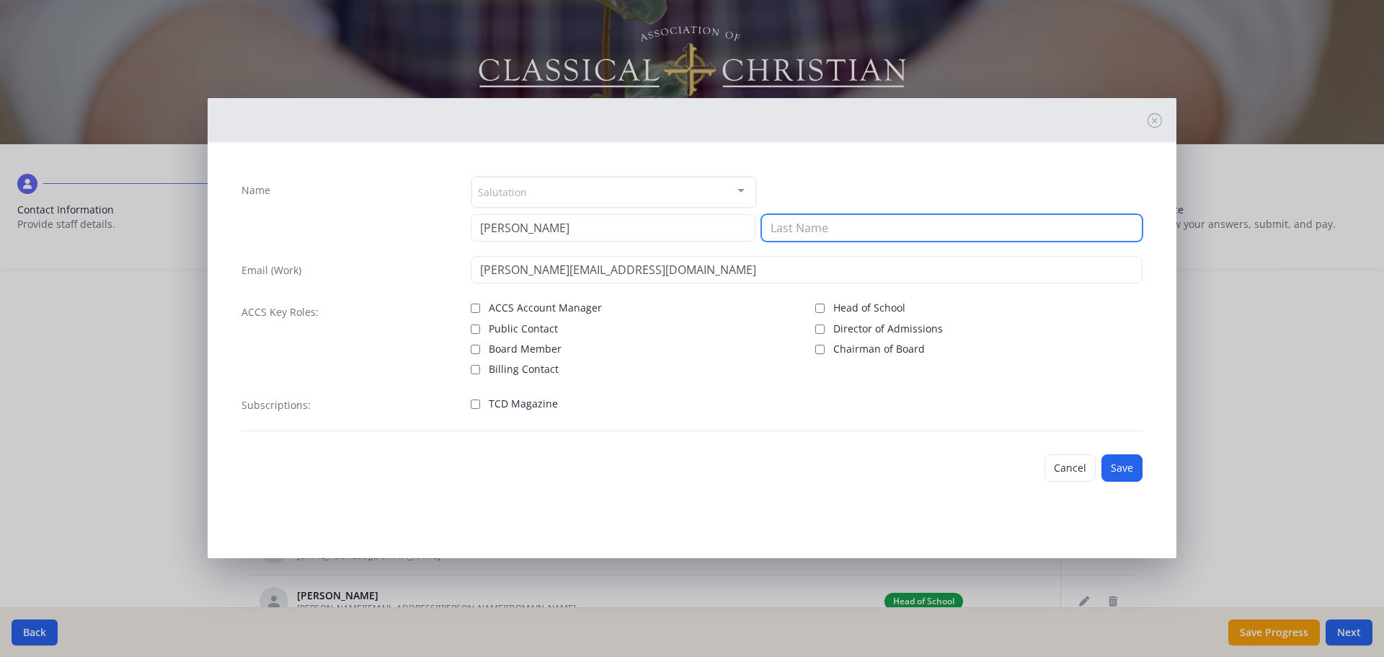
drag, startPoint x: 795, startPoint y: 223, endPoint x: 803, endPoint y: 223, distance: 7.9
click at [796, 223] on input at bounding box center [951, 227] width 381 height 27
paste input "[PERSON_NAME][EMAIL_ADDRESS][DOMAIN_NAME]"
drag, startPoint x: 807, startPoint y: 228, endPoint x: 687, endPoint y: 228, distance: 119.7
click at [688, 228] on div "[PERSON_NAME] [PERSON_NAME][EMAIL_ADDRESS][DOMAIN_NAME]" at bounding box center [807, 227] width 673 height 27
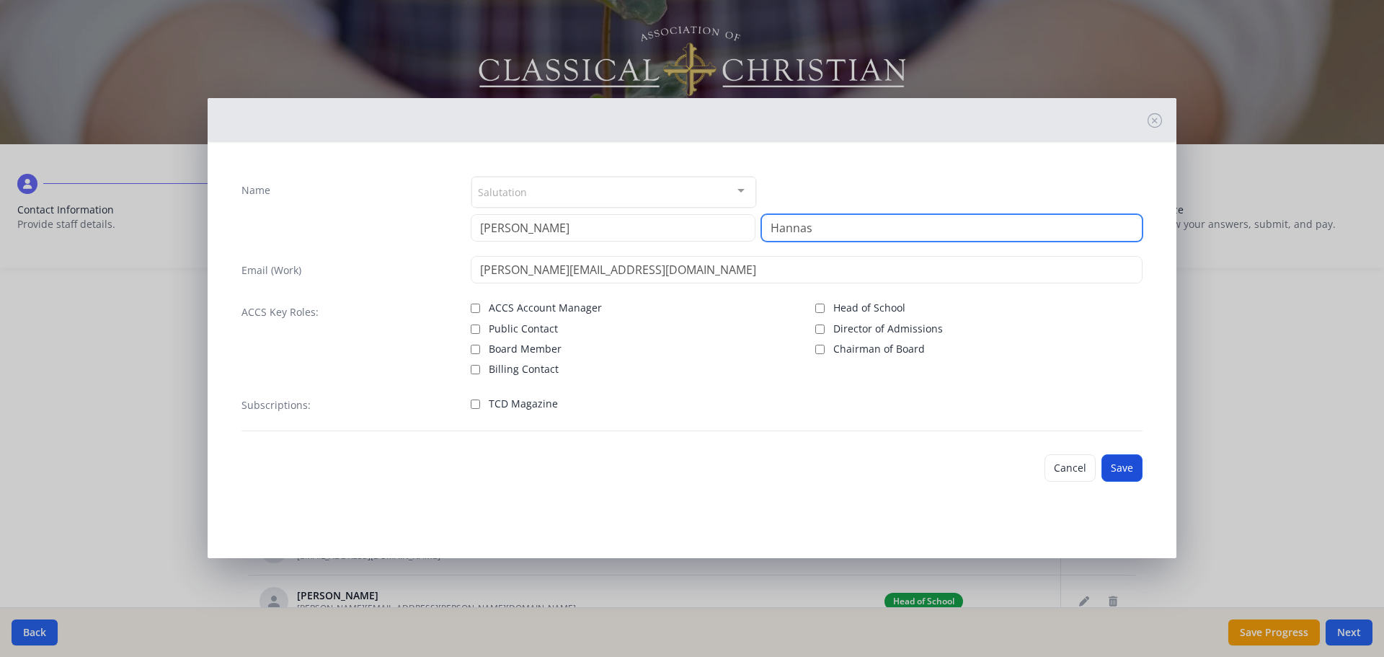
type input "Hannas"
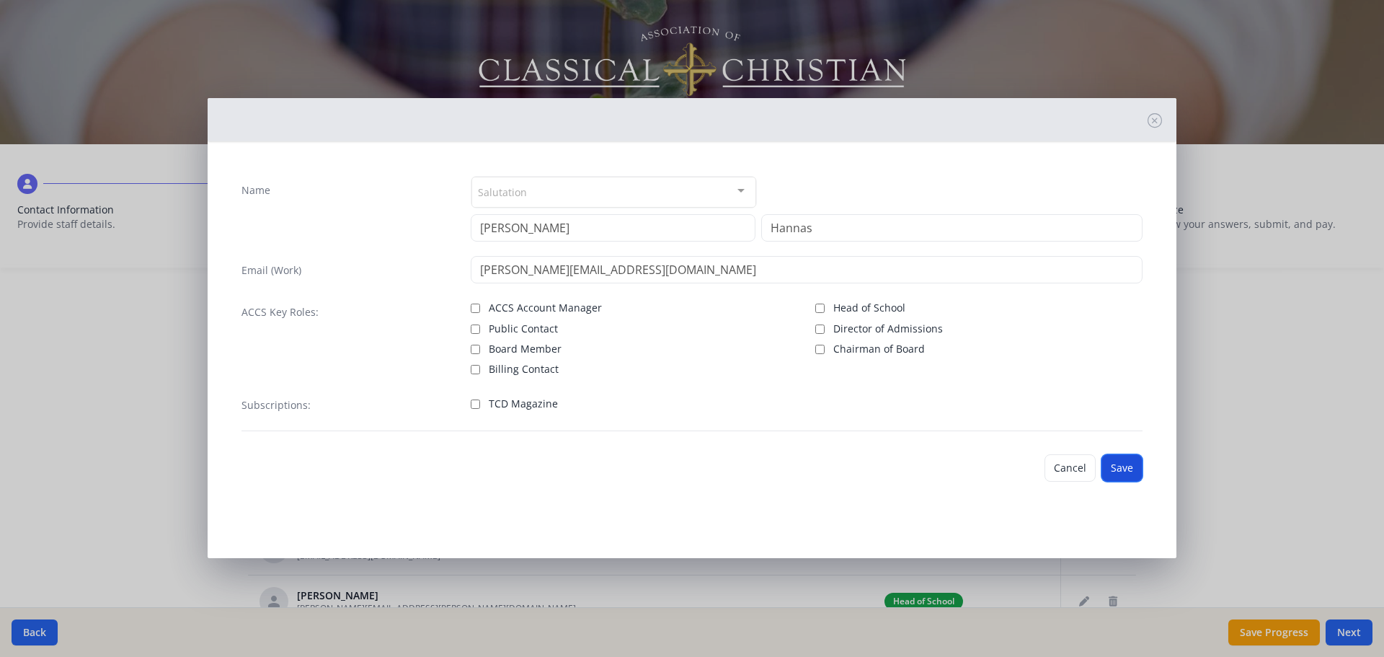
click at [1120, 469] on button "Save" at bounding box center [1122, 467] width 41 height 27
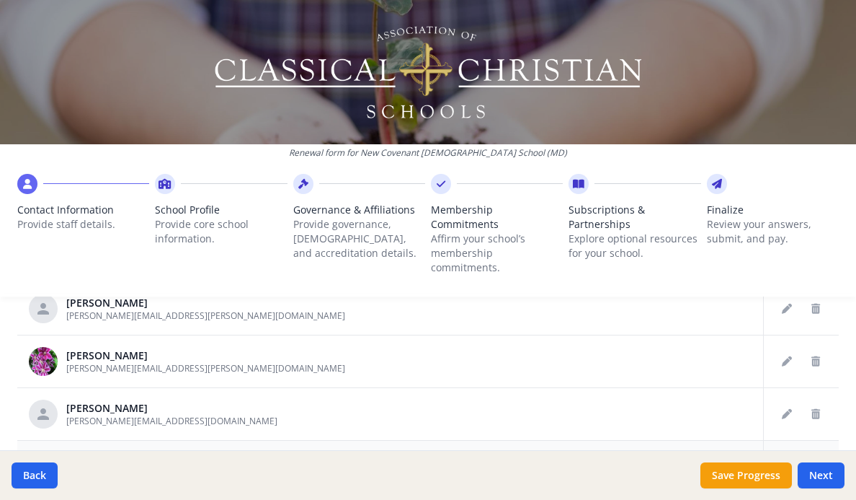
scroll to position [919, 0]
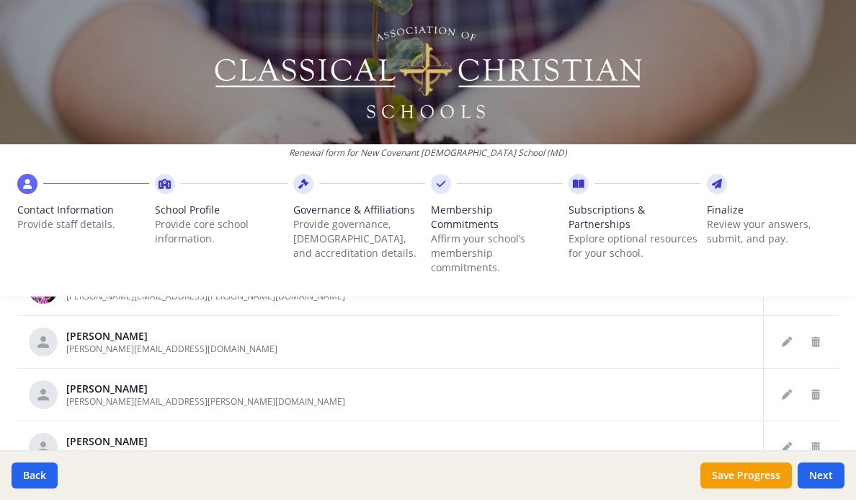
click at [246, 26] on img at bounding box center [429, 72] width 432 height 101
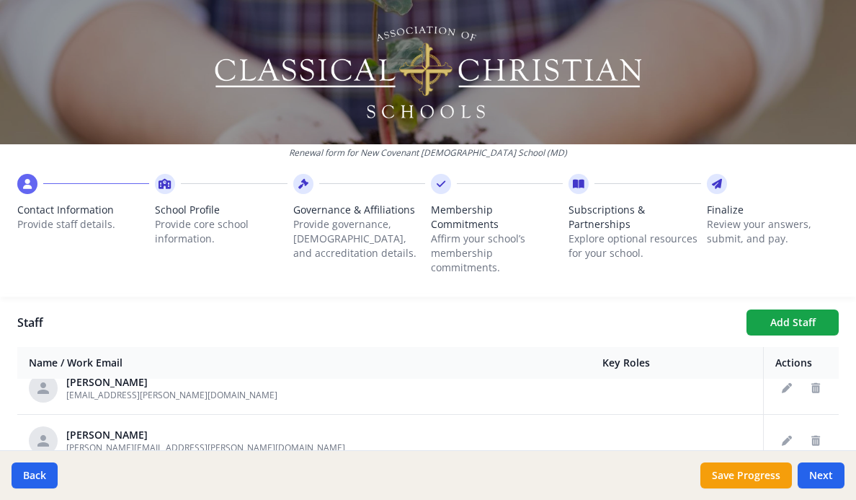
scroll to position [991, 0]
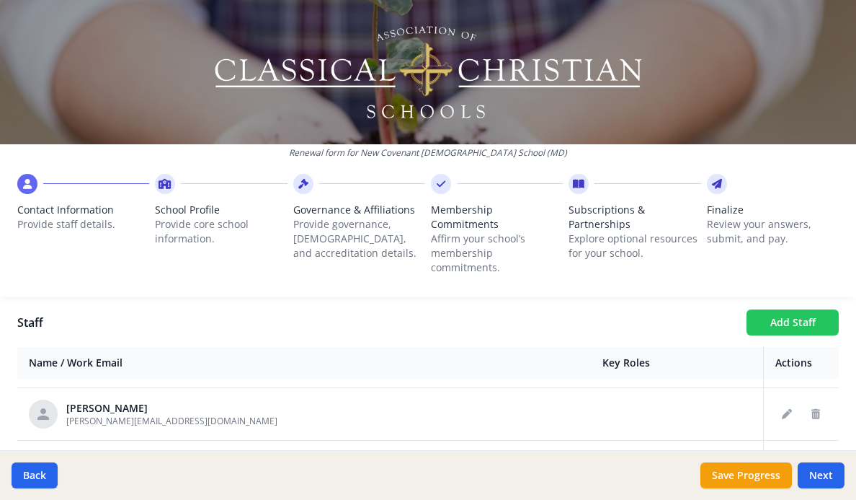
click at [772, 316] on button "Add Staff" at bounding box center [793, 322] width 92 height 26
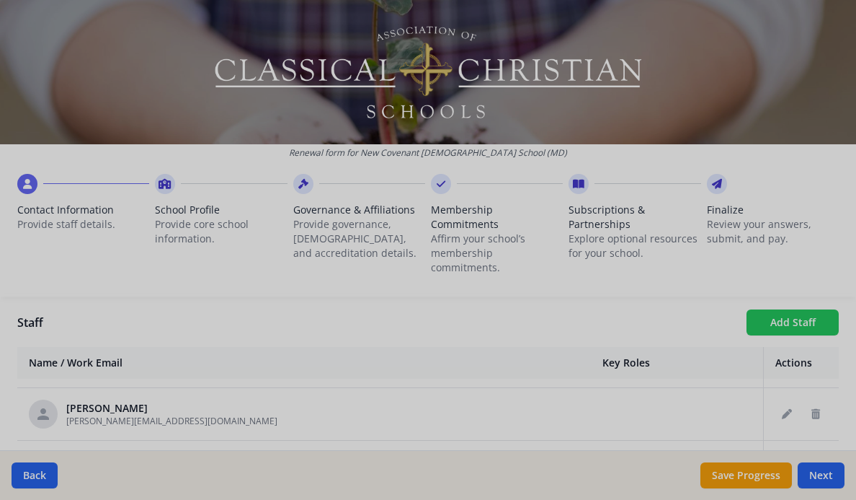
checkbox input "false"
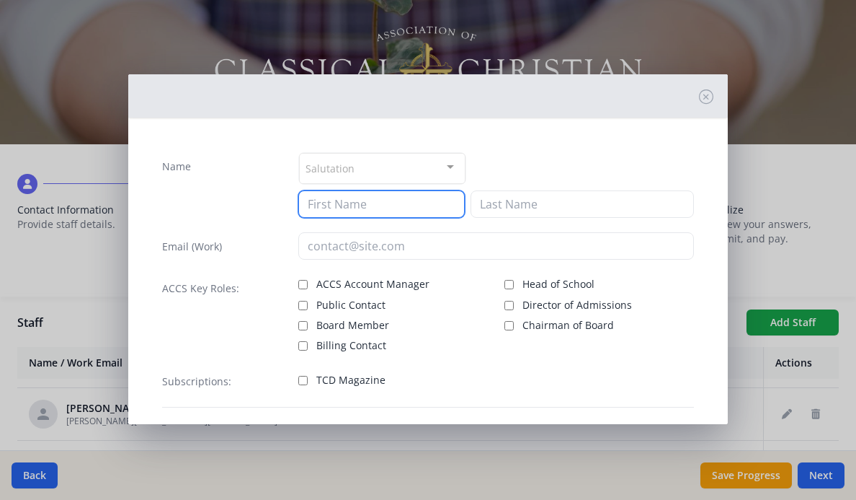
drag, startPoint x: 361, startPoint y: 200, endPoint x: 366, endPoint y: 211, distance: 11.6
click at [361, 200] on input at bounding box center [381, 203] width 166 height 27
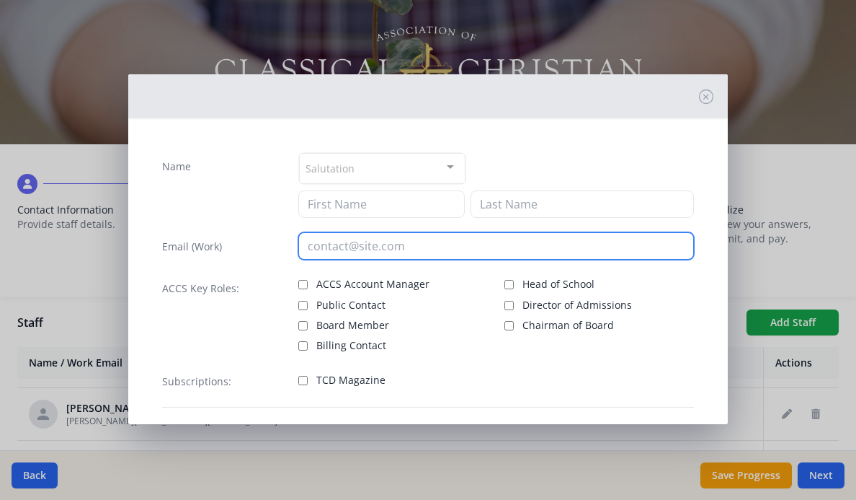
click at [332, 249] on input "email" at bounding box center [495, 245] width 395 height 27
paste input "[PERSON_NAME][EMAIL_ADDRESS][PERSON_NAME][DOMAIN_NAME]"
drag, startPoint x: 371, startPoint y: 246, endPoint x: 241, endPoint y: 247, distance: 129.8
click at [241, 247] on div "Email (Work) [PERSON_NAME][EMAIL_ADDRESS][PERSON_NAME][DOMAIN_NAME]" at bounding box center [428, 245] width 532 height 27
type input "[PERSON_NAME][EMAIL_ADDRESS][PERSON_NAME][DOMAIN_NAME]"
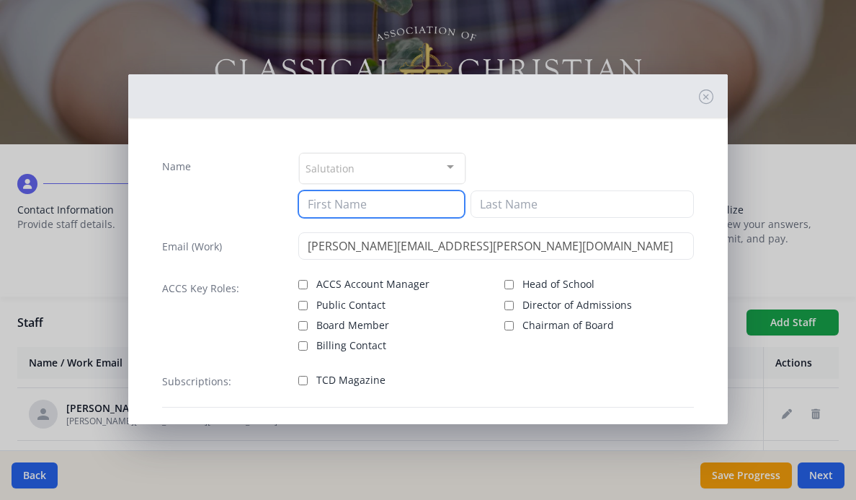
click at [330, 205] on input at bounding box center [381, 203] width 166 height 27
paste input "[PERSON_NAME][EMAIL_ADDRESS][PERSON_NAME][DOMAIN_NAME]"
drag, startPoint x: 336, startPoint y: 207, endPoint x: 573, endPoint y: 182, distance: 238.5
click at [575, 181] on div "Salutation Mr. Mrs. Ms. Dr. Rev. Fr. Esq. No elements found. Consider changing …" at bounding box center [495, 185] width 395 height 66
click at [386, 207] on input "[PERSON_NAME]" at bounding box center [381, 203] width 166 height 27
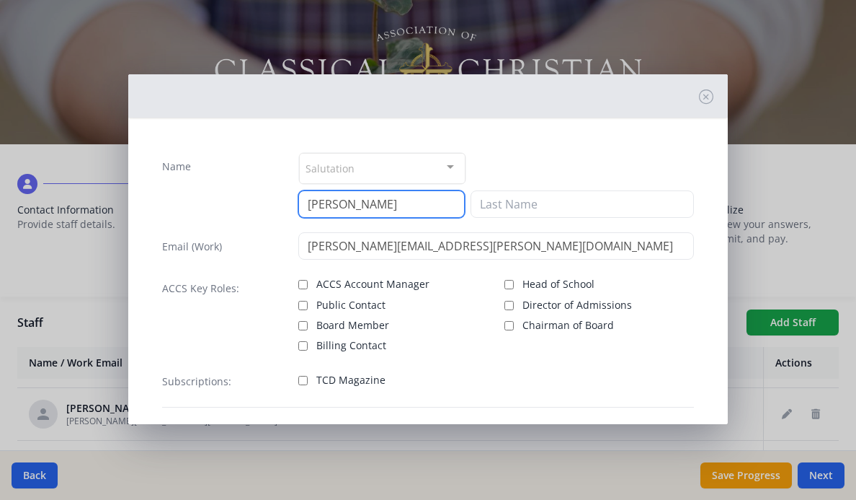
drag, startPoint x: 403, startPoint y: 203, endPoint x: 280, endPoint y: 203, distance: 122.6
click at [280, 203] on div "Name Salutation Mr. Mrs. Ms. Dr. Rev. Fr. Esq. No elements found. Consider chan…" at bounding box center [428, 185] width 532 height 66
paste input "[PERSON_NAME][EMAIL_ADDRESS][DOMAIN_NAME]"
drag, startPoint x: 339, startPoint y: 203, endPoint x: 563, endPoint y: 203, distance: 224.2
click at [563, 203] on div "[PERSON_NAME][EMAIL_ADDRESS][PERSON_NAME][DOMAIN_NAME]" at bounding box center [495, 203] width 395 height 27
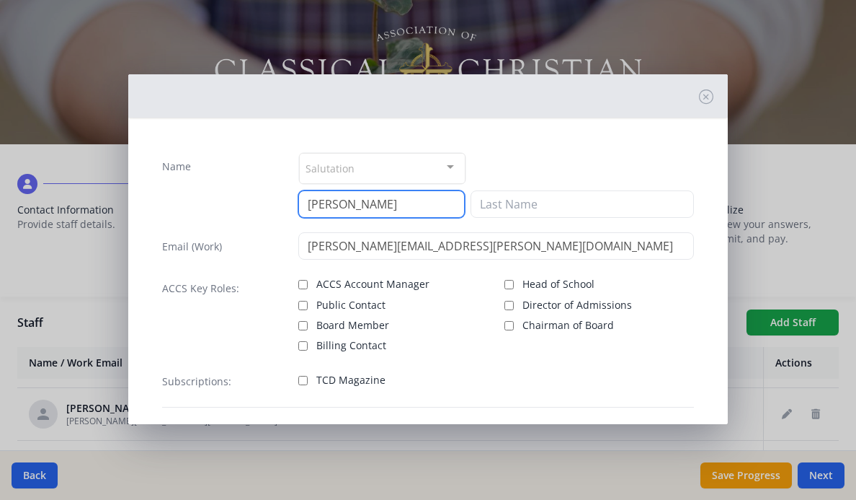
type input "[PERSON_NAME]"
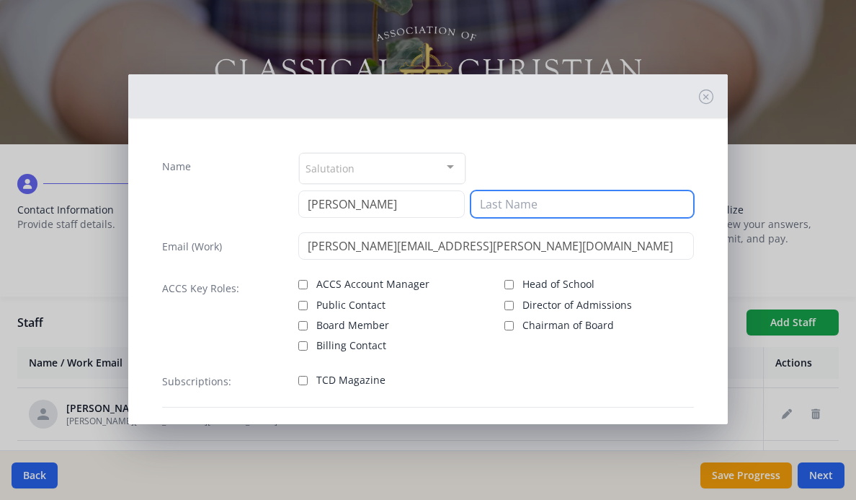
click at [524, 205] on input at bounding box center [582, 203] width 223 height 27
paste input "[PERSON_NAME][EMAIL_ADDRESS][PERSON_NAME][DOMAIN_NAME]"
click at [525, 207] on input "[PERSON_NAME]" at bounding box center [582, 203] width 223 height 27
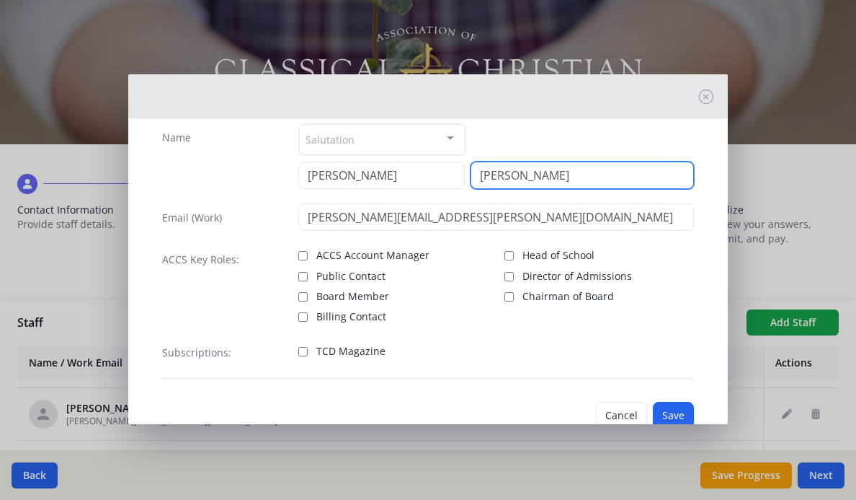
scroll to position [39, 0]
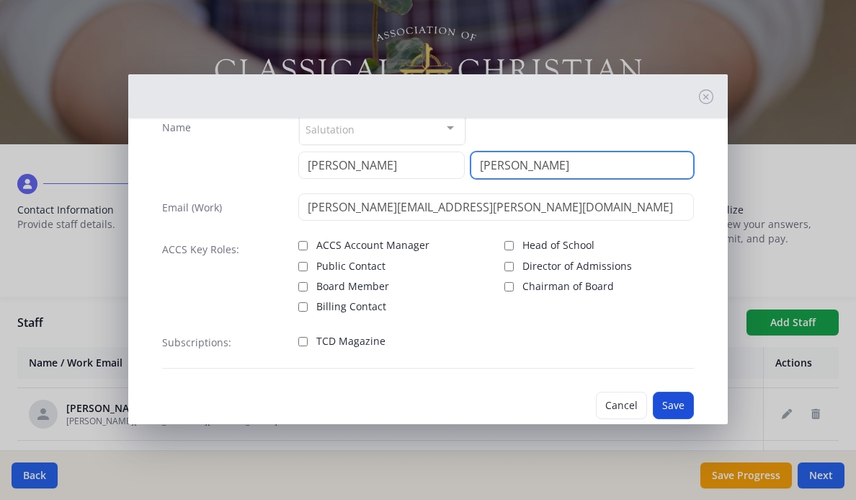
type input "[PERSON_NAME]"
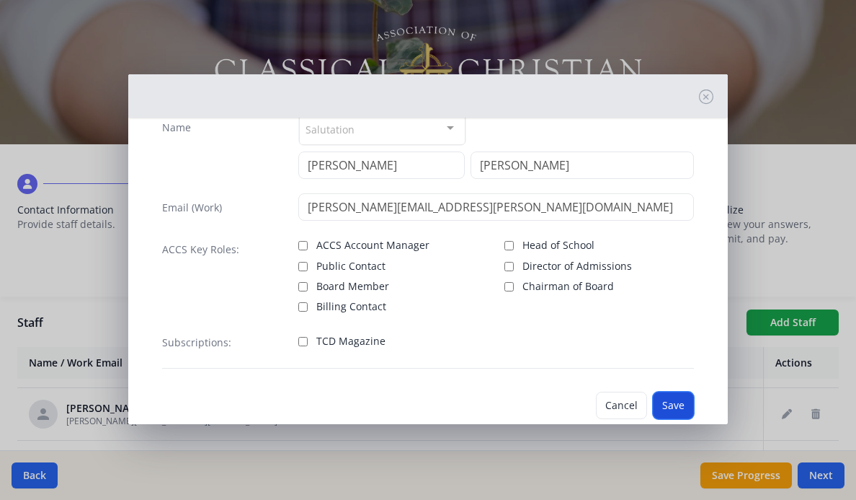
click at [669, 406] on button "Save" at bounding box center [673, 404] width 41 height 27
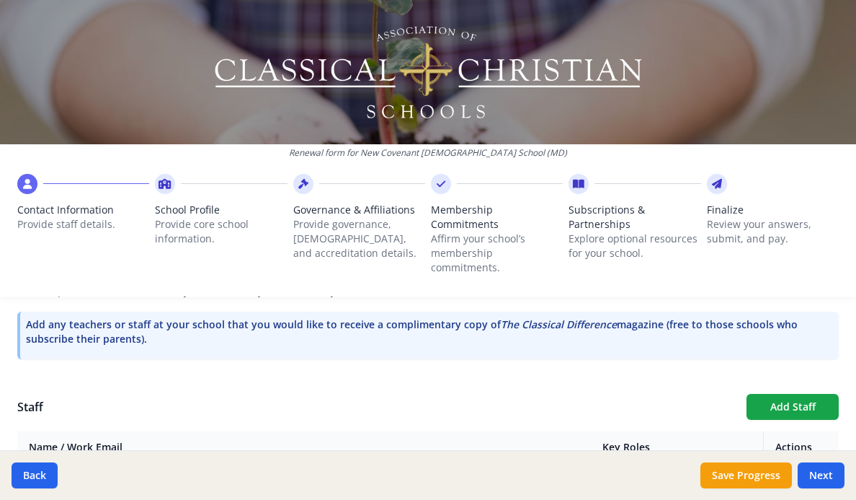
scroll to position [447, 0]
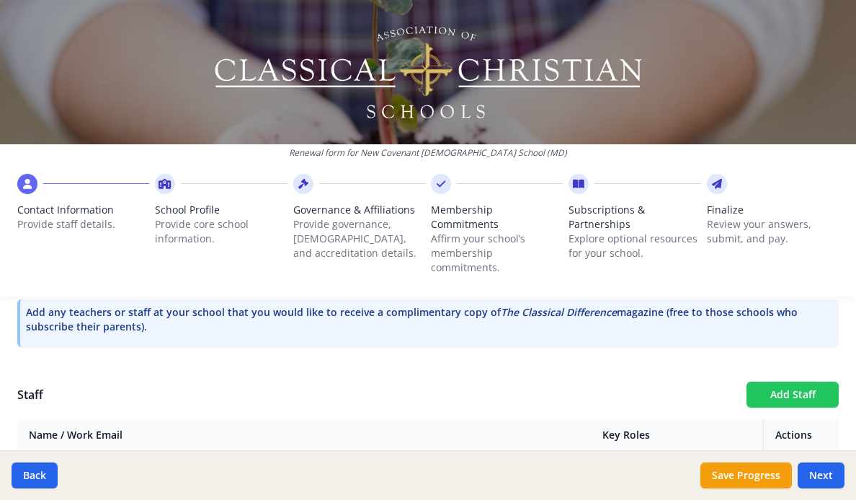
click at [777, 382] on button "Add Staff" at bounding box center [793, 394] width 92 height 26
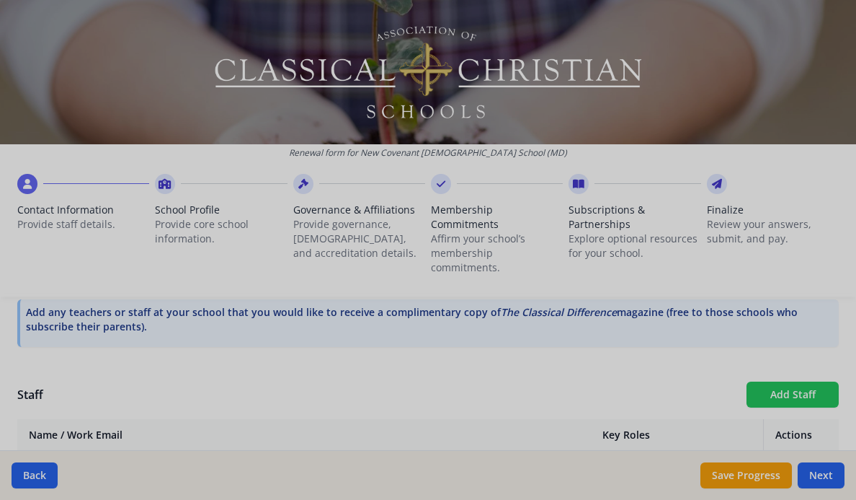
checkbox input "false"
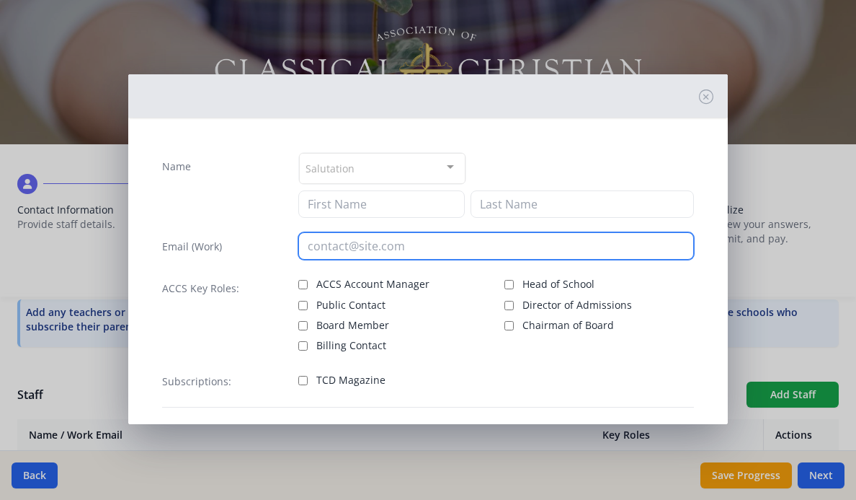
click at [340, 242] on input "email" at bounding box center [495, 245] width 395 height 27
paste input "[PERSON_NAME][EMAIL_ADDRESS][PERSON_NAME][DOMAIN_NAME]"
type input "[PERSON_NAME][EMAIL_ADDRESS][PERSON_NAME][DOMAIN_NAME]"
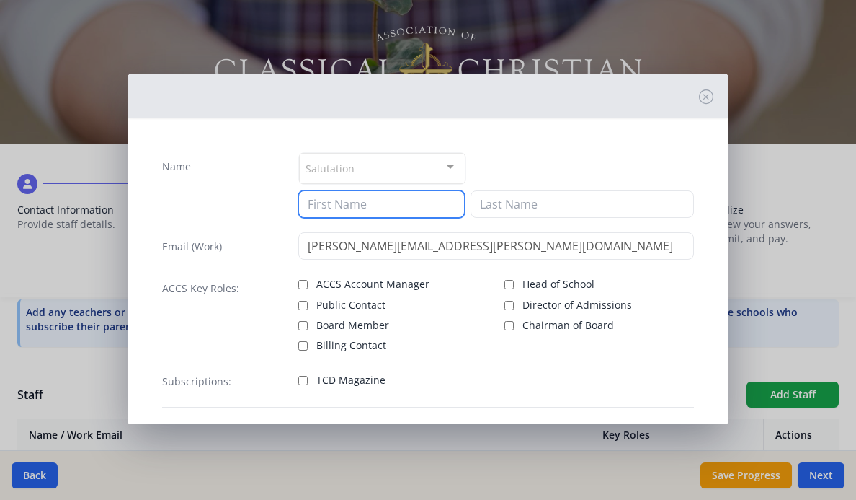
click at [341, 211] on input at bounding box center [381, 203] width 166 height 27
paste input "[PERSON_NAME][EMAIL_ADDRESS][PERSON_NAME][DOMAIN_NAME]"
drag, startPoint x: 332, startPoint y: 203, endPoint x: 577, endPoint y: 218, distance: 246.3
click at [573, 217] on div "[PERSON_NAME][EMAIL_ADDRESS][PERSON_NAME][DOMAIN_NAME]" at bounding box center [495, 203] width 395 height 27
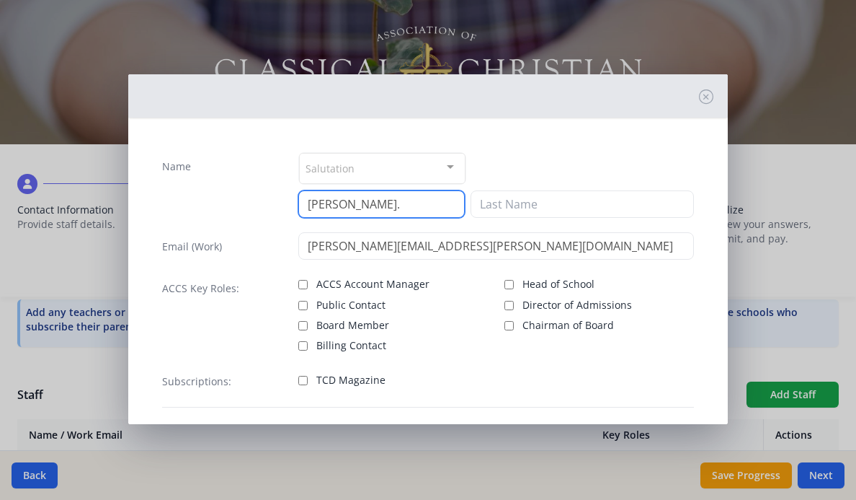
scroll to position [0, 0]
type input "[PERSON_NAME]"
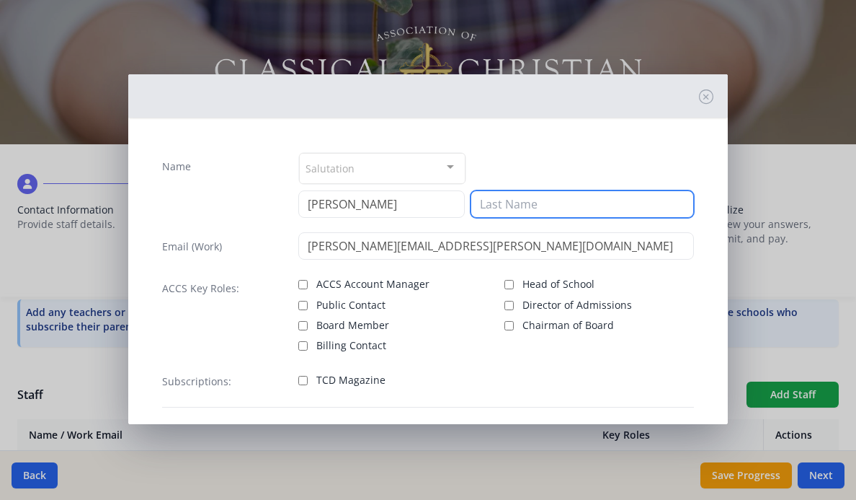
click at [579, 205] on input at bounding box center [582, 203] width 223 height 27
paste input "[PERSON_NAME][EMAIL_ADDRESS][PERSON_NAME][DOMAIN_NAME]"
drag, startPoint x: 511, startPoint y: 207, endPoint x: 420, endPoint y: 206, distance: 91.6
click at [415, 206] on div "[PERSON_NAME] [PERSON_NAME][EMAIL_ADDRESS][PERSON_NAME][DOMAIN_NAME]" at bounding box center [495, 203] width 395 height 27
type input "[PERSON_NAME]"
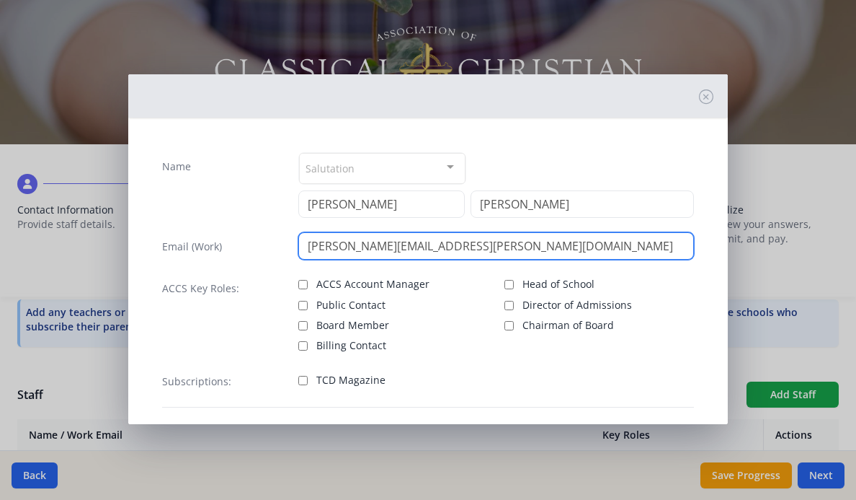
click at [513, 245] on input "[PERSON_NAME][EMAIL_ADDRESS][PERSON_NAME][DOMAIN_NAME]" at bounding box center [495, 245] width 395 height 27
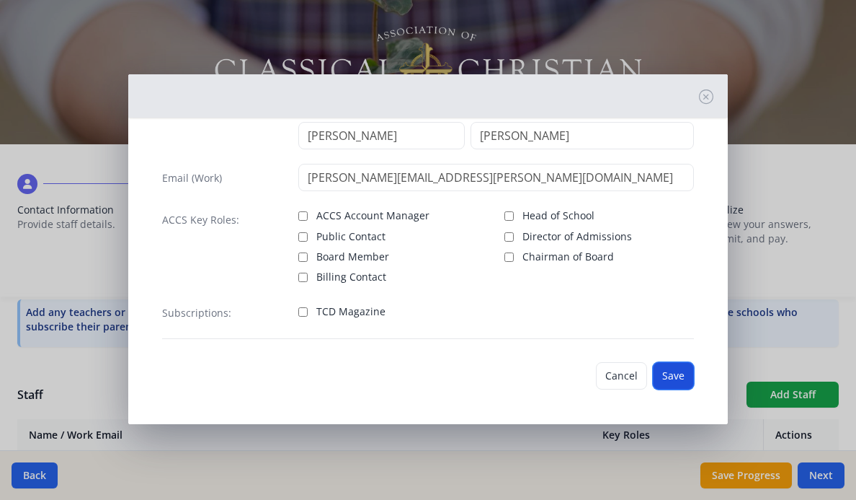
click at [670, 378] on button "Save" at bounding box center [673, 375] width 41 height 27
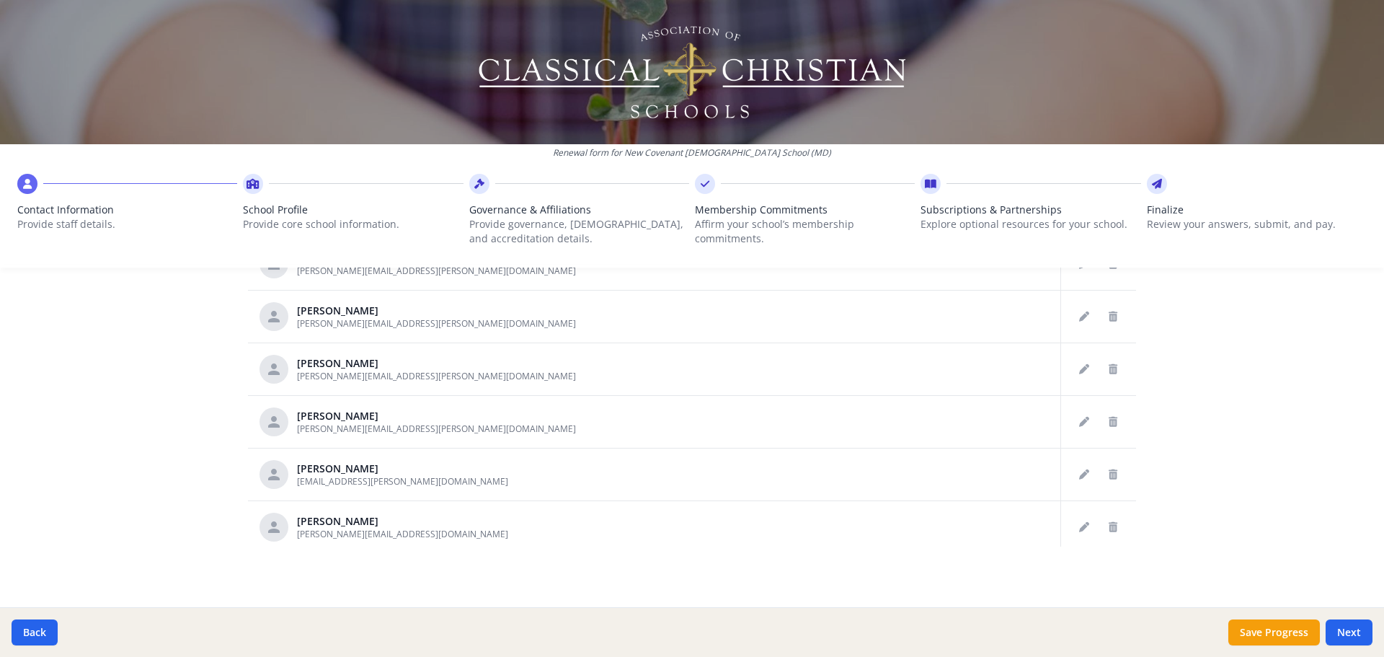
scroll to position [1097, 0]
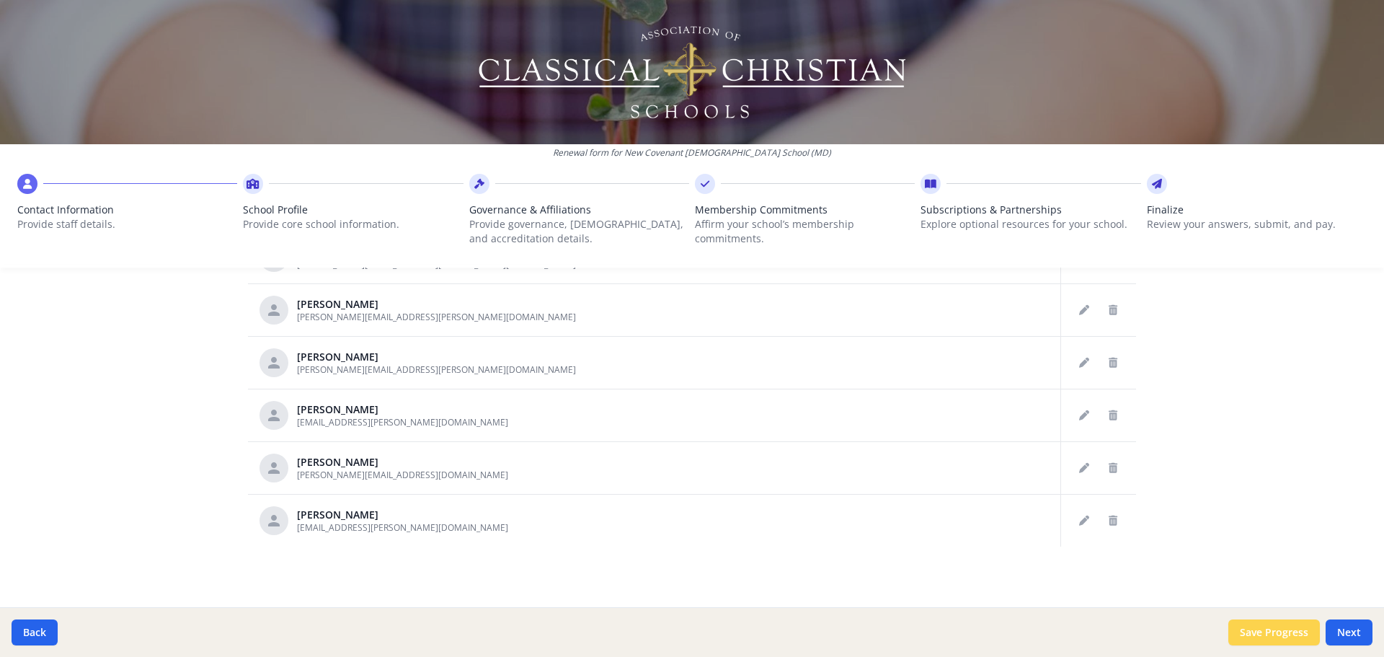
click at [1312, 639] on button "Save Progress" at bounding box center [1274, 632] width 92 height 26
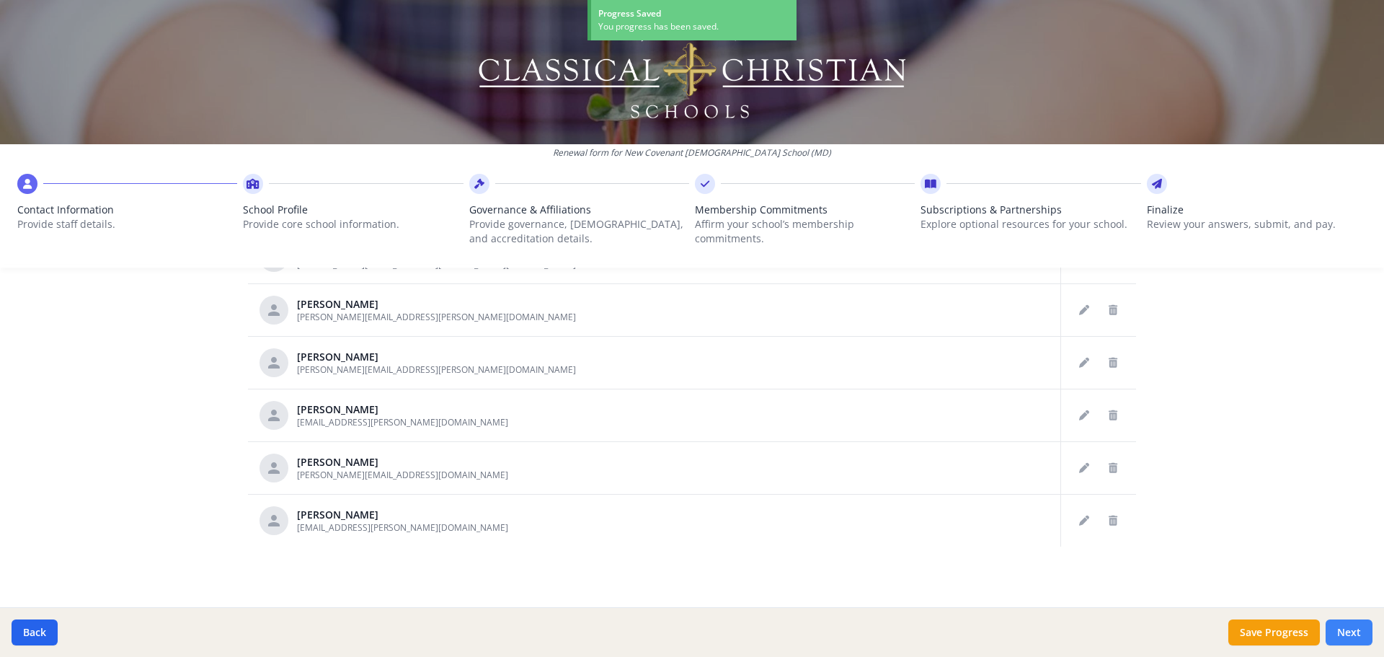
click at [1360, 638] on button "Next" at bounding box center [1349, 632] width 47 height 26
type input "[PHONE_NUMBER]"
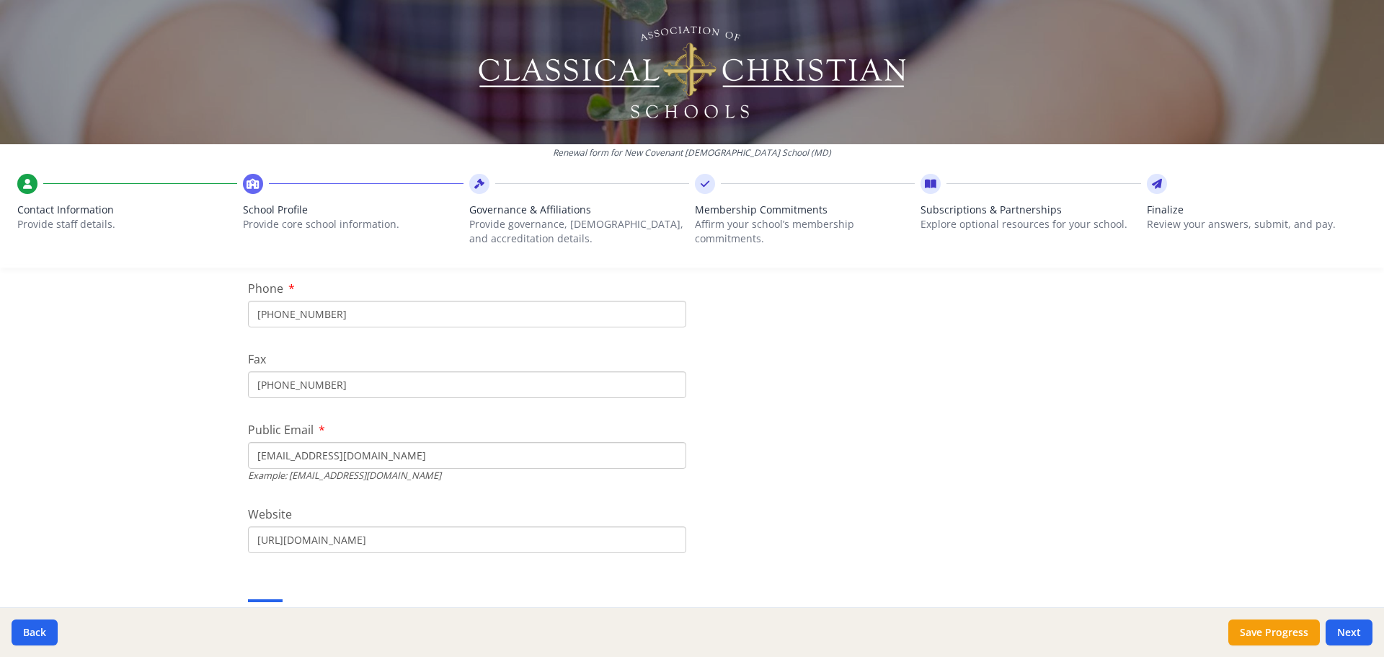
scroll to position [360, 0]
click at [438, 364] on input "[PHONE_NUMBER]" at bounding box center [467, 376] width 438 height 27
click at [349, 304] on input "[PHONE_NUMBER]" at bounding box center [467, 305] width 438 height 27
drag, startPoint x: 277, startPoint y: 304, endPoint x: 265, endPoint y: 305, distance: 11.6
click at [265, 305] on input "[PHONE_NUMBER]" at bounding box center [467, 305] width 438 height 27
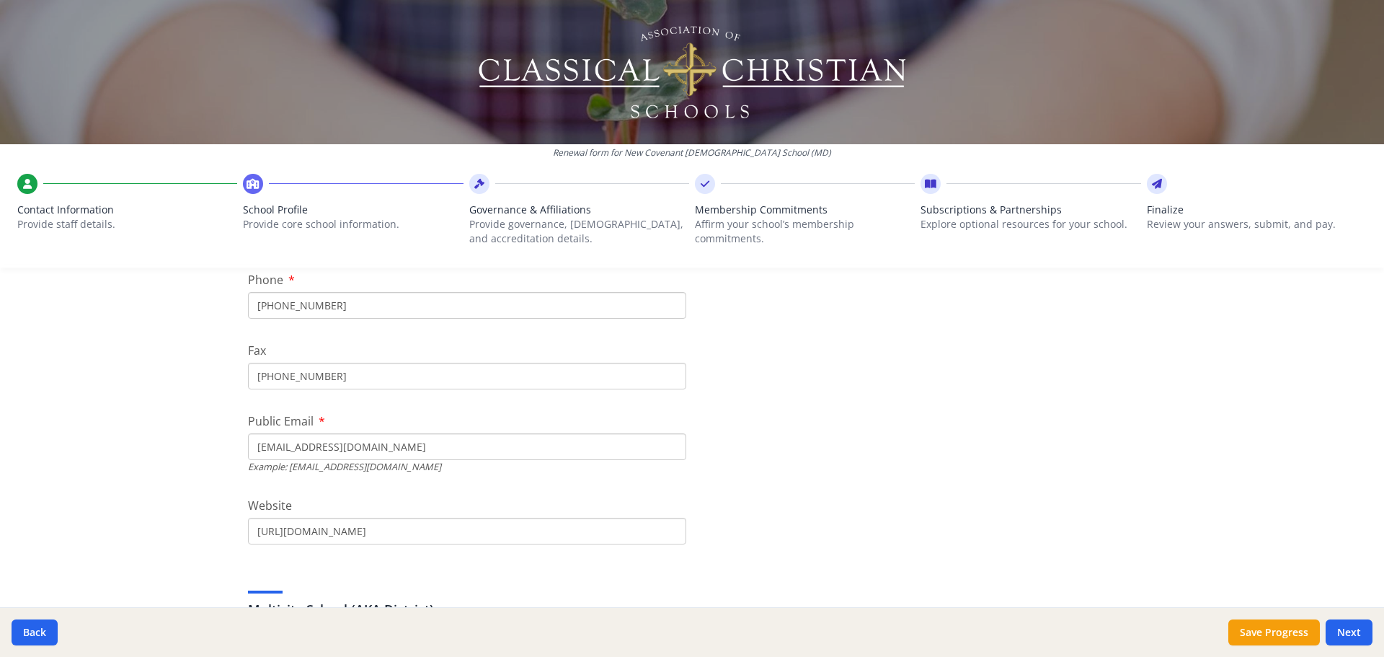
click at [287, 305] on input "[PHONE_NUMBER]" at bounding box center [467, 305] width 438 height 27
click at [365, 301] on input "[PHONE_NUMBER]" at bounding box center [467, 305] width 438 height 27
click at [255, 309] on input "[PHONE_NUMBER]" at bounding box center [467, 305] width 438 height 27
click at [273, 376] on input "[PHONE_NUMBER]" at bounding box center [467, 376] width 438 height 27
type input "4"
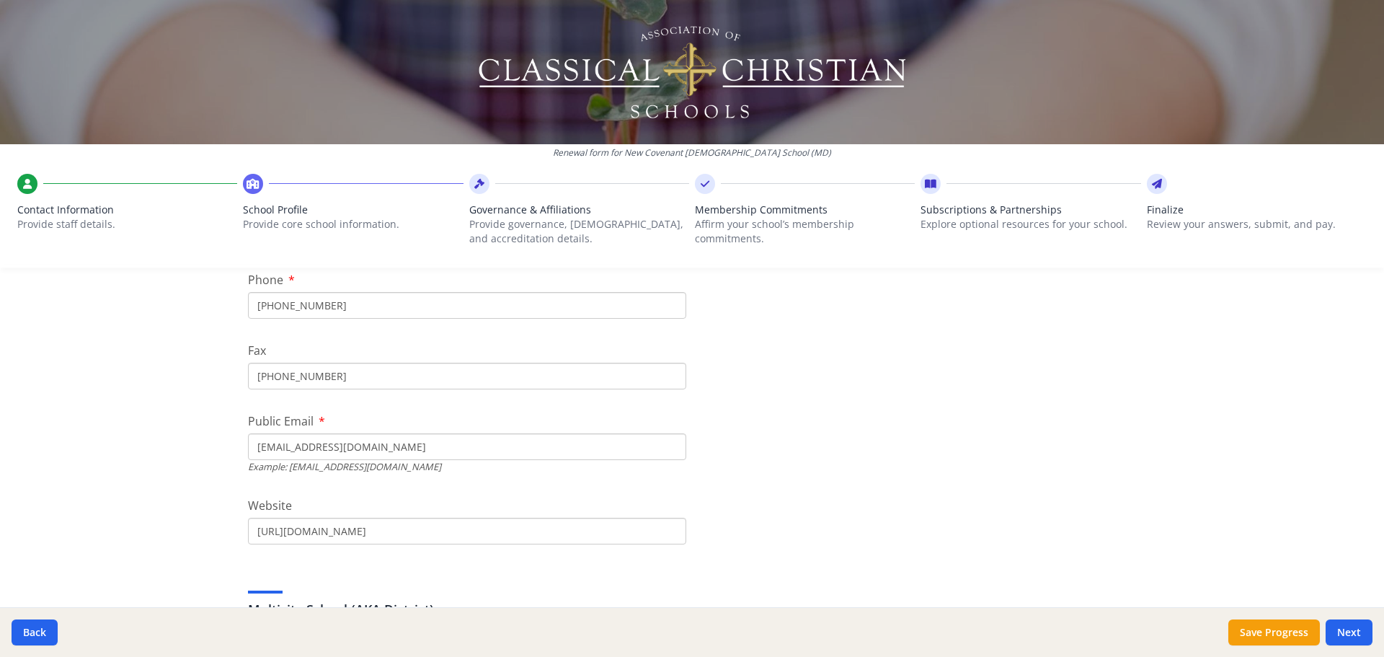
type input "[PHONE_NUMBER]"
click at [363, 448] on input "[EMAIL_ADDRESS][DOMAIN_NAME]" at bounding box center [467, 446] width 438 height 27
click at [366, 444] on input "[EMAIL_ADDRESS][DOMAIN_NAME]" at bounding box center [467, 446] width 438 height 27
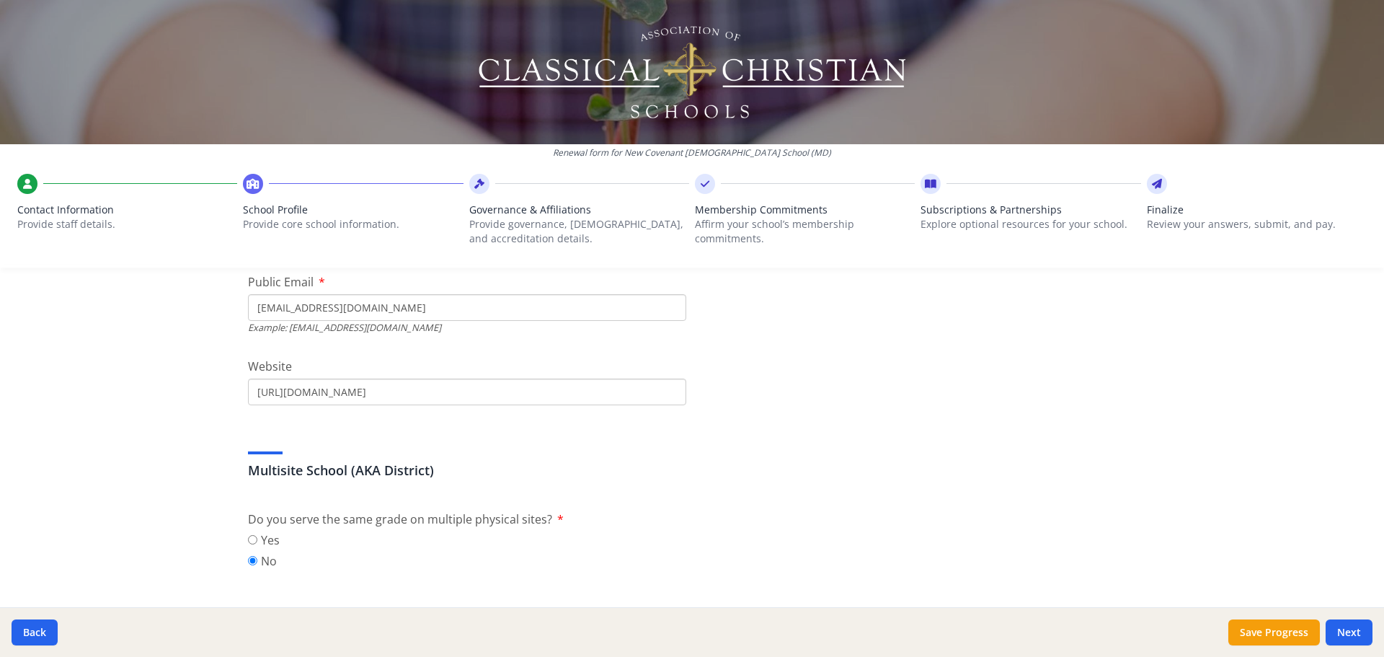
scroll to position [505, 0]
click at [408, 384] on input "[URL][DOMAIN_NAME]" at bounding box center [467, 386] width 438 height 27
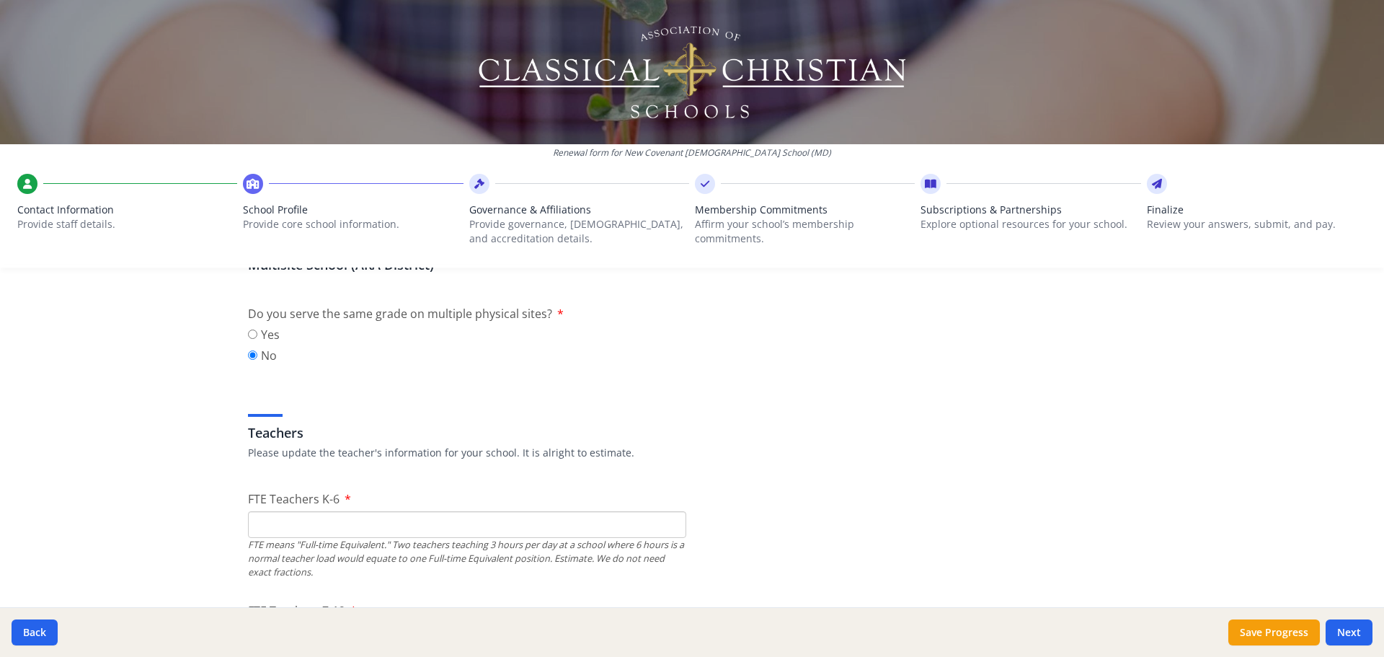
scroll to position [721, 0]
